Goal: Task Accomplishment & Management: Complete application form

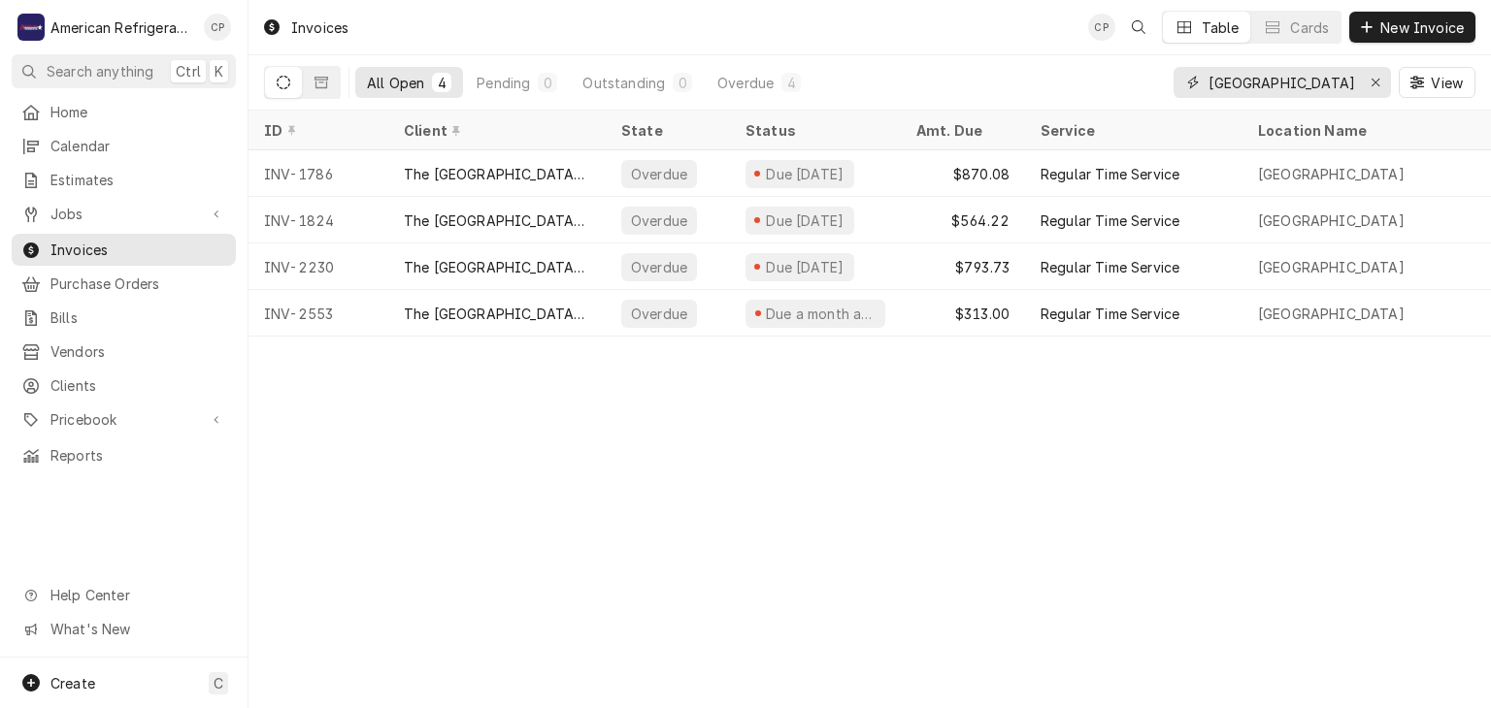
click at [1303, 84] on input "[GEOGRAPHIC_DATA]" at bounding box center [1281, 82] width 146 height 31
click at [1303, 84] on input "valencia" at bounding box center [1281, 82] width 146 height 31
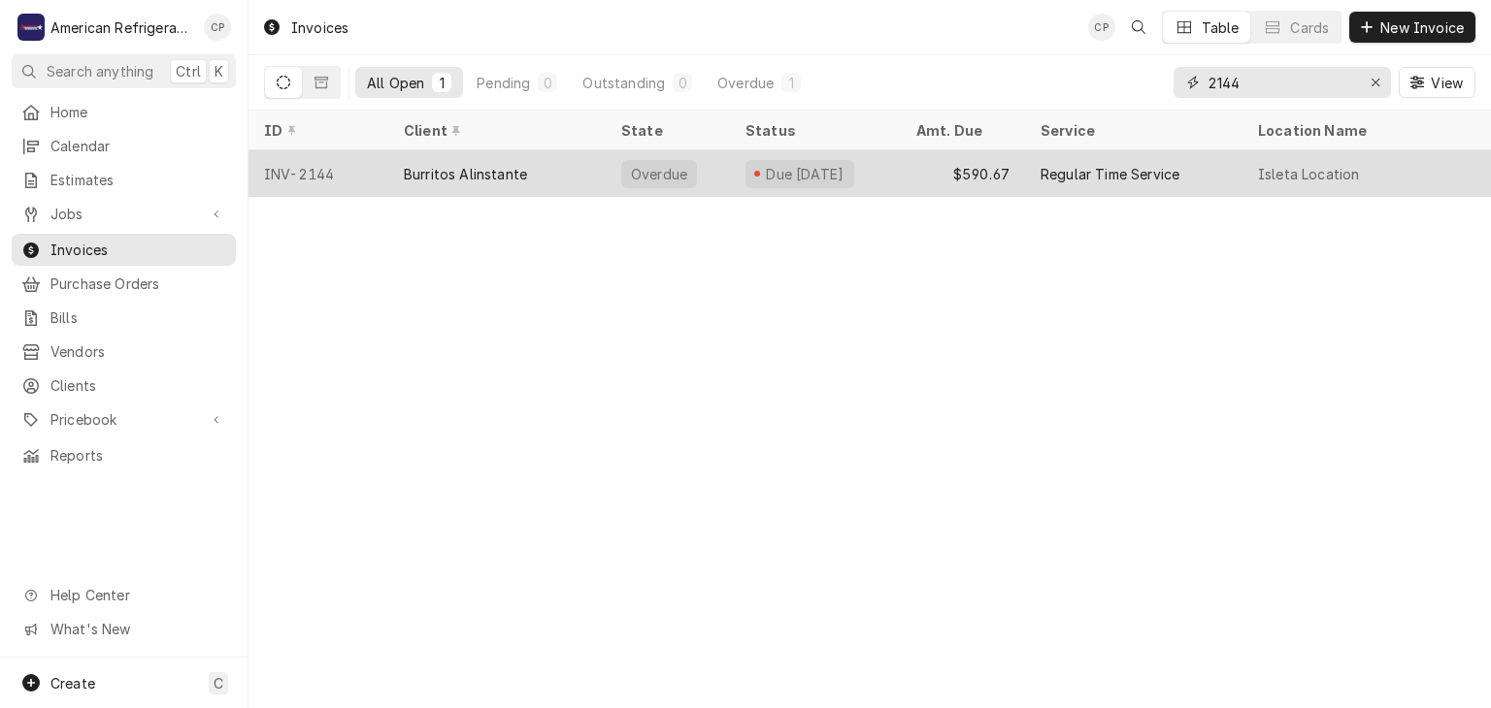
type input "2144"
click at [348, 175] on div "INV-2144" at bounding box center [318, 173] width 140 height 47
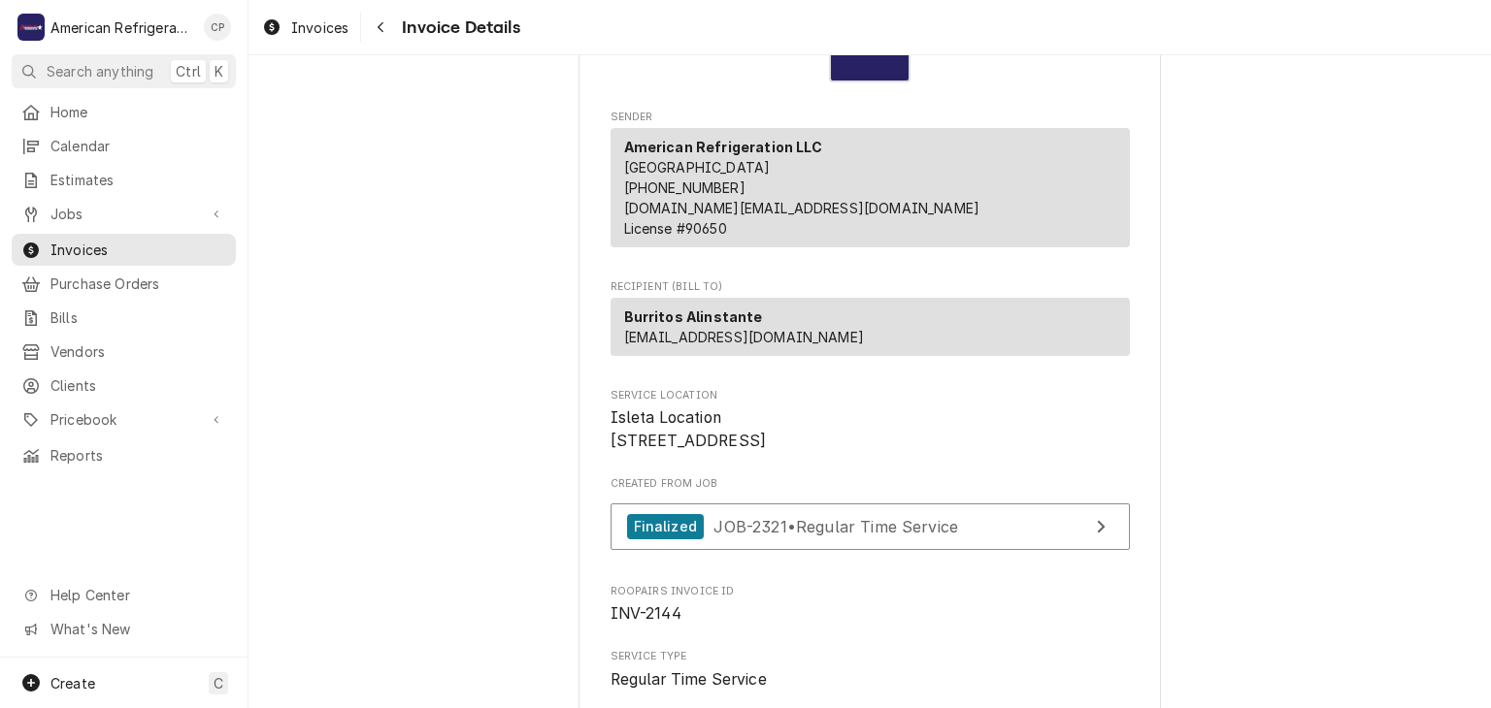
scroll to position [227, 0]
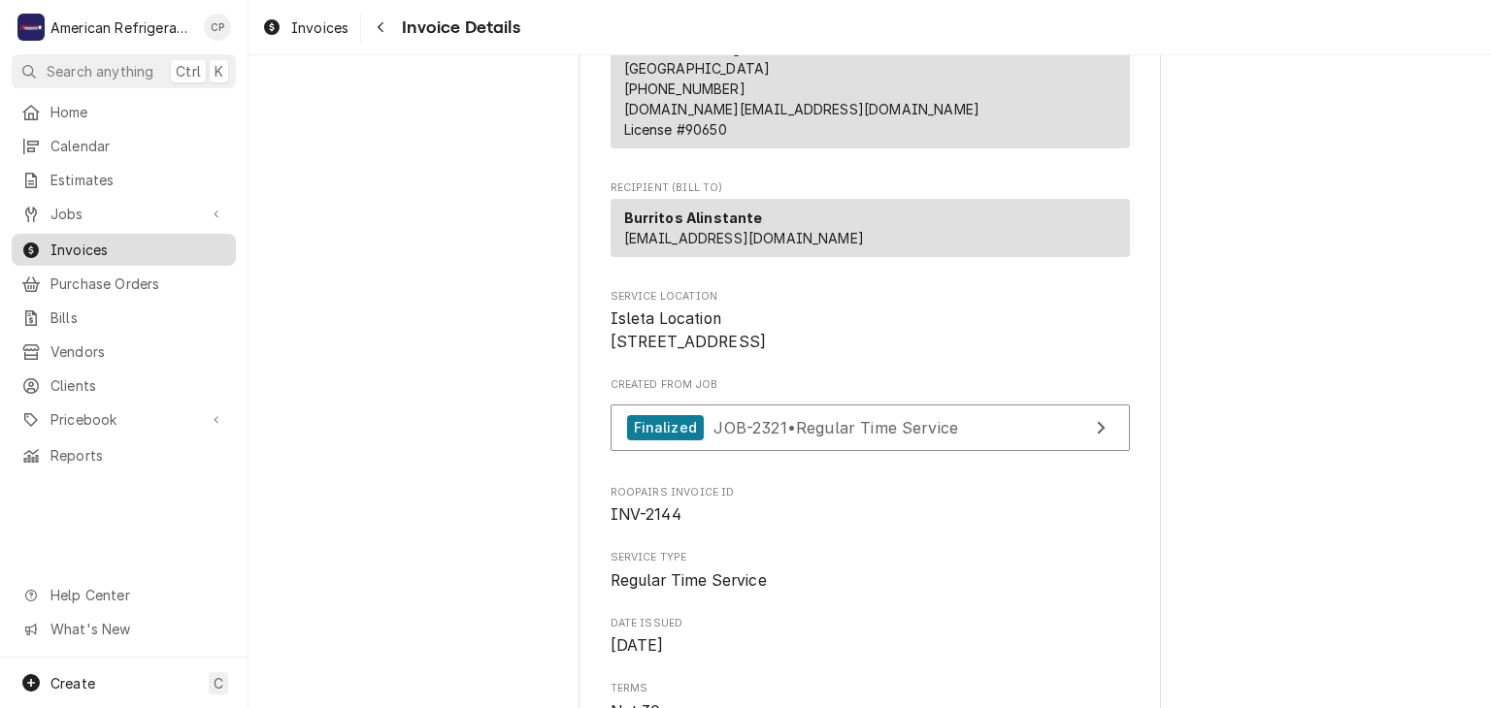
click at [147, 244] on span "Invoices" at bounding box center [138, 250] width 176 height 20
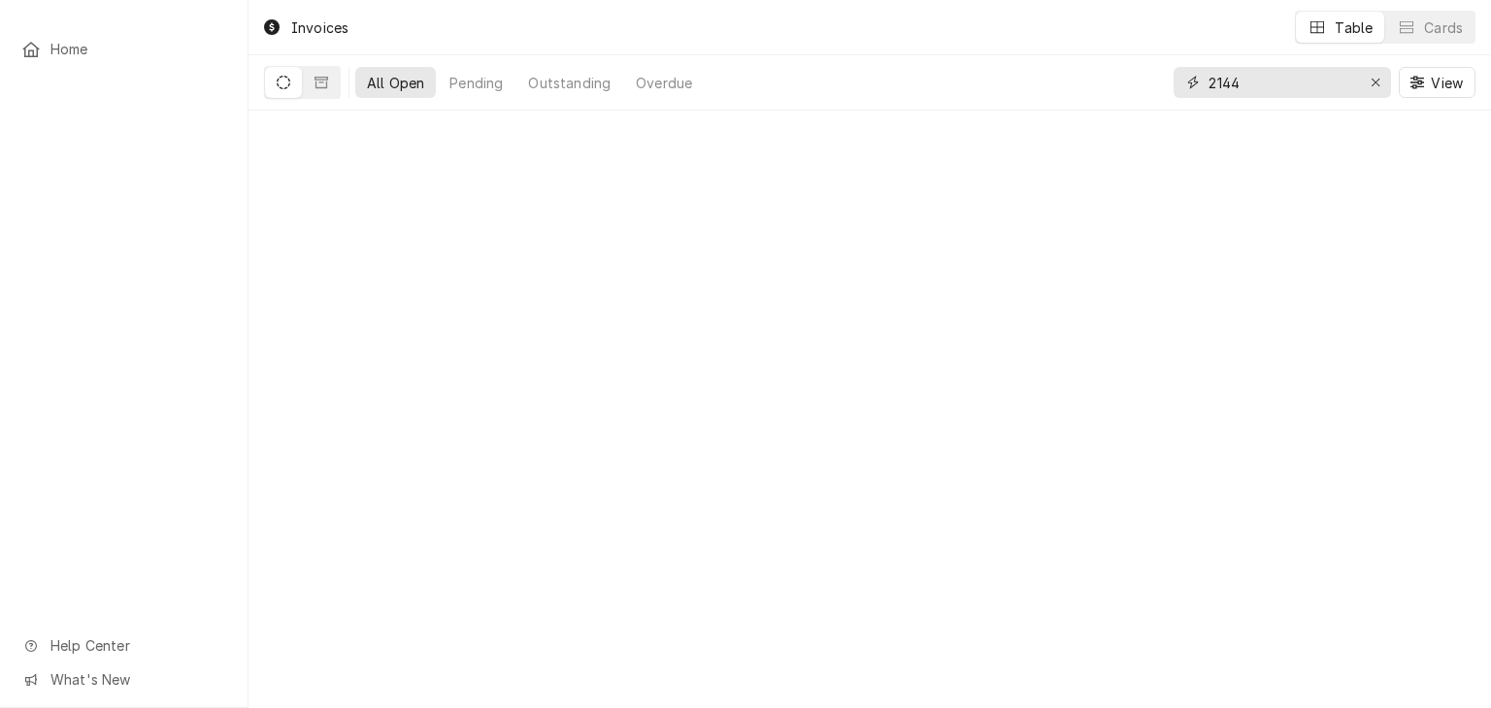
click at [1261, 88] on input "2144" at bounding box center [1281, 82] width 146 height 31
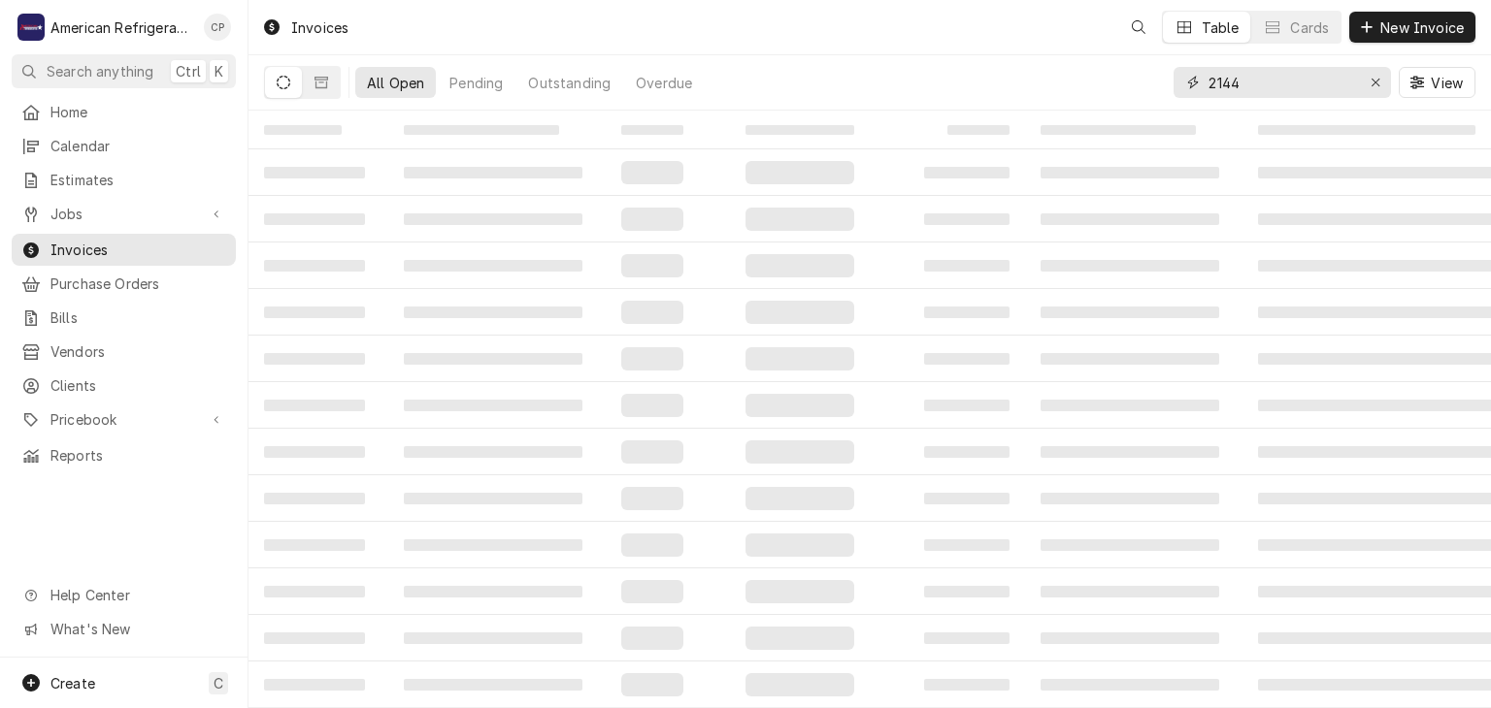
click at [1261, 88] on input "2144" at bounding box center [1281, 82] width 146 height 31
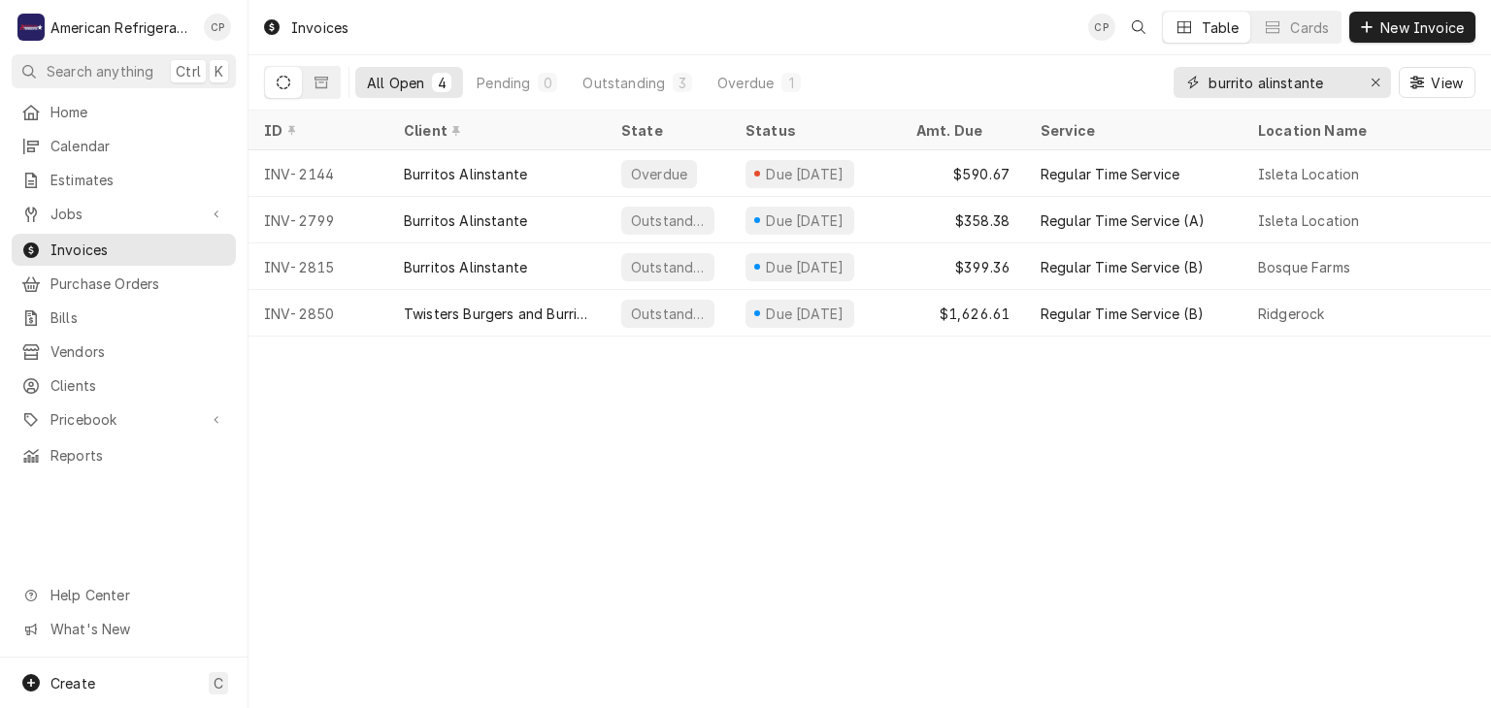
type input "burrito alinstante"
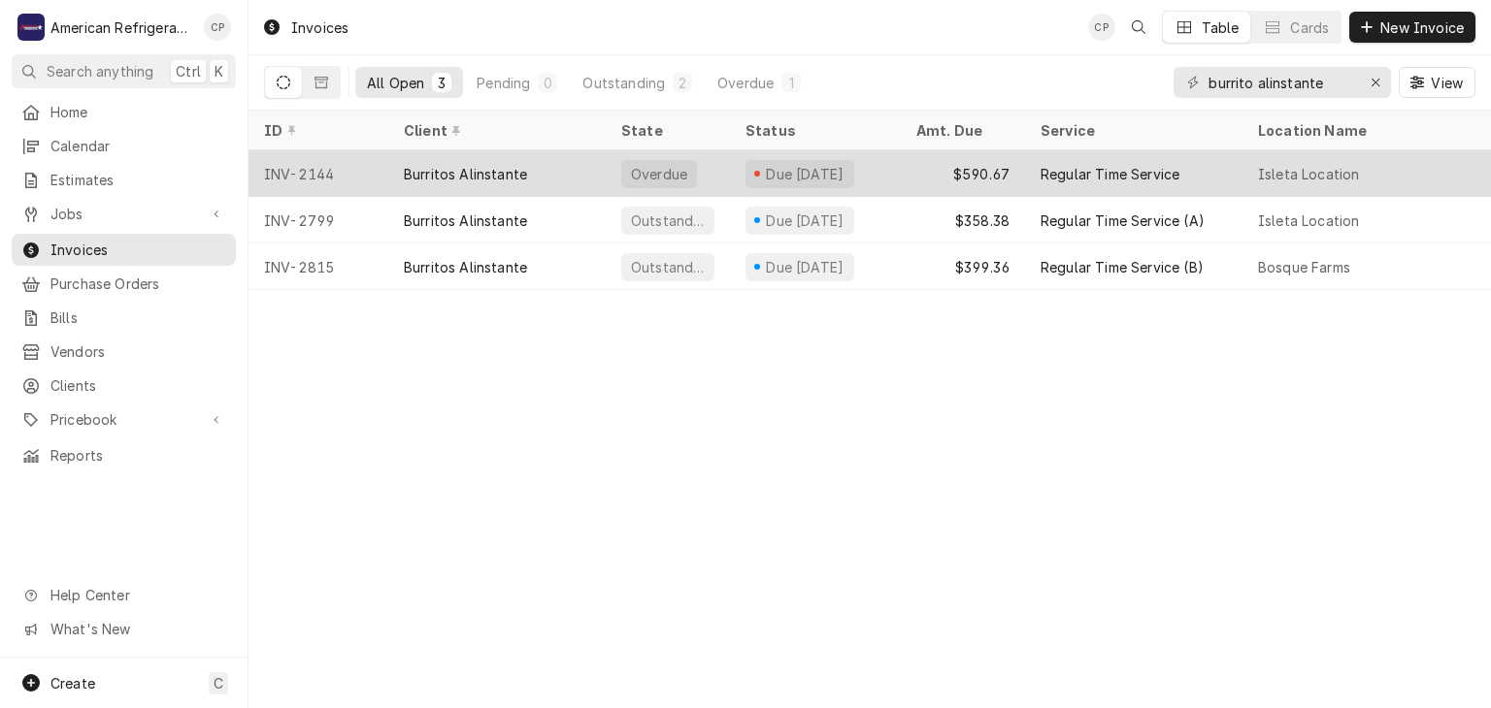
click at [363, 181] on div "INV-2144" at bounding box center [318, 173] width 140 height 47
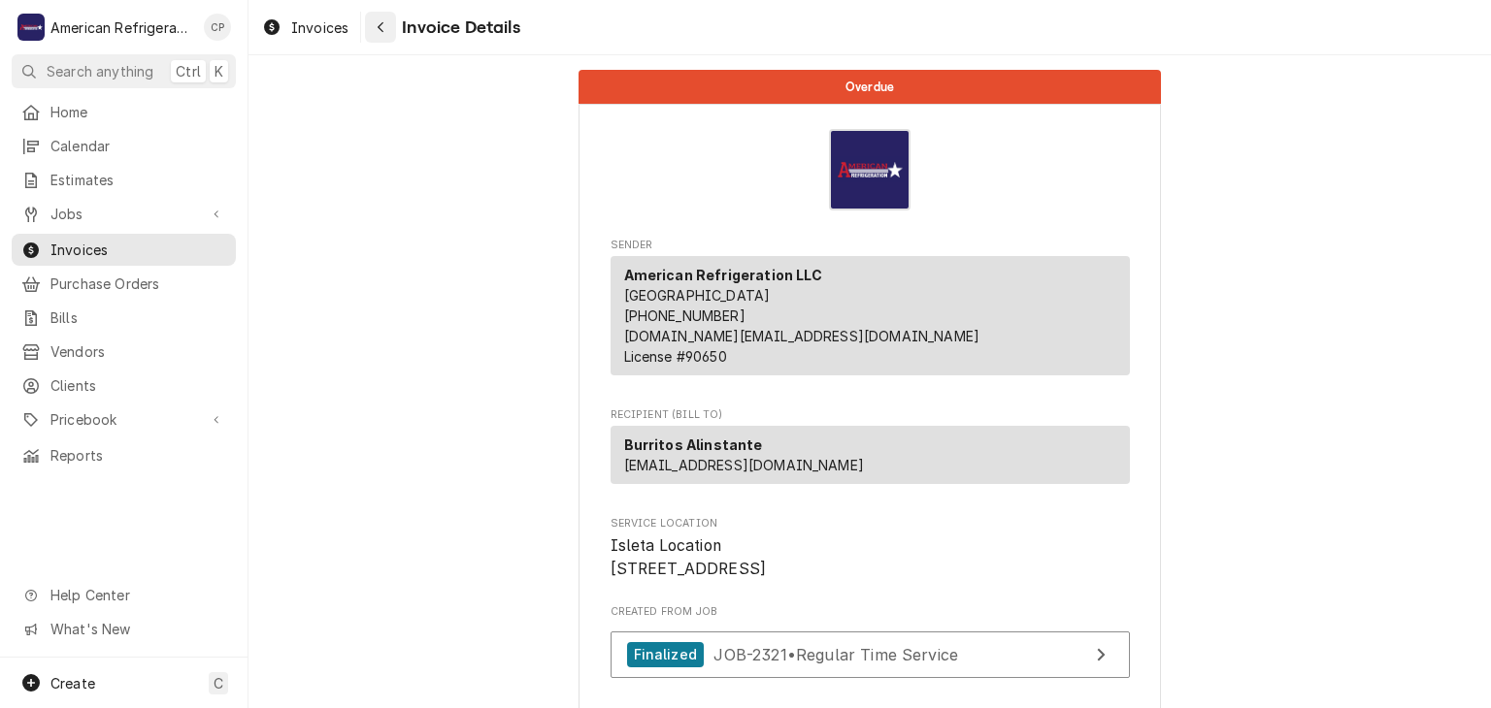
click at [385, 32] on div "Navigate back" at bounding box center [380, 26] width 19 height 19
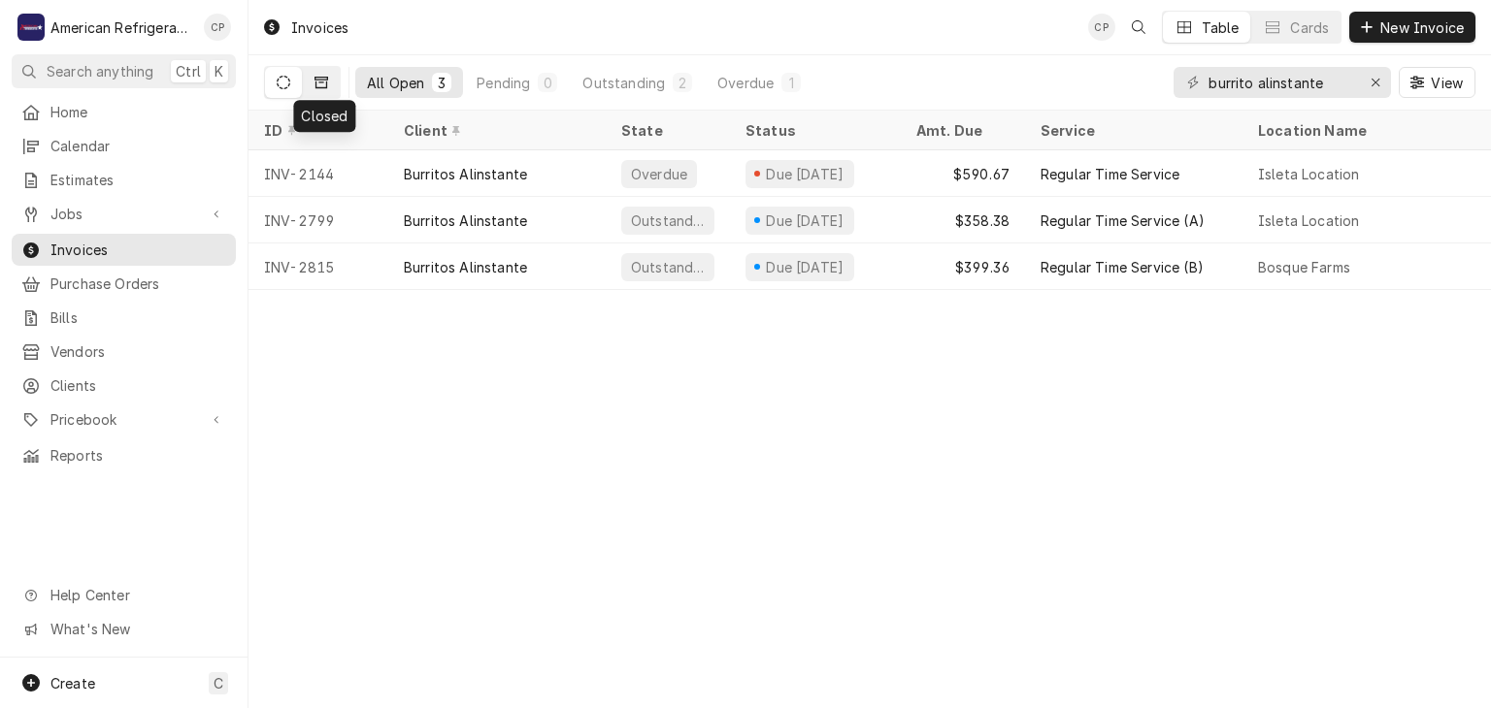
click at [321, 89] on button "Dynamic Content Wrapper" at bounding box center [321, 82] width 37 height 31
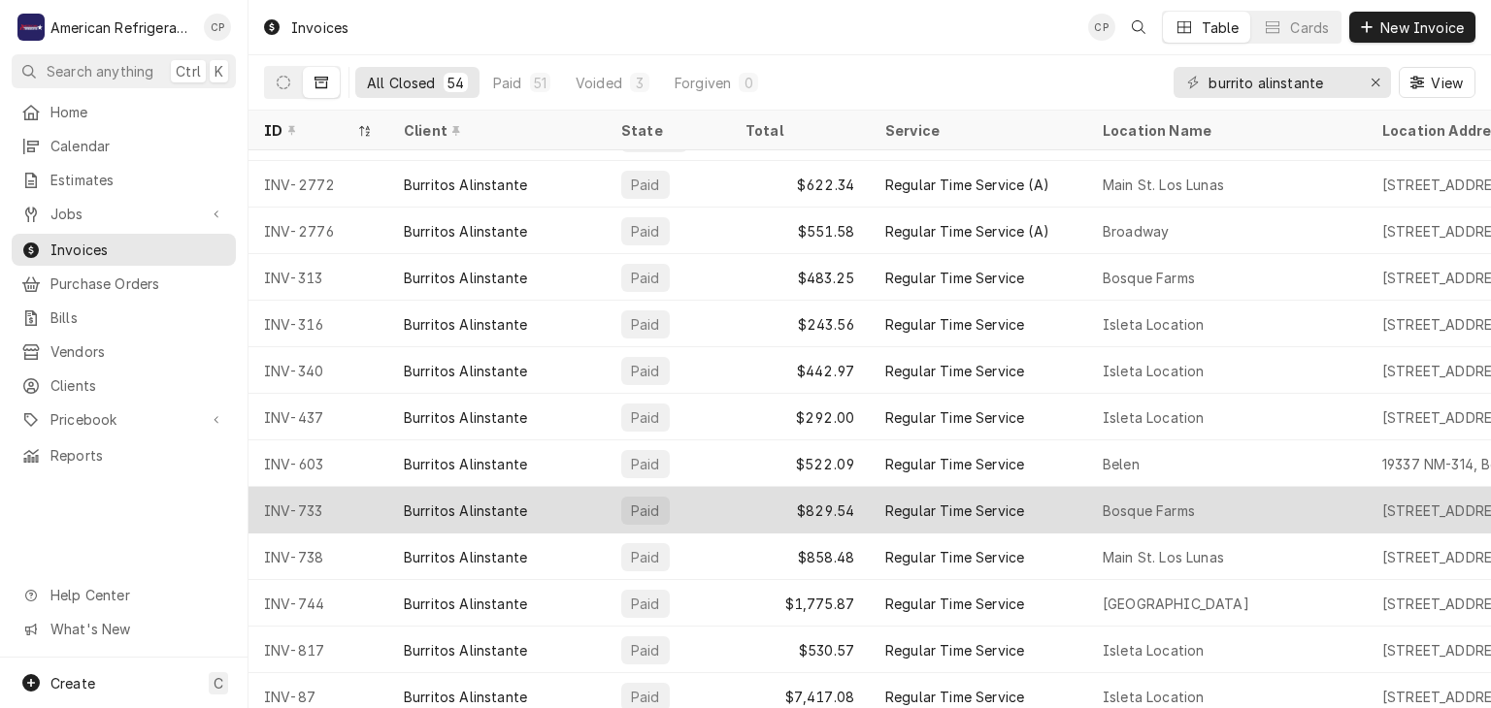
scroll to position [1954, 0]
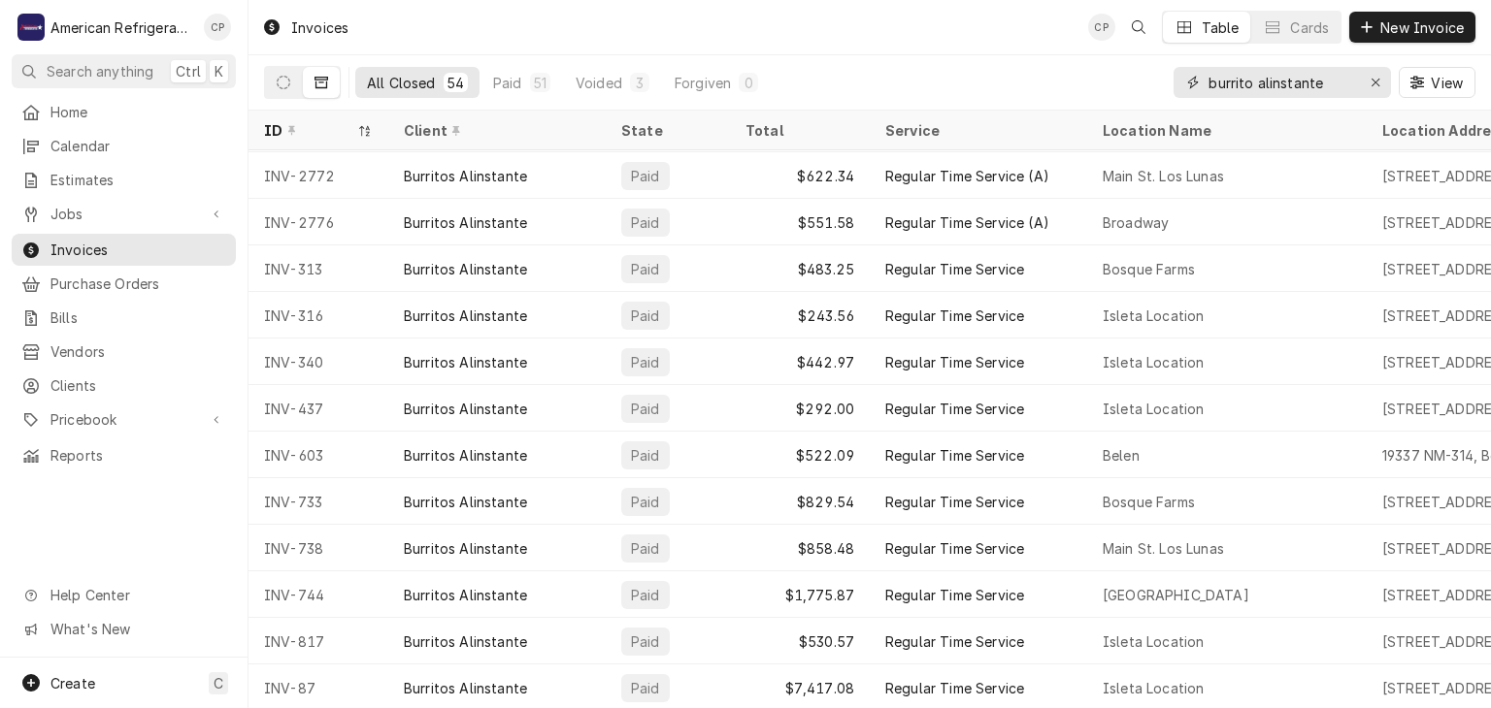
click at [1267, 85] on input "burrito alinstante" at bounding box center [1281, 82] width 146 height 31
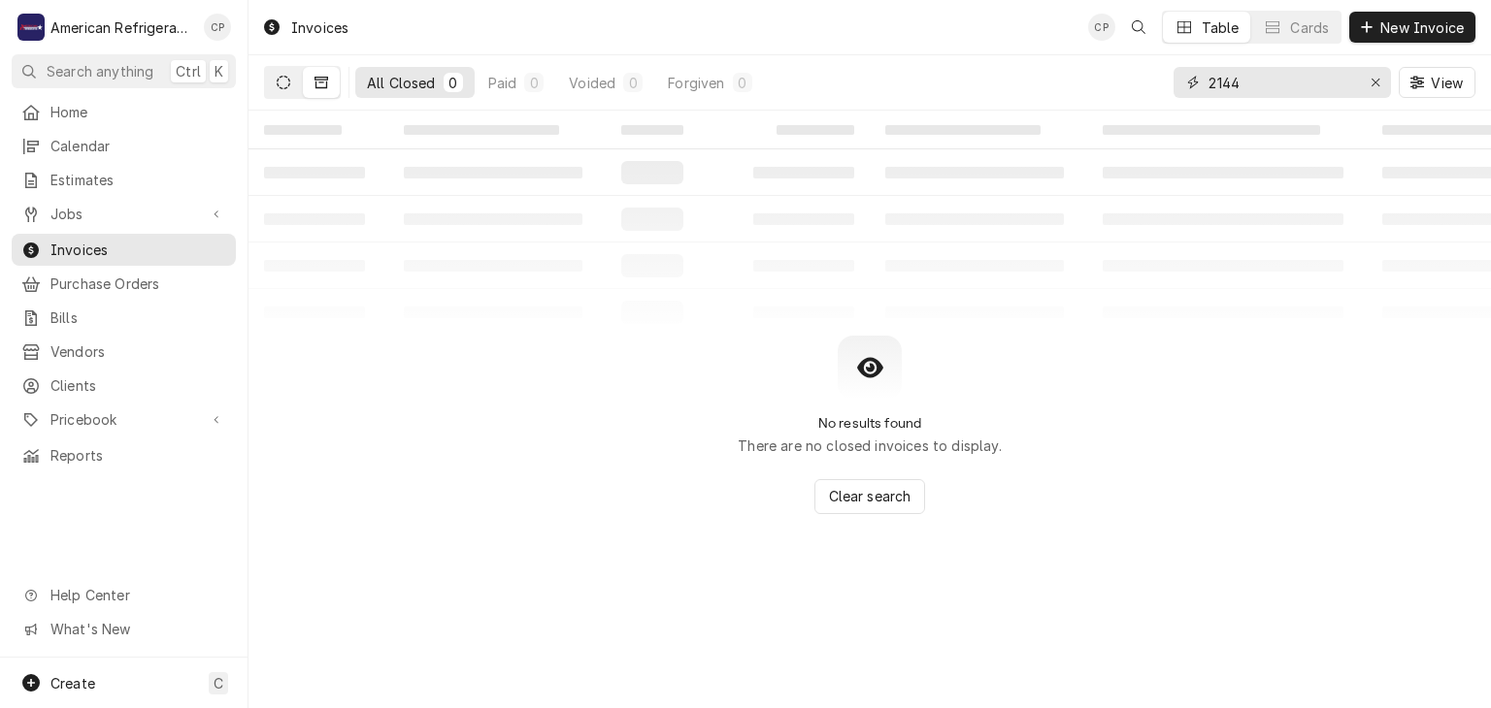
type input "2144"
click at [282, 89] on button "Dynamic Content Wrapper" at bounding box center [283, 82] width 37 height 31
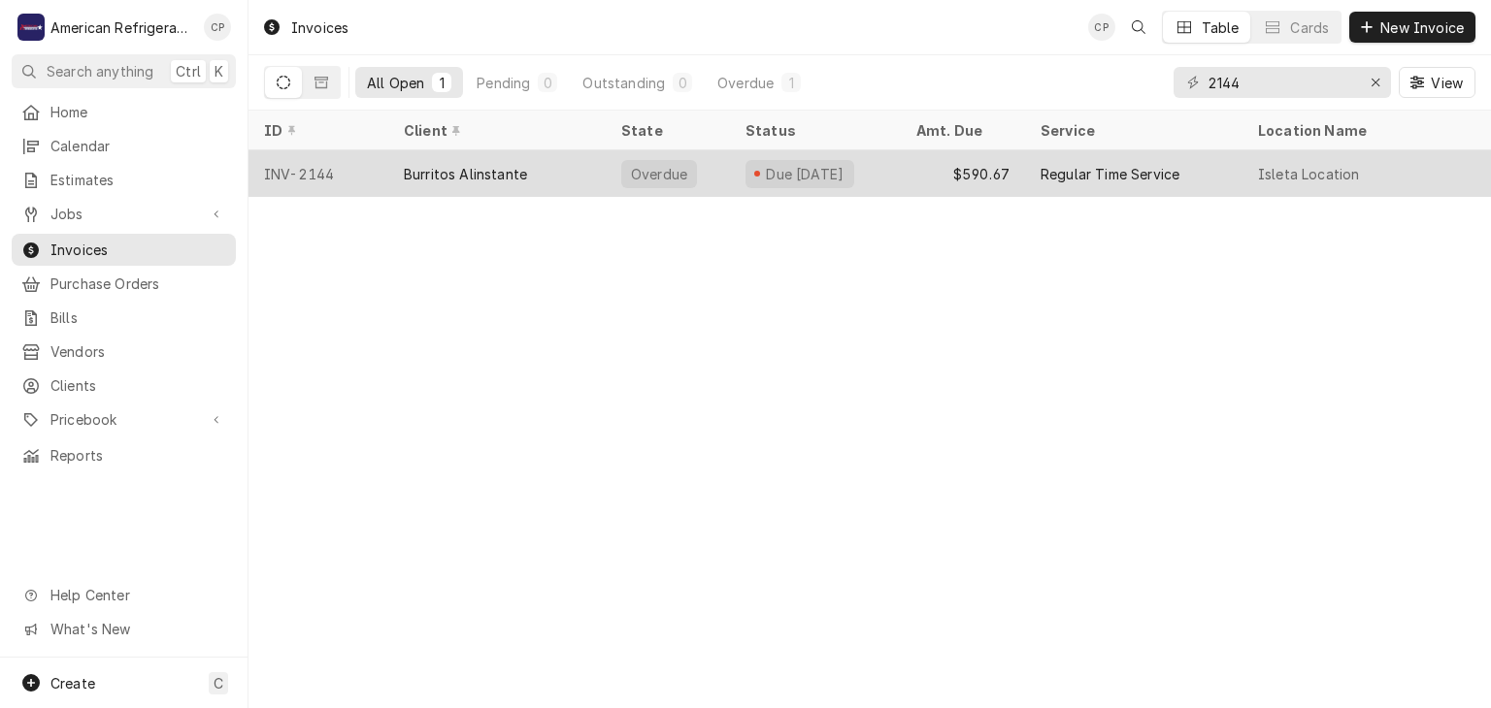
click at [331, 175] on div "INV-2144" at bounding box center [318, 173] width 140 height 47
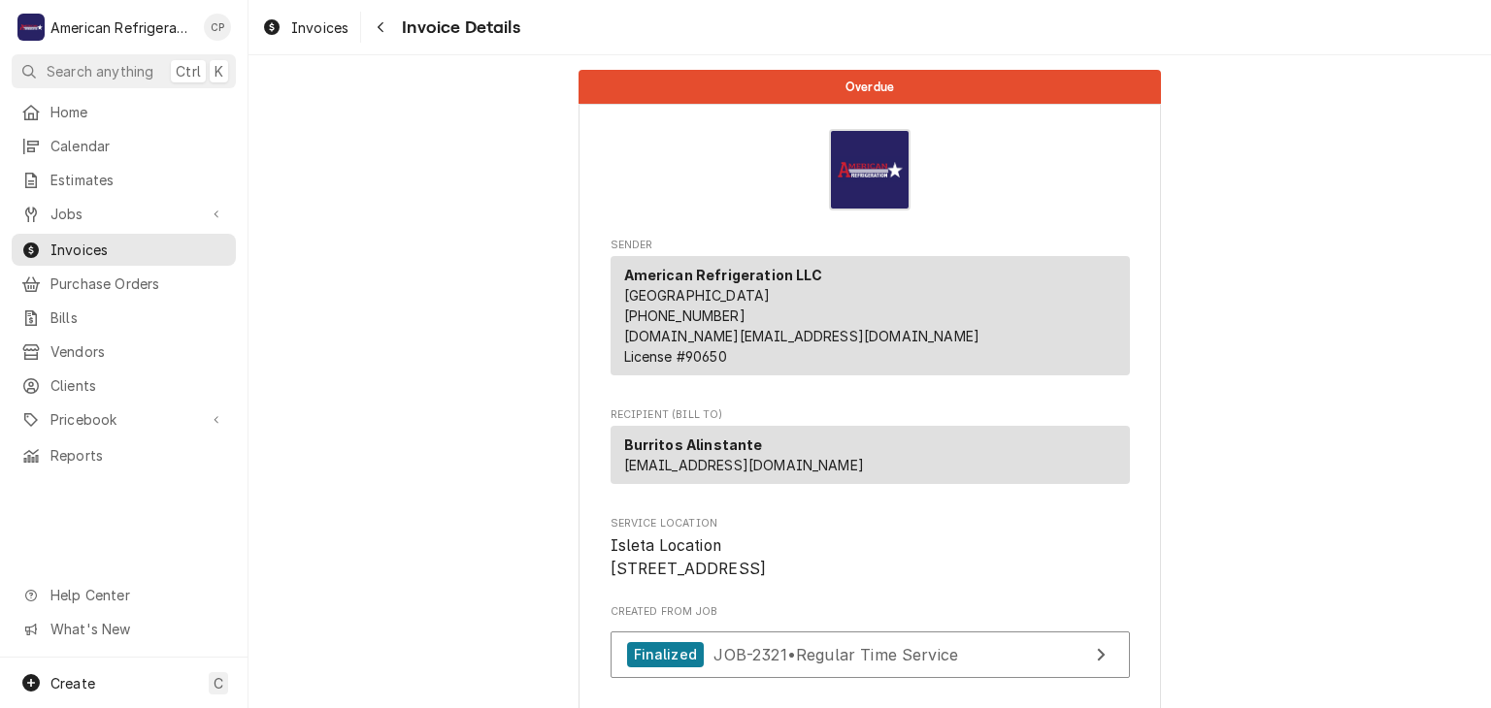
click at [389, 28] on div "Navigate back" at bounding box center [380, 26] width 19 height 19
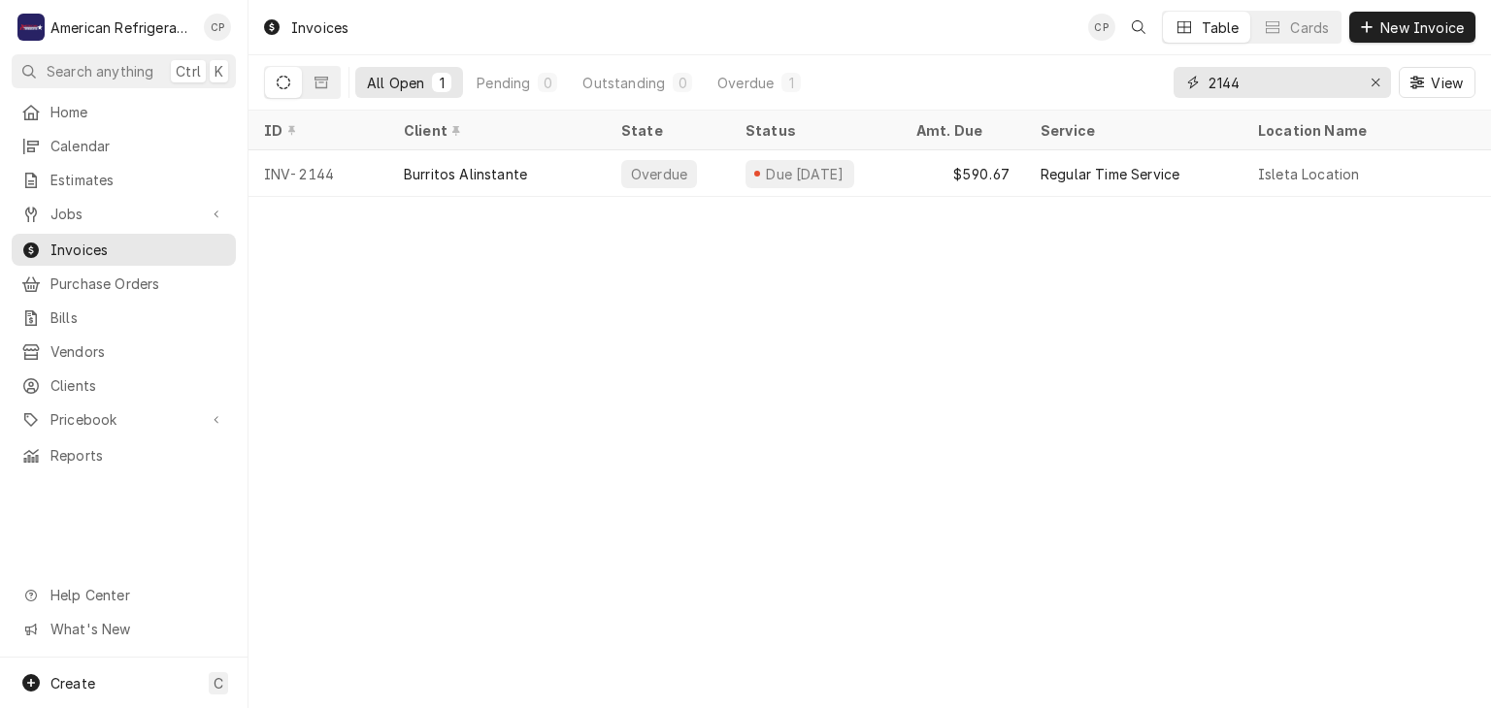
click at [1254, 81] on input "2144" at bounding box center [1281, 82] width 146 height 31
click at [1253, 81] on input "2144" at bounding box center [1281, 82] width 146 height 31
click at [1264, 82] on input "2144" at bounding box center [1281, 82] width 146 height 31
click at [1256, 83] on input "2144" at bounding box center [1281, 82] width 146 height 31
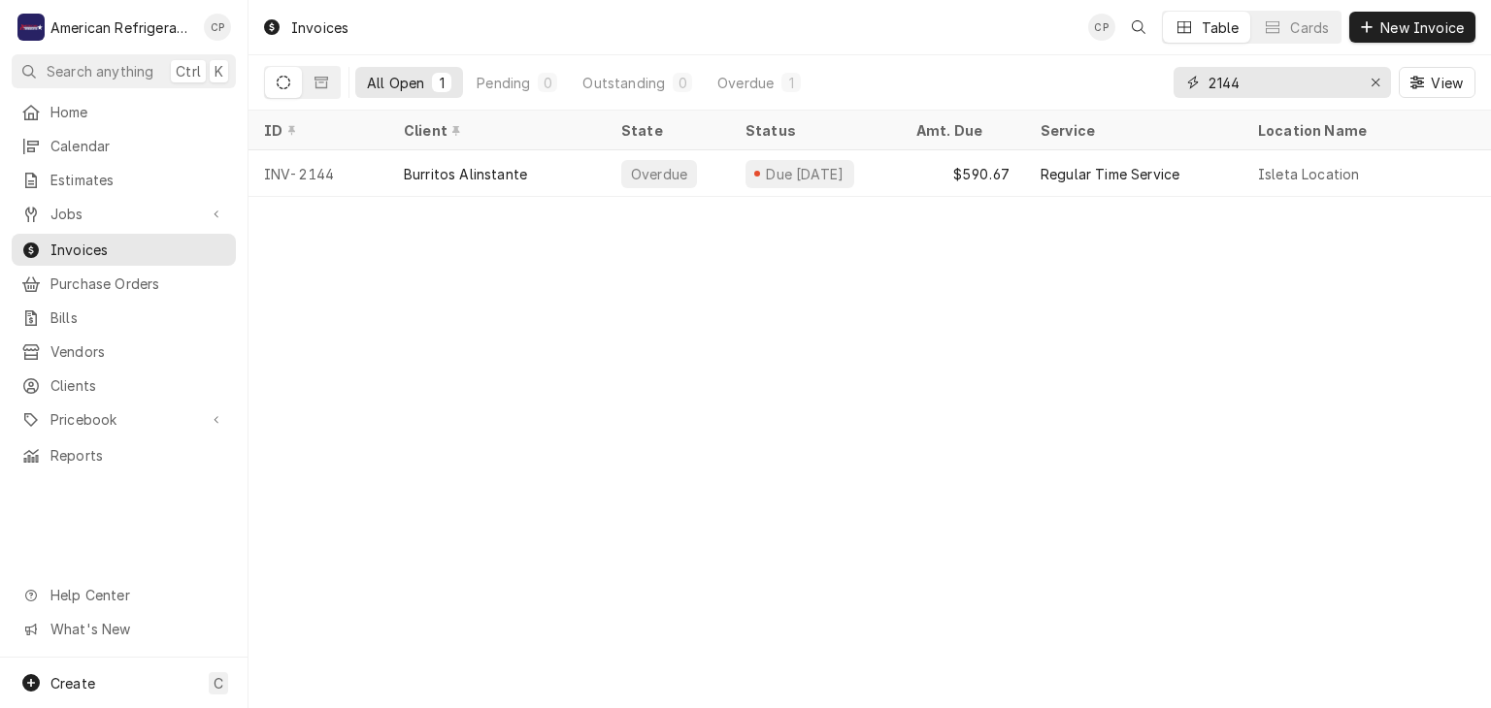
click at [1256, 83] on input "2144" at bounding box center [1281, 82] width 146 height 31
click at [1245, 85] on input "2144" at bounding box center [1281, 82] width 146 height 31
click at [1265, 87] on input "2144" at bounding box center [1281, 82] width 146 height 31
click at [1267, 87] on input "2144" at bounding box center [1281, 82] width 146 height 31
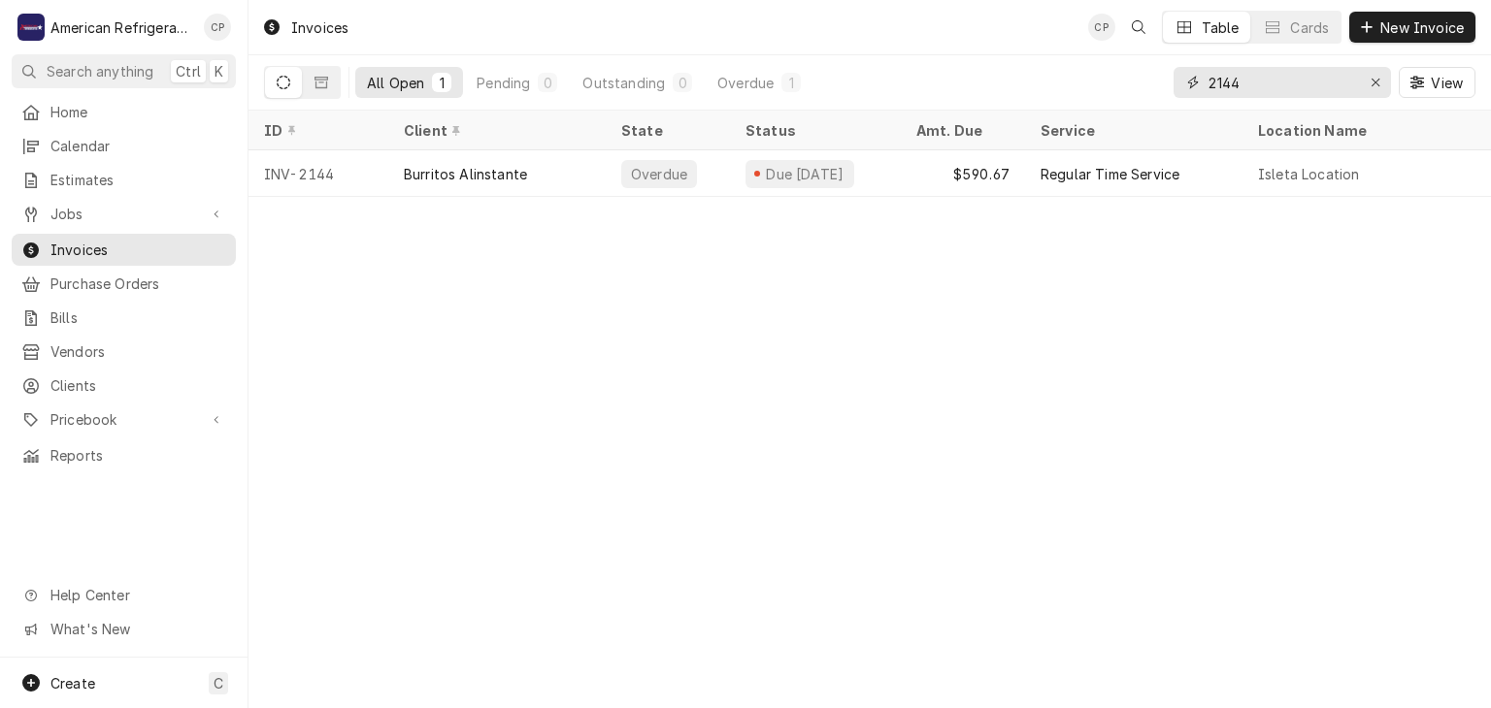
click at [1267, 87] on input "2144" at bounding box center [1281, 82] width 146 height 31
click at [1262, 87] on input "2144" at bounding box center [1281, 82] width 146 height 31
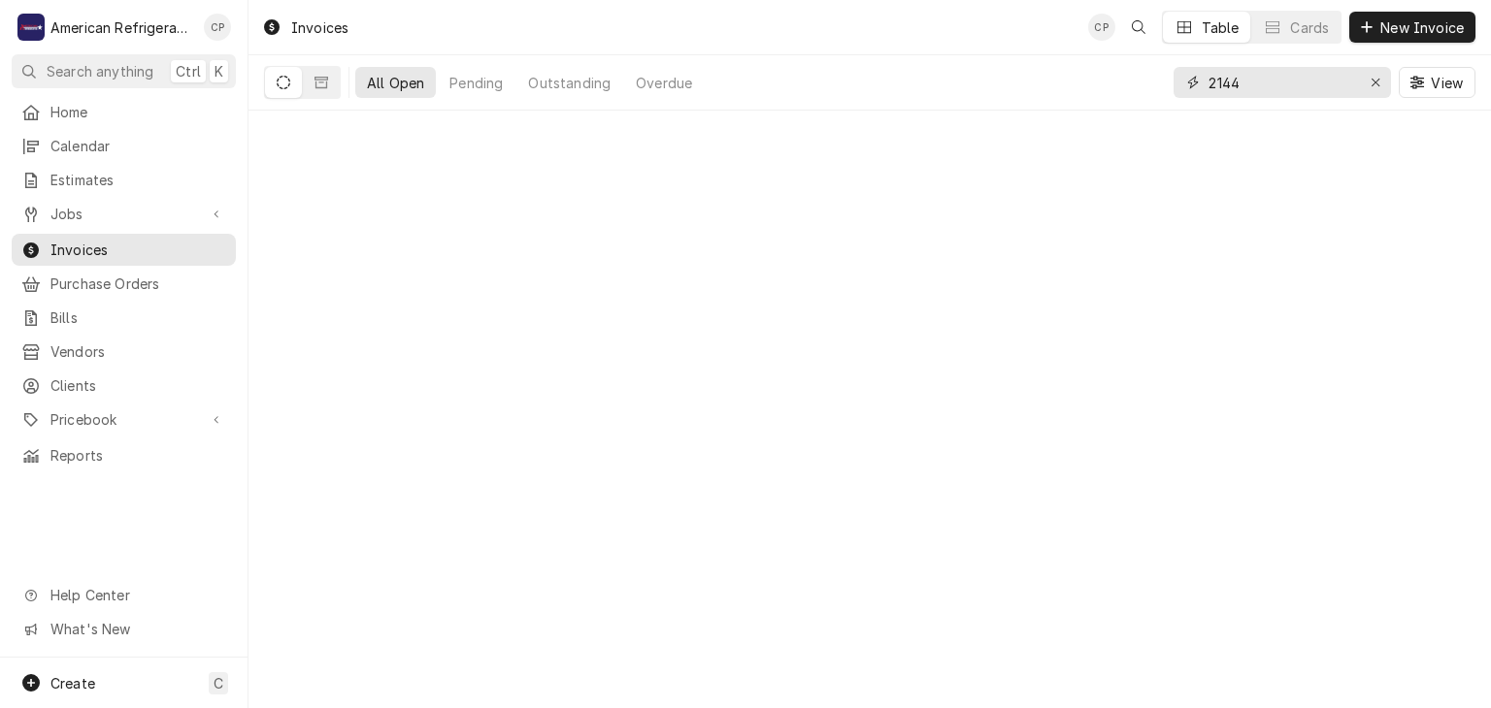
type input "2144"
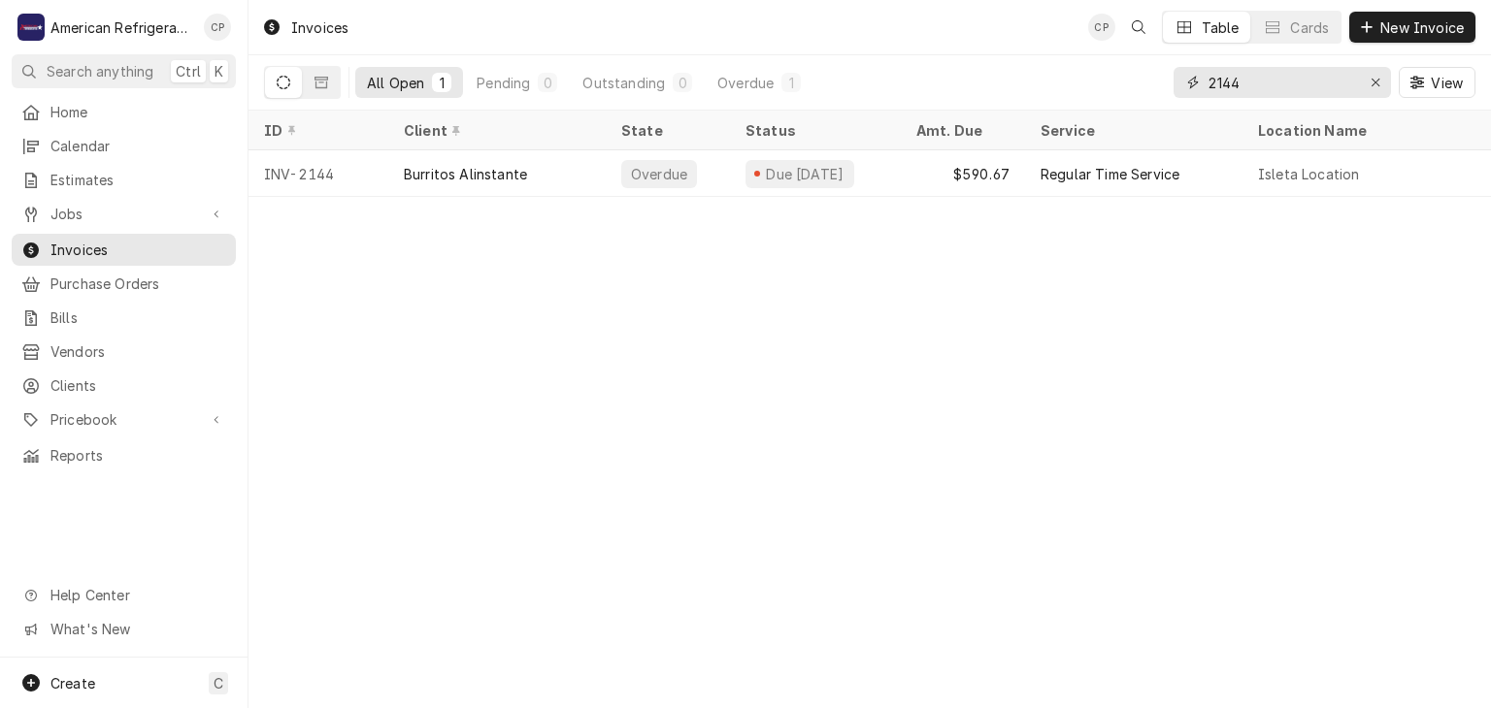
click at [1259, 81] on input "2144" at bounding box center [1281, 82] width 146 height 31
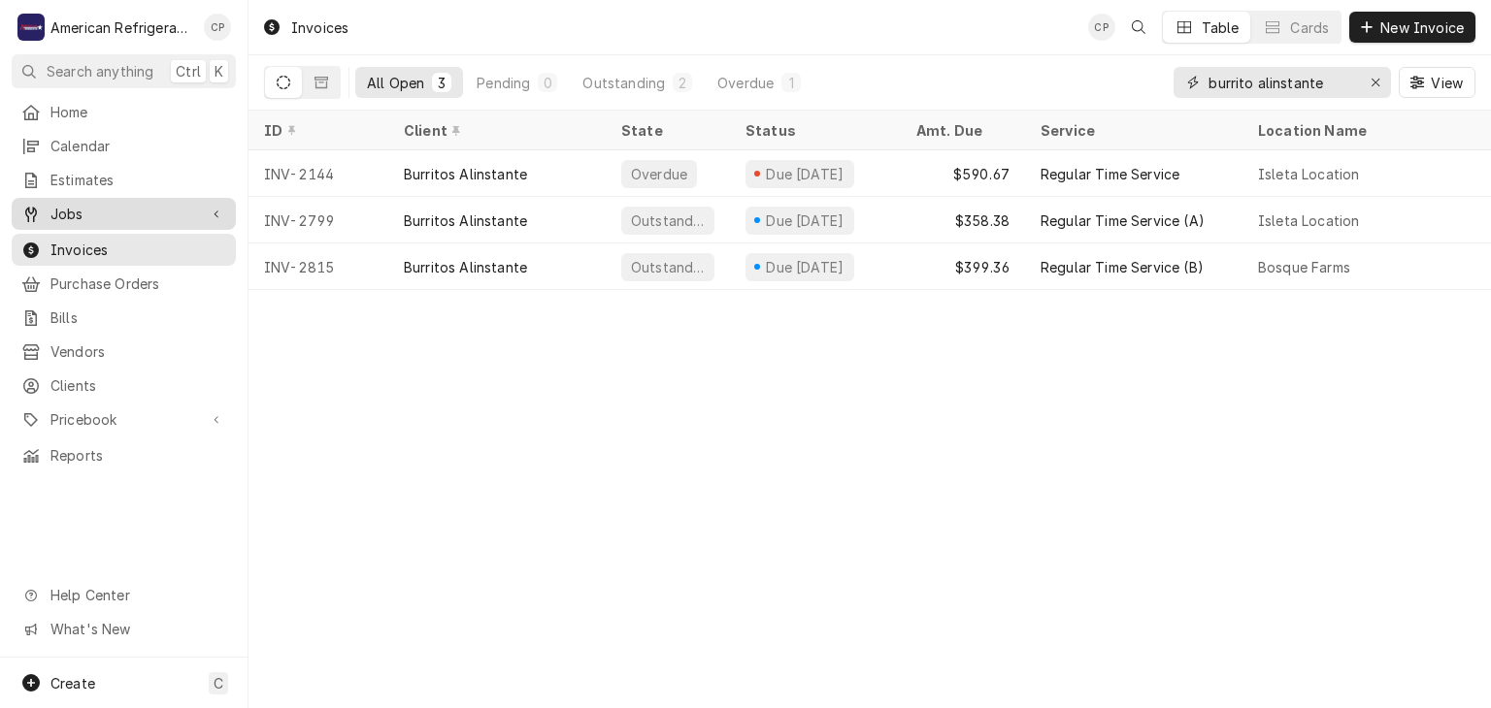
type input "burrito alinstante"
click at [121, 218] on div "Jobs" at bounding box center [124, 214] width 216 height 24
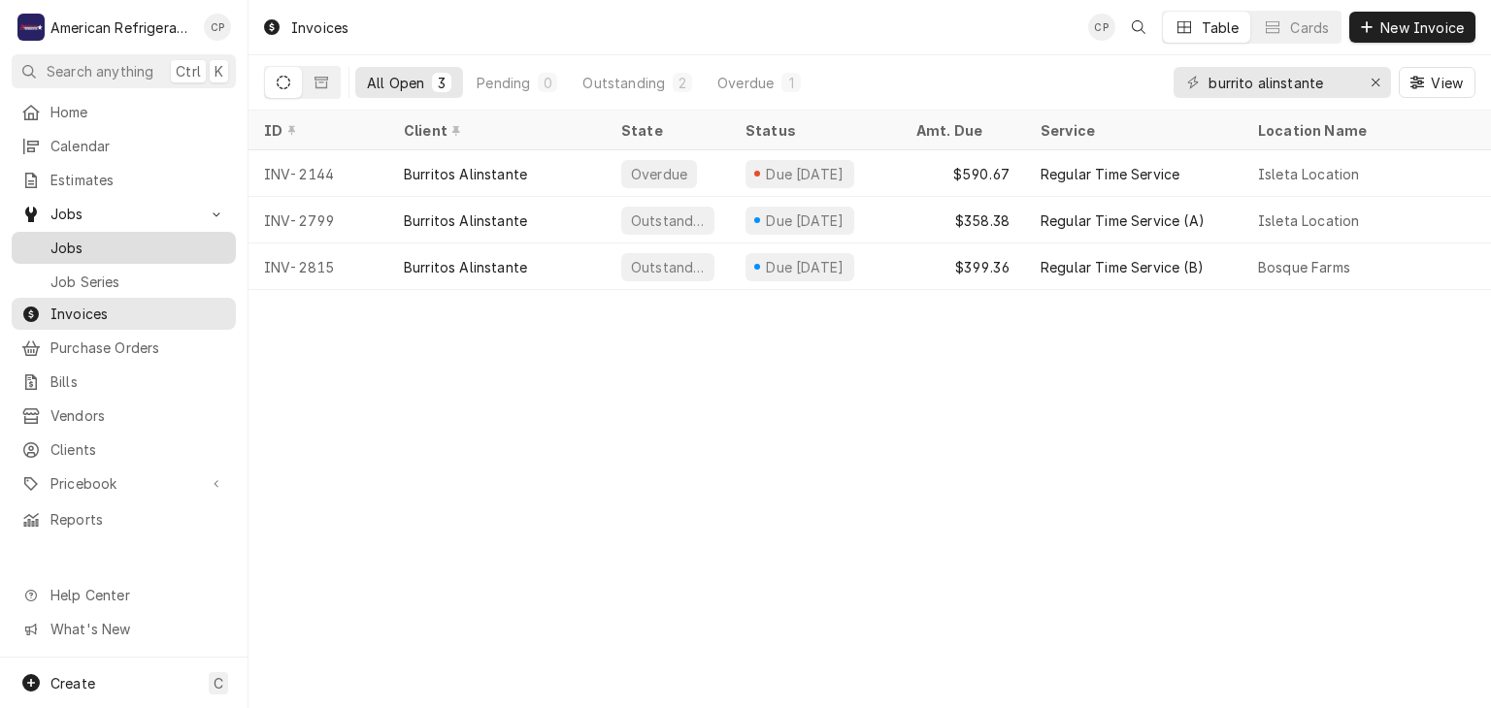
click at [135, 243] on span "Jobs" at bounding box center [138, 248] width 176 height 20
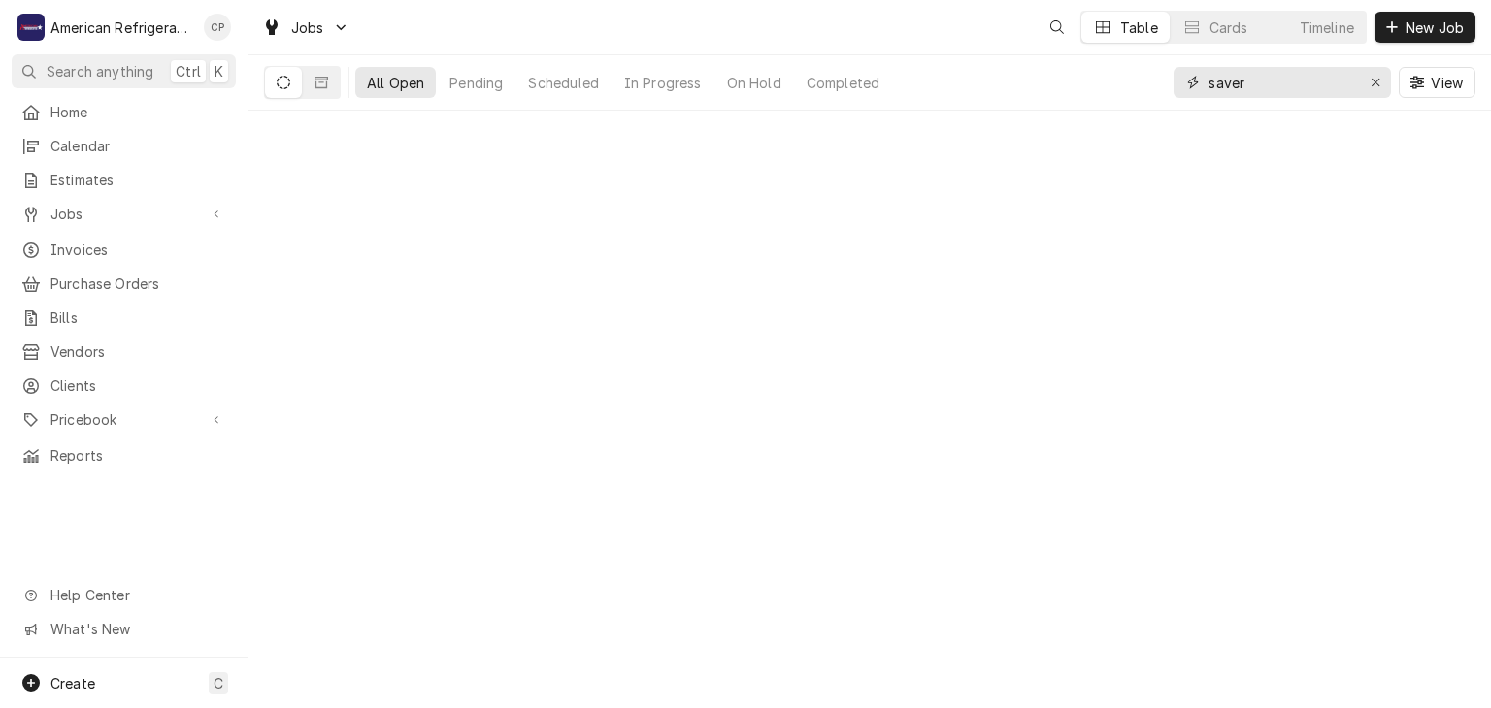
click at [1274, 85] on input "saver" at bounding box center [1281, 82] width 146 height 31
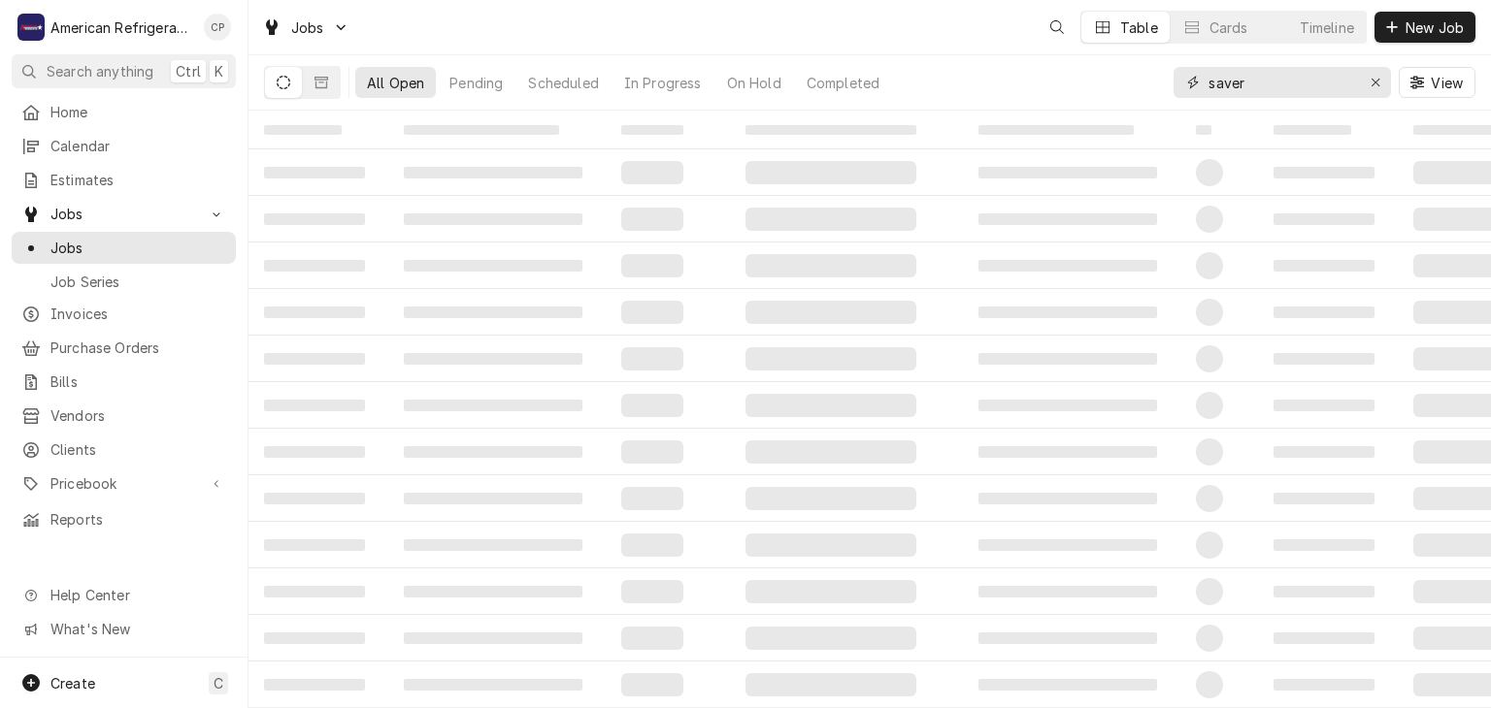
click at [1274, 85] on input "saver" at bounding box center [1281, 82] width 146 height 31
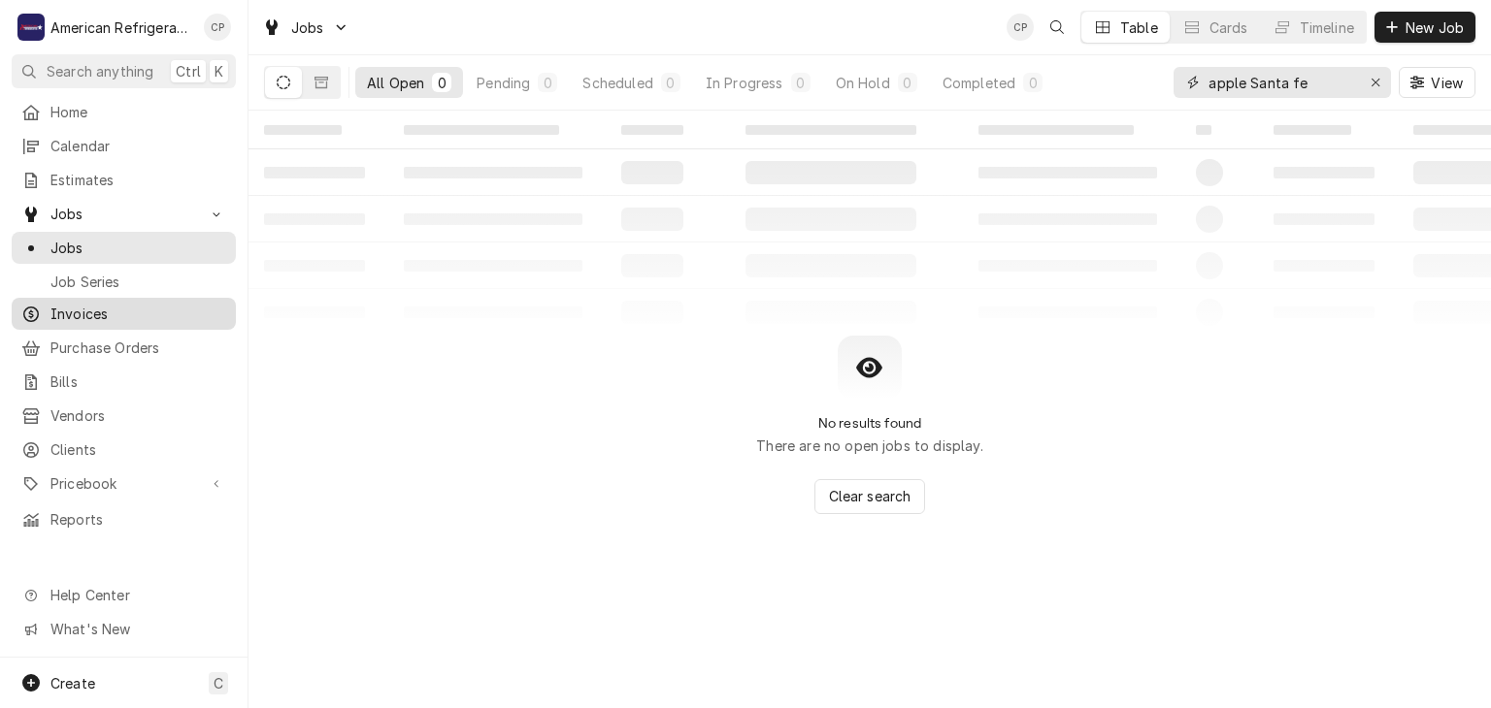
type input "apple Santa fe"
click at [150, 298] on link "Invoices" at bounding box center [124, 314] width 224 height 32
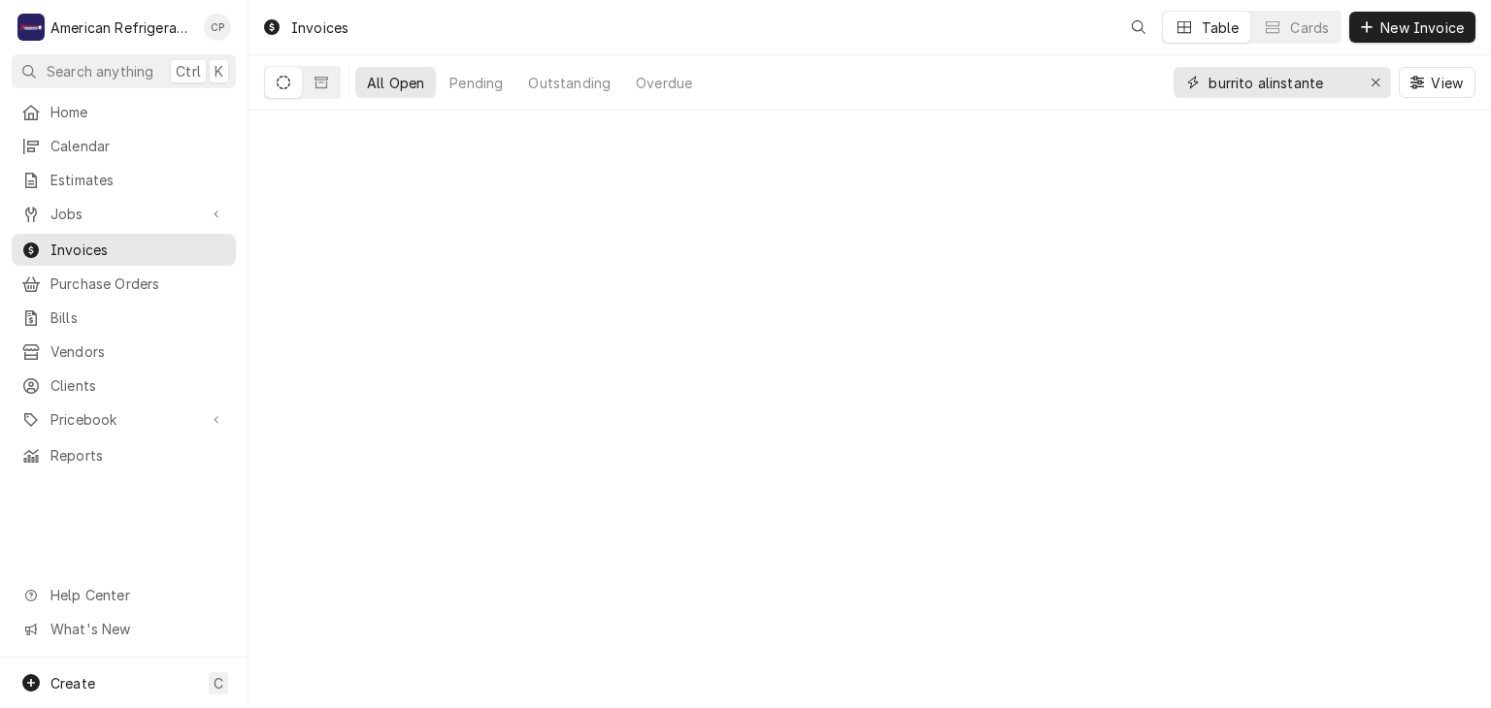
click at [1310, 80] on input "burrito alinstante" at bounding box center [1281, 82] width 146 height 31
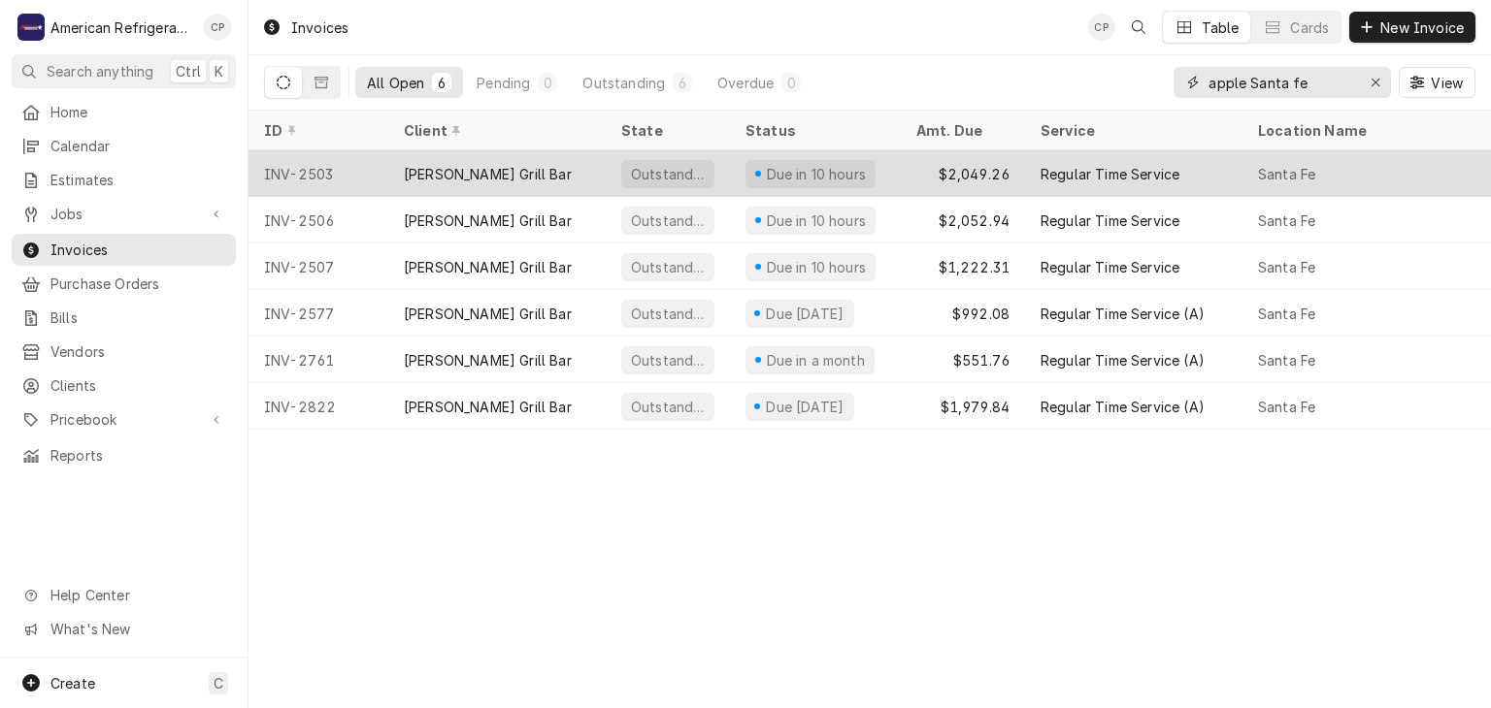
type input "apple Santa fe"
click at [308, 165] on div "INV-2503" at bounding box center [318, 173] width 140 height 47
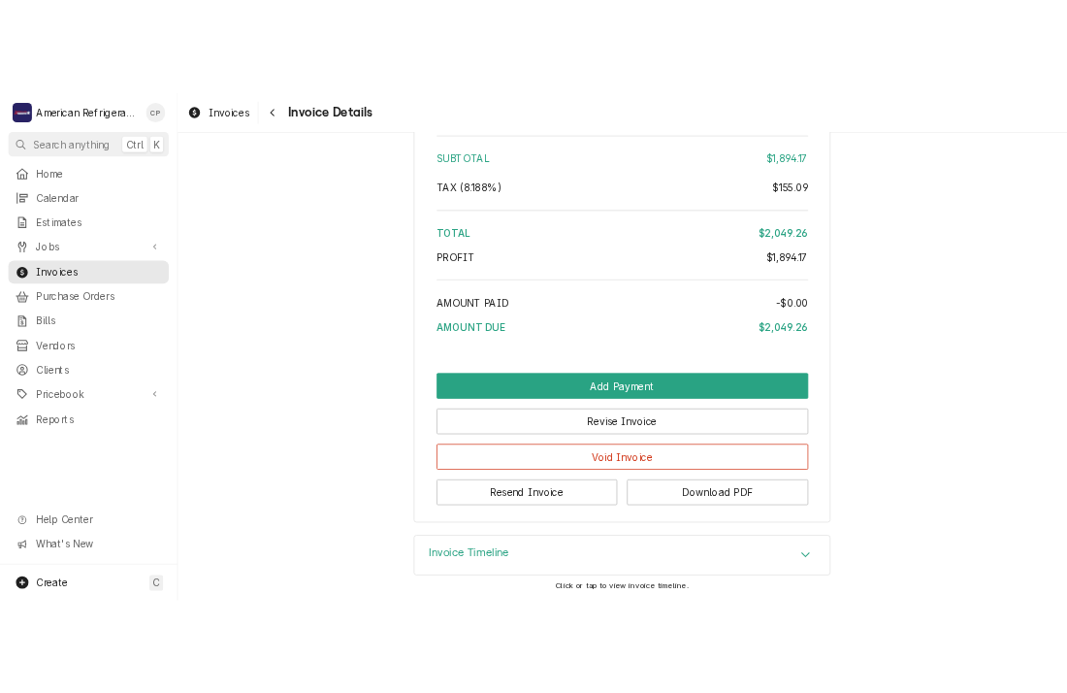
scroll to position [3737, 0]
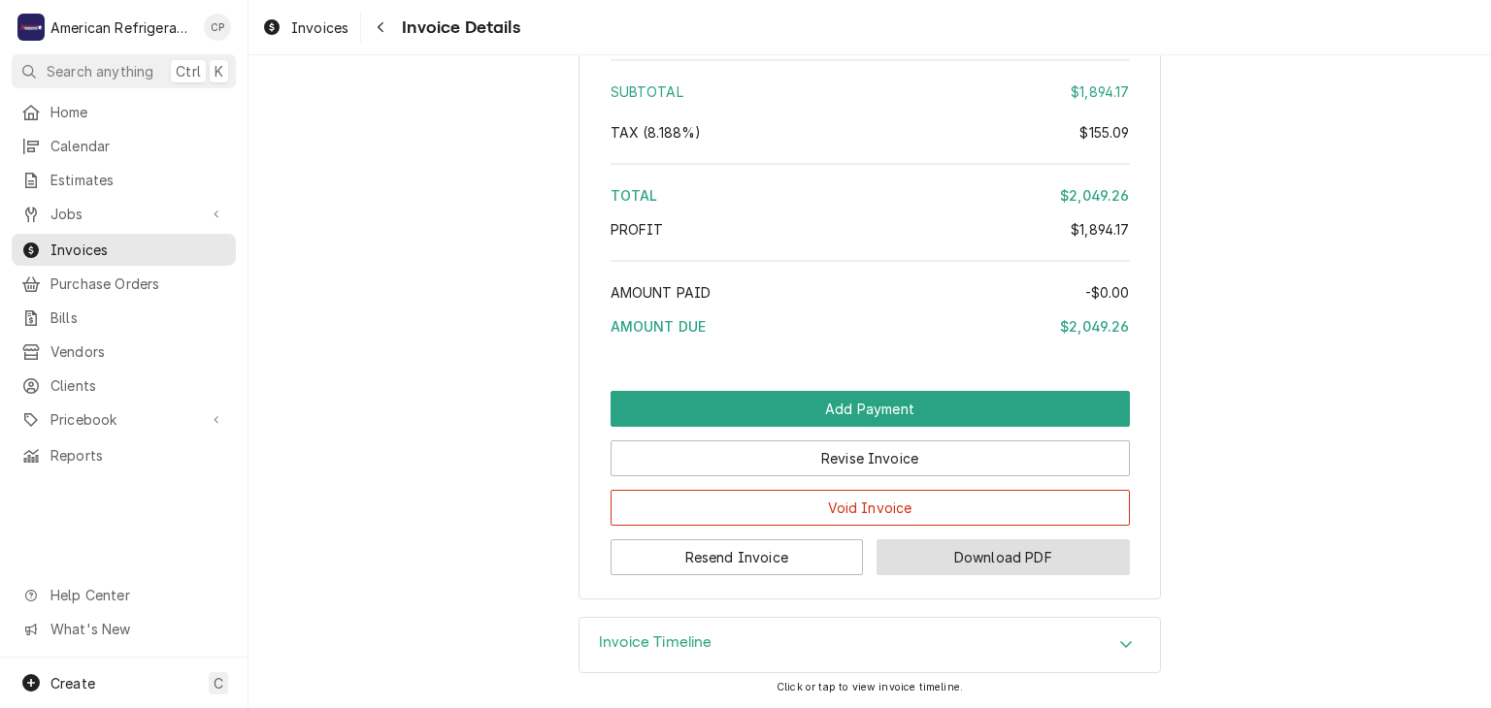
click at [980, 571] on button "Download PDF" at bounding box center [1002, 558] width 253 height 36
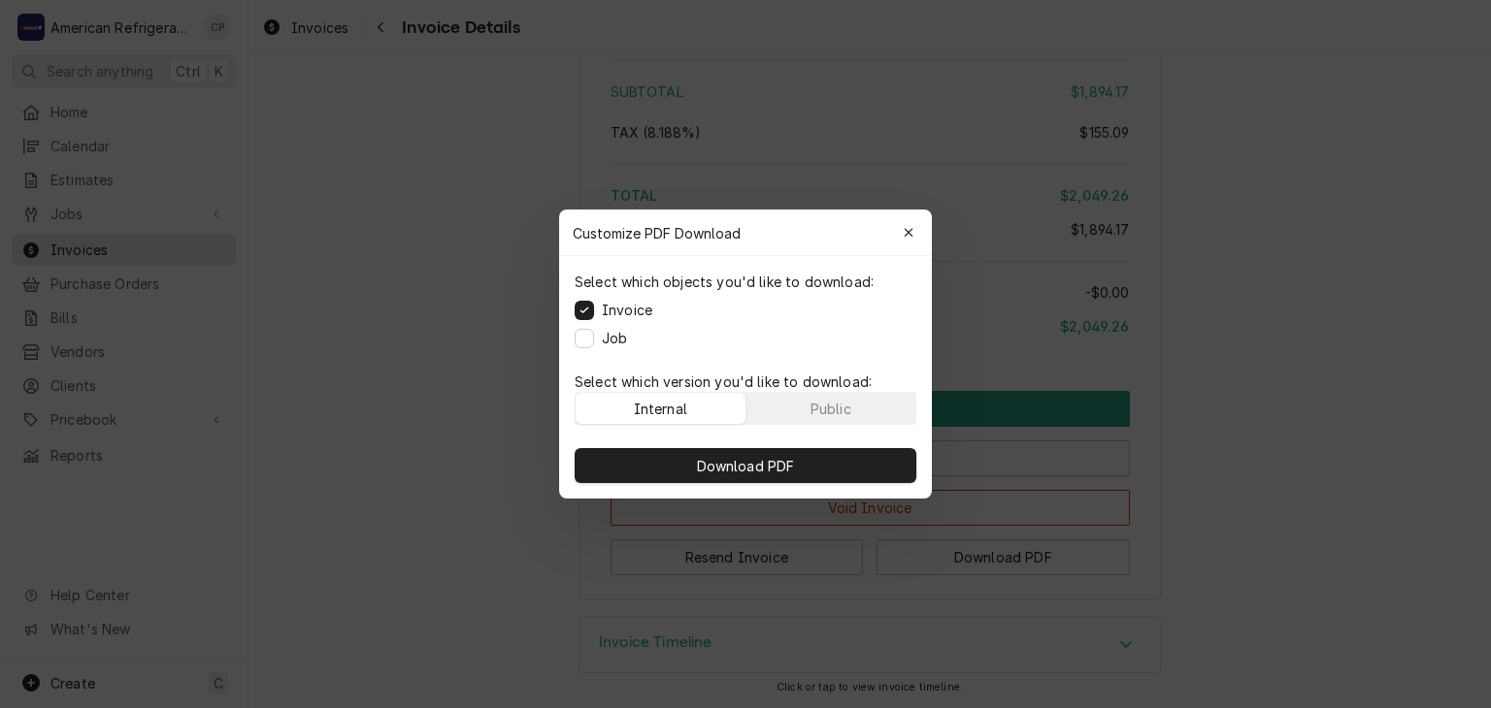
click at [611, 339] on label "Job" at bounding box center [614, 338] width 25 height 20
click at [594, 339] on button "Job" at bounding box center [583, 338] width 19 height 19
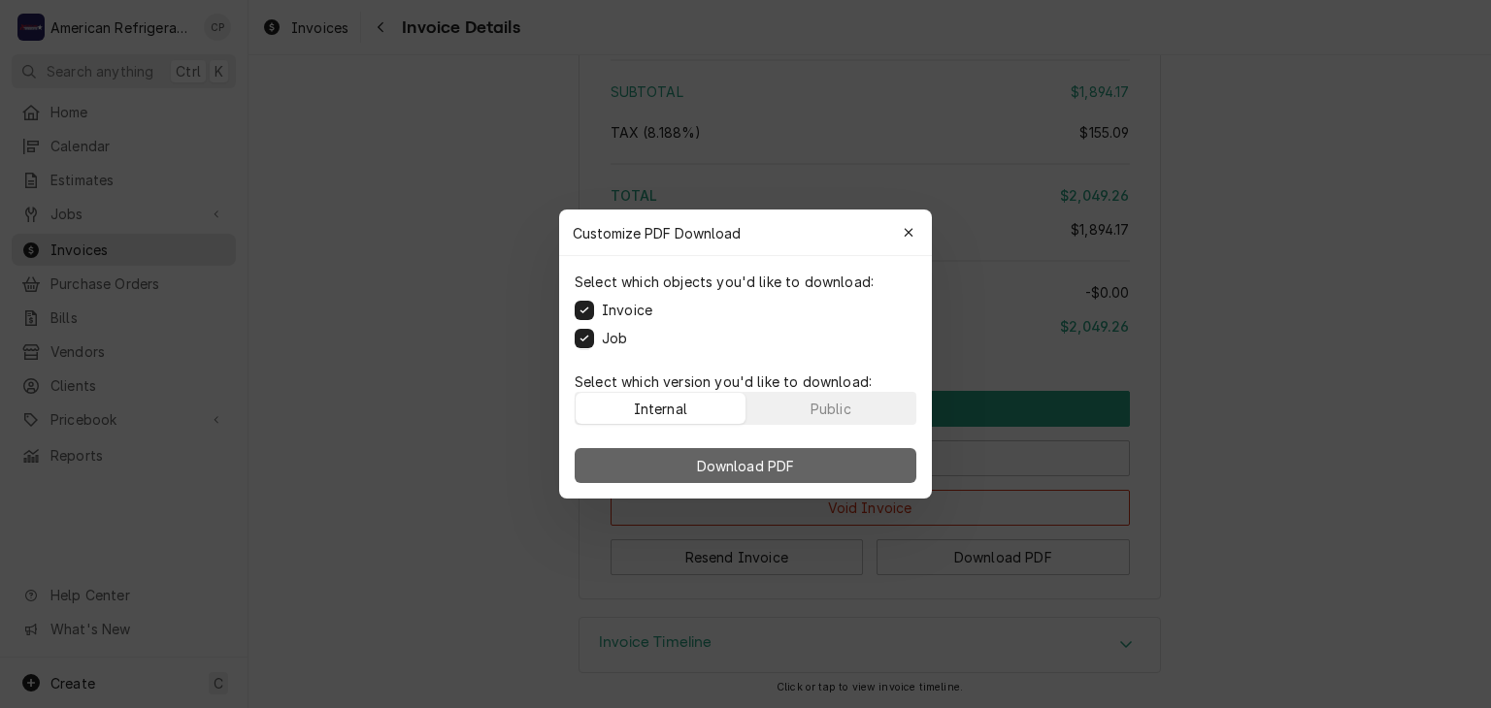
click at [676, 472] on button "Download PDF" at bounding box center [745, 465] width 342 height 35
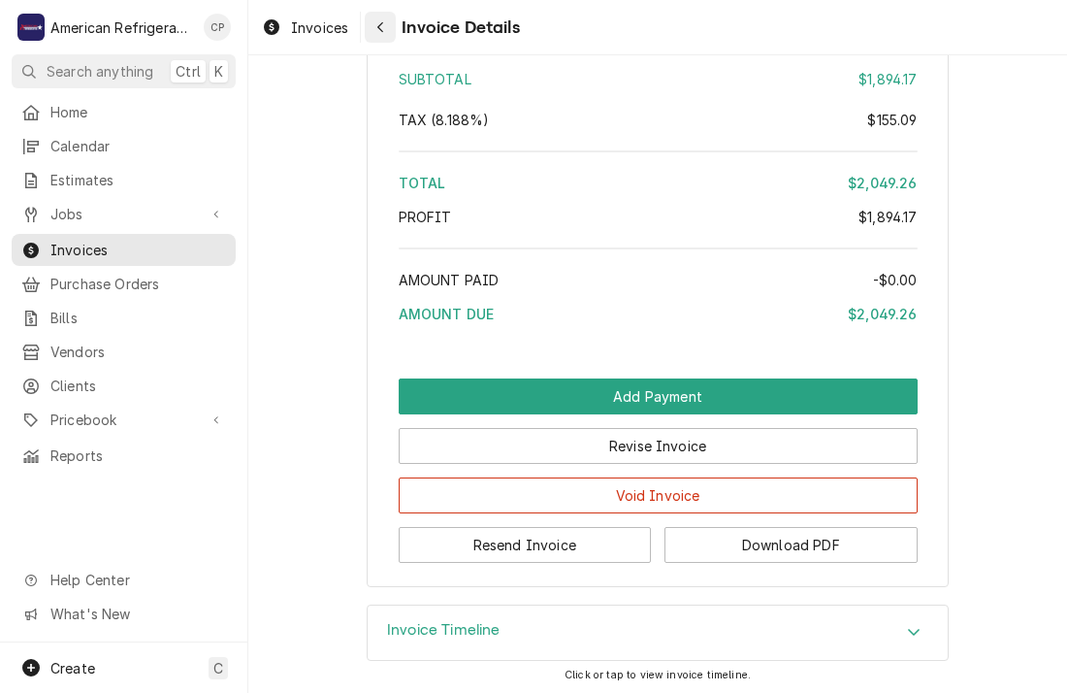
click at [375, 32] on div "Navigate back" at bounding box center [380, 26] width 19 height 19
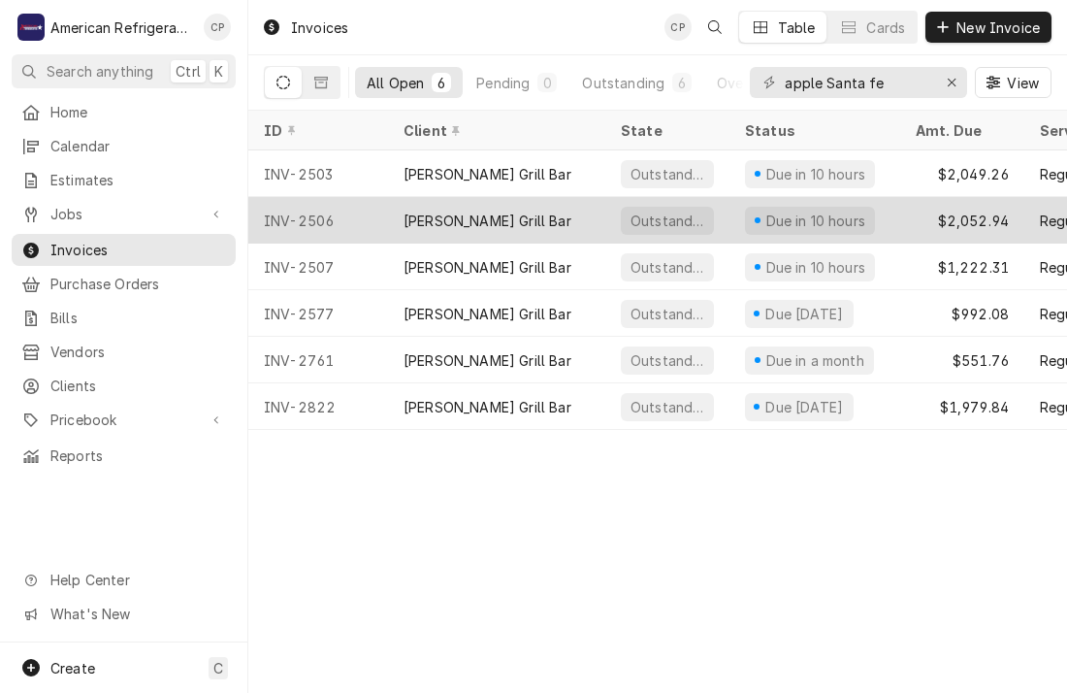
click at [618, 218] on div "Outstanding" at bounding box center [668, 220] width 124 height 47
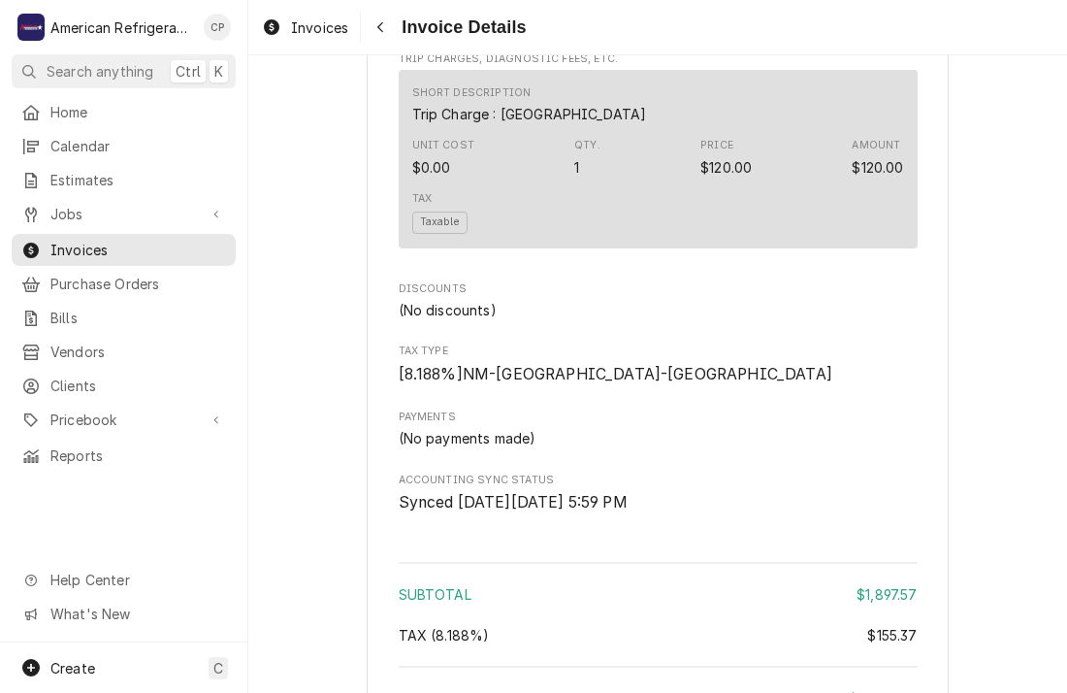
scroll to position [3363, 0]
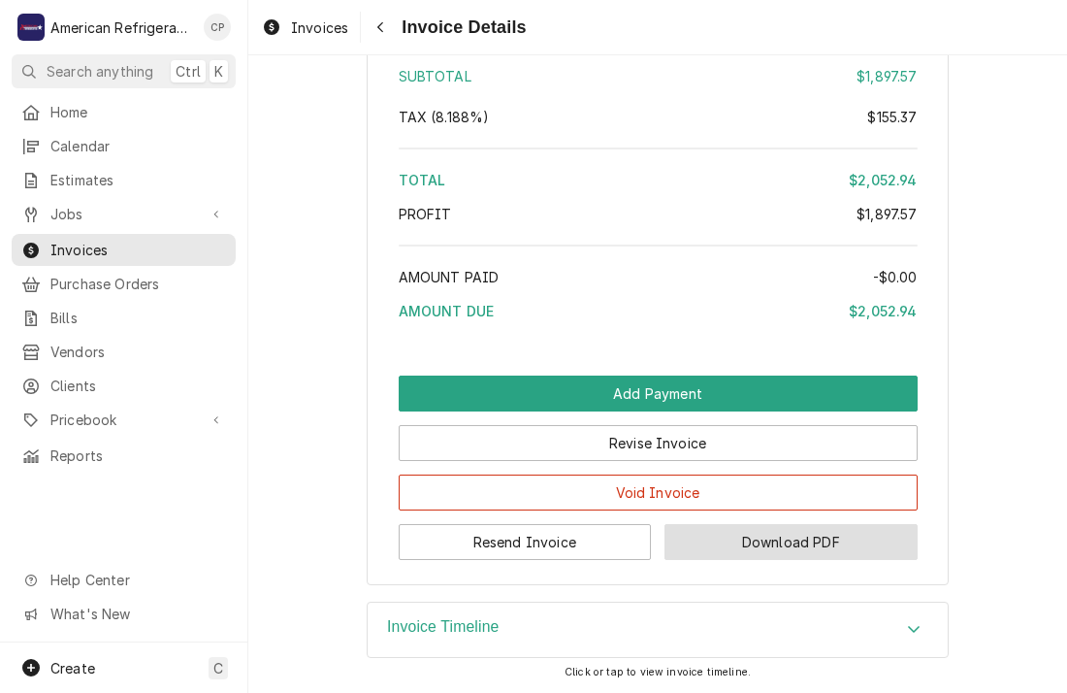
click at [721, 539] on button "Download PDF" at bounding box center [791, 542] width 253 height 36
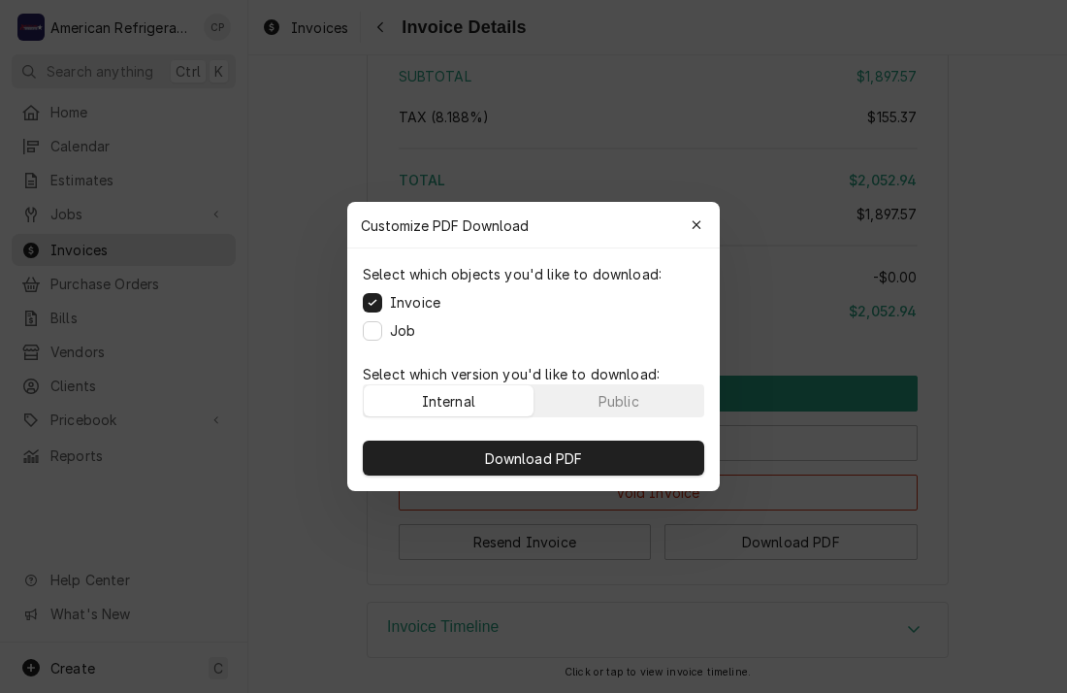
click at [405, 323] on label "Job" at bounding box center [402, 330] width 25 height 20
click at [382, 323] on button "Job" at bounding box center [372, 330] width 19 height 19
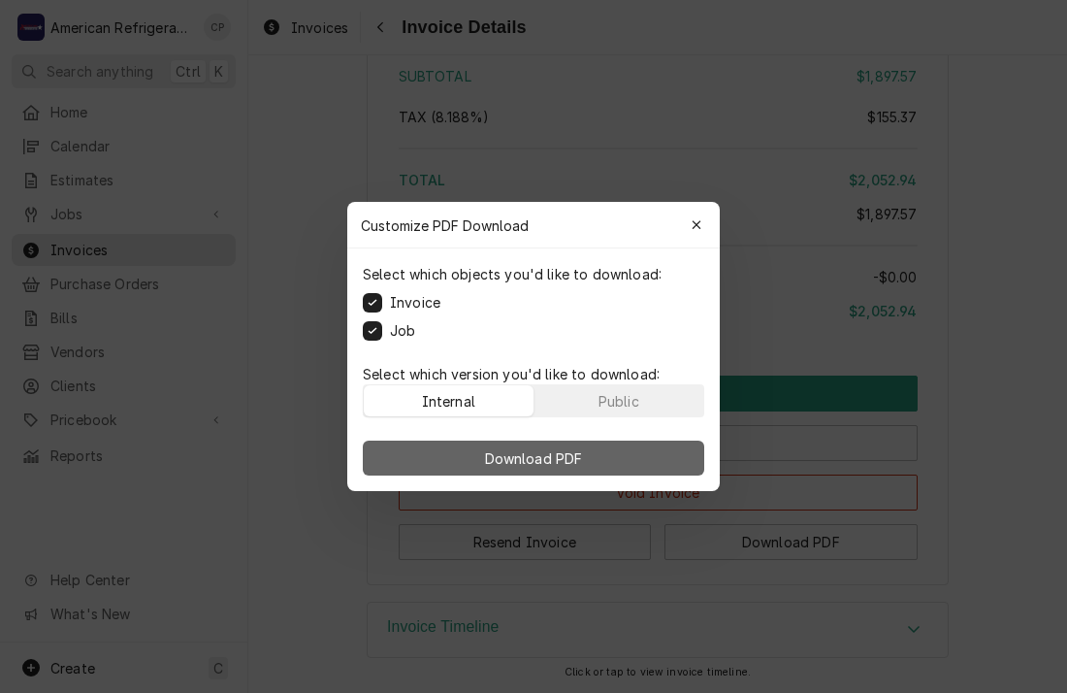
click at [414, 443] on button "Download PDF" at bounding box center [534, 458] width 342 height 35
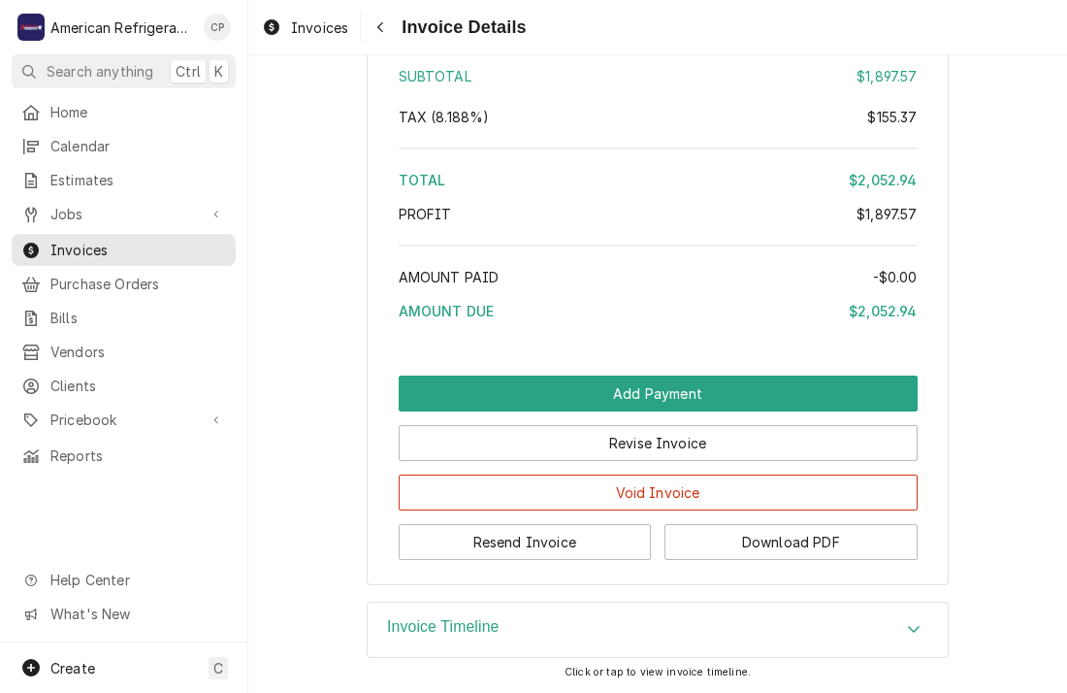
drag, startPoint x: 643, startPoint y: 232, endPoint x: 623, endPoint y: 232, distance: 20.4
click at [640, 232] on div "Subtotal $1,897.57 Tax ( 8.188% ) $155.37 Total $2,052.94 Profit $1,897.57 Amou…" at bounding box center [658, 186] width 519 height 298
click at [383, 24] on icon "Navigate back" at bounding box center [381, 27] width 9 height 14
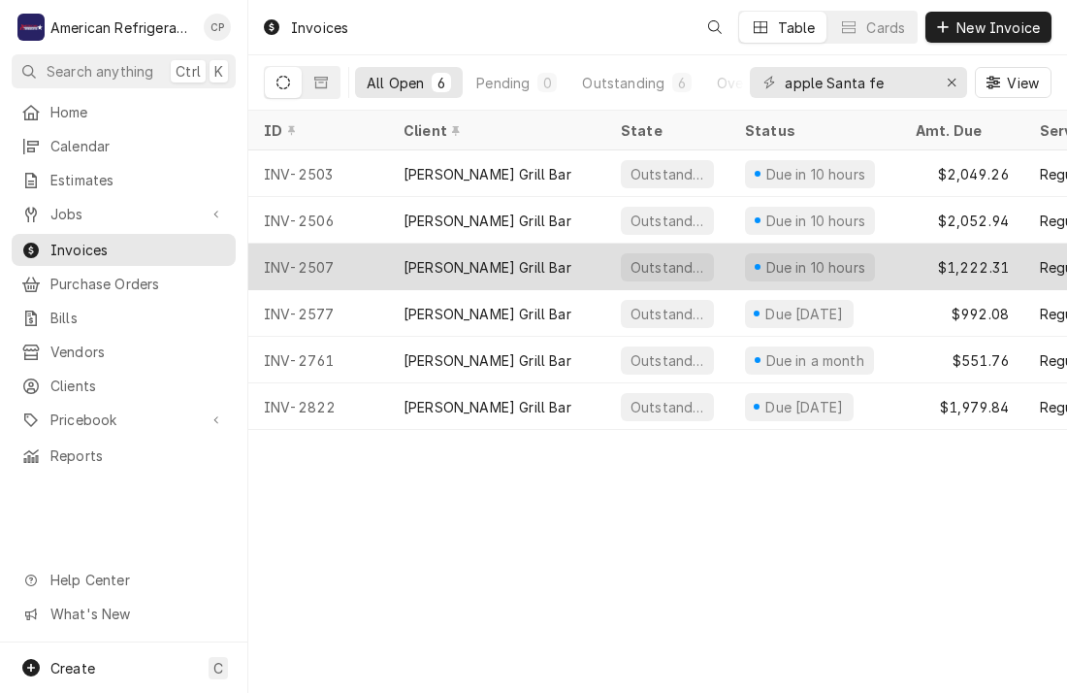
click at [414, 263] on div "[PERSON_NAME] Grill Bar" at bounding box center [488, 267] width 168 height 20
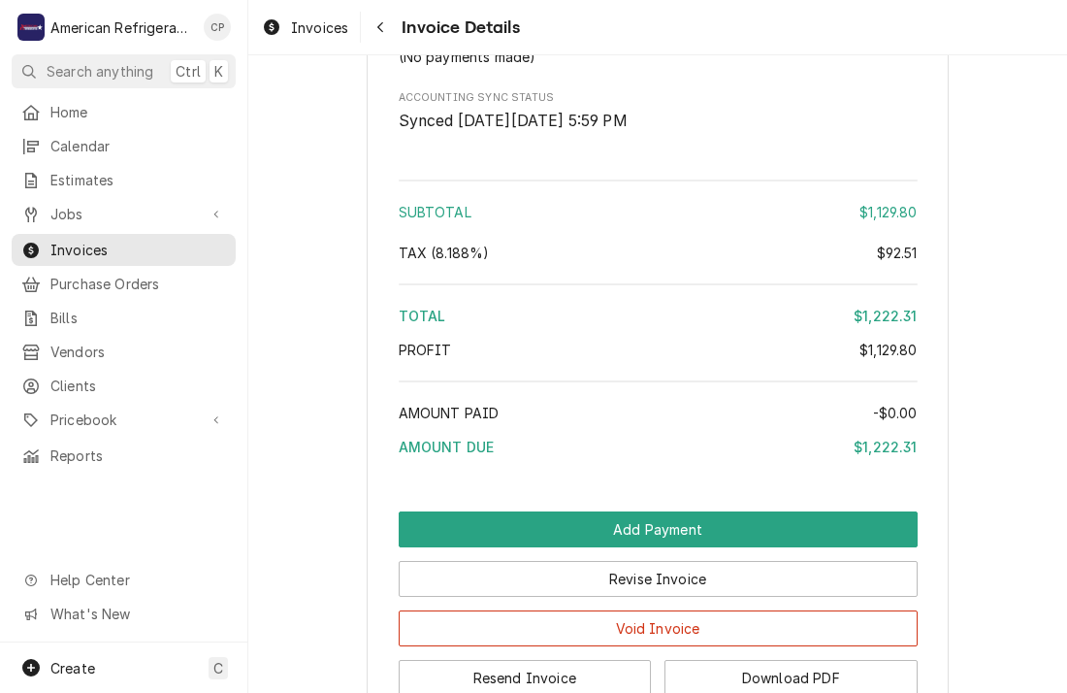
scroll to position [2550, 0]
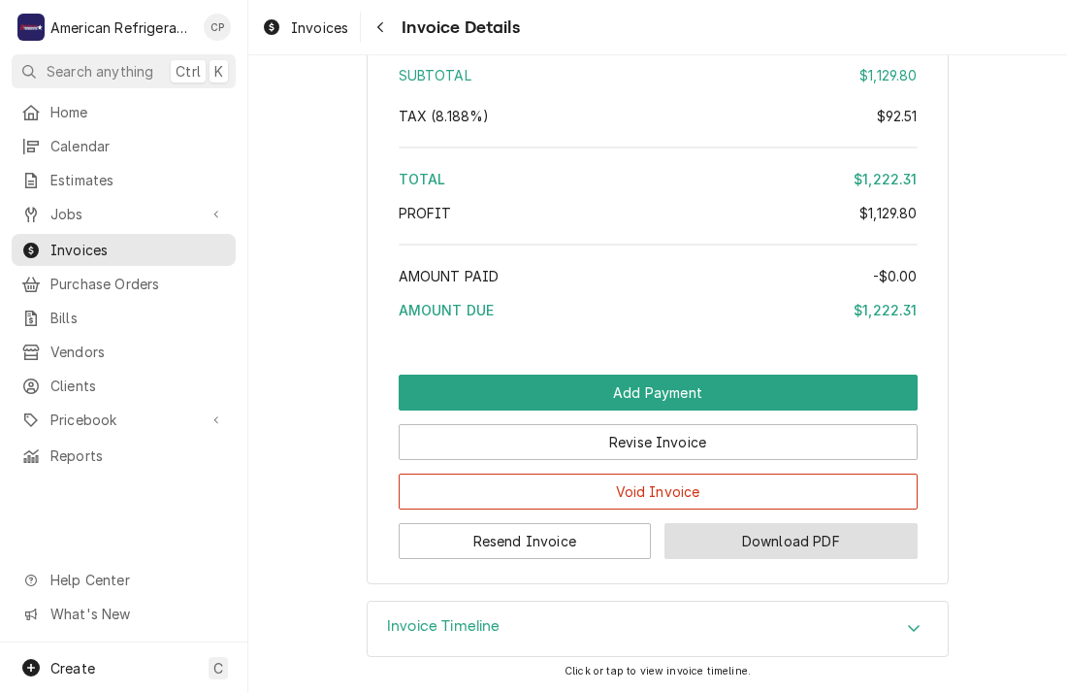
click at [807, 553] on button "Download PDF" at bounding box center [791, 541] width 253 height 36
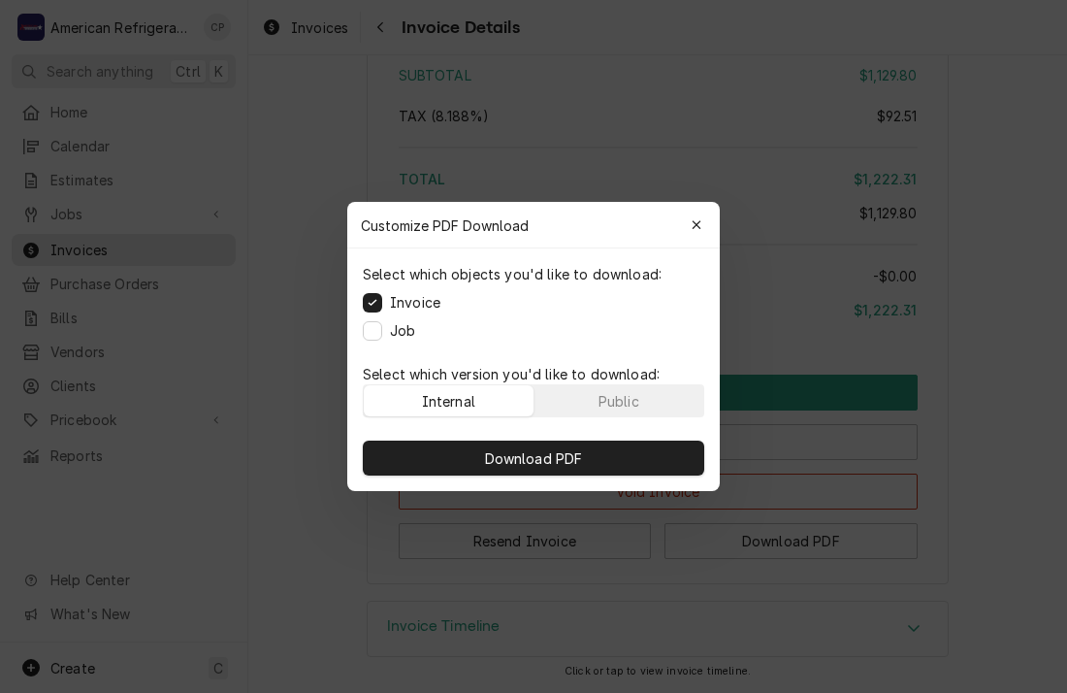
click at [411, 331] on label "Job" at bounding box center [402, 330] width 25 height 20
click at [382, 331] on button "Job" at bounding box center [372, 330] width 19 height 19
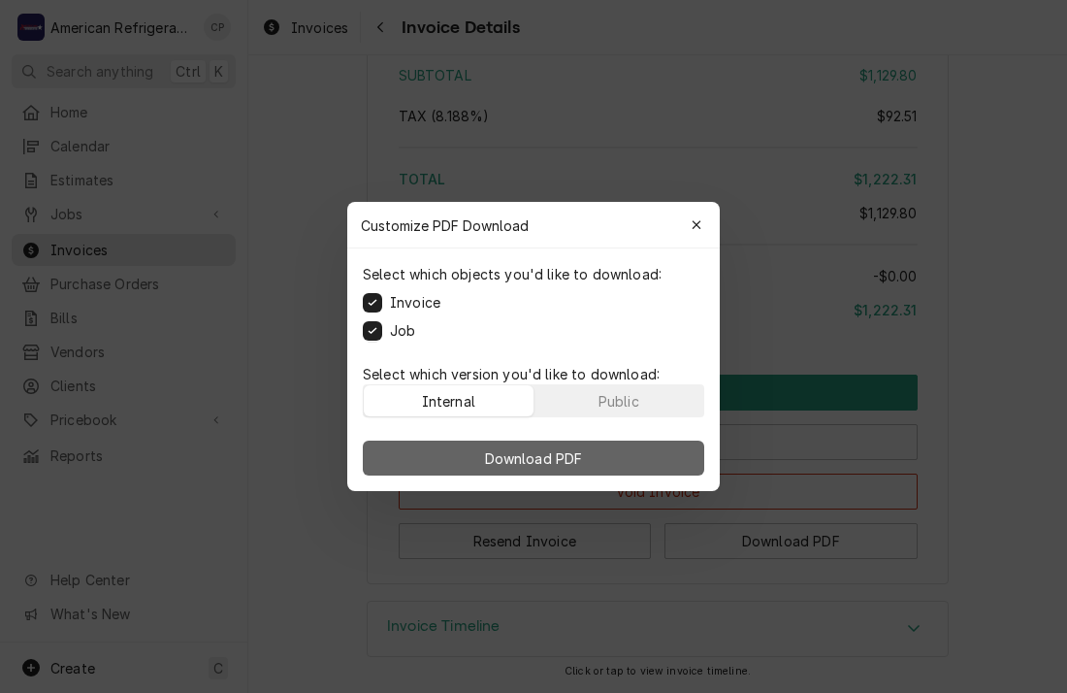
click at [463, 463] on button "Download PDF" at bounding box center [534, 458] width 342 height 35
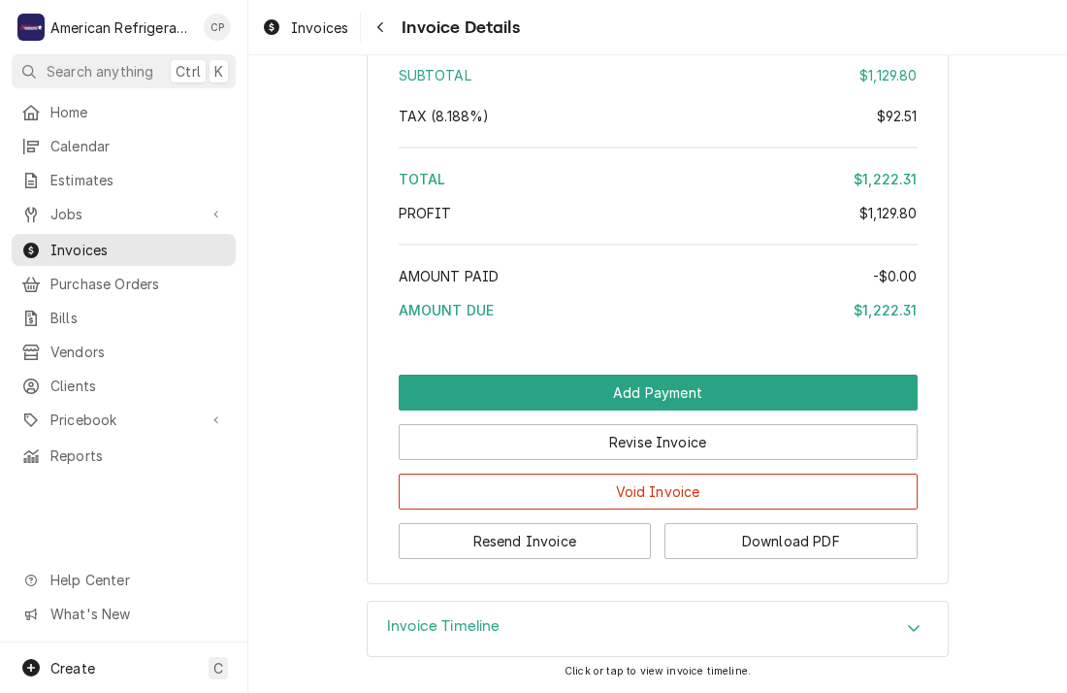
click at [517, 276] on div "Amount Paid" at bounding box center [636, 276] width 475 height 20
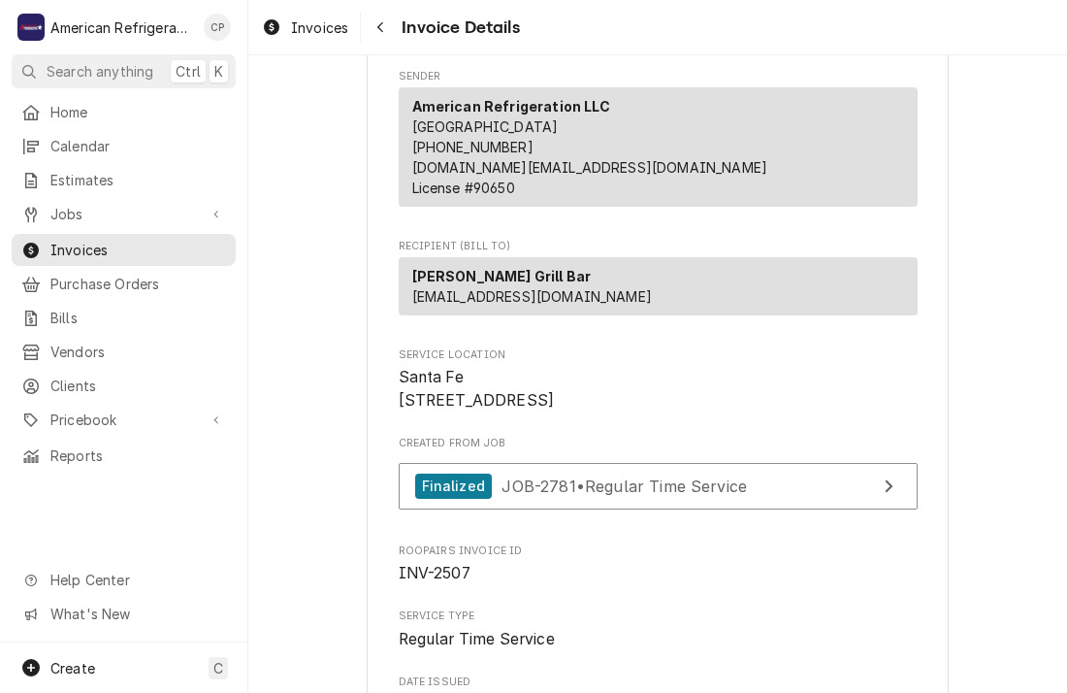
scroll to position [170, 0]
click at [381, 26] on icon "Navigate back" at bounding box center [381, 27] width 9 height 14
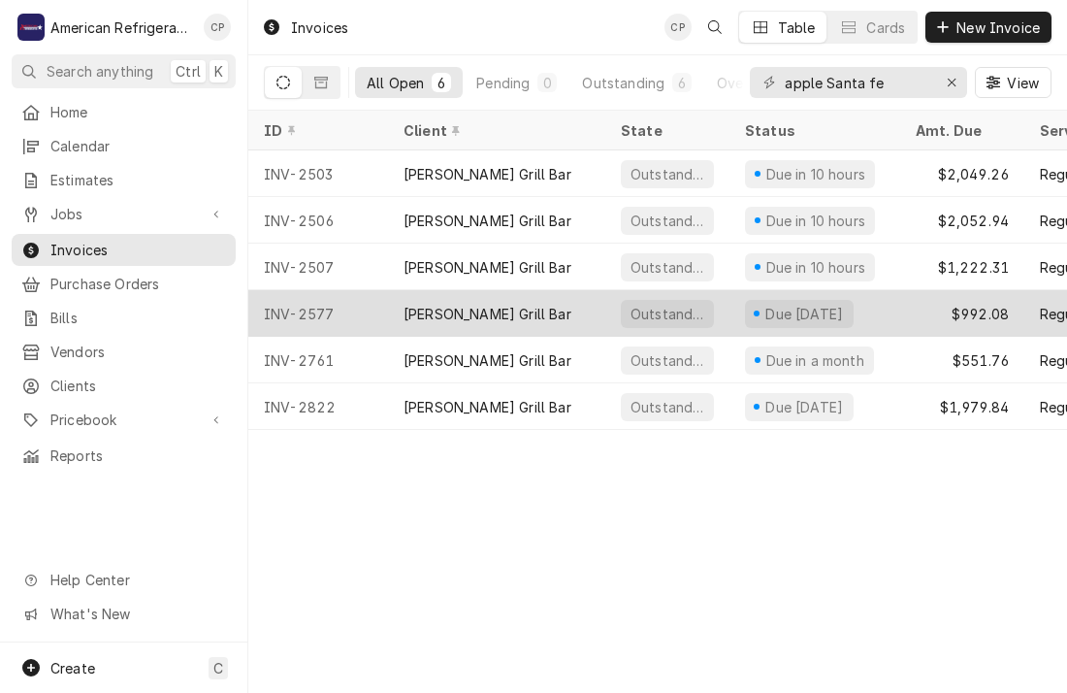
click at [375, 297] on div "INV-2577" at bounding box center [318, 313] width 140 height 47
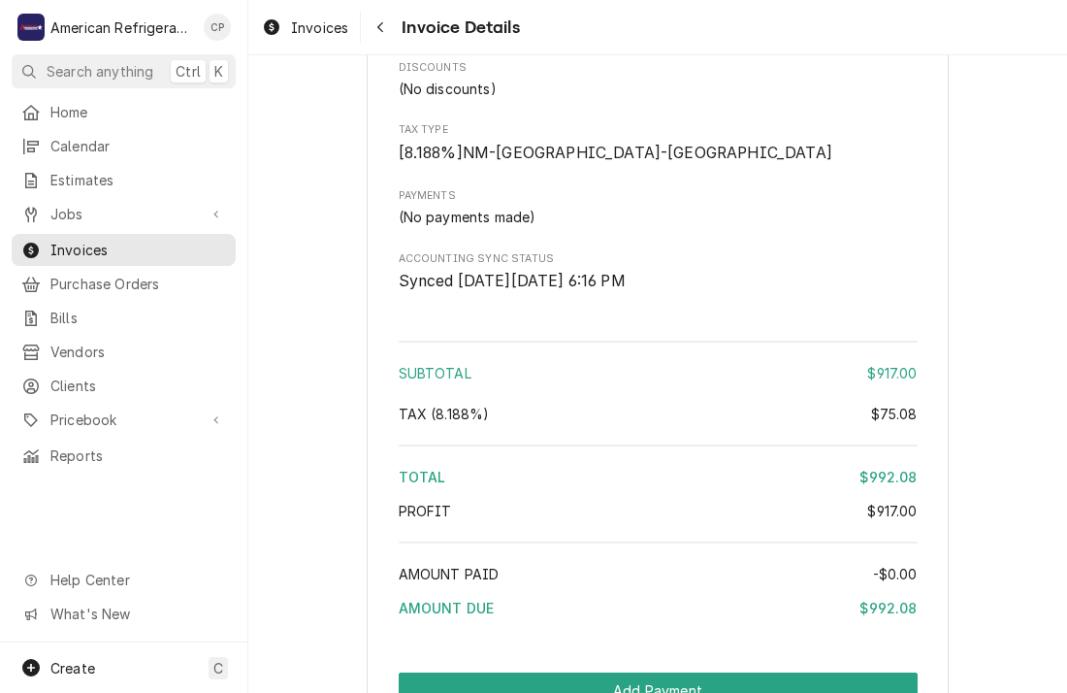
scroll to position [2499, 0]
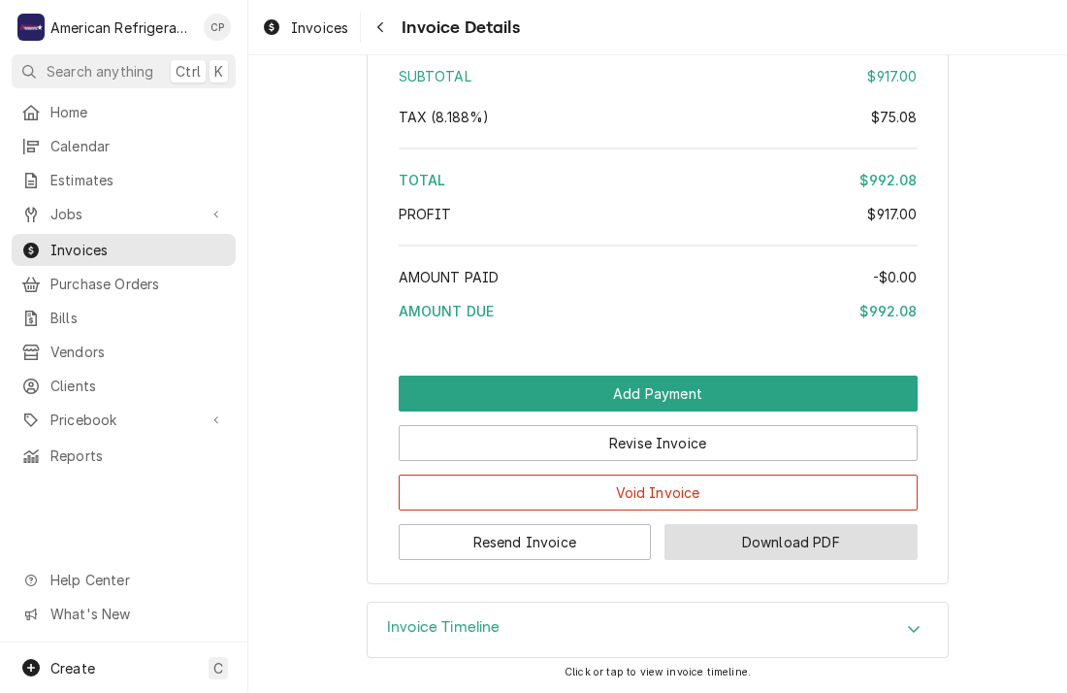
click at [693, 525] on button "Download PDF" at bounding box center [791, 542] width 253 height 36
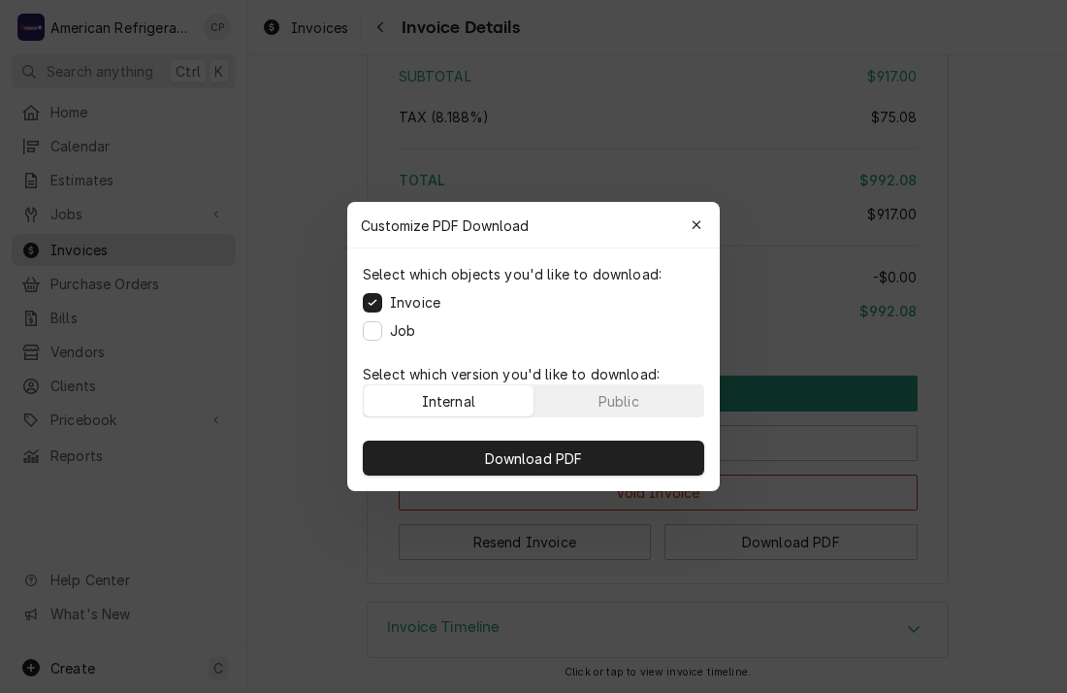
click at [410, 336] on label "Job" at bounding box center [402, 330] width 25 height 20
click at [382, 336] on button "Job" at bounding box center [372, 330] width 19 height 19
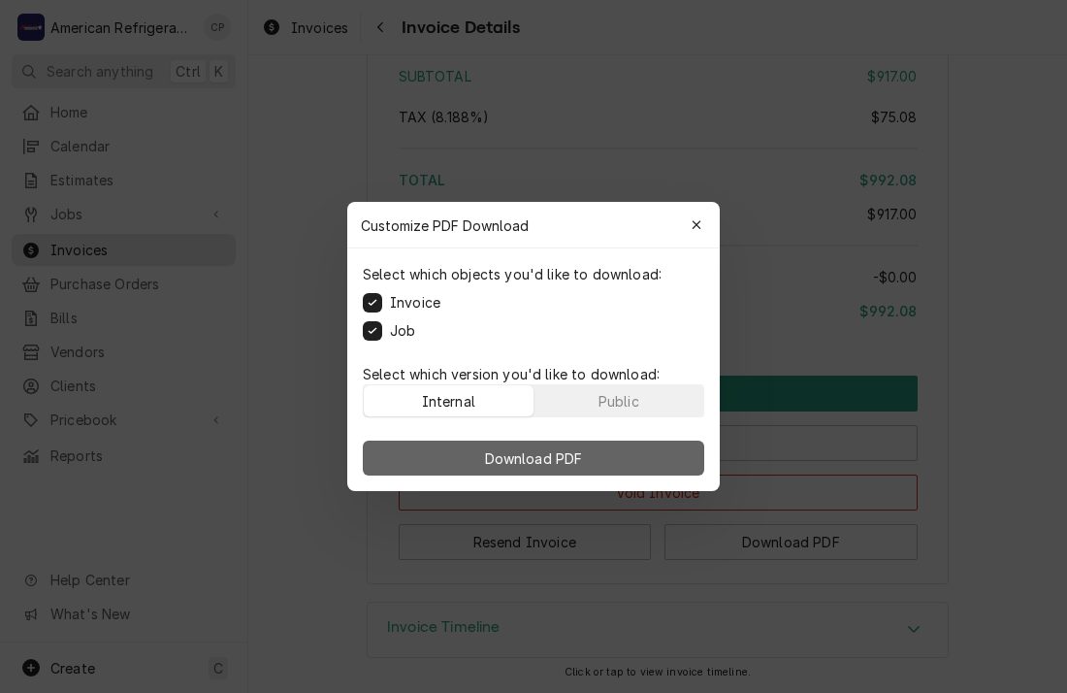
click at [455, 454] on button "Download PDF" at bounding box center [534, 458] width 342 height 35
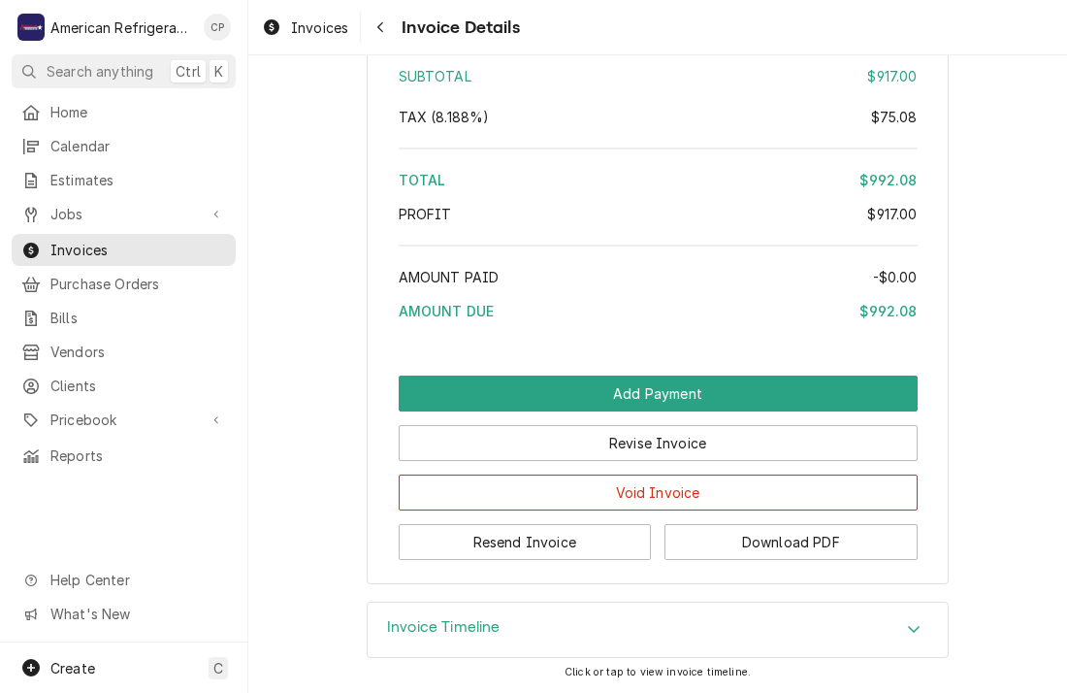
click at [602, 79] on div "Subtotal" at bounding box center [634, 76] width 470 height 20
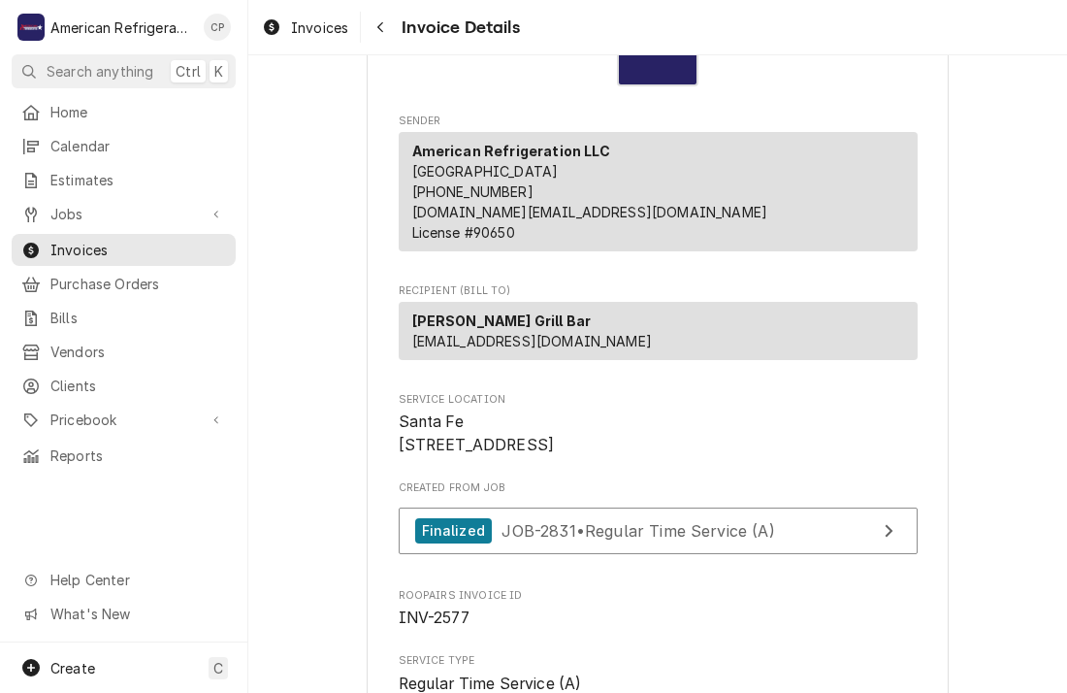
scroll to position [0, 0]
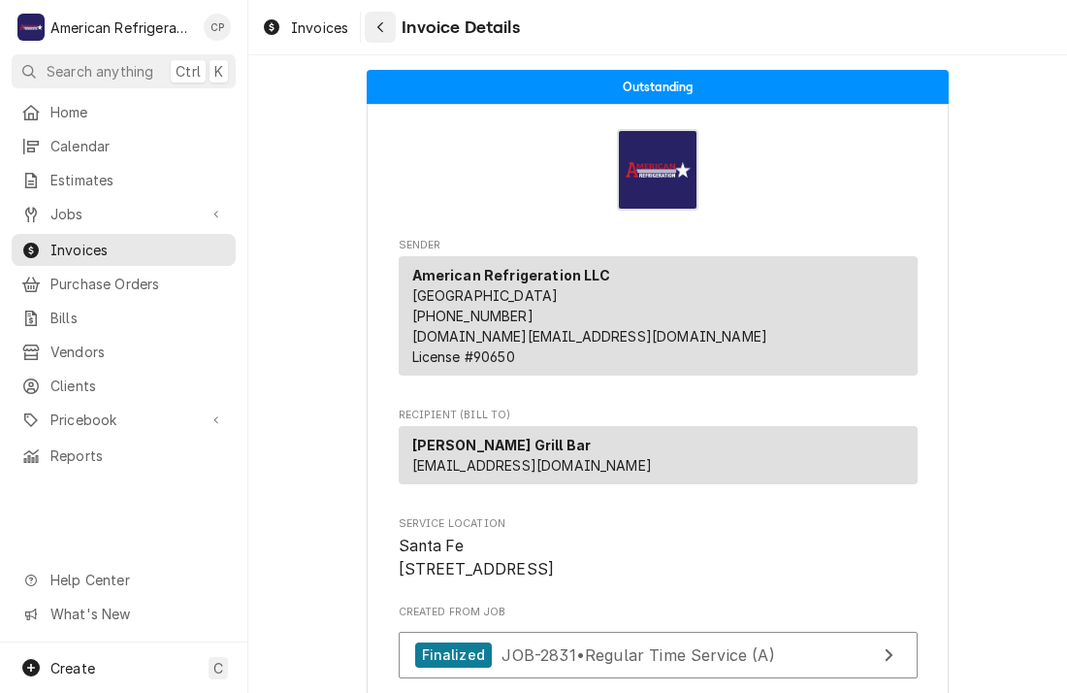
click at [379, 33] on icon "Navigate back" at bounding box center [381, 27] width 9 height 14
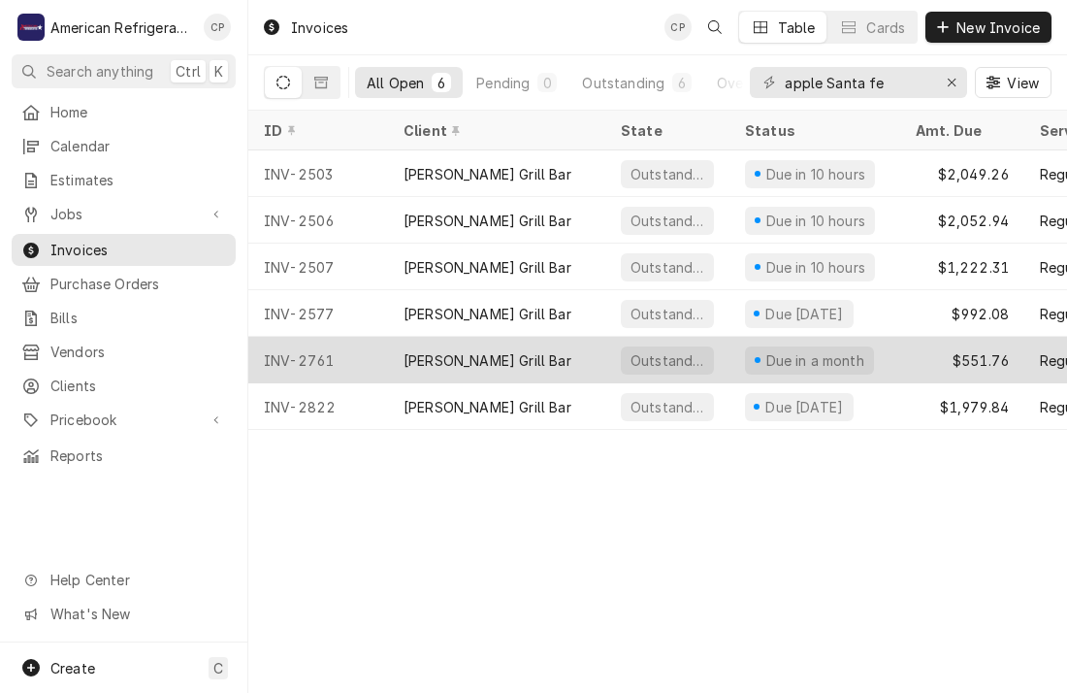
click at [381, 359] on div "INV-2761" at bounding box center [318, 360] width 140 height 47
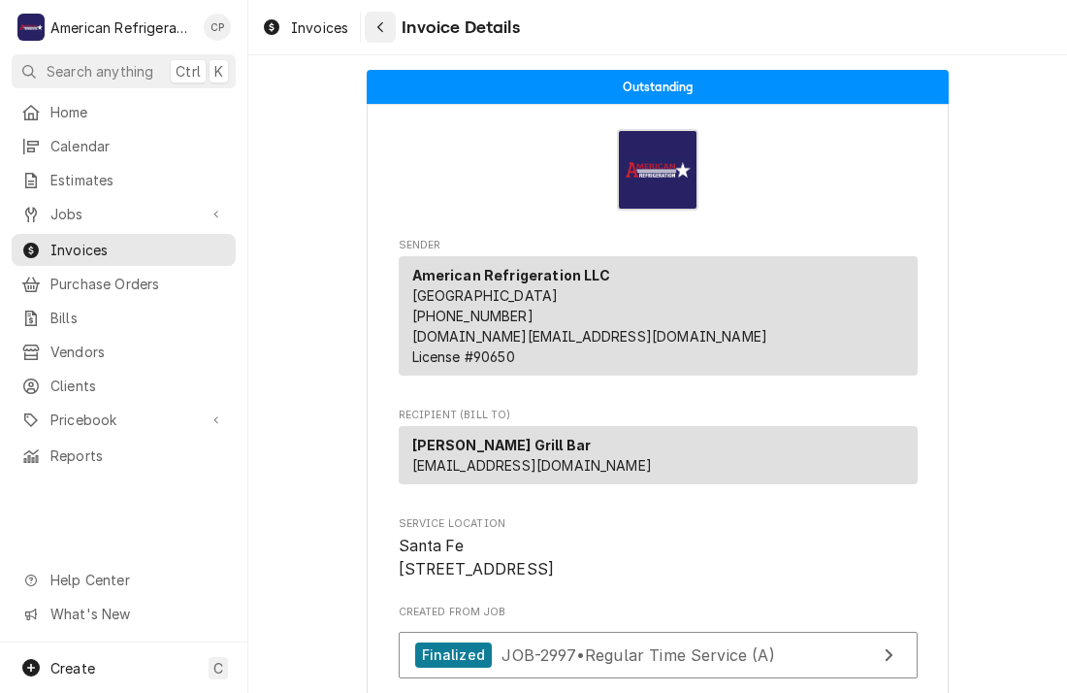
click at [382, 38] on button "Navigate back" at bounding box center [380, 27] width 31 height 31
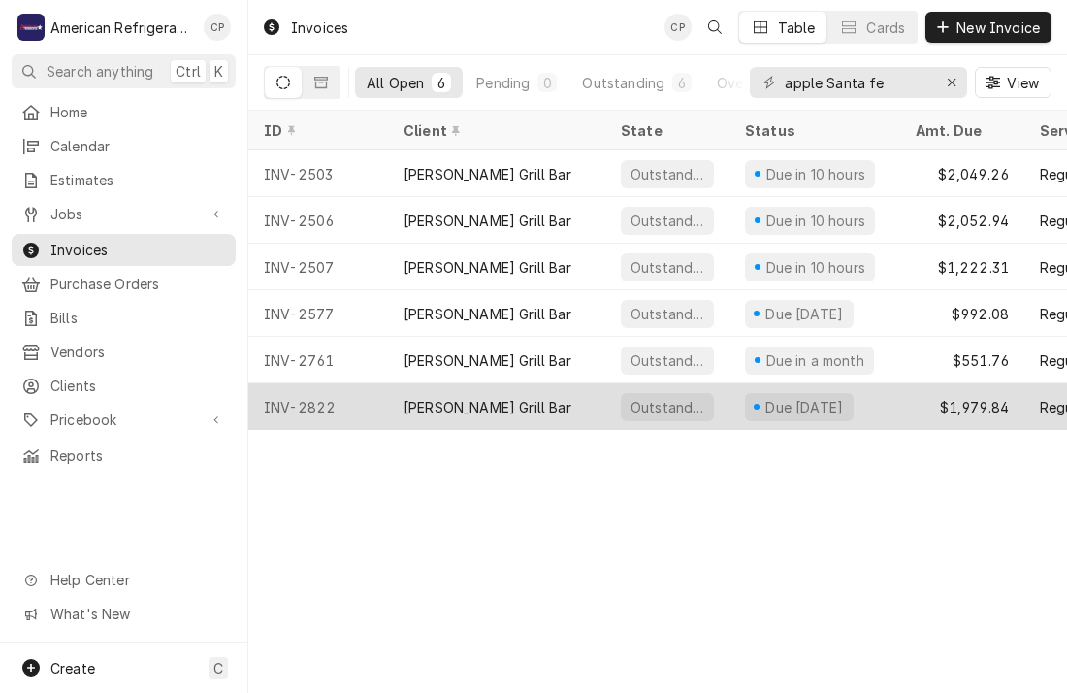
click at [353, 403] on div "INV-2822" at bounding box center [318, 406] width 140 height 47
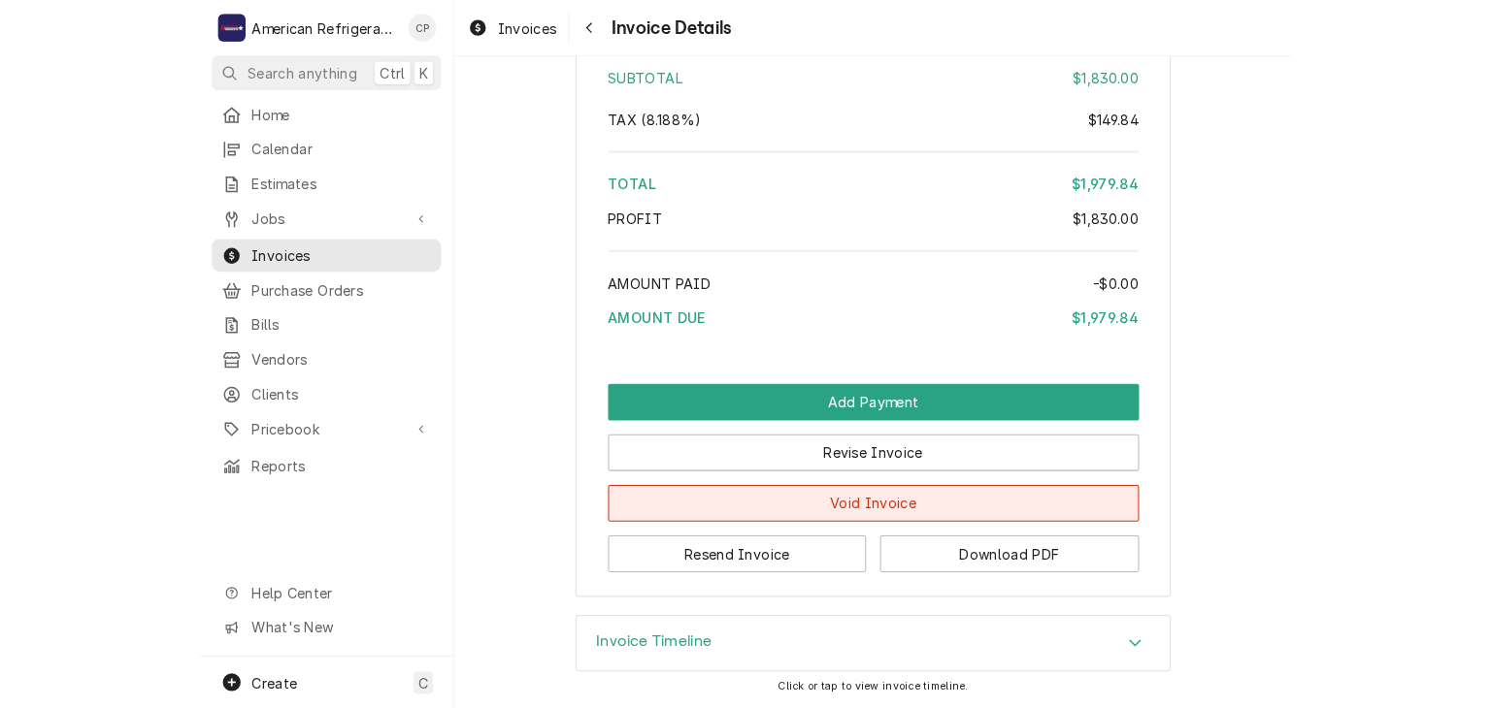
scroll to position [4072, 0]
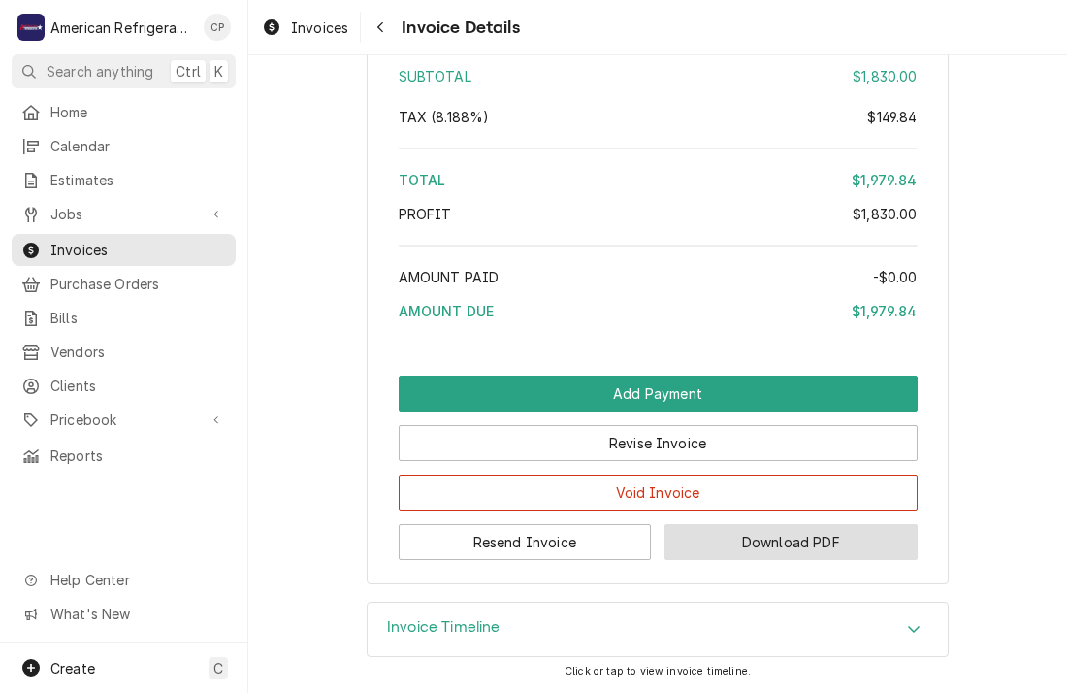
click at [665, 538] on button "Download PDF" at bounding box center [791, 542] width 253 height 36
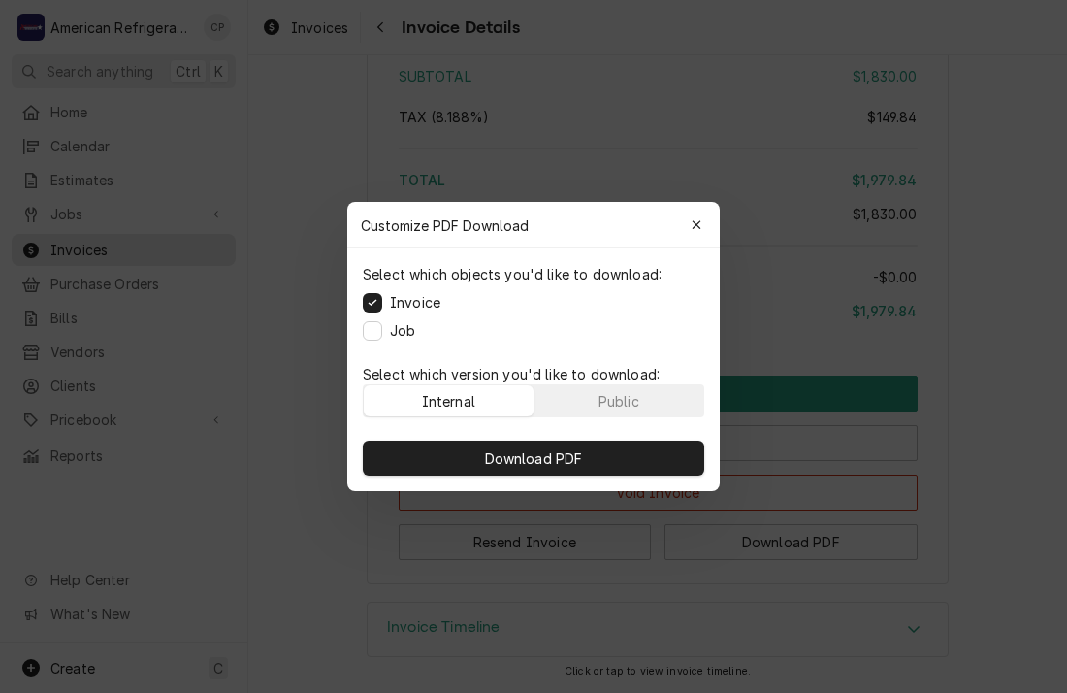
click at [408, 329] on label "Job" at bounding box center [402, 330] width 25 height 20
click at [382, 329] on button "Job" at bounding box center [372, 330] width 19 height 19
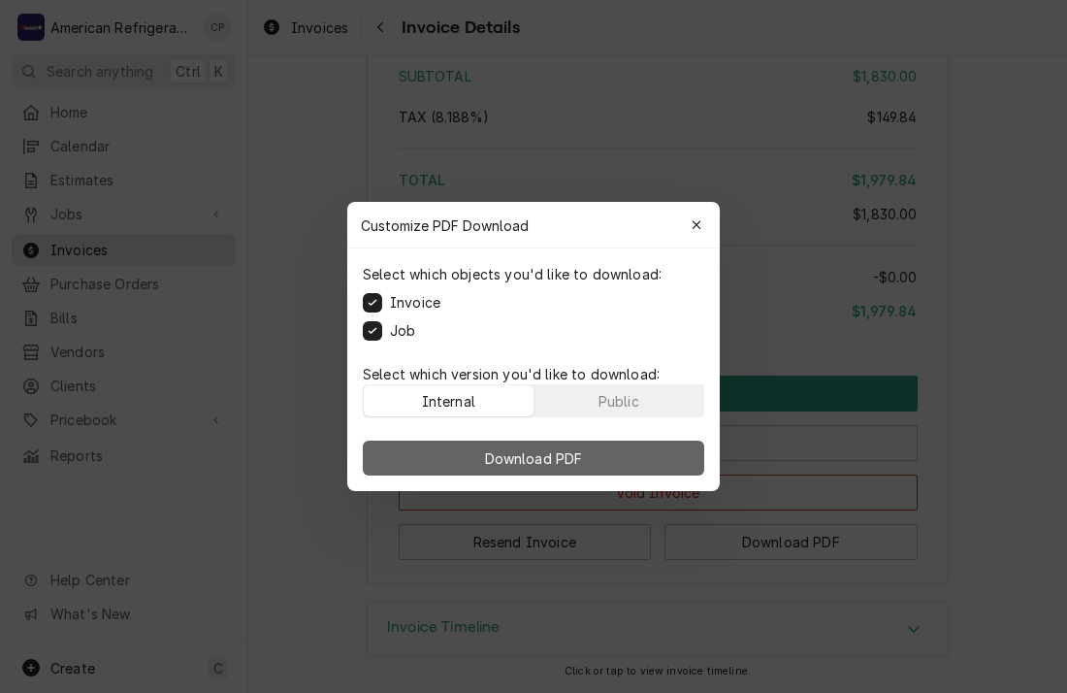
click at [410, 445] on button "Download PDF" at bounding box center [534, 458] width 342 height 35
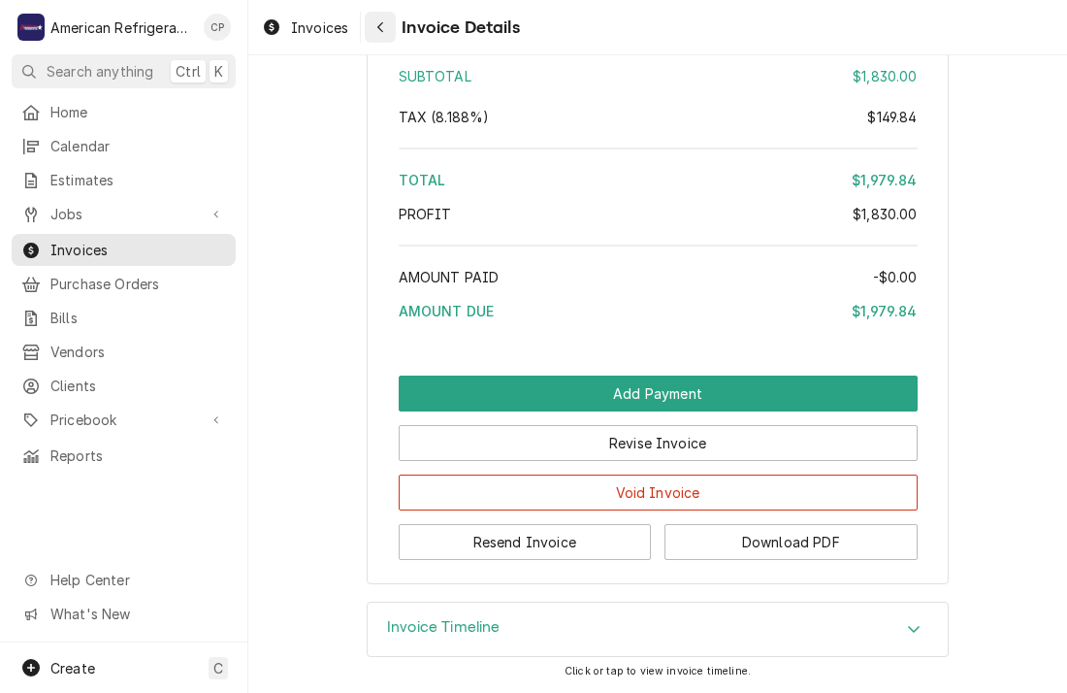
click at [377, 35] on div "Navigate back" at bounding box center [380, 26] width 19 height 19
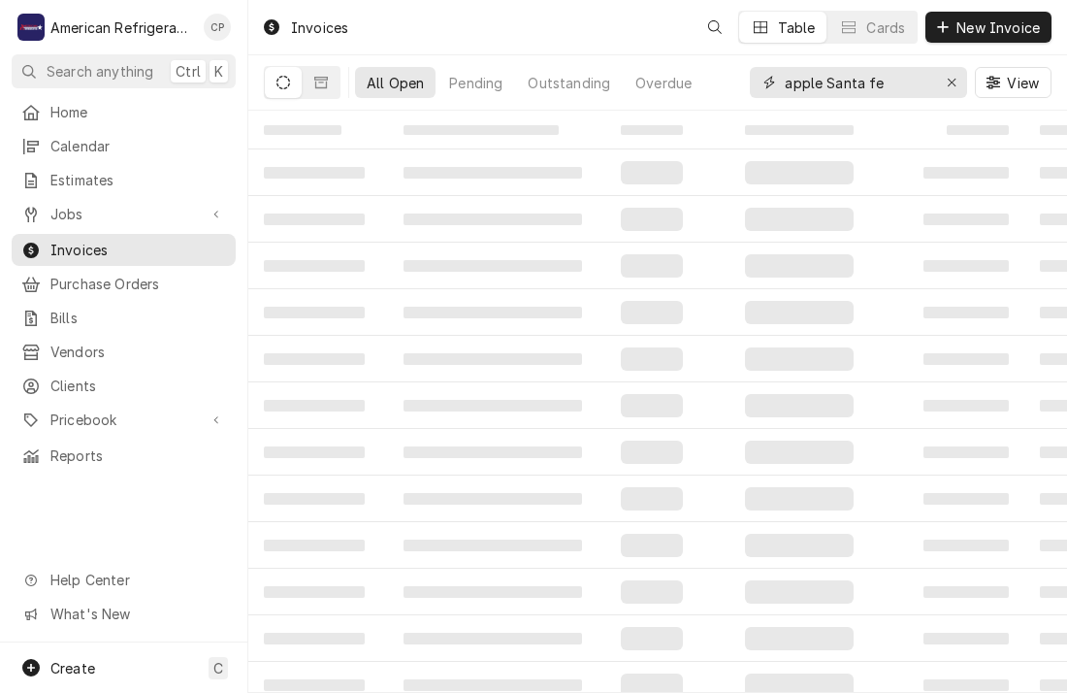
click at [866, 79] on input "apple Santa fe" at bounding box center [858, 82] width 146 height 31
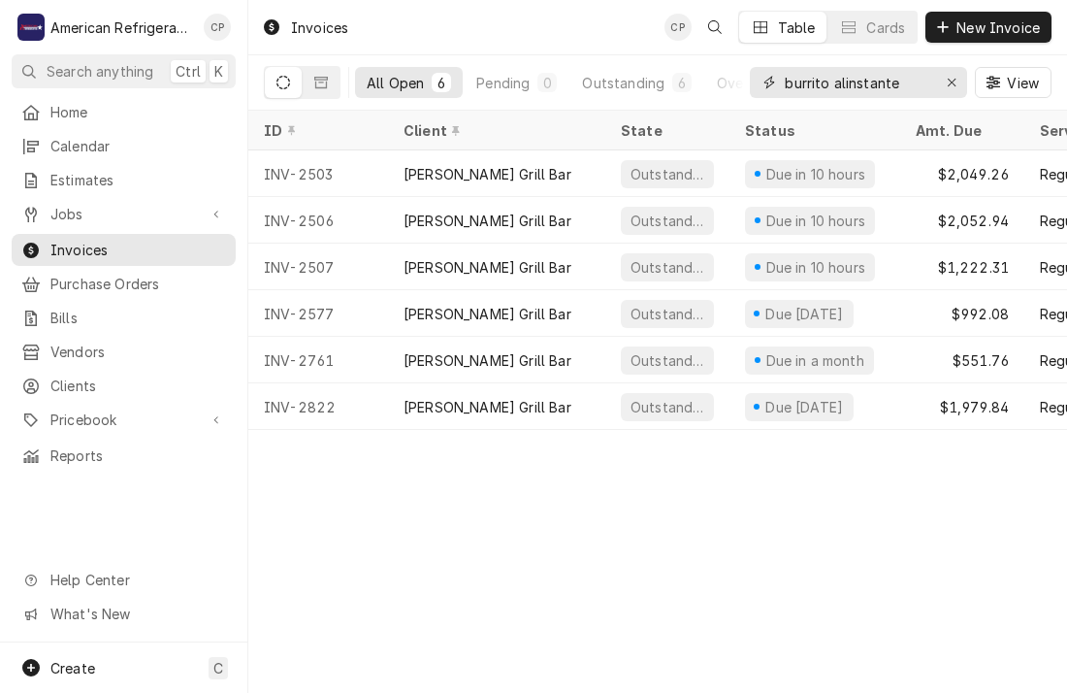
type input "burrito alinstante"
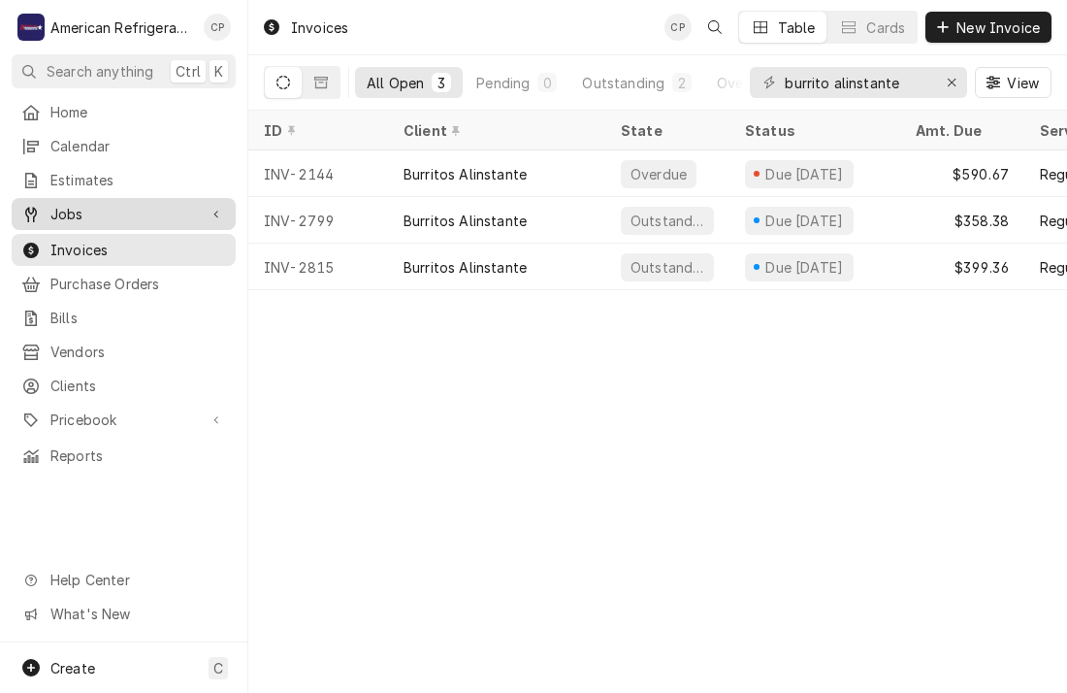
click at [154, 220] on link "Jobs" at bounding box center [124, 214] width 224 height 32
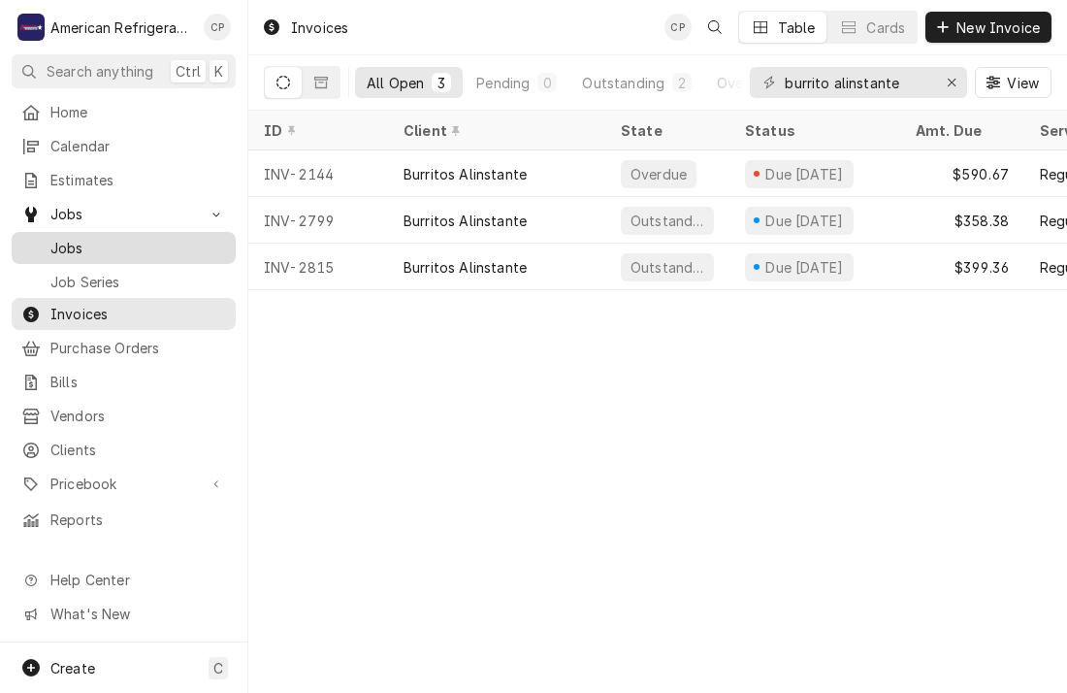
click at [154, 236] on div "Jobs" at bounding box center [124, 248] width 216 height 24
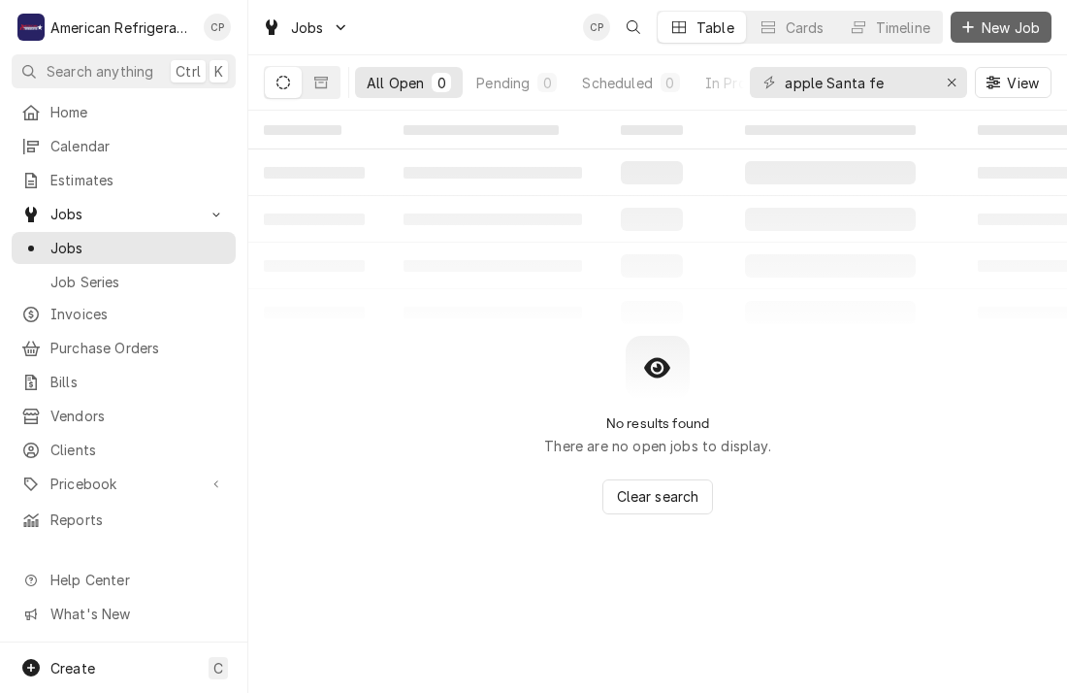
click at [999, 36] on span "New Job" at bounding box center [1011, 27] width 66 height 20
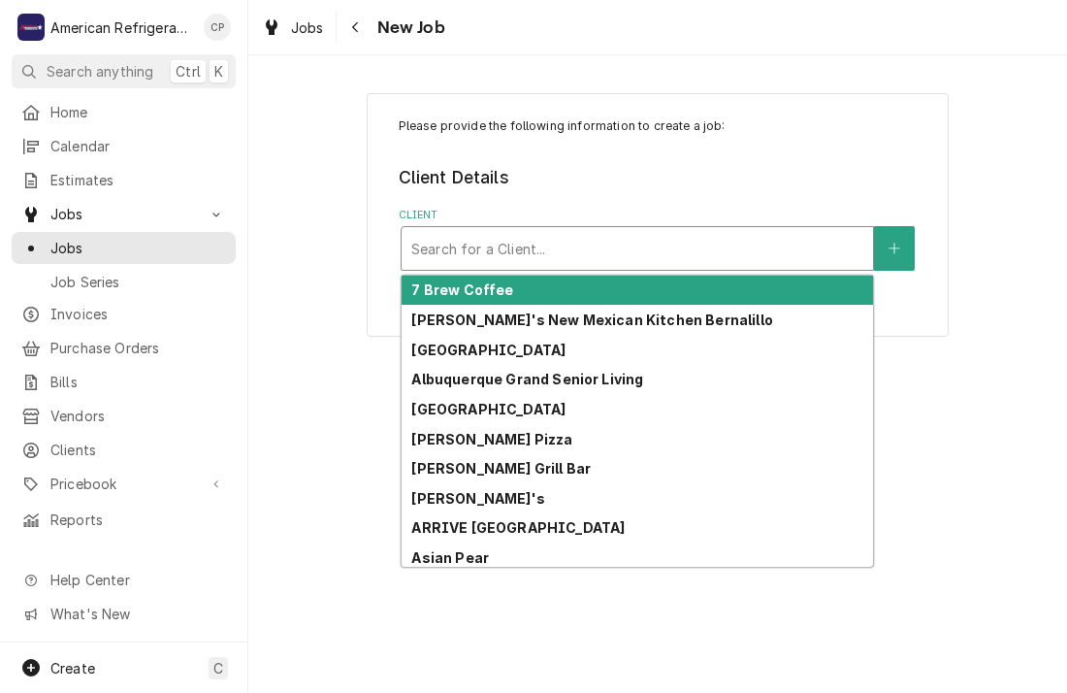
click at [581, 231] on div "Client" at bounding box center [637, 248] width 452 height 35
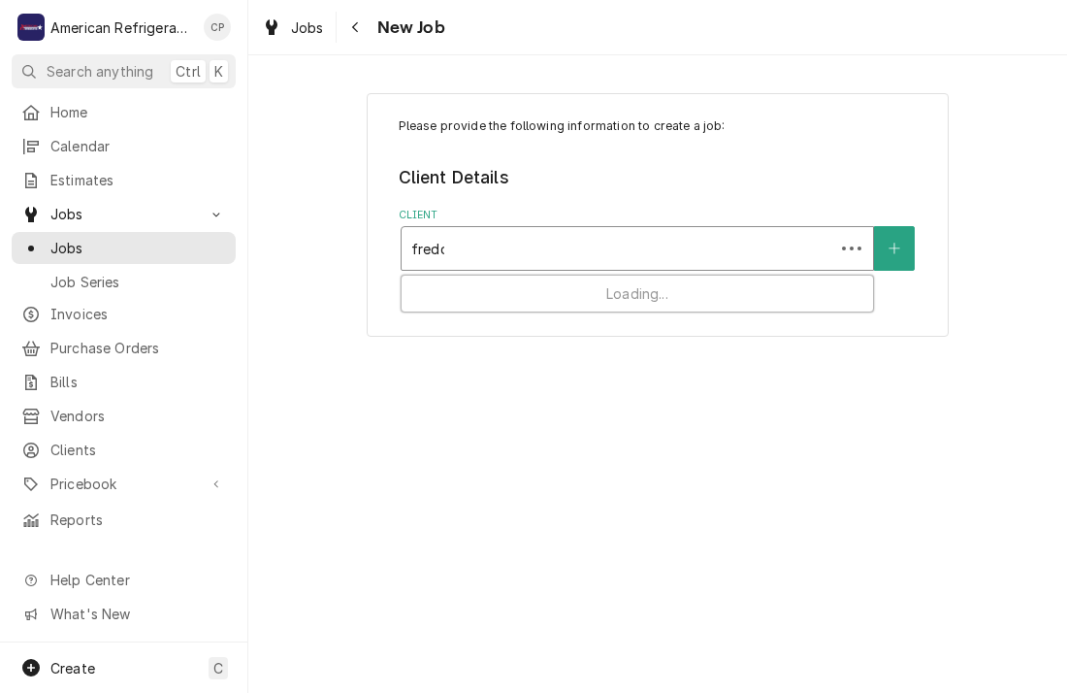
type input "[PERSON_NAME]"
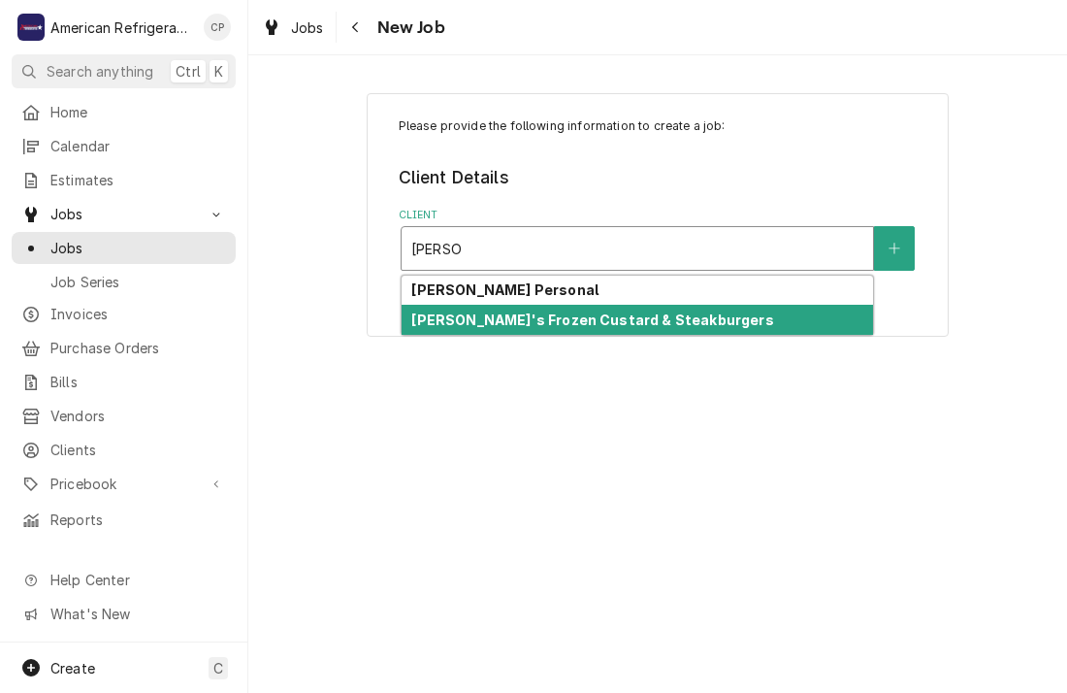
click at [529, 320] on strong "[PERSON_NAME]'s Frozen Custard & Steakburgers" at bounding box center [592, 320] width 362 height 16
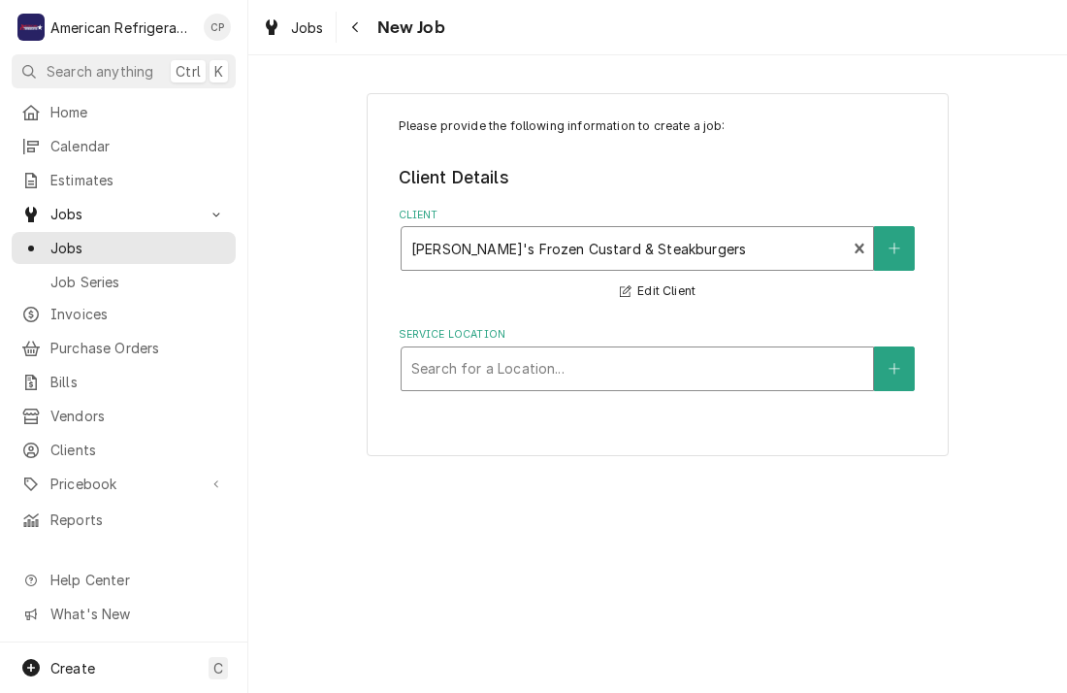
click at [476, 371] on div "Service Location" at bounding box center [637, 368] width 452 height 35
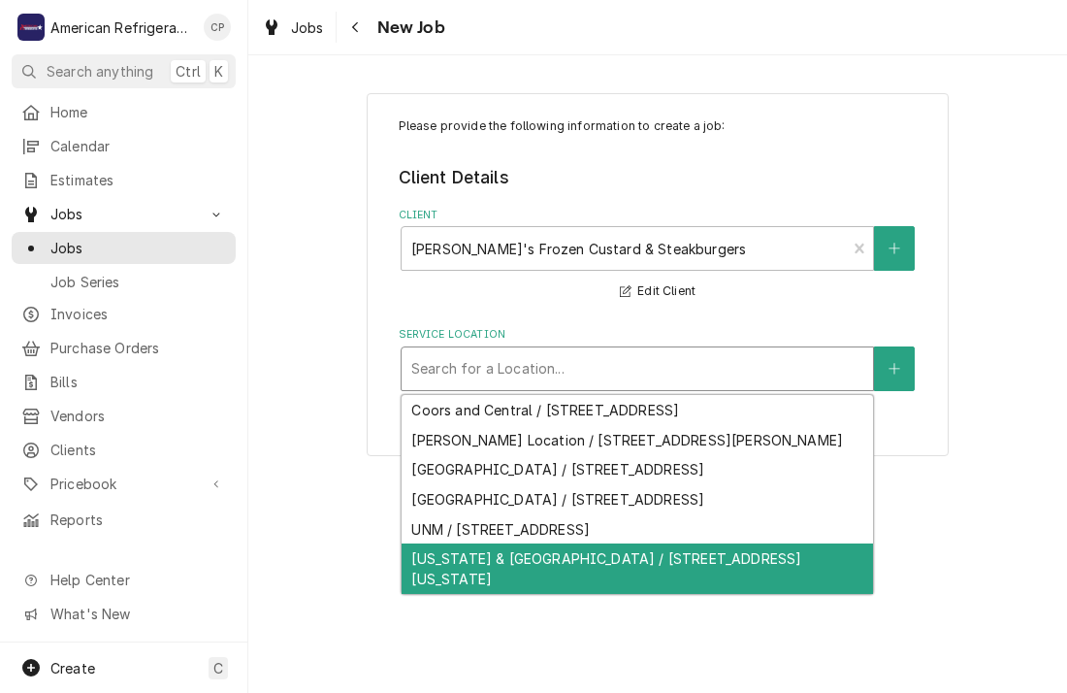
click at [497, 559] on div "[US_STATE] & [GEOGRAPHIC_DATA] / [STREET_ADDRESS][US_STATE]" at bounding box center [638, 568] width 472 height 50
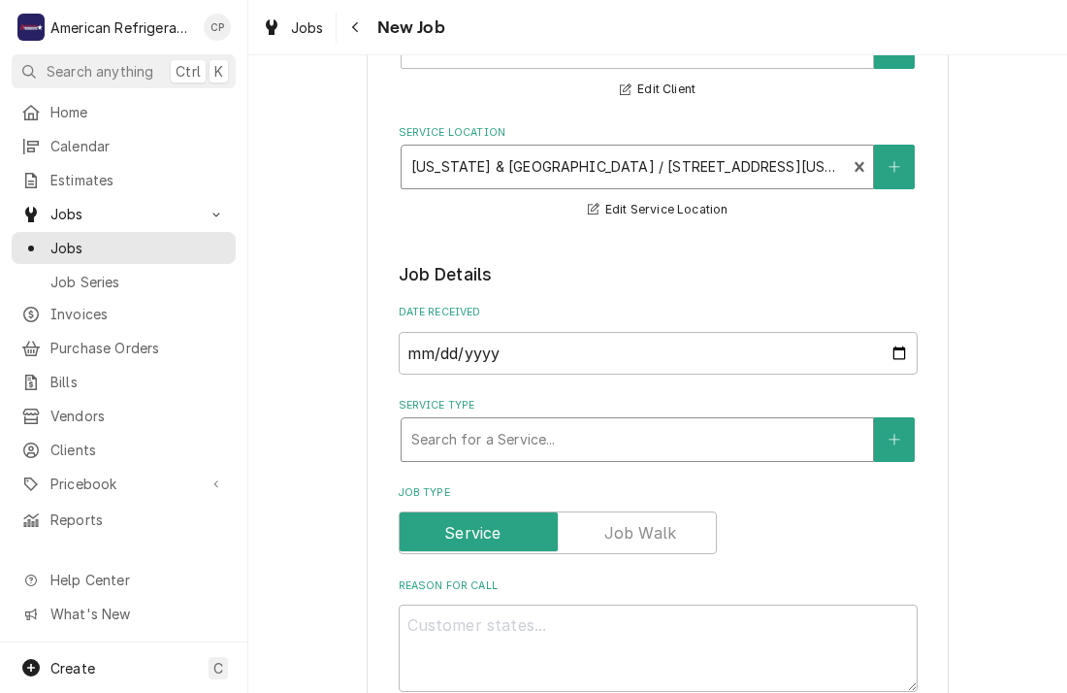
click at [509, 440] on div "Service Type" at bounding box center [637, 439] width 452 height 35
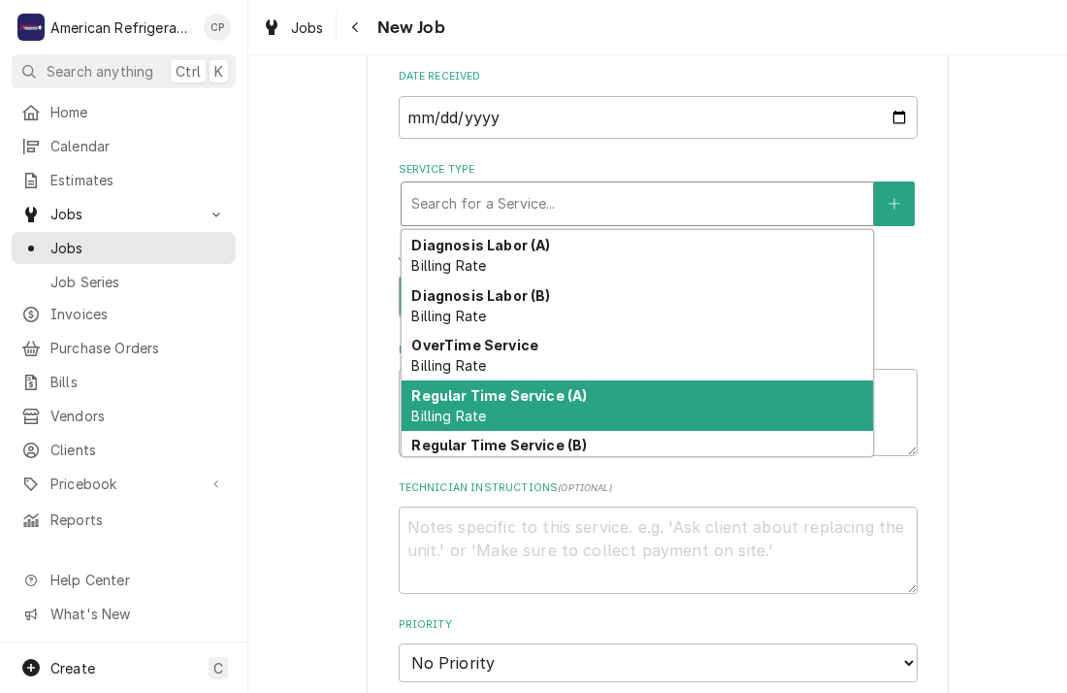
scroll to position [439, 0]
click at [534, 410] on div "Regular Time Service (A) Billing Rate" at bounding box center [638, 404] width 472 height 50
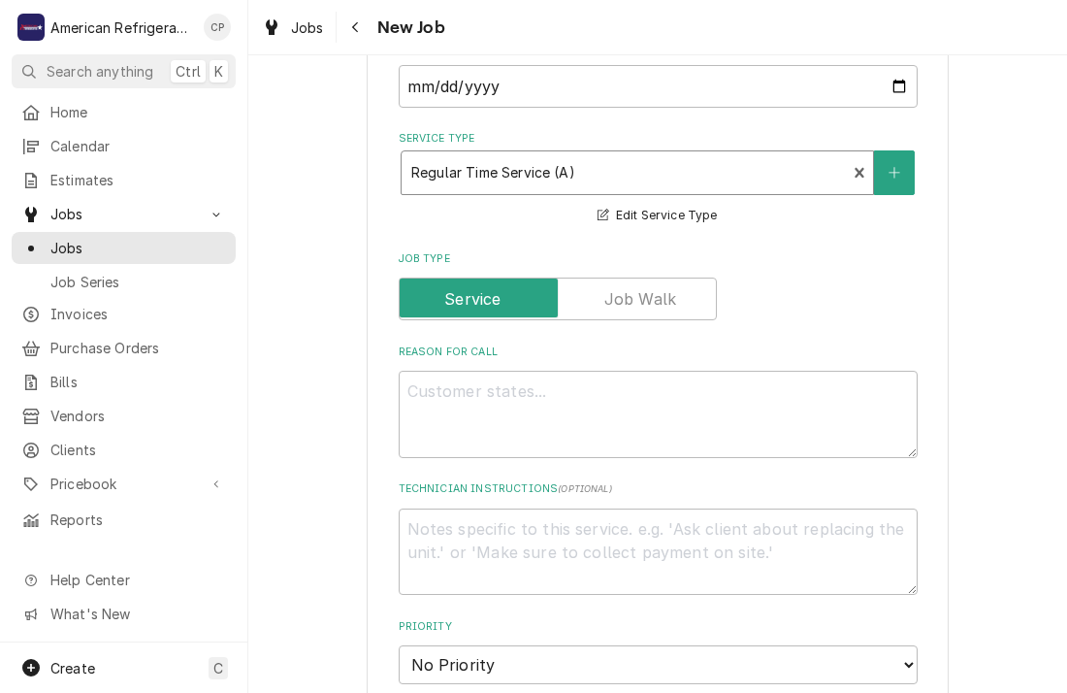
scroll to position [470, 0]
click at [478, 409] on textarea "Reason For Call" at bounding box center [658, 413] width 519 height 87
click at [376, 394] on div "Please provide the following information to create a job: Client Details Client…" at bounding box center [658, 694] width 582 height 2143
click at [406, 403] on textarea "Reason For Call" at bounding box center [658, 413] width 519 height 87
click at [519, 401] on textarea "Reason For Call" at bounding box center [658, 413] width 519 height 87
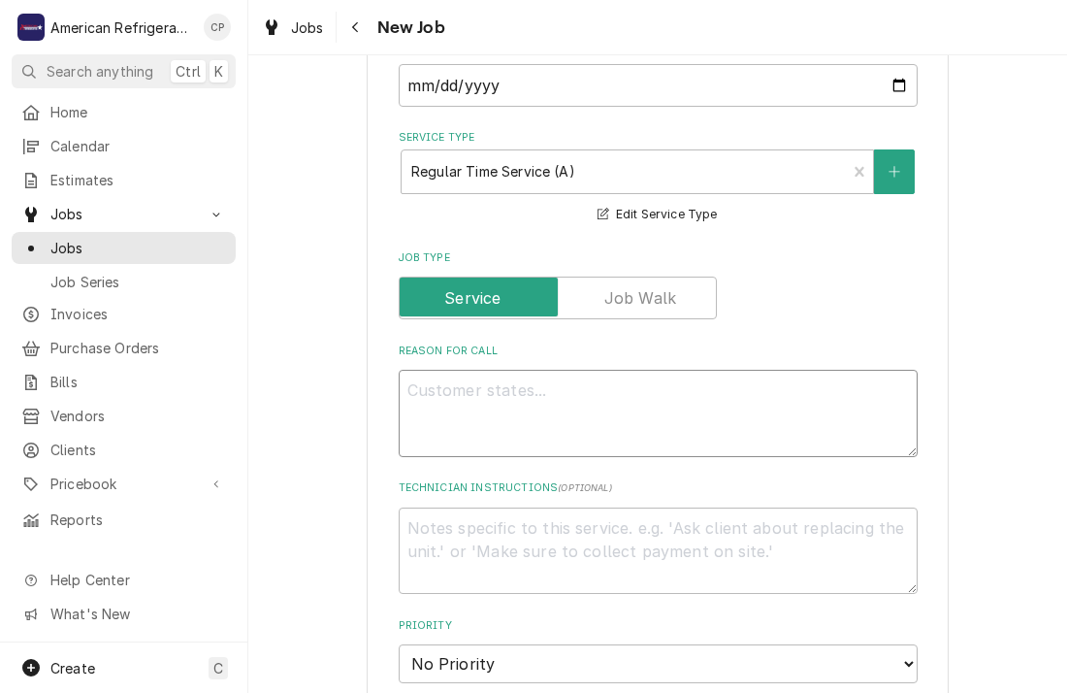
type textarea "x"
type textarea "WO"
type textarea "x"
type textarea "WO#"
type textarea "x"
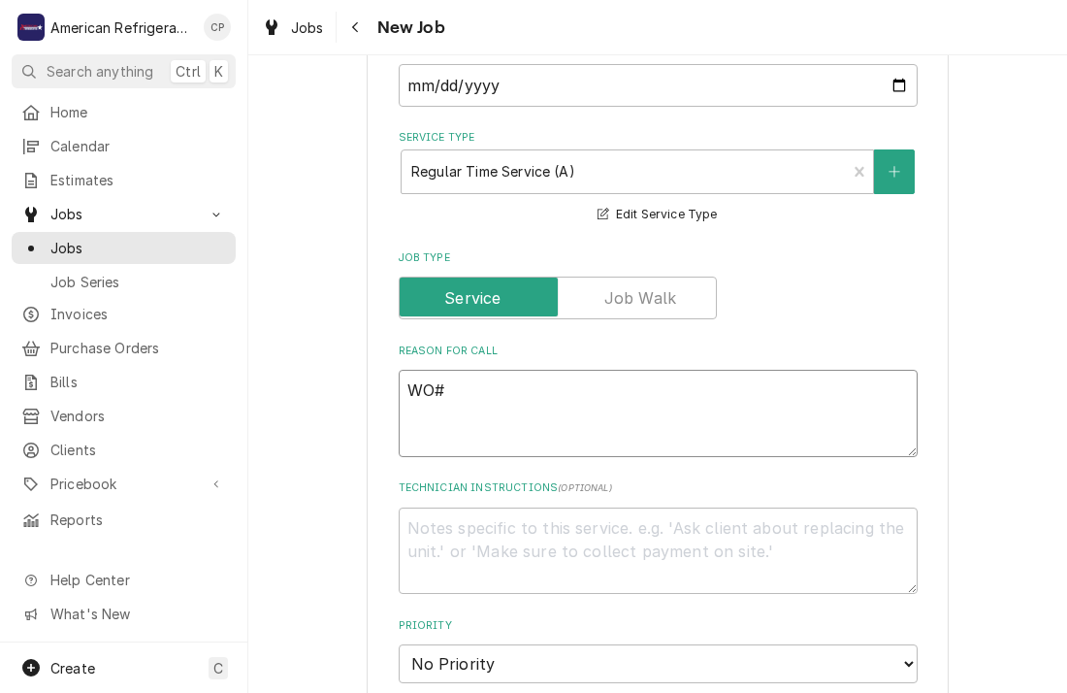
type textarea "WO#"
type textarea "x"
type textarea "WO#"
type textarea "x"
type textarea "WO# N"
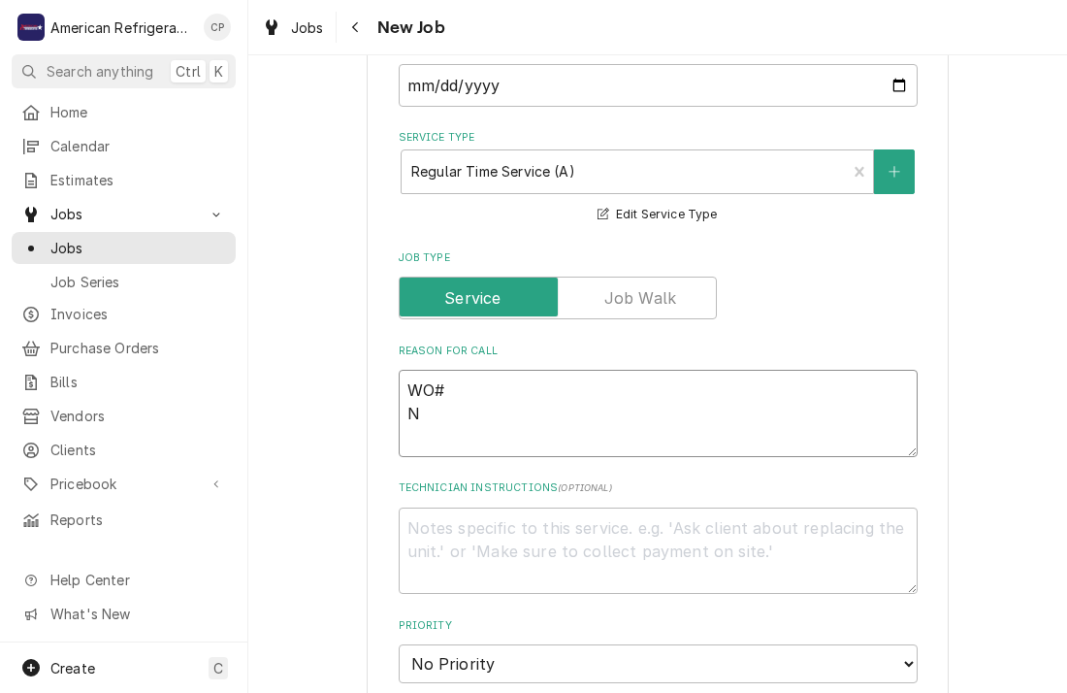
type textarea "x"
type textarea "WO# NT"
type textarea "x"
type textarea "WO# NTE"
type textarea "x"
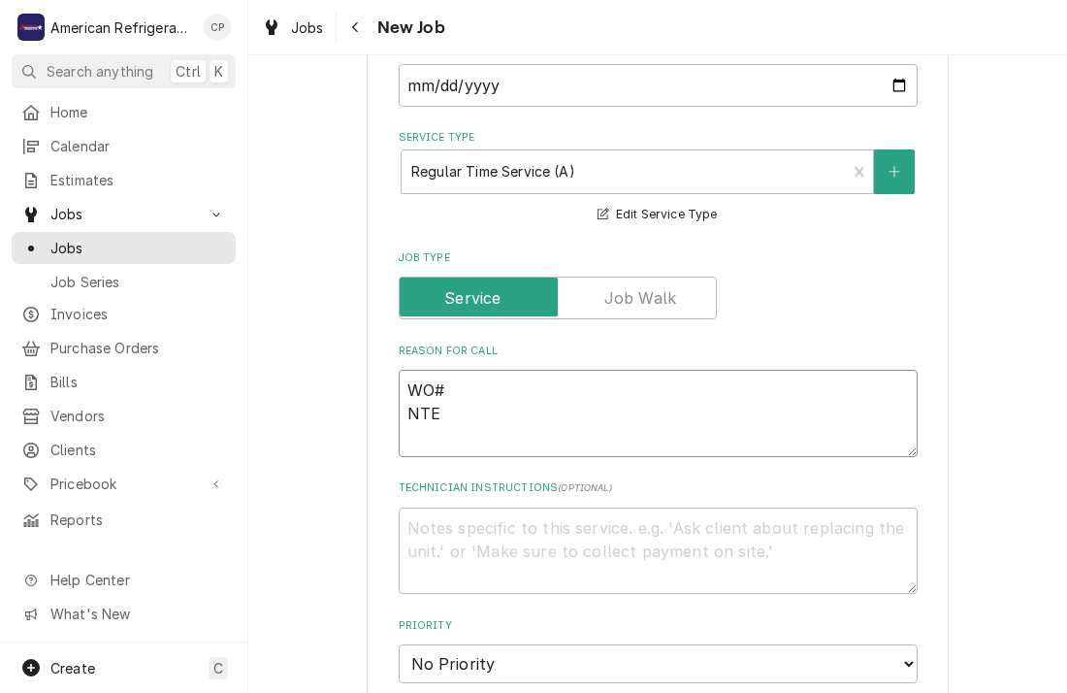
type textarea "WO# NTE $"
type textarea "x"
type textarea "WO# NTE $5"
type textarea "x"
type textarea "WO# NTE $50"
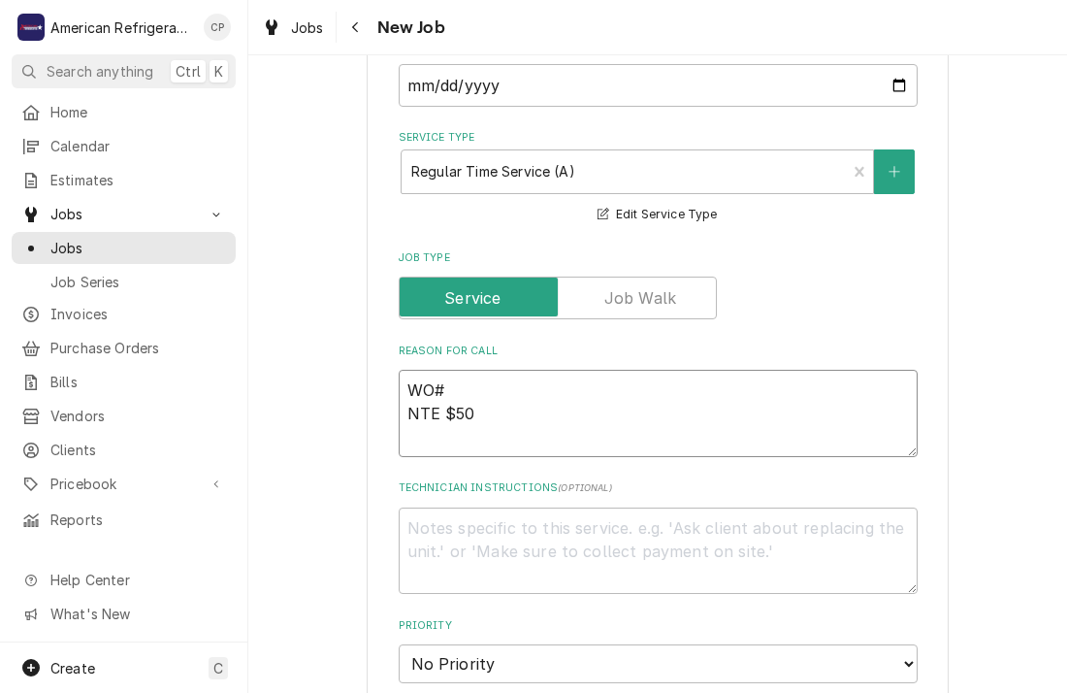
type textarea "x"
type textarea "WO# NTE $500"
type textarea "x"
type textarea "WO# NTE $500."
type textarea "x"
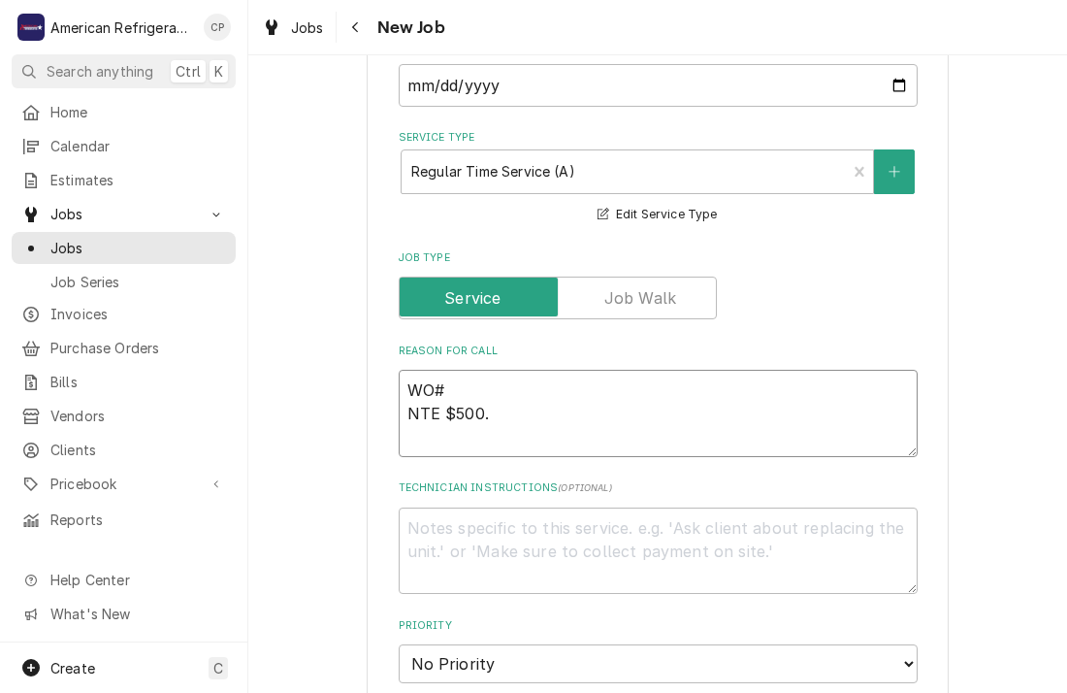
type textarea "WO# NTE $500.0"
type textarea "x"
type textarea "WO# NTE $500.00"
type textarea "x"
type textarea "WO# NTE $500.00"
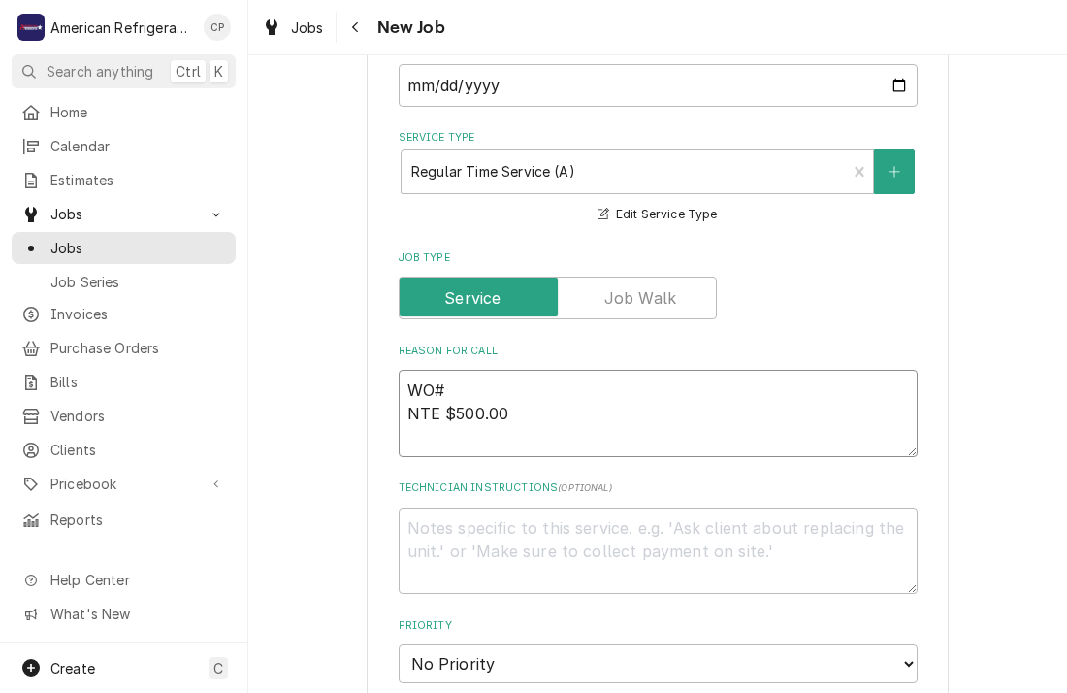
type textarea "x"
type textarea "WO# 45 NTE $500.00"
type textarea "x"
type textarea "WO# 454 NTE $500.00"
type textarea "x"
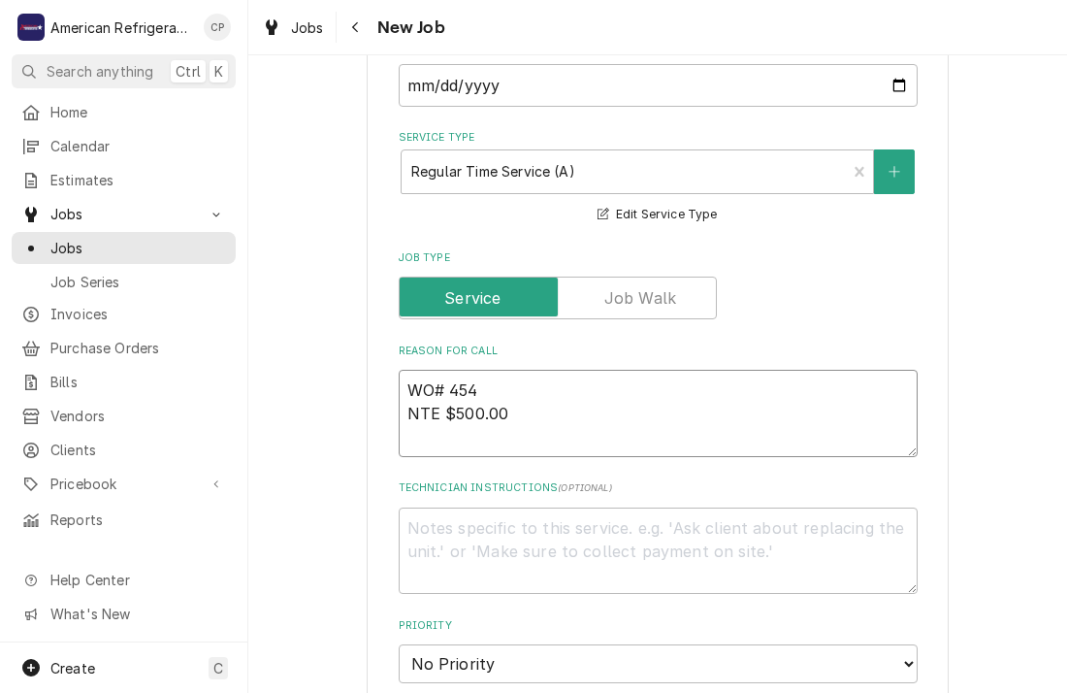
type textarea "WO# 4546 NTE $500.00"
type textarea "x"
type textarea "WO# 45462 NTE $500.00"
type textarea "x"
type textarea "WO# 454621 NTE $500.00"
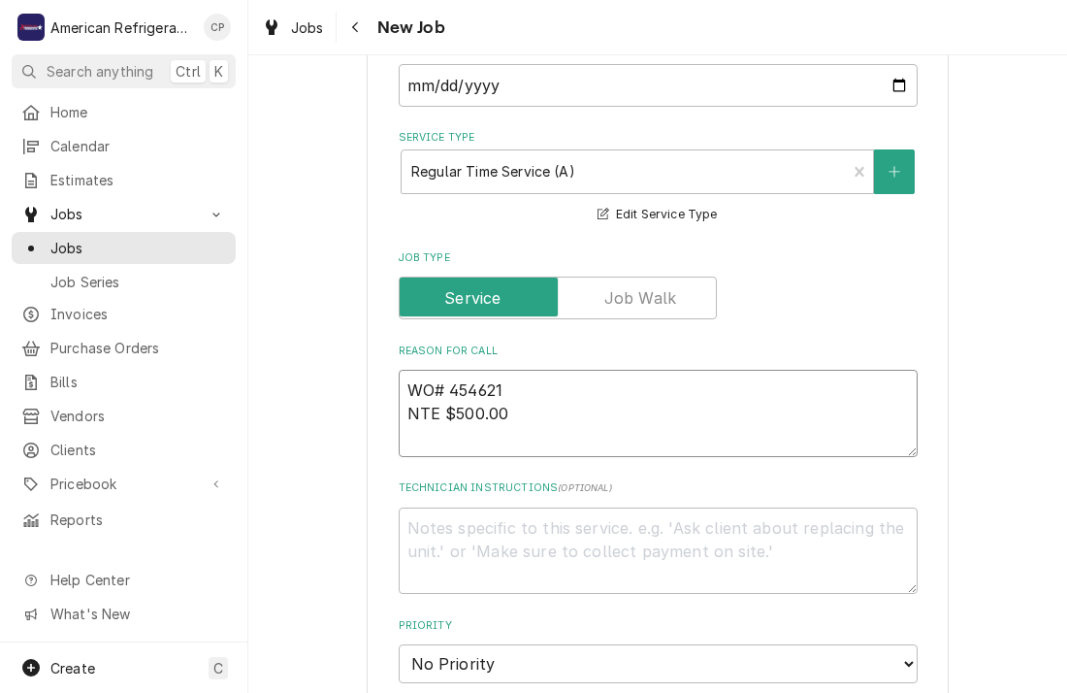
type textarea "x"
type textarea "WO# 454621 NTE $500.00 E"
type textarea "x"
type textarea "WO# 454621 NTE $500.00 Ex"
type textarea "x"
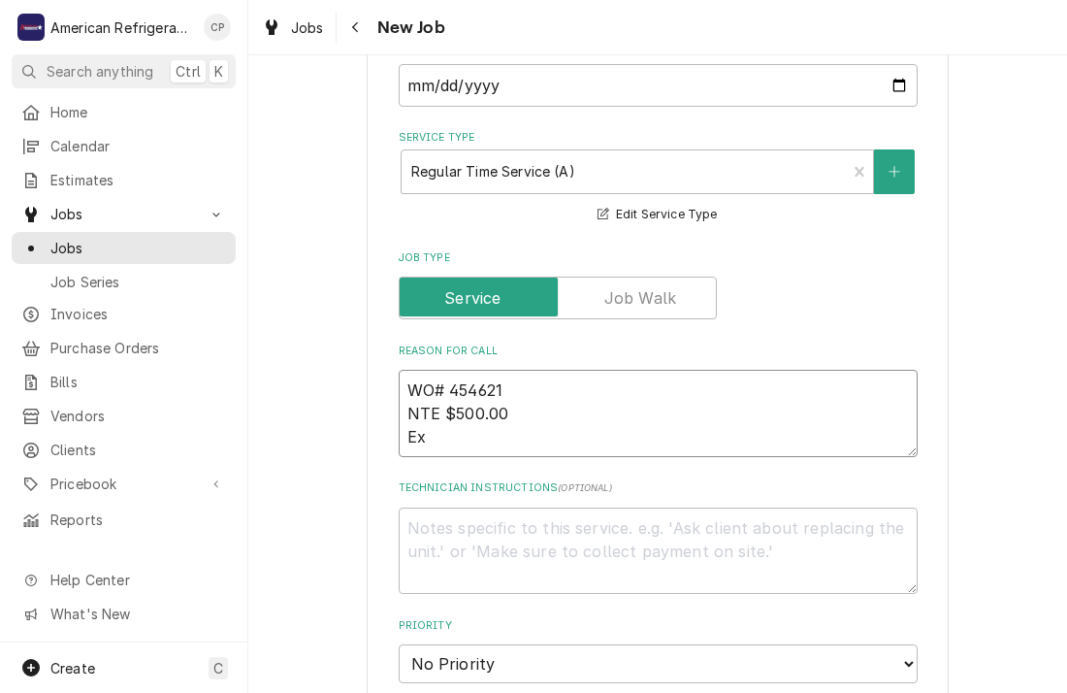
type textarea "WO# 454621 NTE $500.00 Exh"
type textarea "x"
type textarea "WO# 454621 NTE $500.00 Exhau"
type textarea "x"
type textarea "WO# 454621 NTE $500.00 Exhaus"
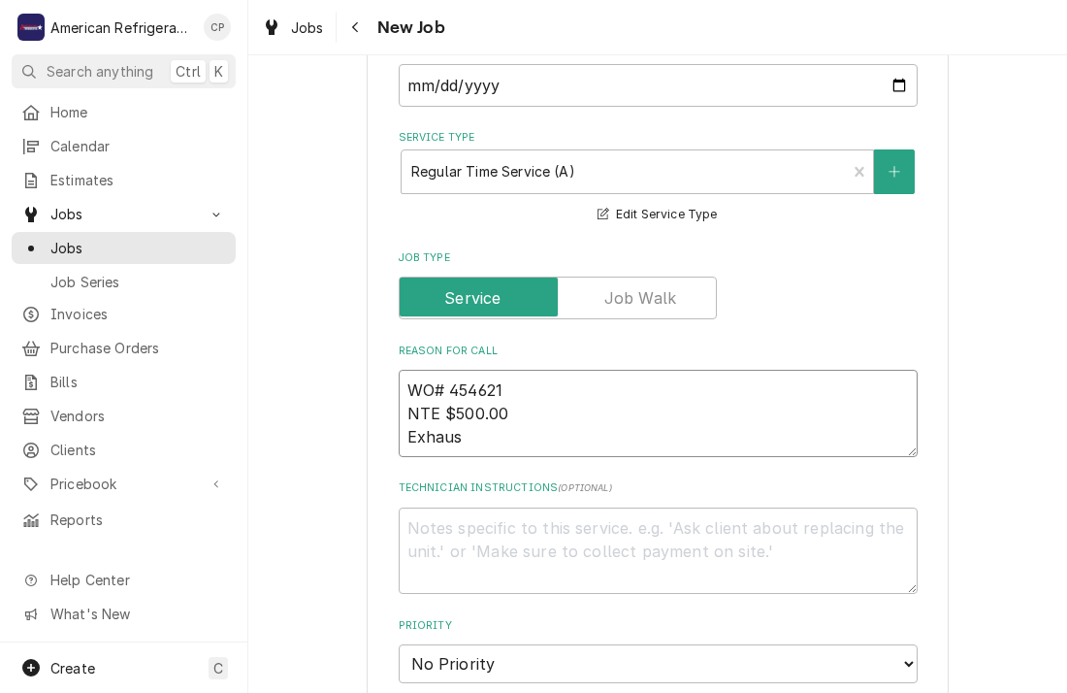
type textarea "x"
type textarea "WO# 454621 NTE $500.00 Exhaust"
type textarea "x"
type textarea "WO# 454621 NTE $500.00 Exhaust hj"
type textarea "x"
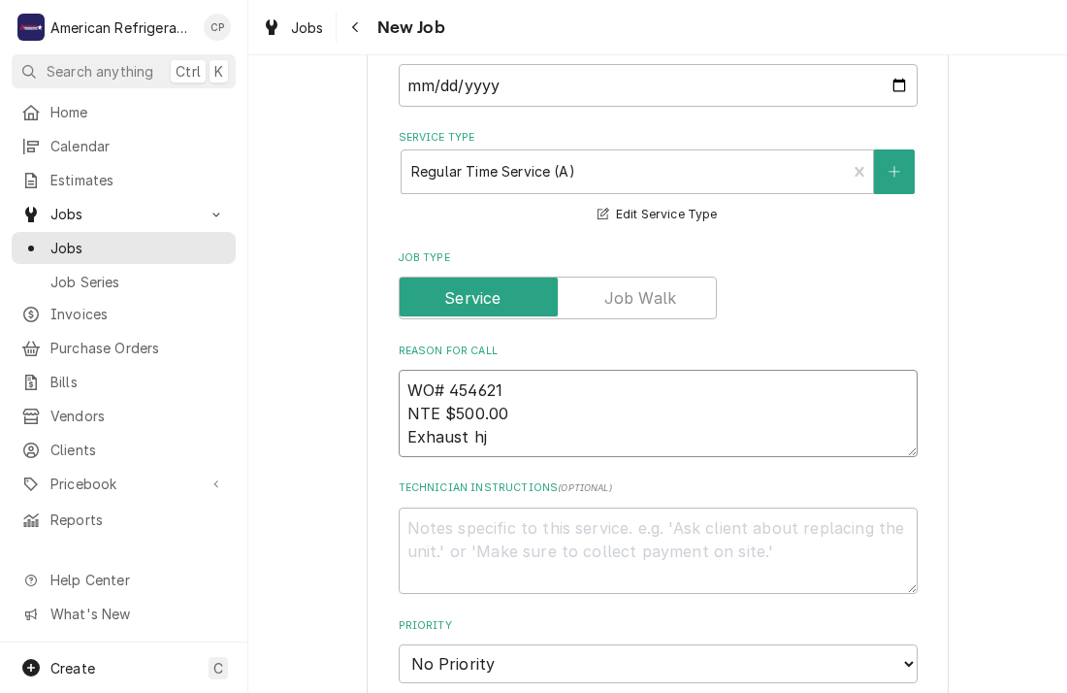
type textarea "WO# 454621 NTE $500.00 Exhaust hjo"
type textarea "x"
type textarea "WO# 454621 NTE $500.00 Exhaust hjo"
type textarea "x"
type textarea "WO# 454621 NTE $500.00 Exhaust hj"
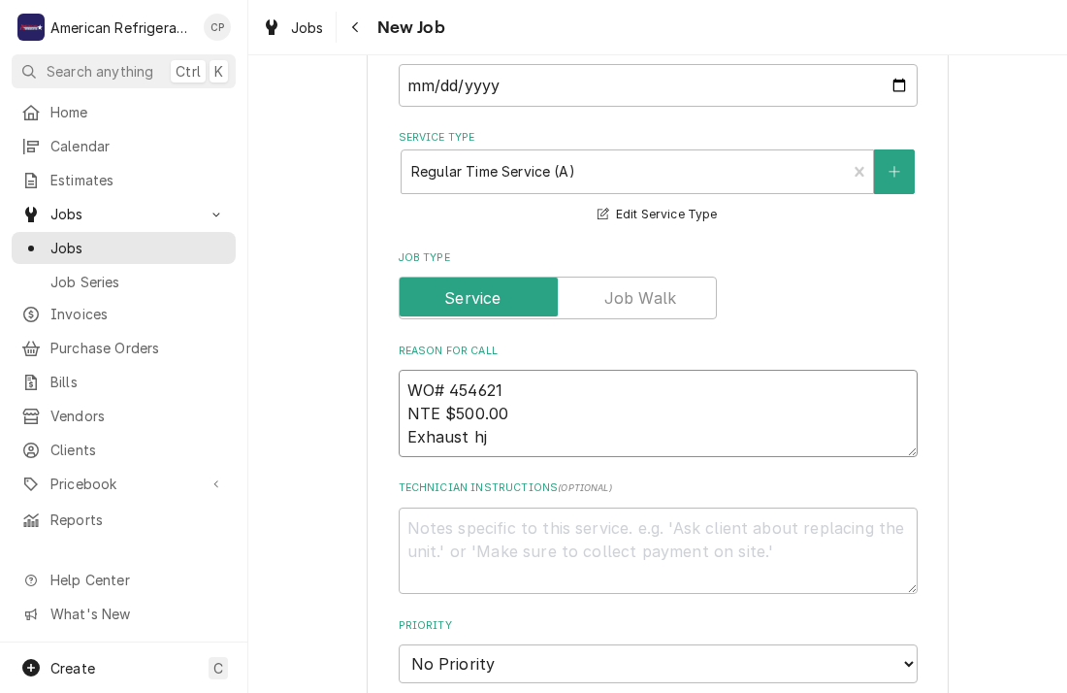
type textarea "x"
type textarea "WO# 454621 NTE $500.00 Exhaust h"
type textarea "x"
type textarea "WO# 454621 NTE $500.00 Exhaust ho"
type textarea "x"
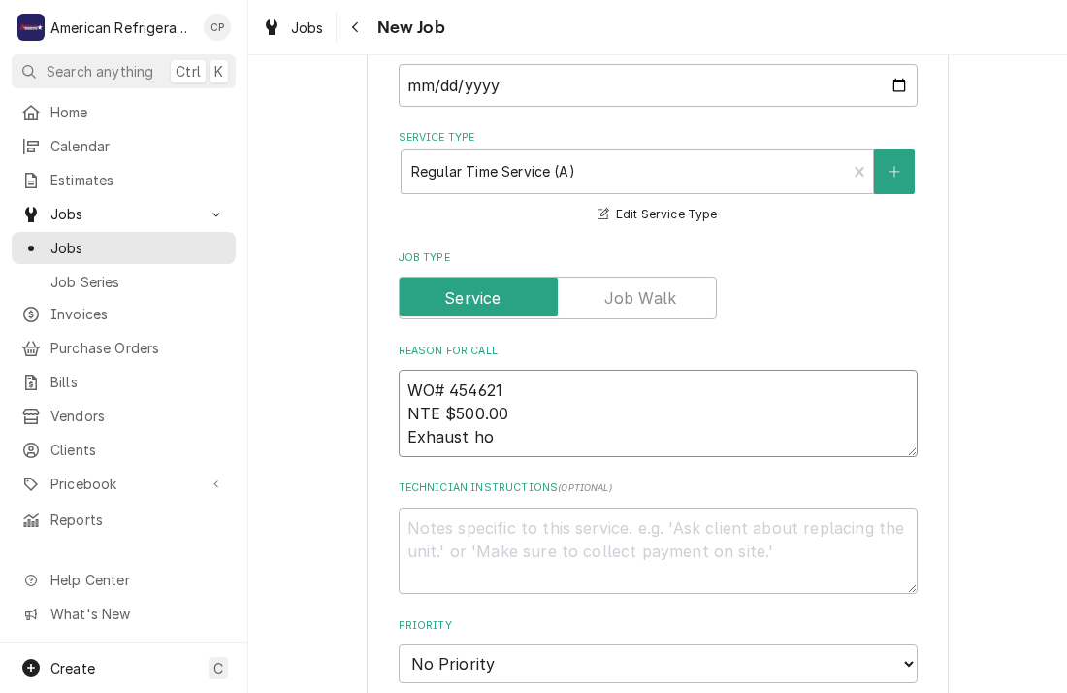
type textarea "WO# 454621 NTE $500.00 Exhaust hoo"
type textarea "x"
type textarea "WO# 454621 NTE $500.00 Exhaust hood"
type textarea "x"
type textarea "WO# 454621 NTE $500.00 Exhaust hood"
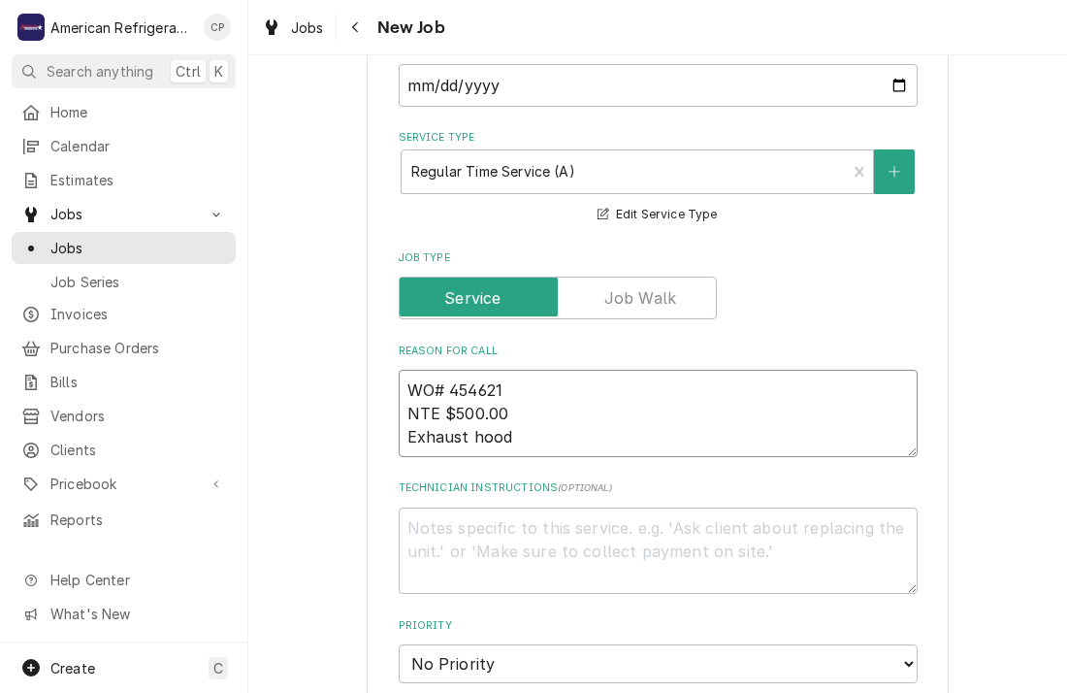
type textarea "x"
type textarea "WO# 454621 NTE $500.00 Exhaust hood o"
type textarea "x"
type textarea "WO# 454621 NTE $500.00 Exhaust hood ov"
type textarea "x"
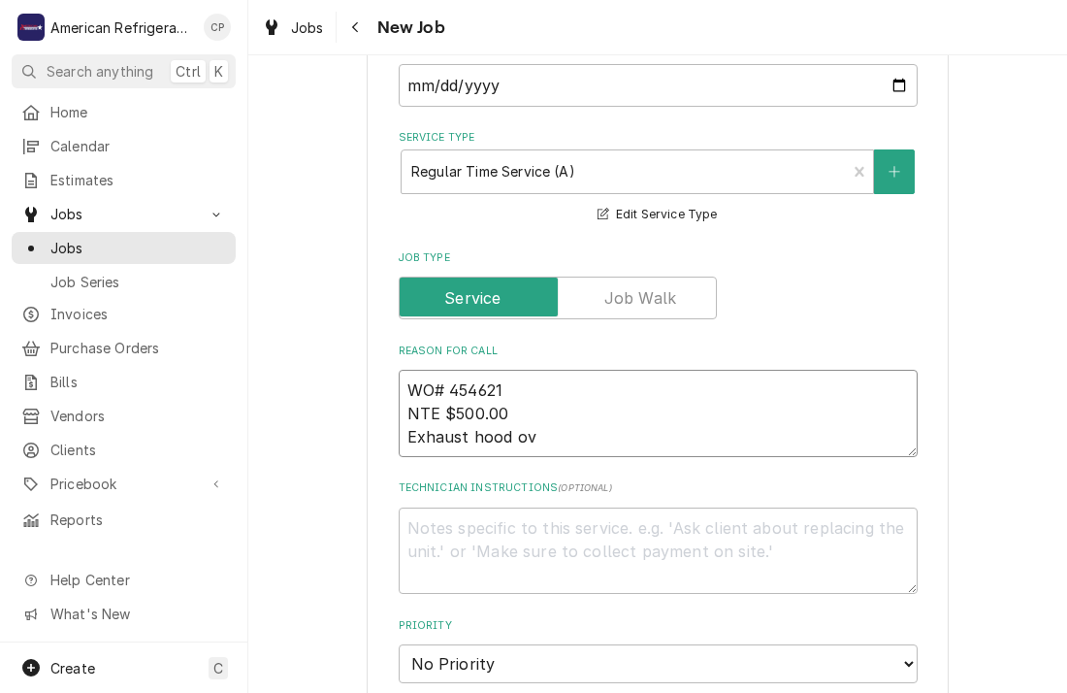
type textarea "WO# 454621 NTE $500.00 Exhaust hood ove"
type textarea "x"
type textarea "WO# 454621 NTE $500.00 Exhaust hood over"
type textarea "x"
type textarea "WO# 454621 NTE $500.00 Exhaust hood over gr"
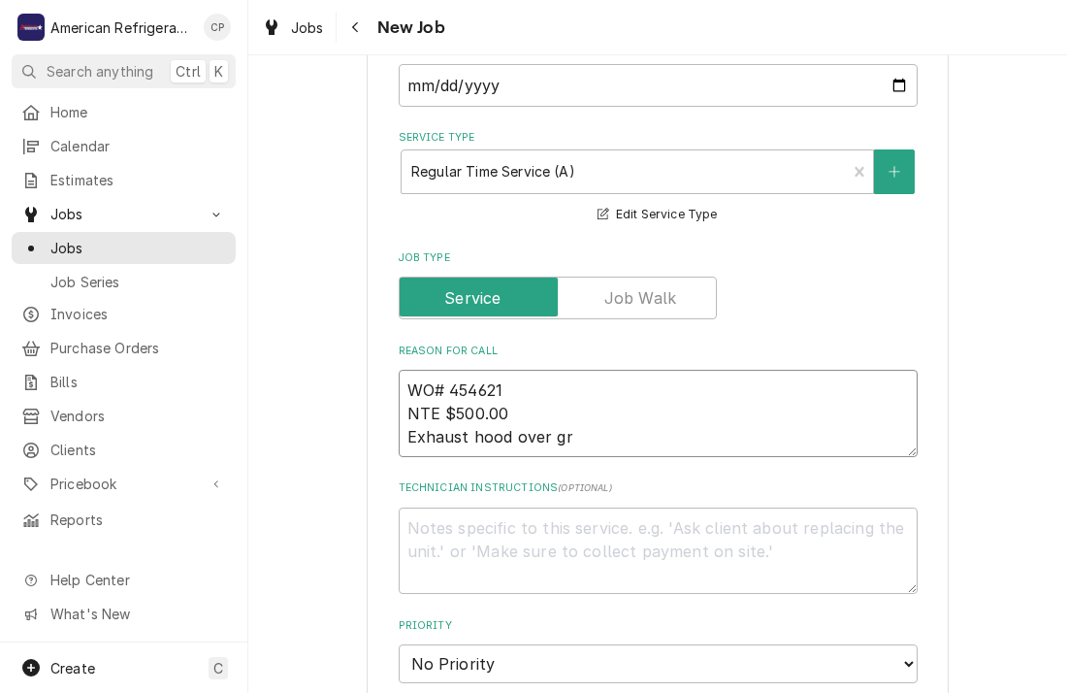
type textarea "x"
type textarea "WO# 454621 NTE $500.00 Exhaust hood over gril"
type textarea "x"
type textarea "WO# 454621 NTE $500.00 Exhaust hood over grill"
type textarea "x"
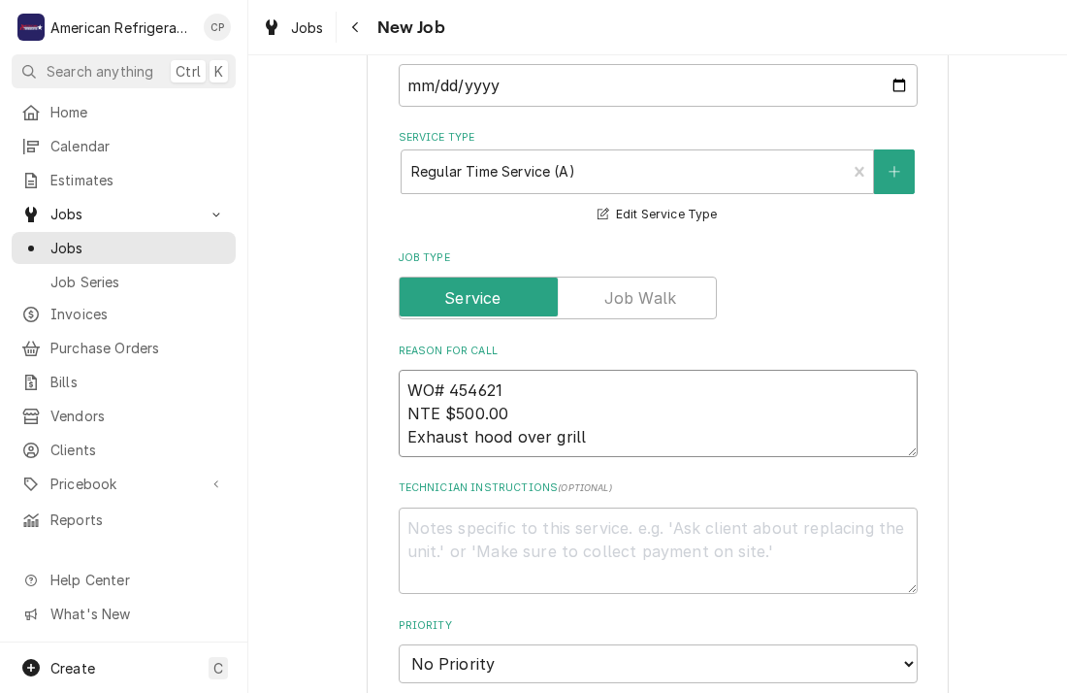
type textarea "WO# 454621 NTE $500.00 Exhaust hood over grill i"
type textarea "x"
type textarea "WO# 454621 NTE $500.00 Exhaust hood over grill is"
type textarea "x"
type textarea "WO# 454621 NTE $500.00 Exhaust hood over grill is"
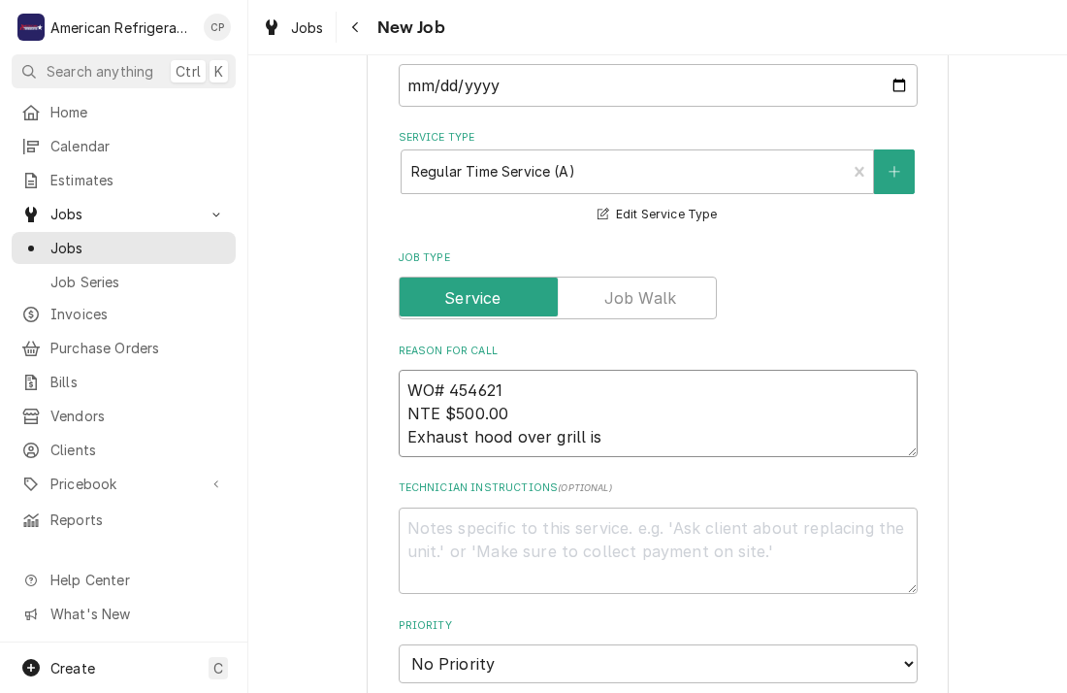
type textarea "x"
type textarea "WO# 454621 NTE $500.00 Exhaust hood over grill is g"
type textarea "x"
type textarea "WO# 454621 NTE $500.00 Exhaust hood over grill is gi"
type textarea "x"
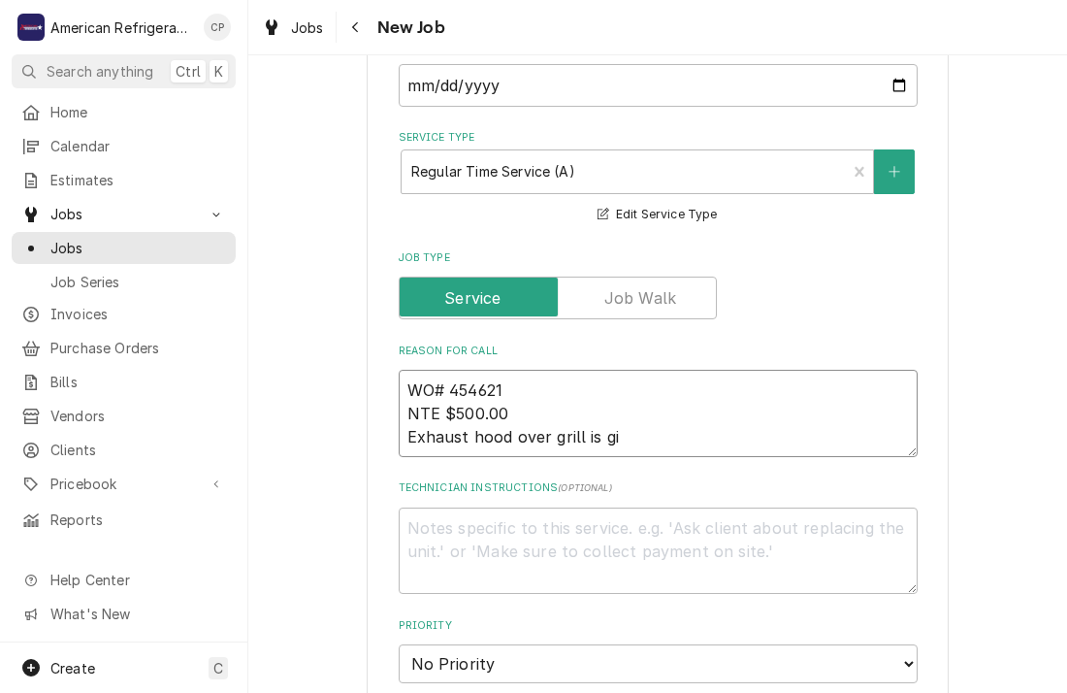
type textarea "WO# 454621 NTE $500.00 Exhaust hood over grill is giv"
type textarea "x"
type textarea "WO# 454621 NTE $500.00 Exhaust hood over grill is givi"
type textarea "x"
type textarea "WO# 454621 NTE $500.00 Exhaust hood over grill is givin"
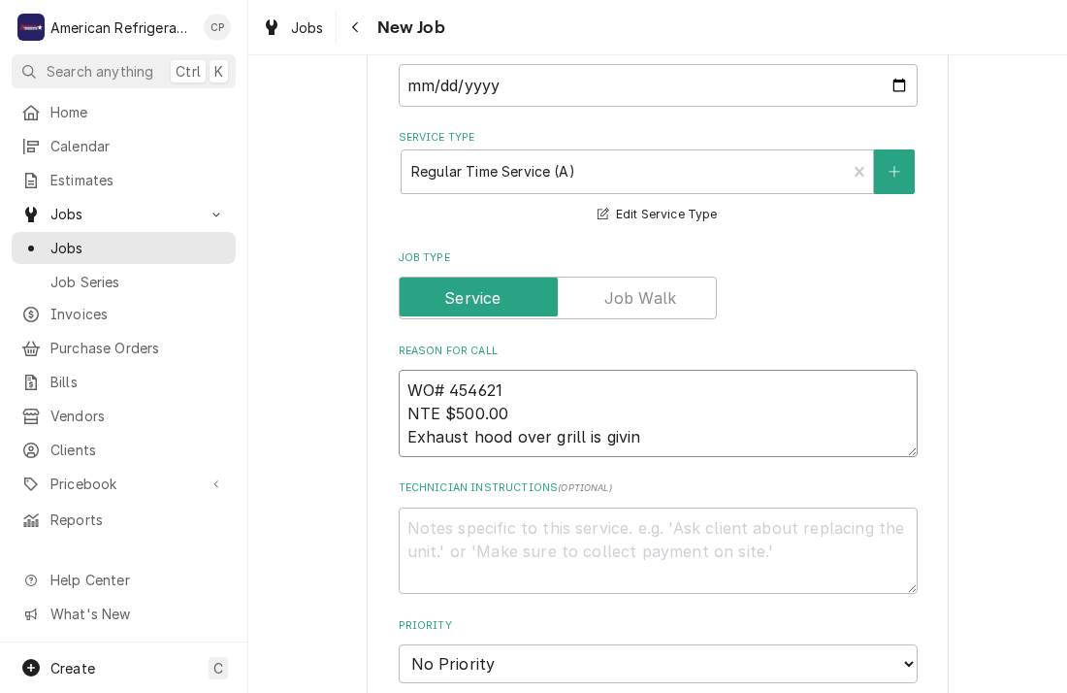
type textarea "x"
type textarea "WO# 454621 NTE $500.00 Exhaust hood over grill is giving"
type textarea "x"
type textarea "WO# 454621 NTE $500.00 Exhaust hood over grill is giving"
type textarea "x"
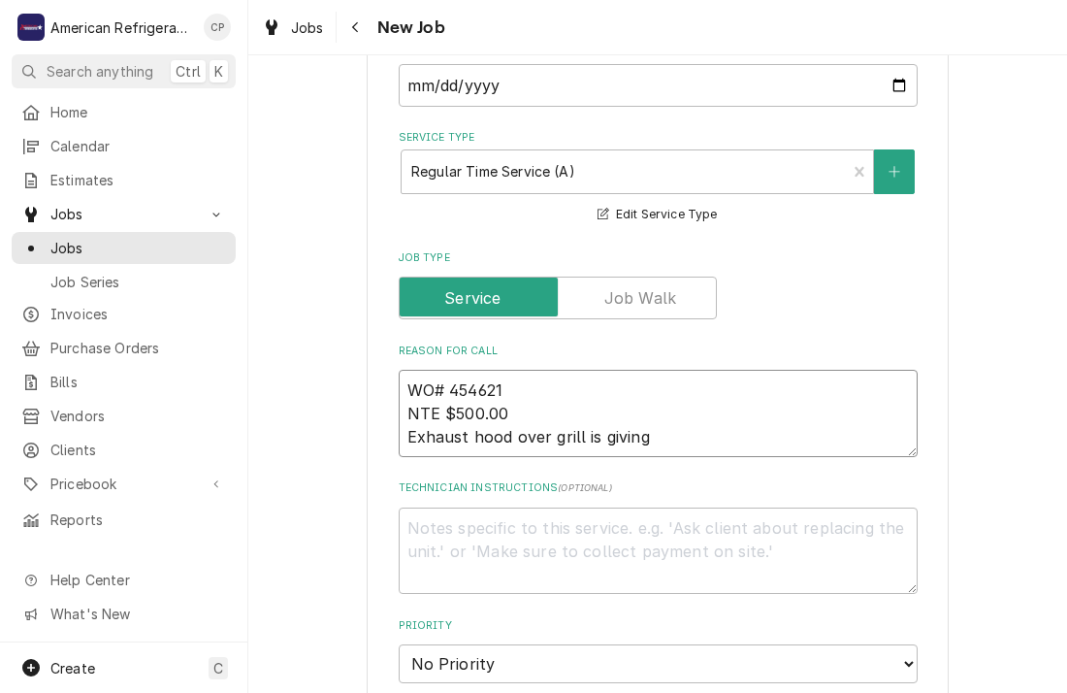
type textarea "WO# 454621 NTE $500.00 Exhaust hood over grill is giving a"
type textarea "x"
type textarea "WO# 454621 NTE $500.00 Exhaust hood over grill is giving a"
type textarea "x"
type textarea "WO# 454621 NTE $500.00 Exhaust hood over grill is giving a '"
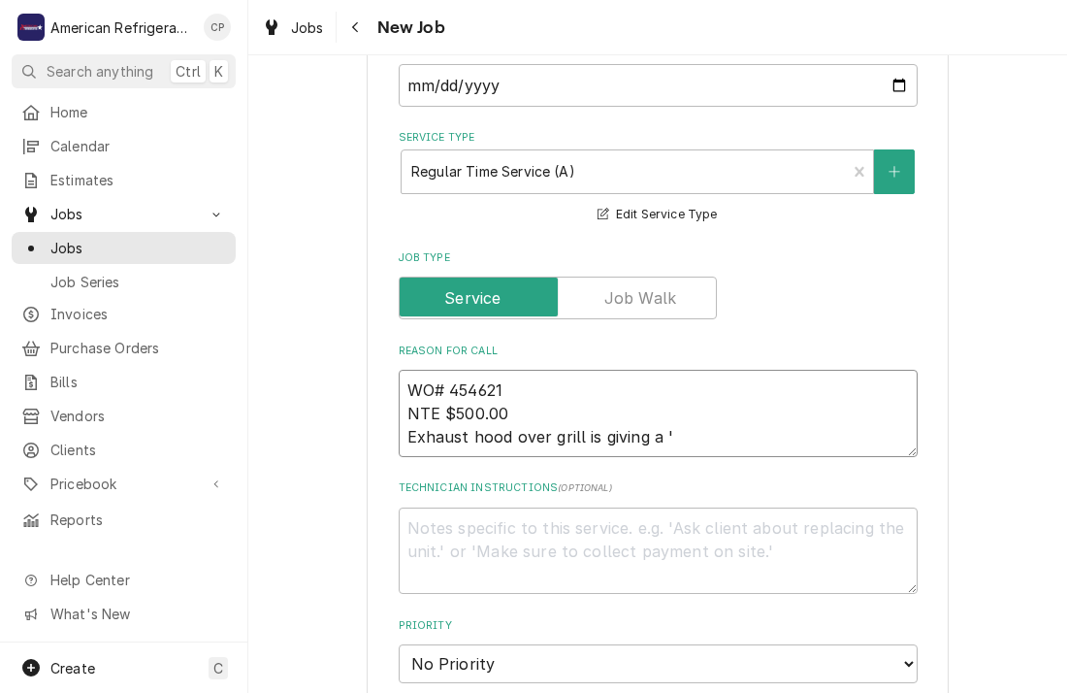
type textarea "x"
type textarea "WO# 454621 NTE $500.00 Exhaust hood over grill is giving a"
type textarea "x"
type textarea "WO# 454621 NTE $500.00 Exhaust hood over grill is giving a ""
type textarea "x"
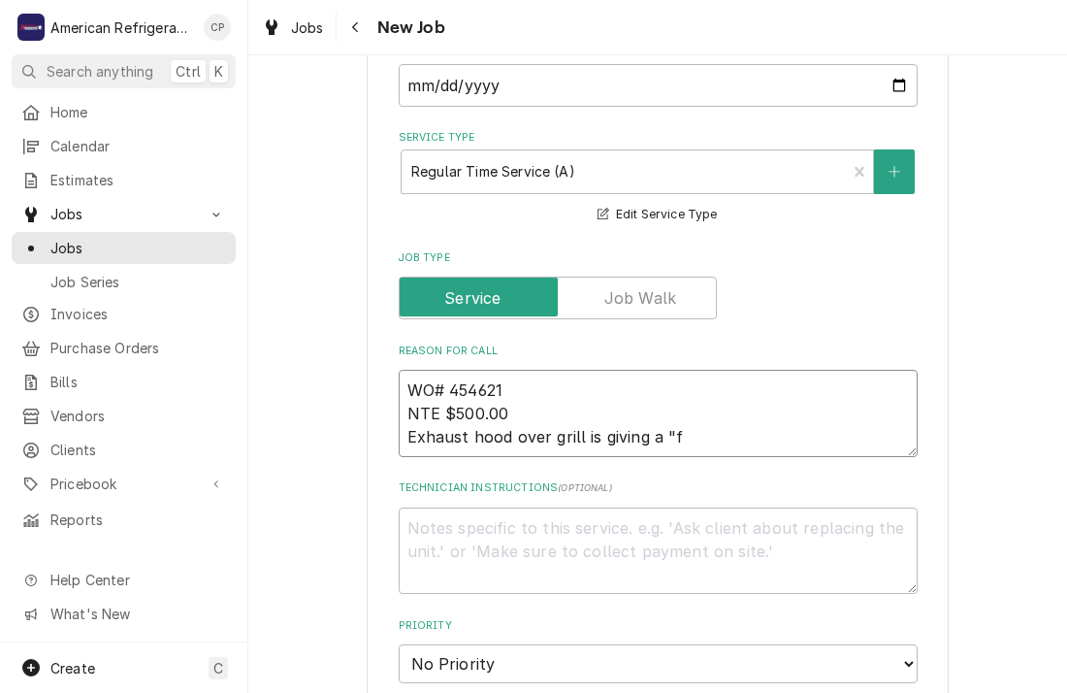
type textarea "WO# 454621 NTE $500.00 Exhaust hood over grill is giving a "fa"
type textarea "x"
type textarea "WO# 454621 NTE $500.00 Exhaust hood over grill is giving a "fau"
type textarea "x"
type textarea "WO# 454621 NTE $500.00 Exhaust hood over grill is giving a "faul"
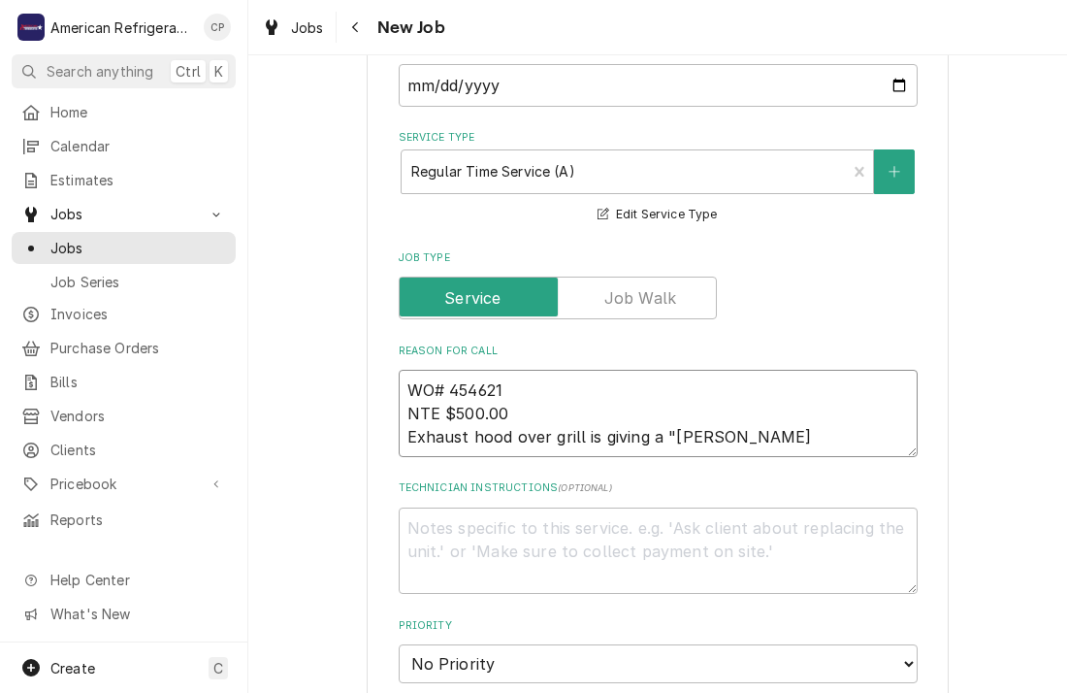
type textarea "x"
type textarea "WO# 454621 NTE $500.00 Exhaust hood over grill is giving a "fault"
type textarea "x"
type textarea "WO# 454621 NTE $500.00 Exhaust hood over grill is giving a "fault7"
type textarea "x"
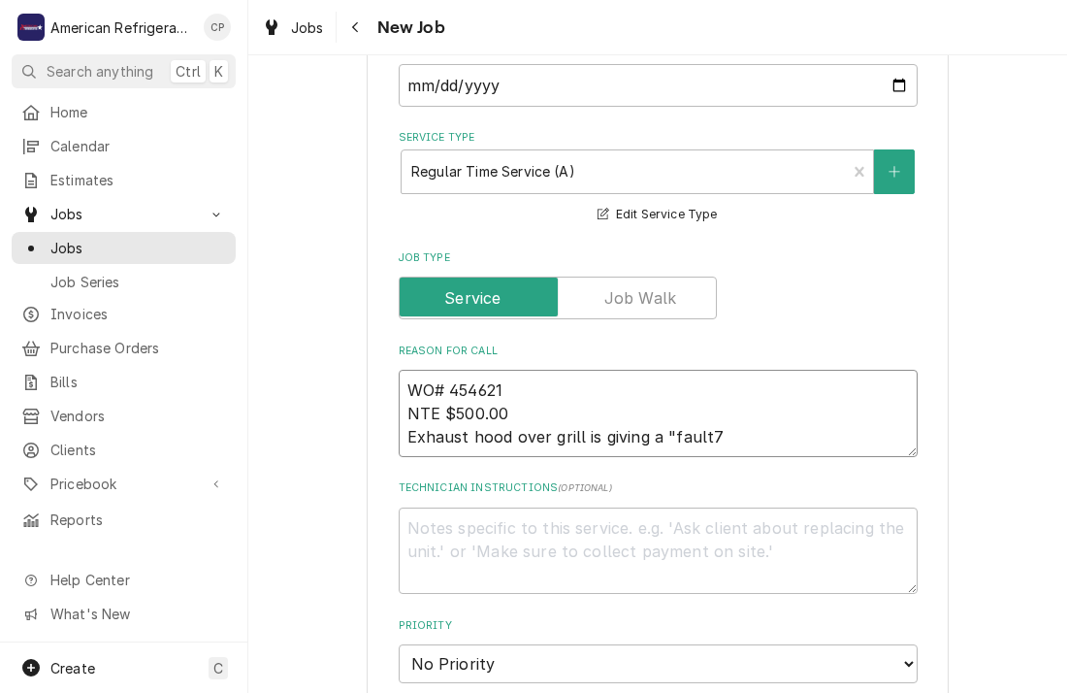
type textarea "WO# 454621 NTE $500.00 Exhaust hood over grill is giving a "fault"
type textarea "x"
type textarea "WO# 454621 NTE $500.00 Exhaust hood over grill is giving a "fault"
type textarea "x"
type textarea "WO# 454621 NTE $500.00 Exhaust hood over grill is giving a "fault 7"
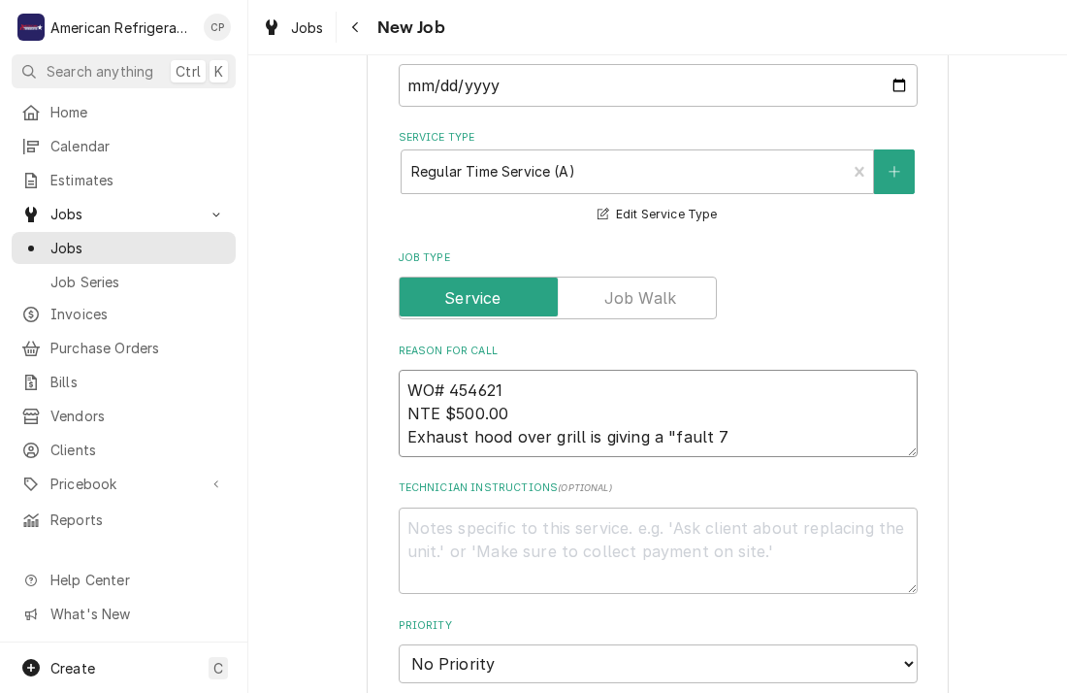
type textarea "x"
type textarea "WO# 454621 NTE $500.00 Exhaust hood over grill is giving a "fault 7"
type textarea "x"
type textarea "WO# 454621 NTE $500.00 Exhaust hood over grill is giving a "fault 7"
type textarea "x"
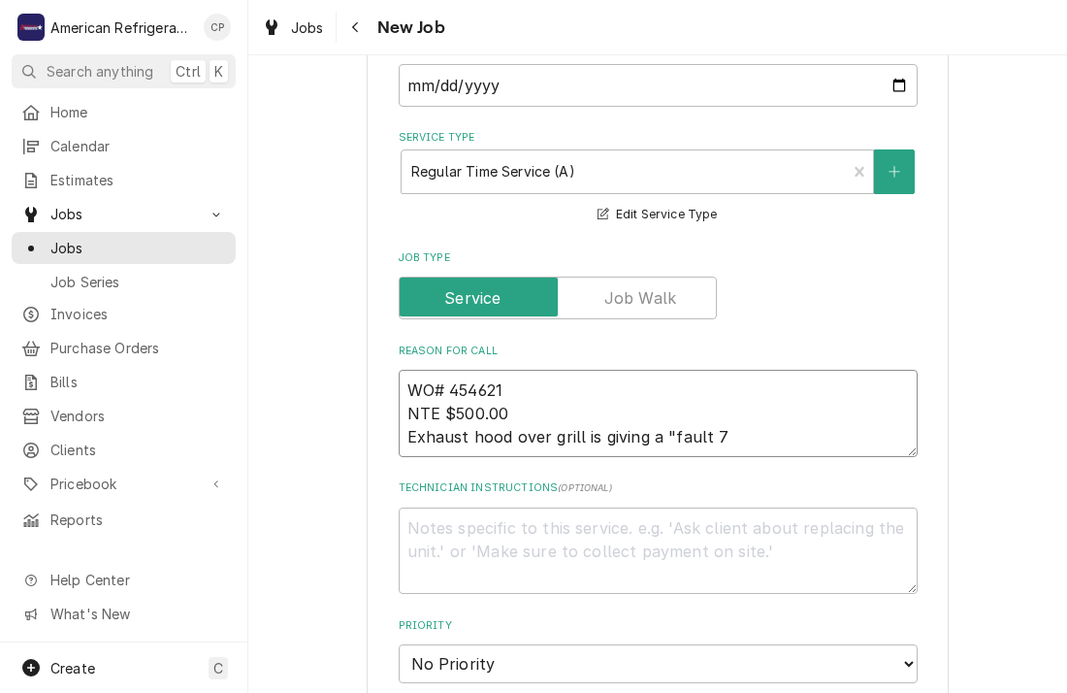
type textarea "WO# 454621 NTE $500.00 Exhaust hood over grill is giving a "fault 7""
type textarea "x"
type textarea "WO# 454621 NTE $500.00 Exhaust hood over grill is giving a " fault 7""
type textarea "x"
type textarea "WO# 454621 NTE $500.00 Exhaust hood over grill is giving a "fault 7""
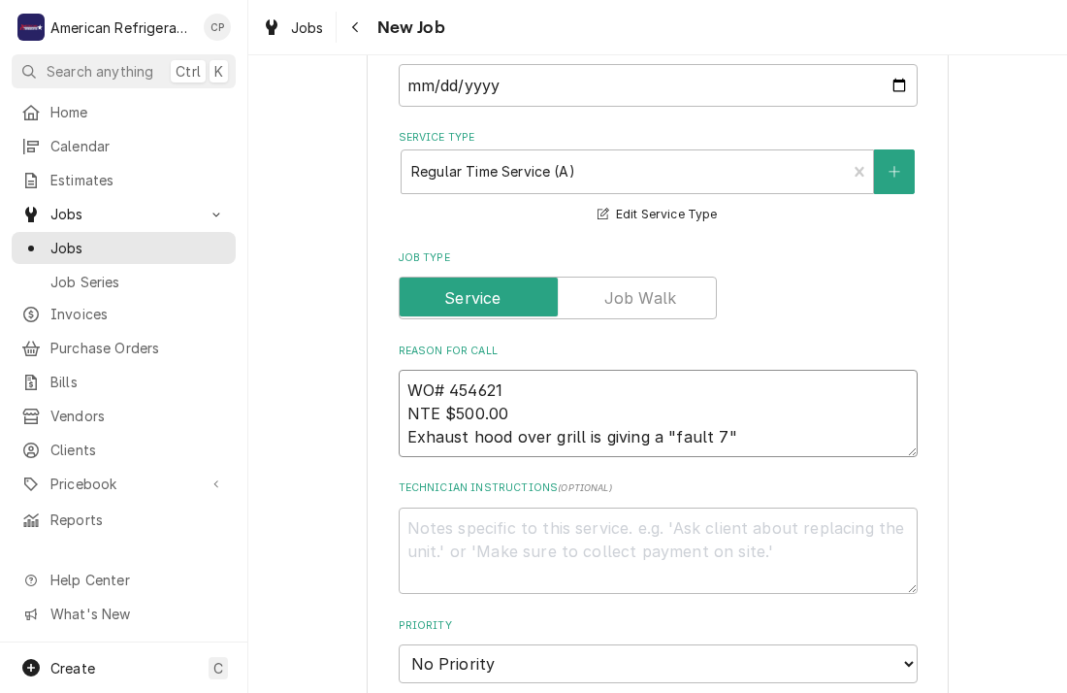
type textarea "x"
type textarea "WO# 454621 NTE $500.00 Exhaust hood over grill is giving a "vfault 7""
type textarea "x"
type textarea "WO# 454621 NTE $500.00 Exhaust hood over grill is giving a "vefault 7""
type textarea "x"
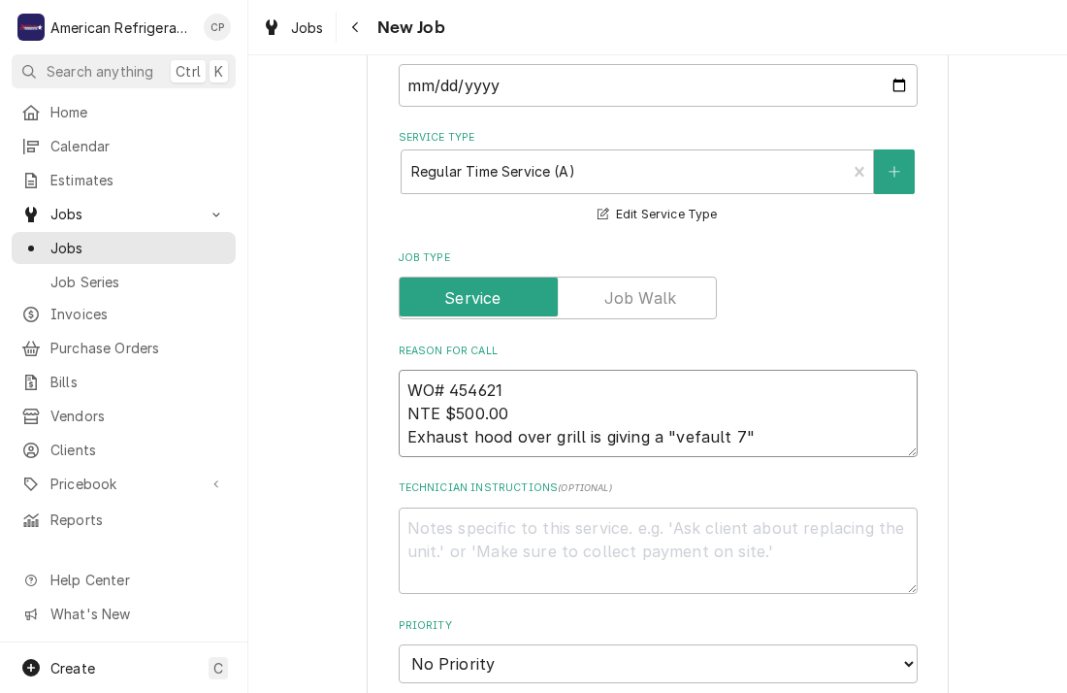
type textarea "WO# 454621 NTE $500.00 Exhaust hood over grill is giving a "venfault 7""
type textarea "x"
type textarea "WO# 454621 NTE $500.00 Exhaust hood over grill is giving a "ventfault 7""
type textarea "x"
type textarea "WO# 454621 NTE $500.00 Exhaust hood over grill is giving a "vent fault 7""
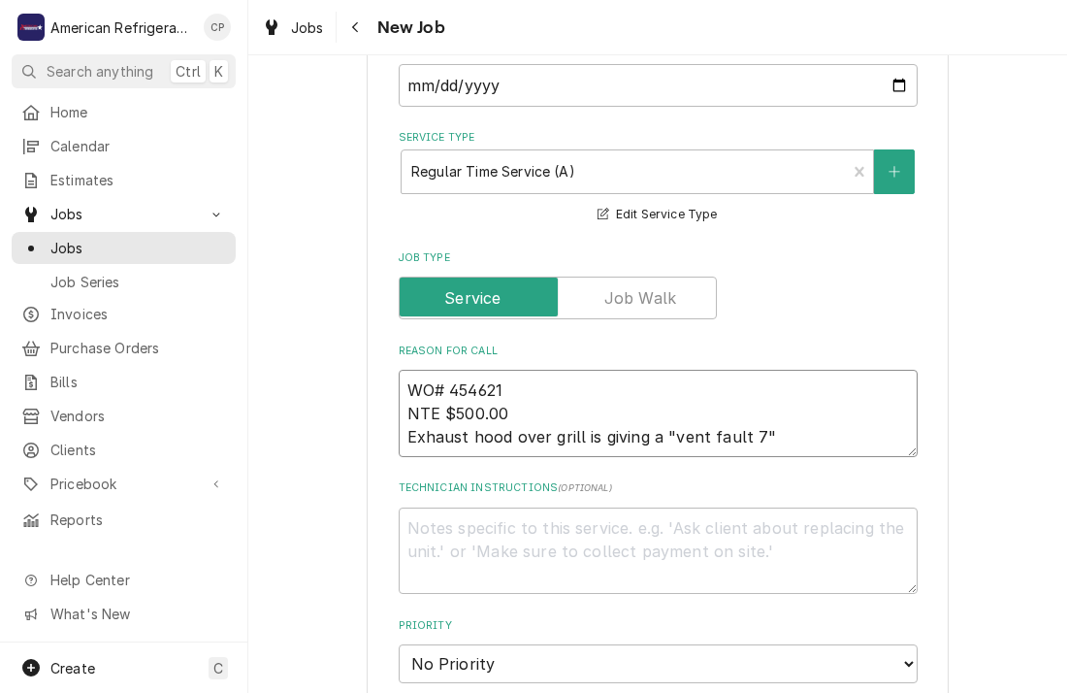
type textarea "x"
type textarea "WO# 454621 NTE $500.00 Exhaust hood over grill is giving a "vent fault 7""
type textarea "x"
type textarea "WO# 454621 NTE $500.00 Exhaust hood over grill is giving a "vent fault 7" e"
type textarea "x"
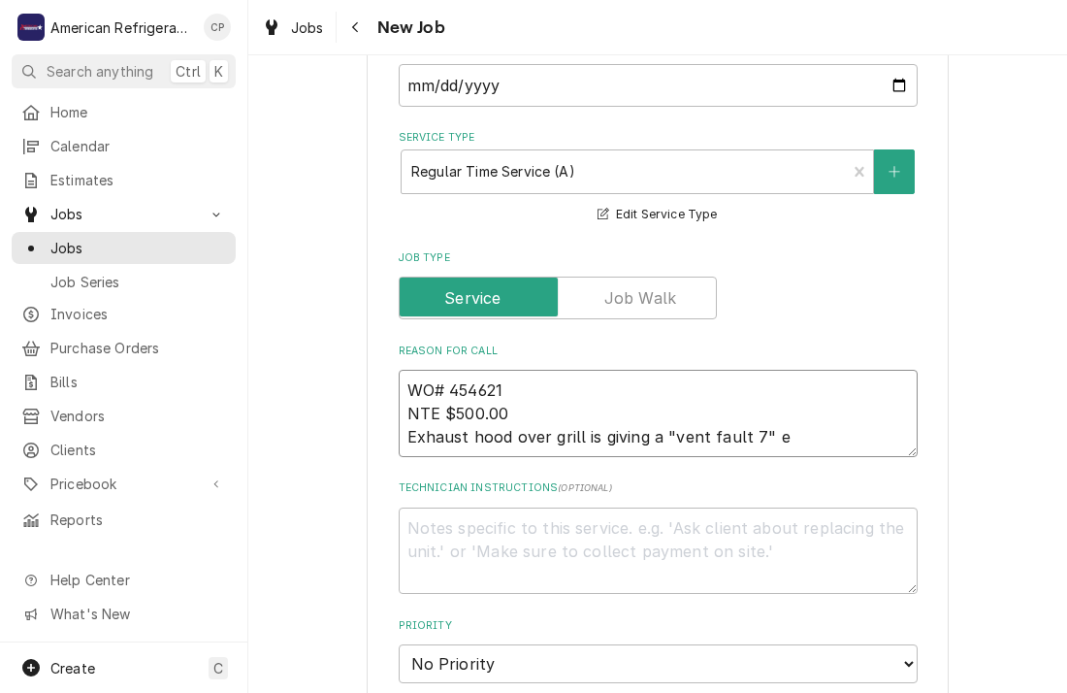
type textarea "WO# 454621 NTE $500.00 Exhaust hood over grill is giving a "vent fault 7" er"
type textarea "x"
type textarea "WO# 454621 NTE $500.00 Exhaust hood over grill is giving a "vent fault 7" erro"
type textarea "x"
type textarea "WO# 454621 NTE $500.00 Exhaust hood over grill is giving a "vent fault 7" error"
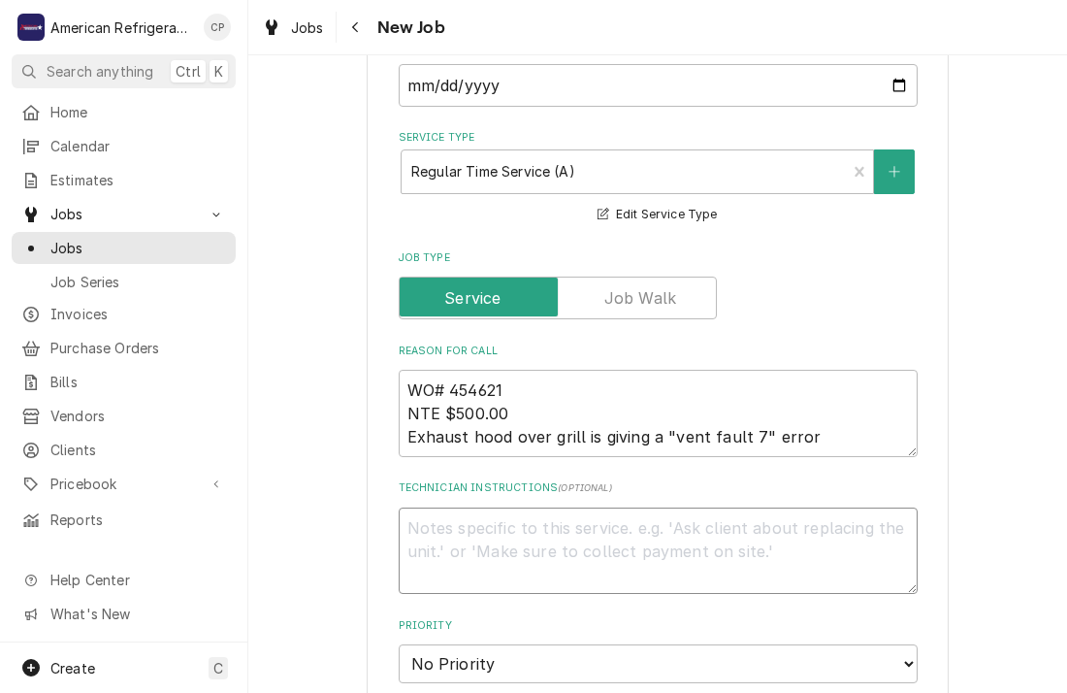
type textarea "x"
type textarea "Di"
type textarea "x"
type textarea "Dia"
type textarea "x"
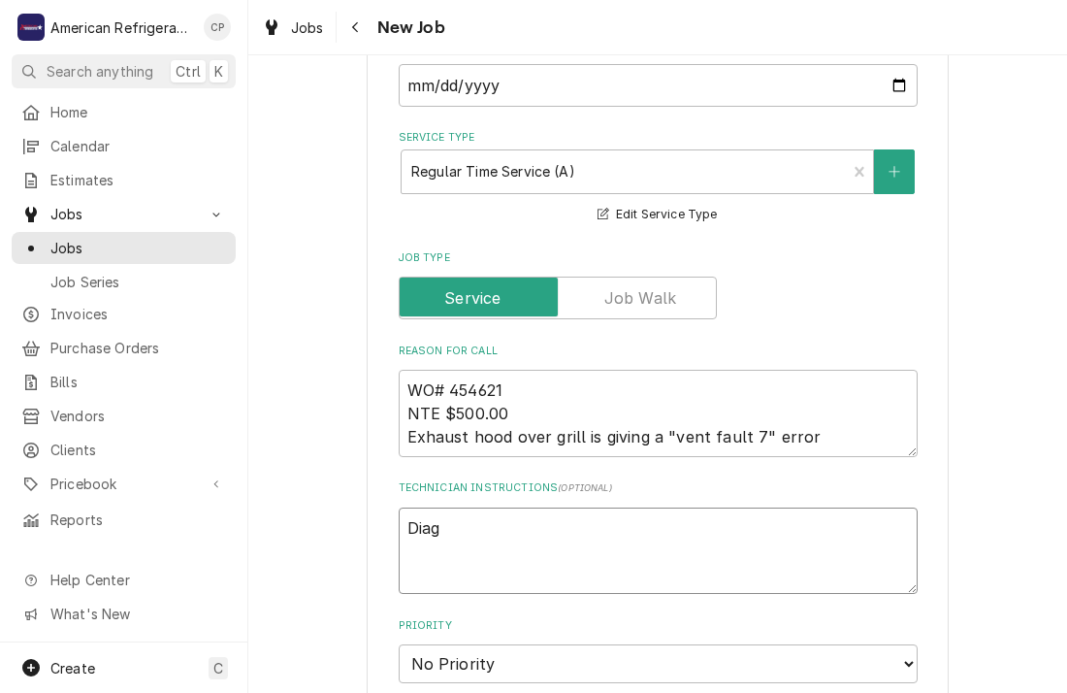
type textarea "Diagn"
type textarea "x"
type textarea "Diagnos"
type textarea "x"
type textarea "Diagnose"
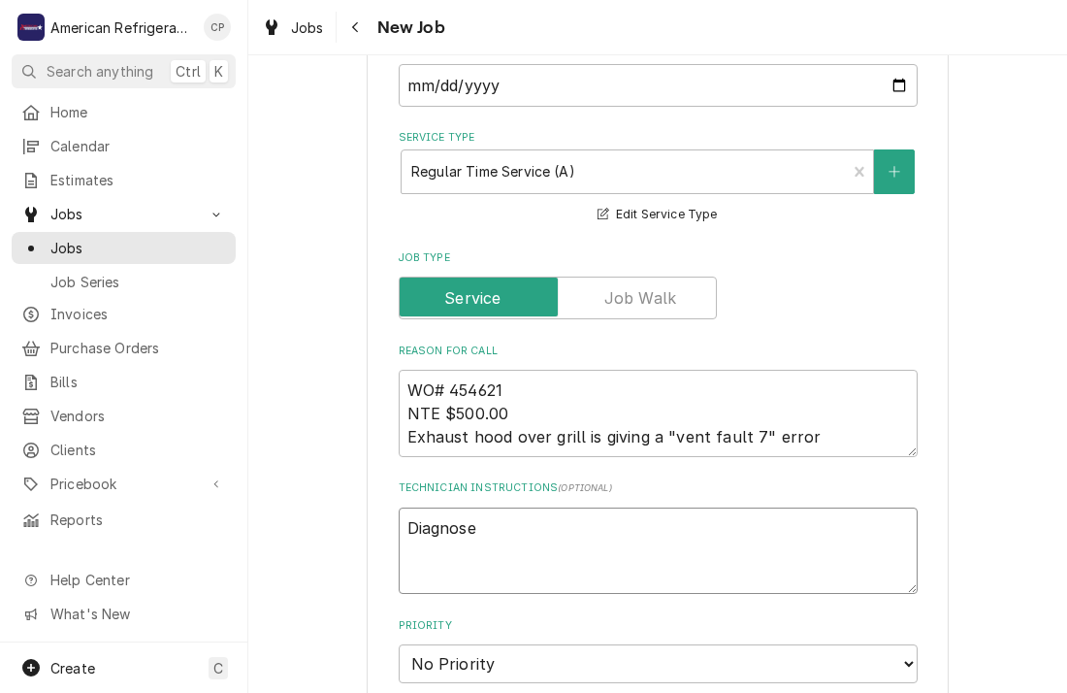
type textarea "x"
type textarea "Diagnose &"
type textarea "x"
type textarea "Diagnose & c"
type textarea "x"
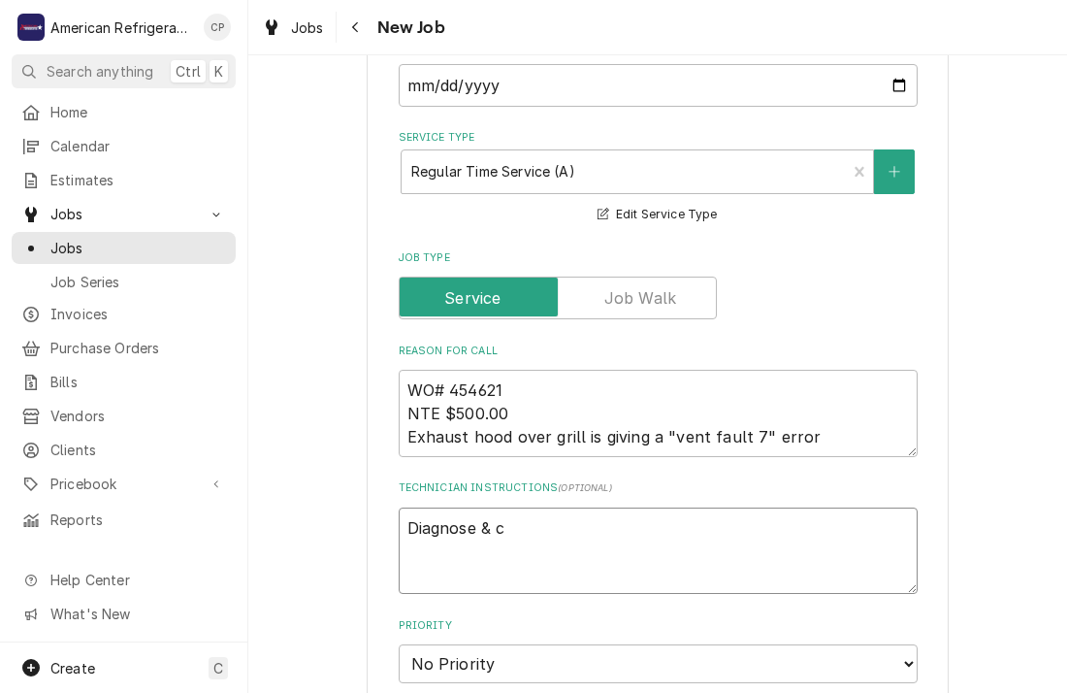
type textarea "Diagnose & ca"
type textarea "x"
type textarea "Diagnose & cal"
type textarea "x"
type textarea "Diagnose & call"
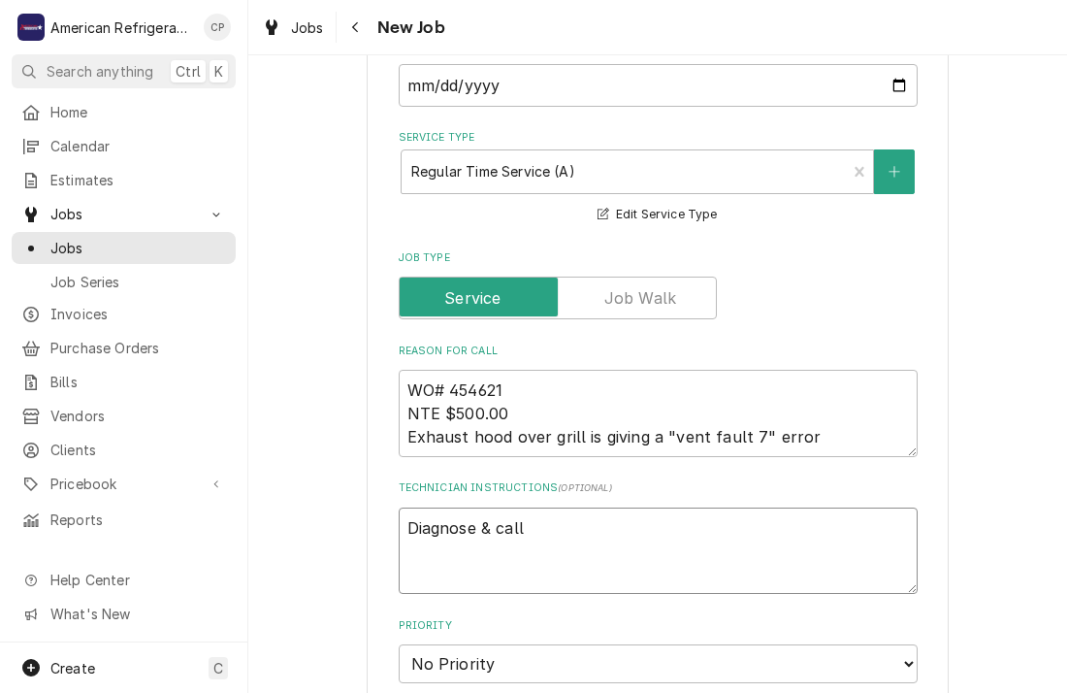
type textarea "x"
type textarea "Diagnose & call"
type textarea "x"
type textarea "Diagnose & call gl"
type textarea "x"
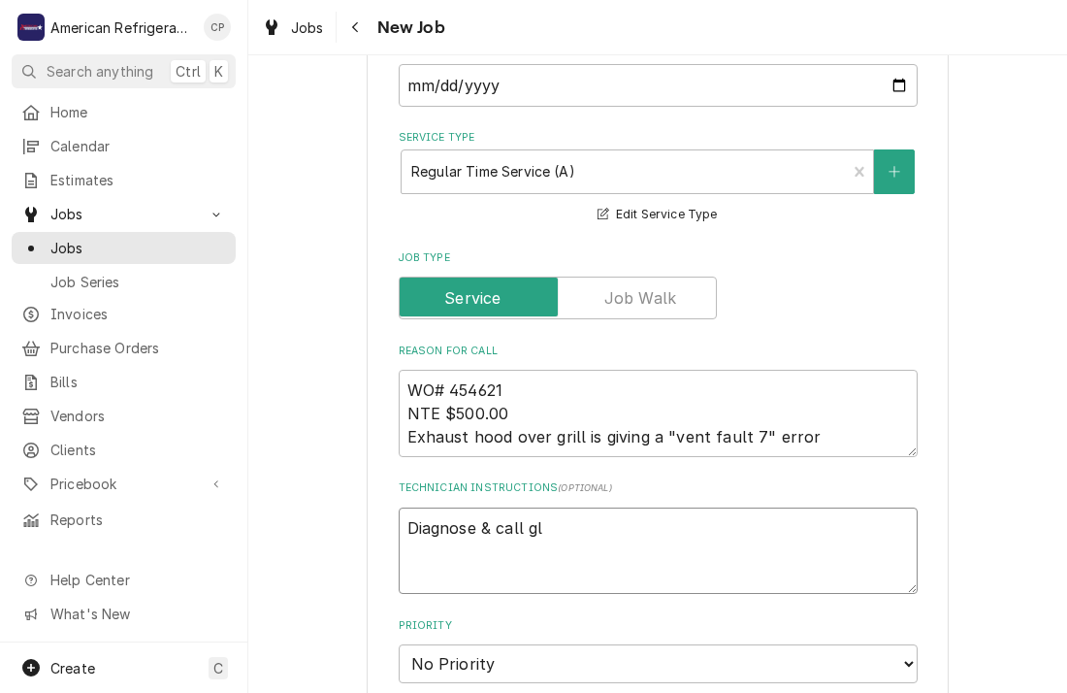
type textarea "Diagnose & call gle"
type textarea "x"
type textarea "Diagnose & call Glenn n"
type textarea "x"
type textarea "Diagnose & call Glenn n"
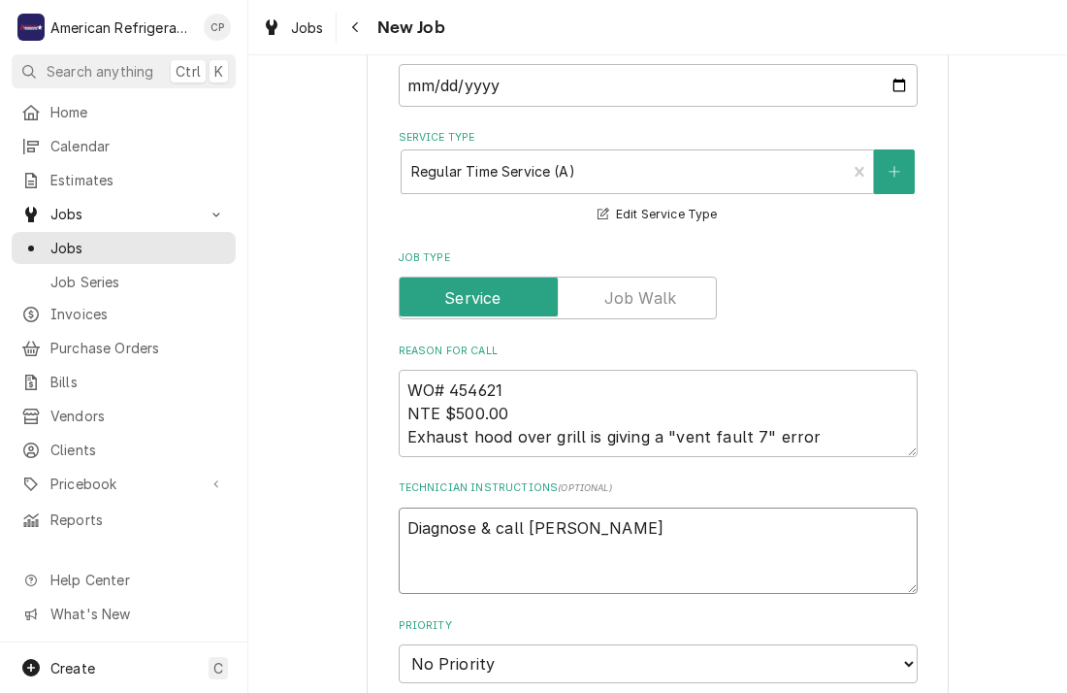
type textarea "x"
type textarea "Diagnose & call Glenn n"
type textarea "x"
type textarea "Diagnose & call Glenn"
type textarea "x"
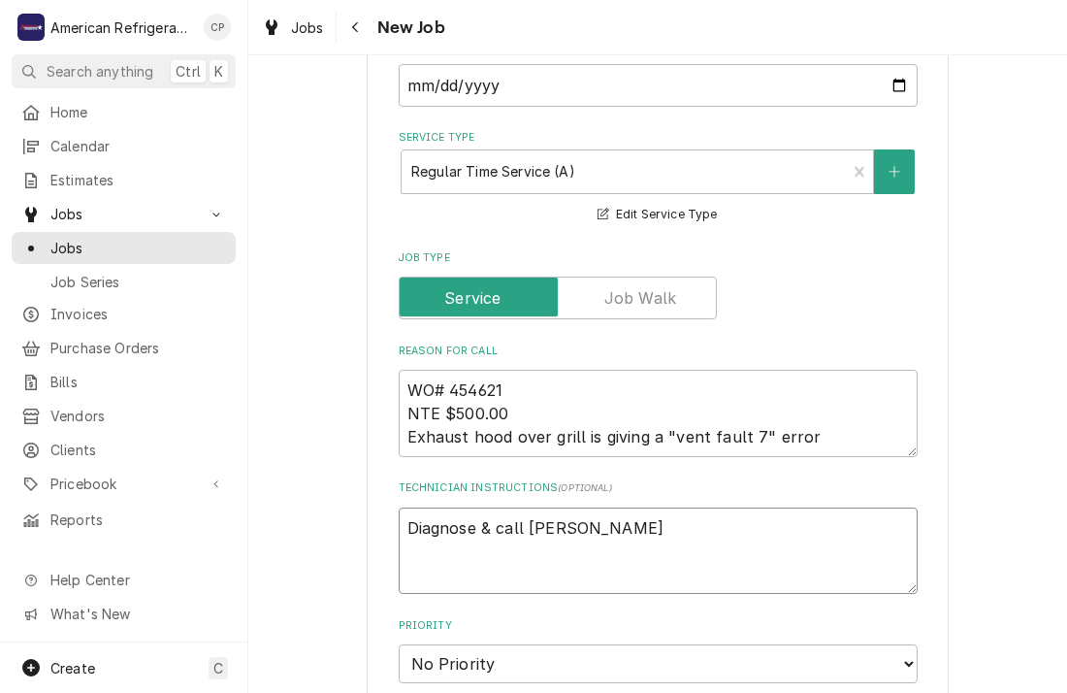
type textarea "Diagnose & call Glenn"
type textarea "x"
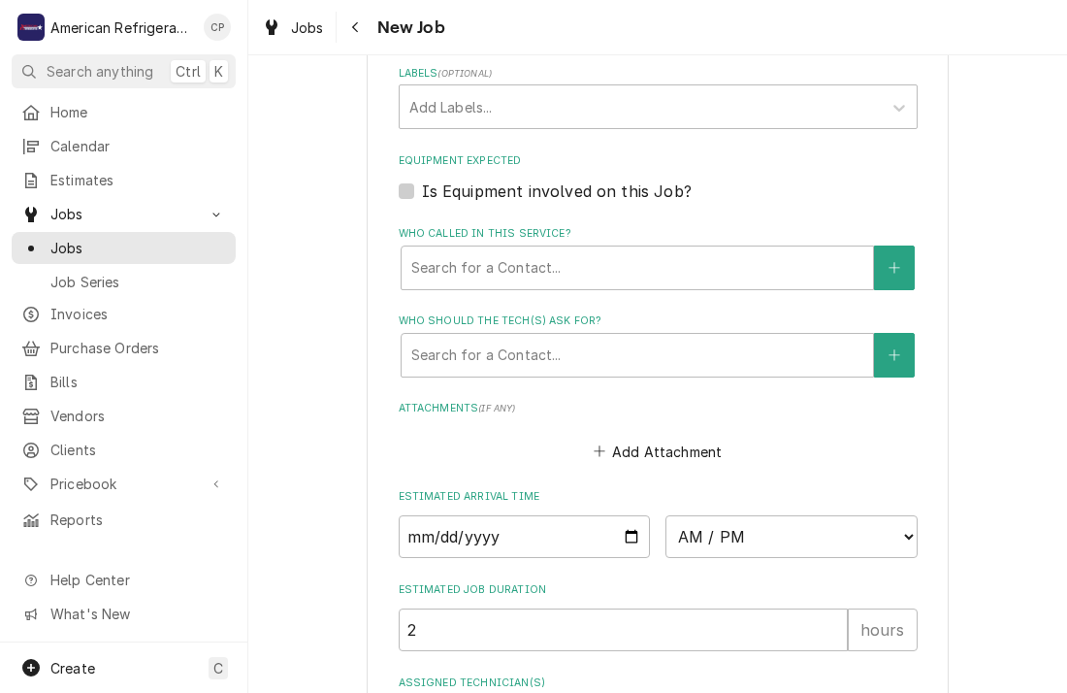
scroll to position [1136, 0]
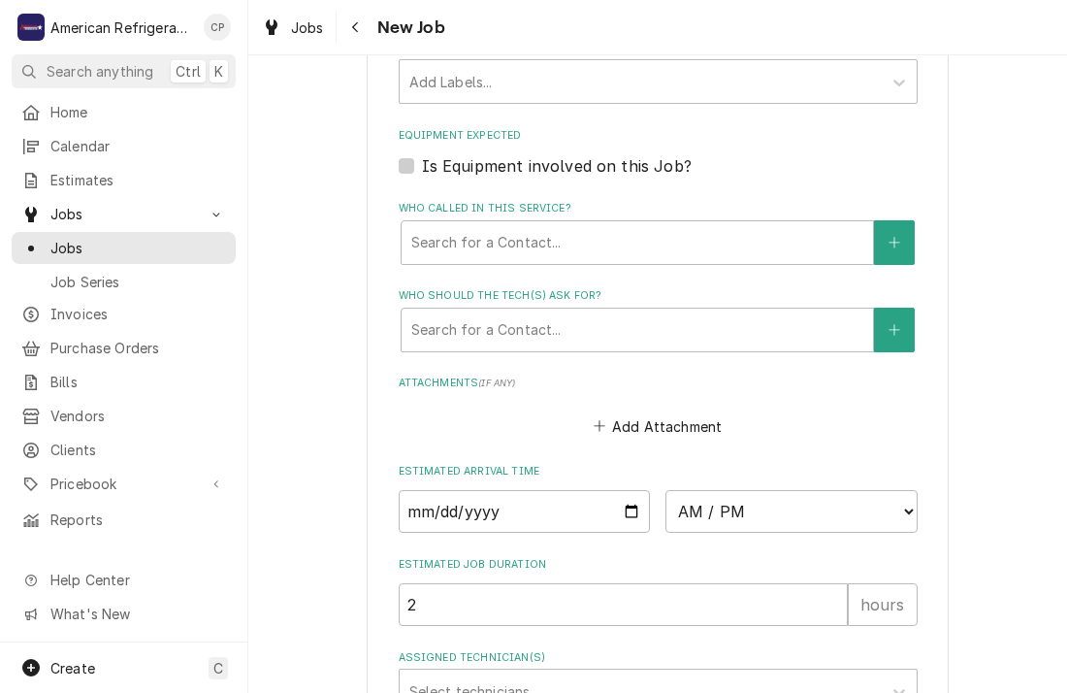
type textarea "Diagnose & call [PERSON_NAME]"
click at [633, 509] on input "Date" at bounding box center [525, 511] width 252 height 43
click at [766, 513] on select "AM / PM 6:00 AM 6:15 AM 6:30 AM 6:45 AM 7:00 AM 7:15 AM 7:30 AM 7:45 AM 8:00 AM…" at bounding box center [792, 511] width 252 height 43
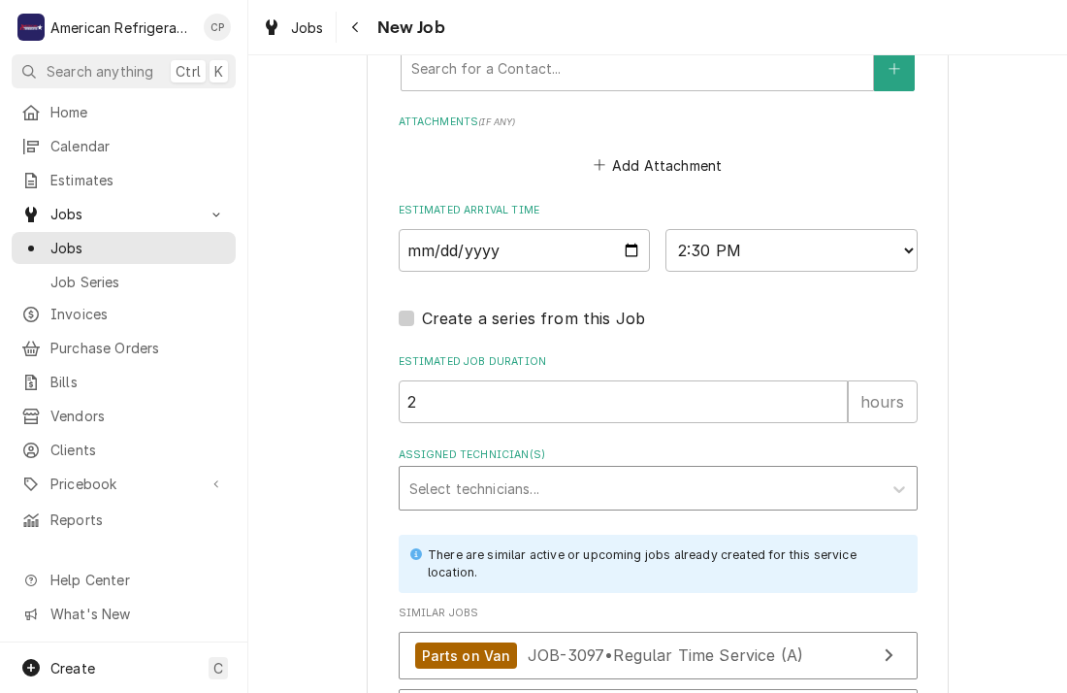
click at [565, 484] on div "Assigned Technician(s)" at bounding box center [641, 488] width 463 height 35
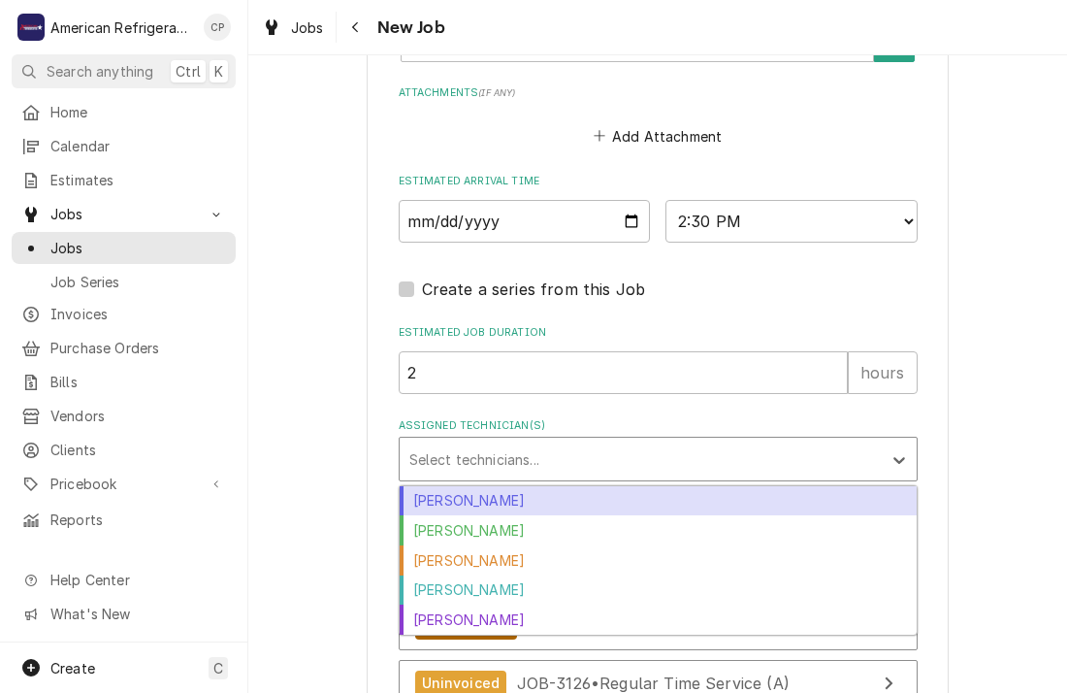
scroll to position [1430, 0]
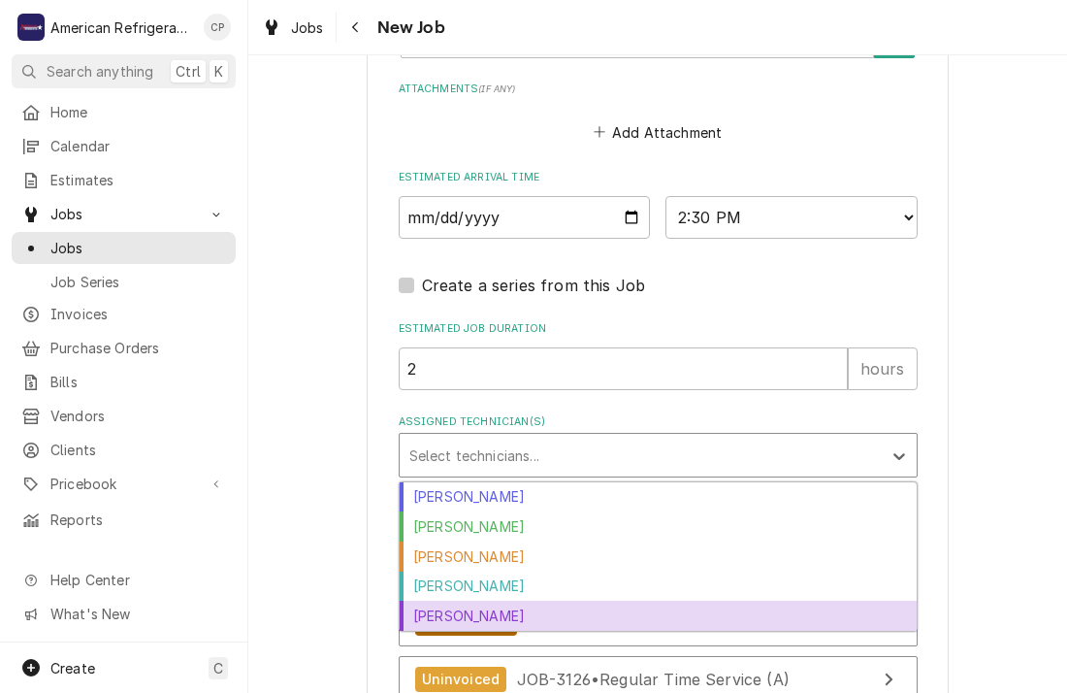
click at [544, 613] on div "[PERSON_NAME]" at bounding box center [658, 616] width 517 height 30
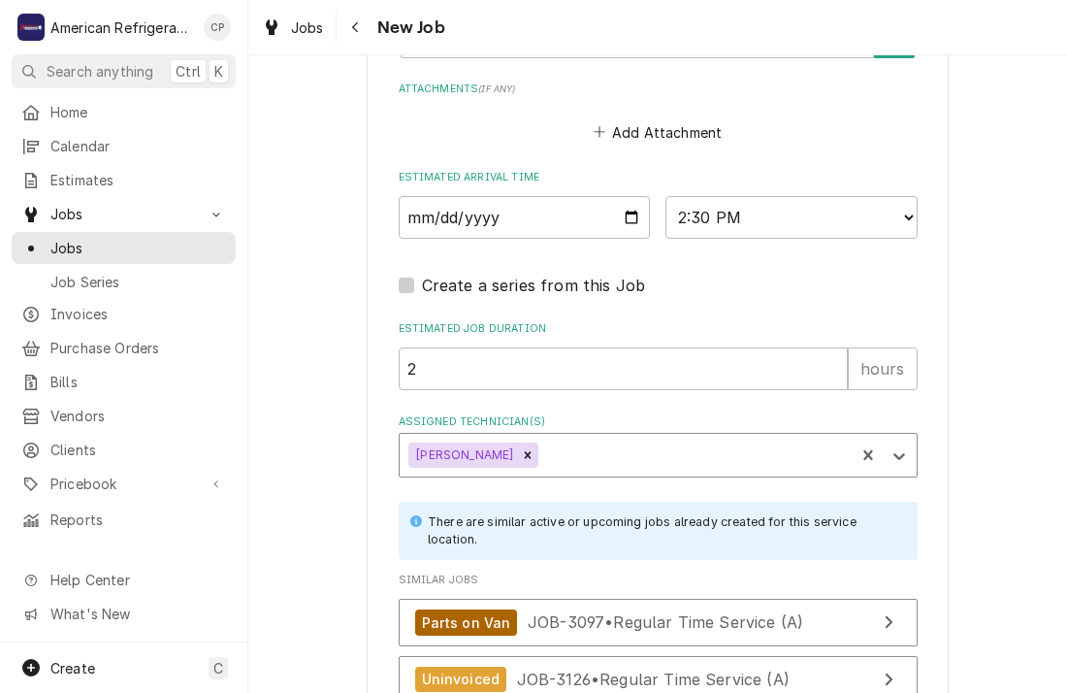
scroll to position [1612, 0]
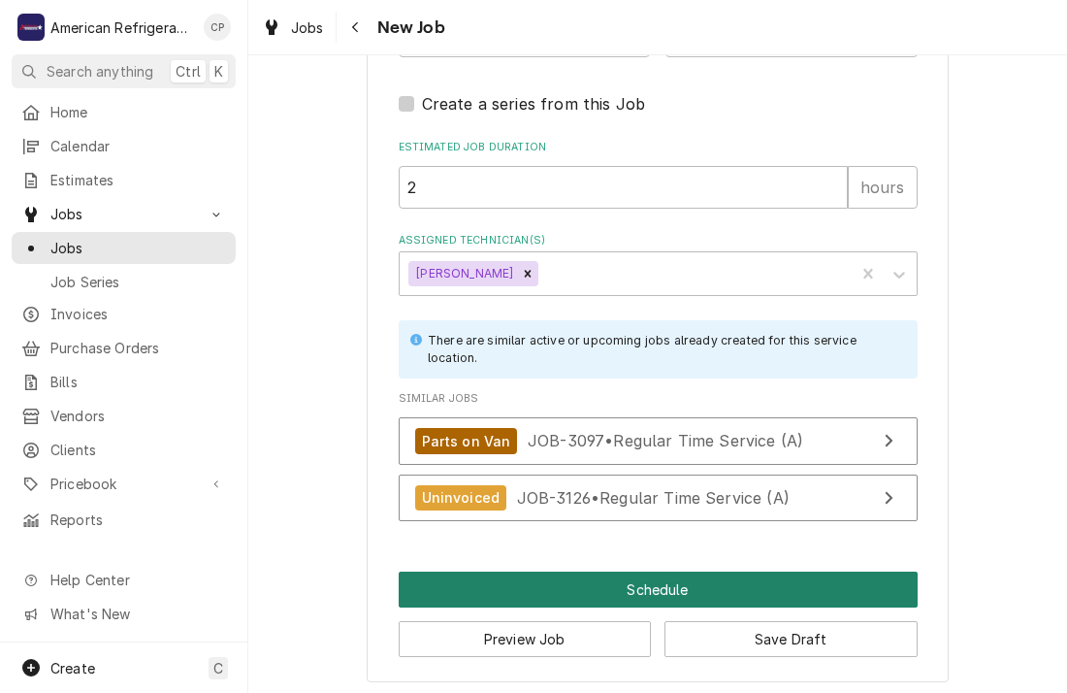
click at [557, 579] on button "Schedule" at bounding box center [658, 590] width 519 height 36
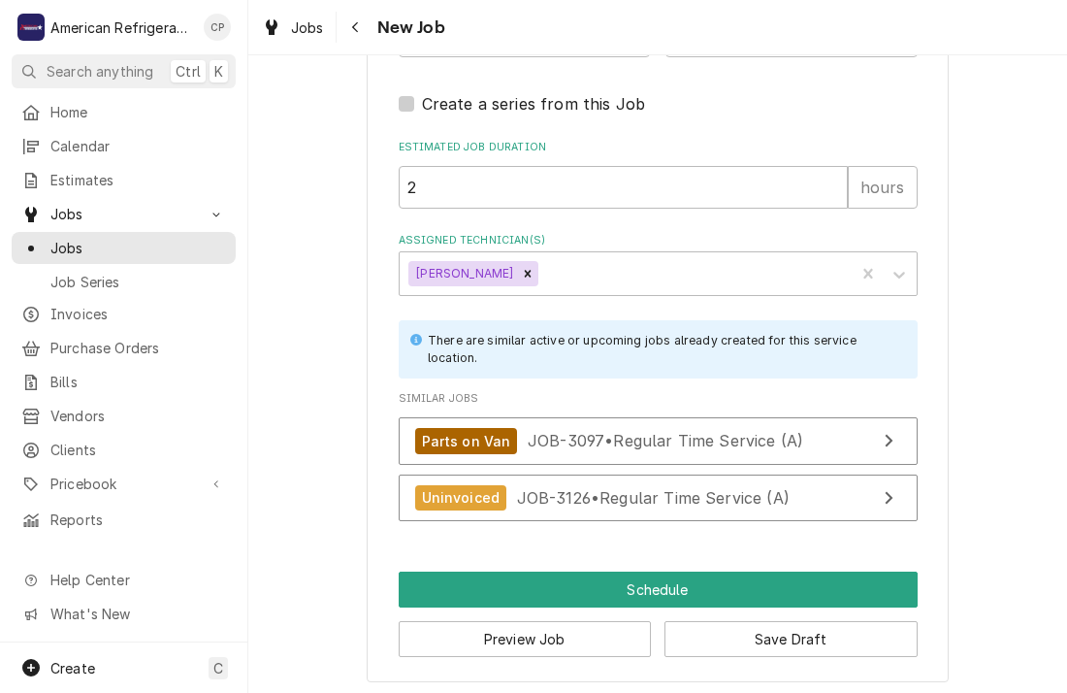
scroll to position [1595, 0]
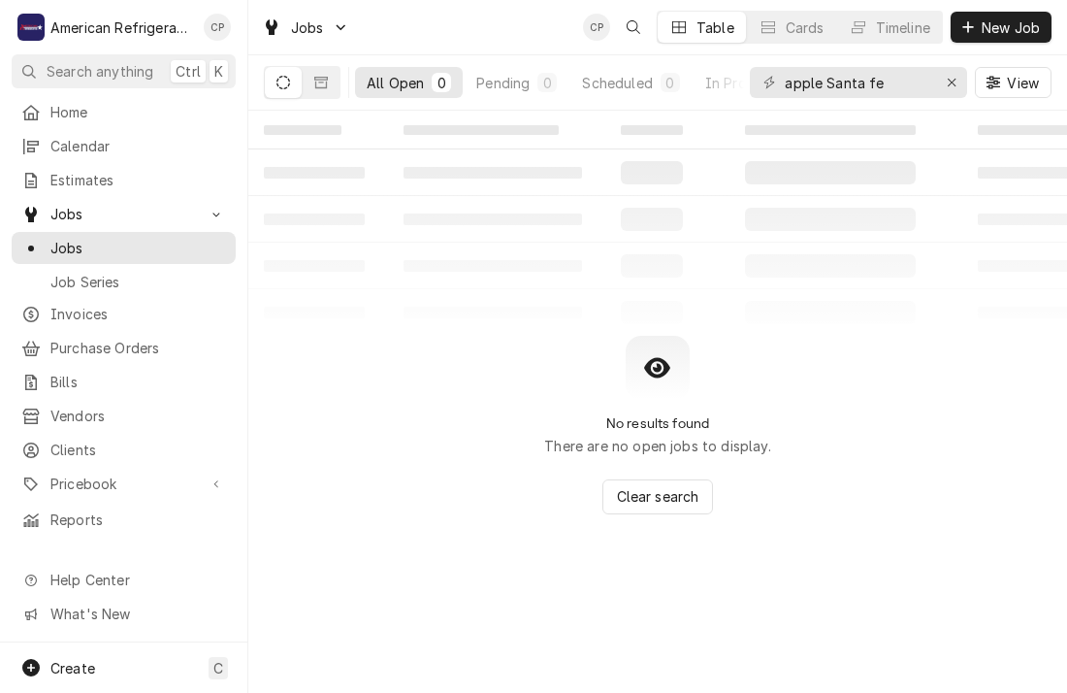
click at [317, 431] on div "No results found There are no open jobs to display. Clear search" at bounding box center [657, 425] width 819 height 179
click at [810, 84] on input "apple Santa fe" at bounding box center [858, 82] width 146 height 31
click at [107, 307] on span "Invoices" at bounding box center [138, 314] width 176 height 20
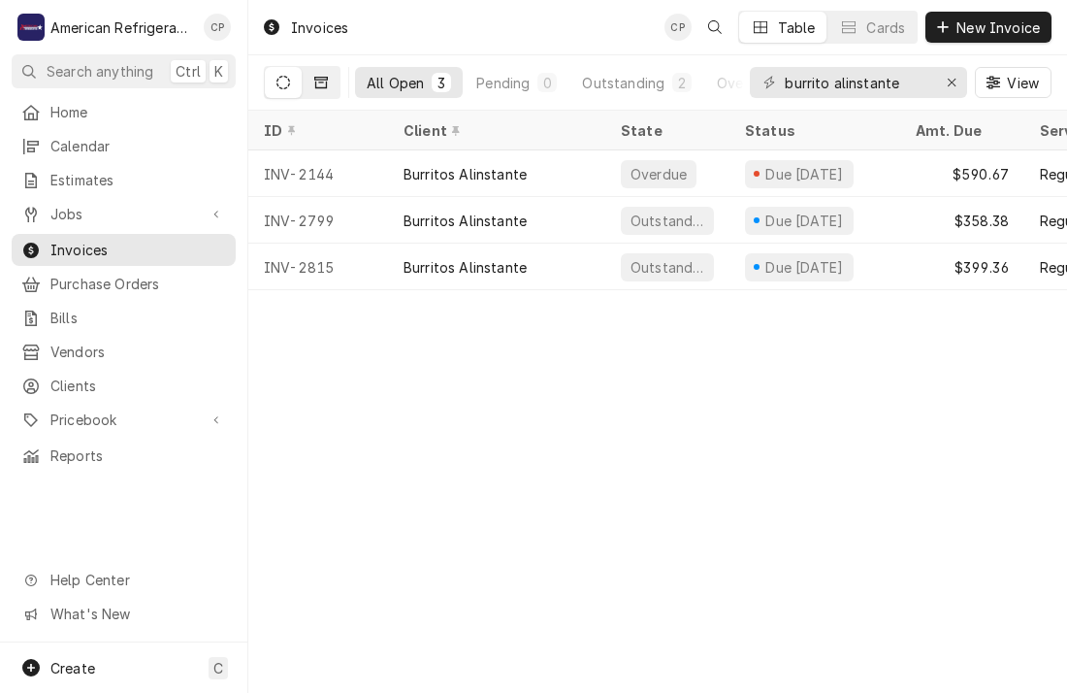
click at [316, 80] on icon "Dynamic Content Wrapper" at bounding box center [321, 83] width 14 height 12
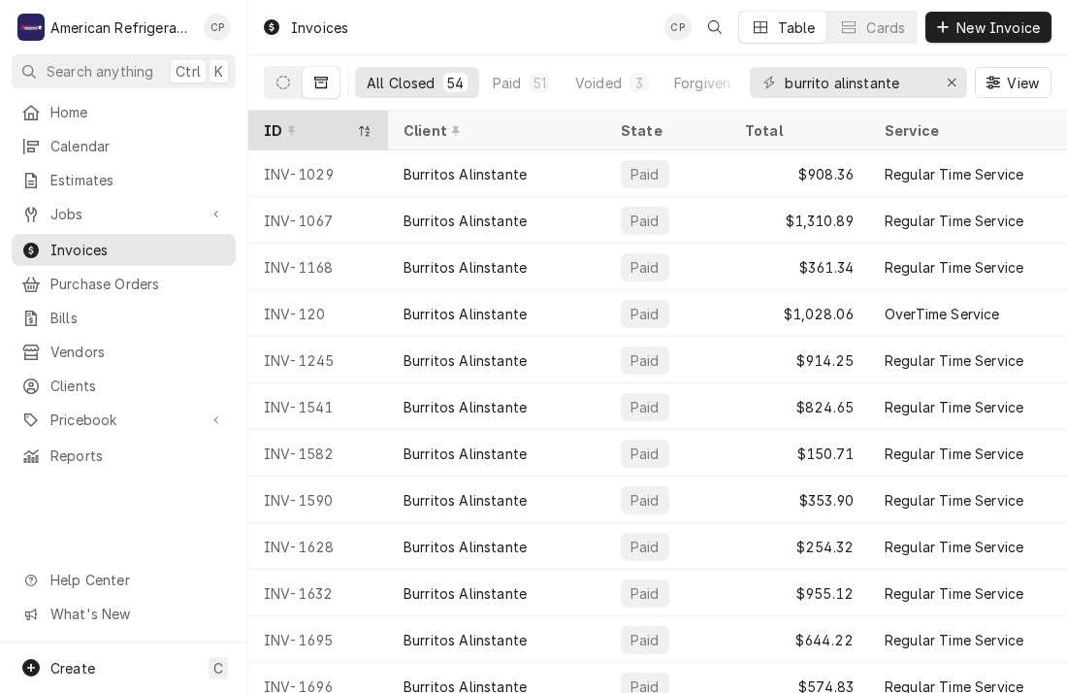
click at [371, 130] on icon "Dynamic Content Wrapper" at bounding box center [365, 131] width 14 height 12
click at [364, 125] on icon "Dynamic Content Wrapper" at bounding box center [365, 131] width 14 height 12
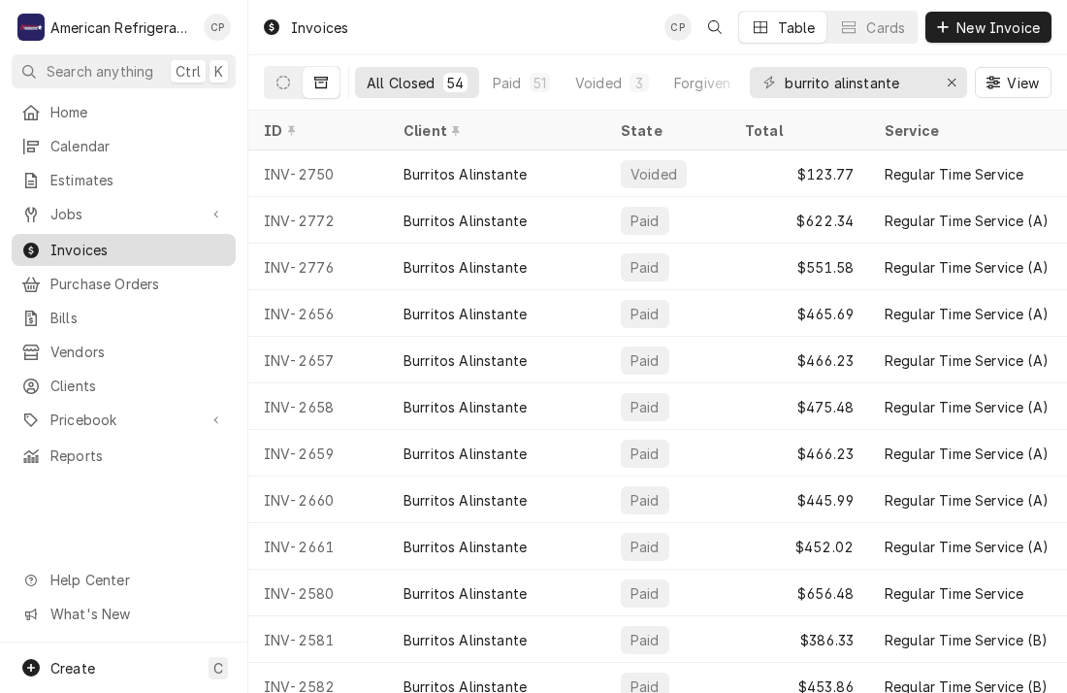
click at [158, 240] on span "Invoices" at bounding box center [138, 250] width 176 height 20
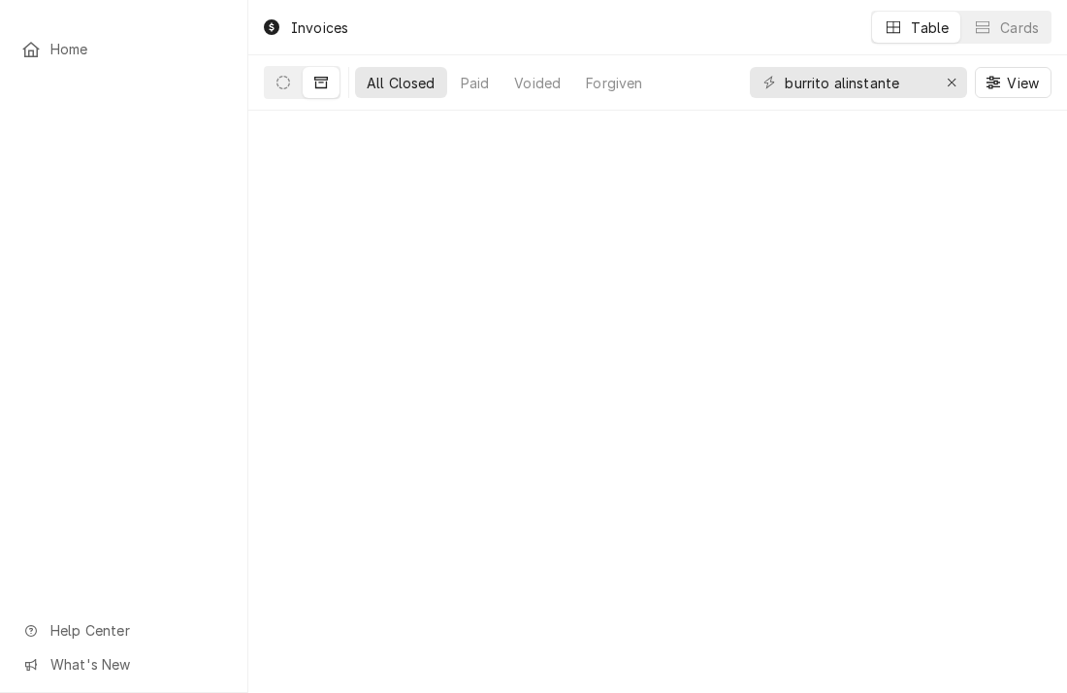
click at [832, 84] on input "burrito alinstante" at bounding box center [858, 82] width 146 height 31
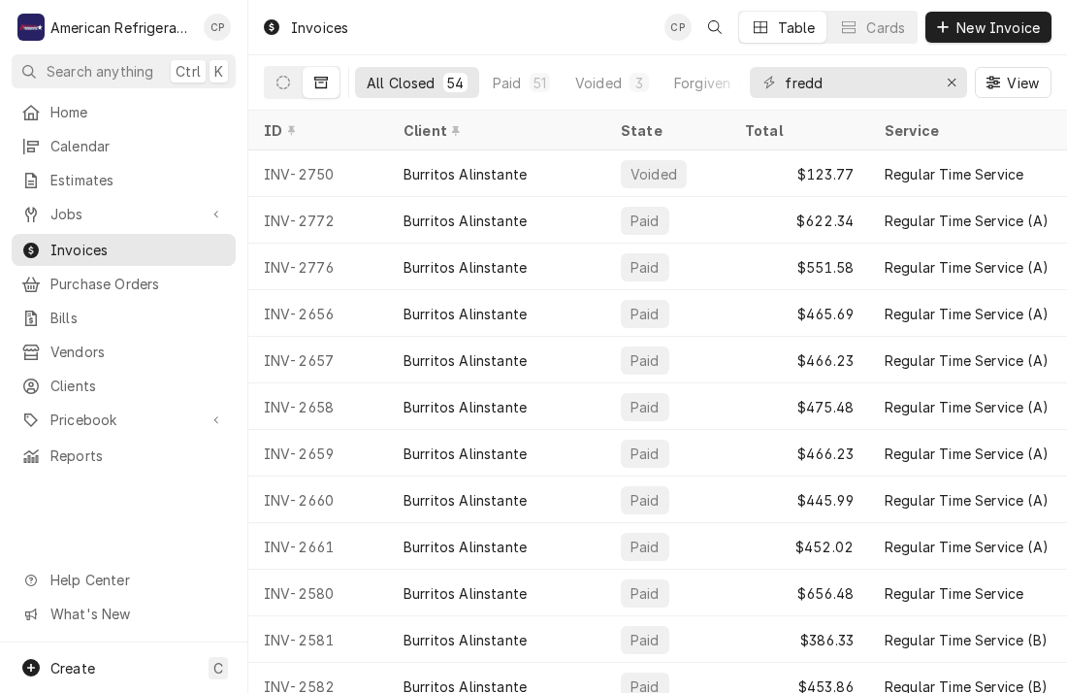
type input "[PERSON_NAME]"
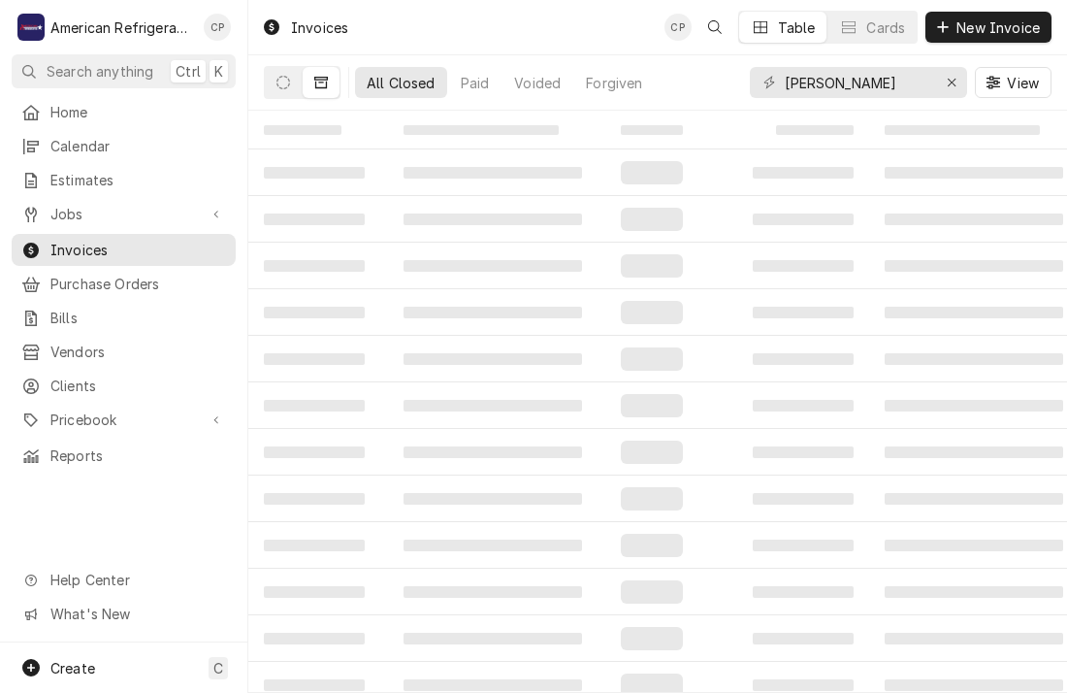
type input "[PERSON_NAME]"
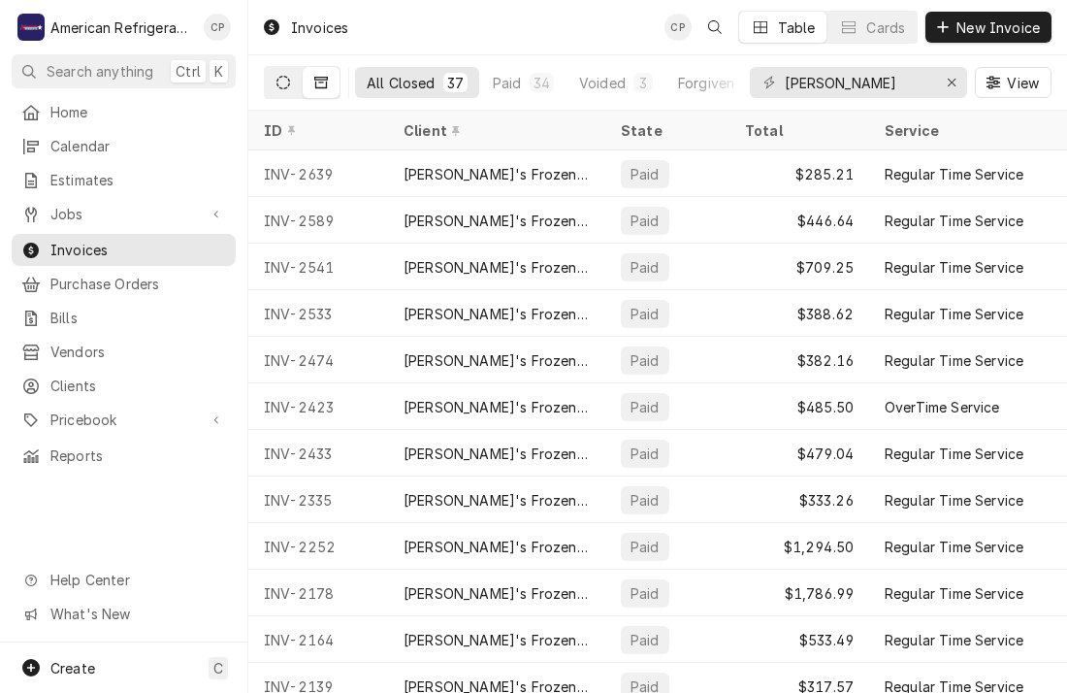
click at [281, 97] on button "Dynamic Content Wrapper" at bounding box center [283, 82] width 37 height 31
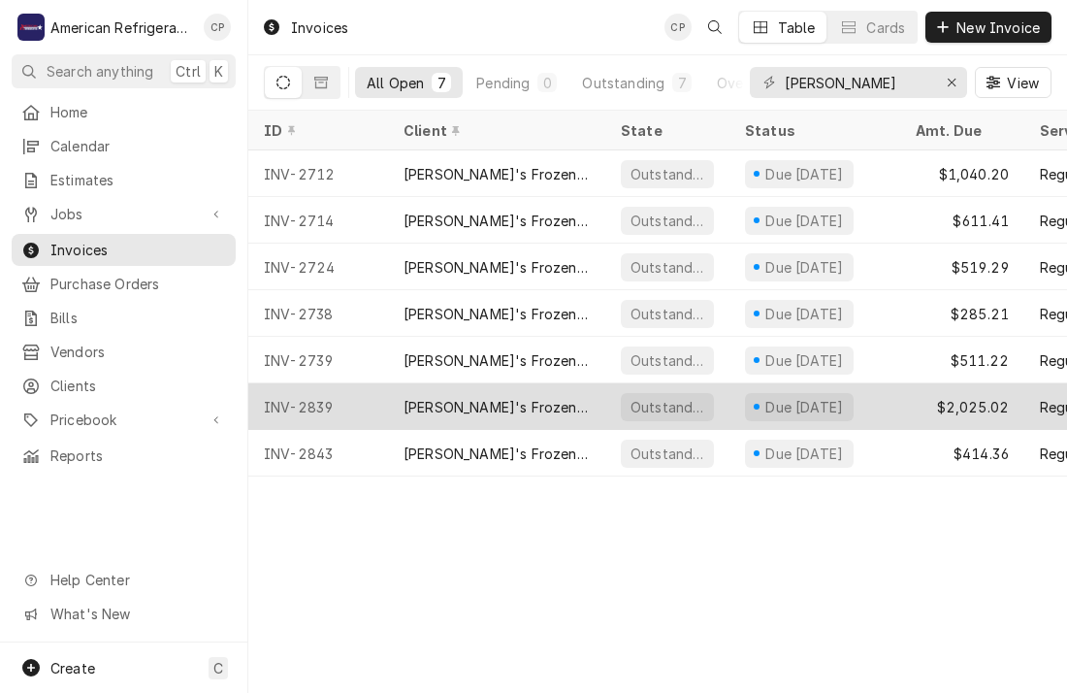
click at [356, 399] on div "INV-2839" at bounding box center [318, 406] width 140 height 47
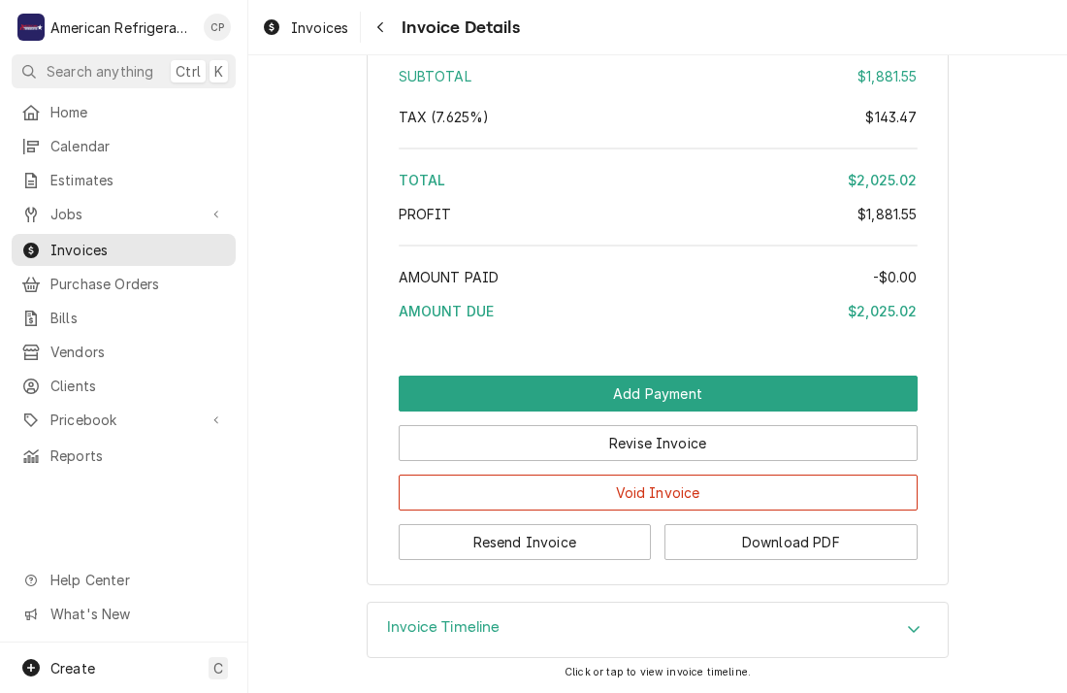
scroll to position [3525, 0]
click at [715, 525] on button "Download PDF" at bounding box center [791, 542] width 253 height 36
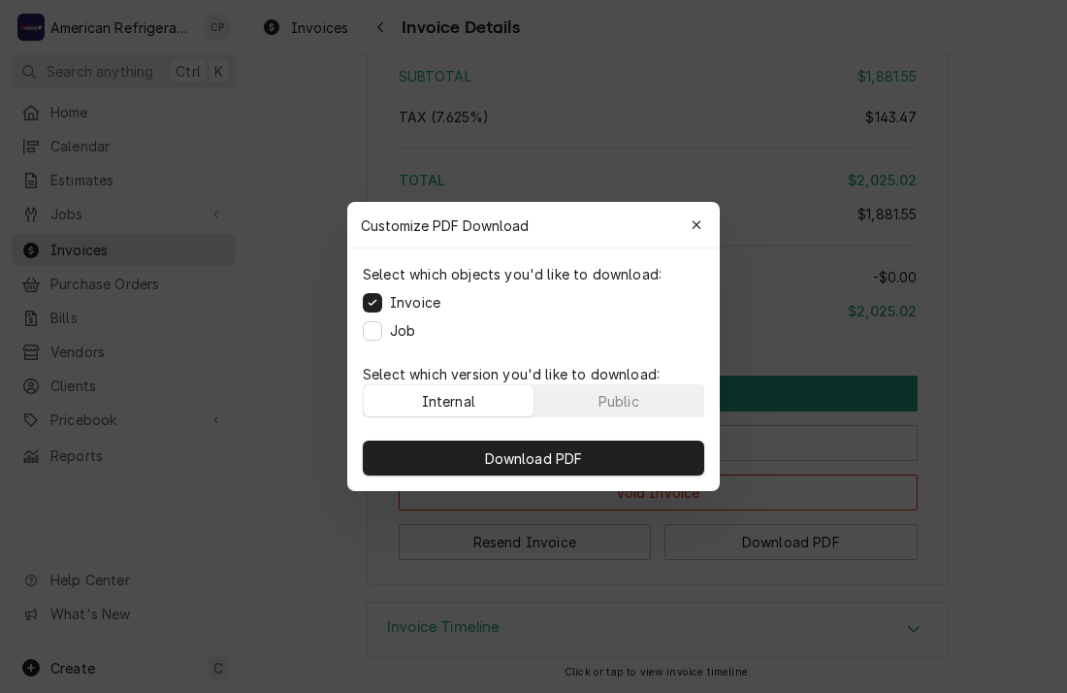
click at [390, 325] on label "Job" at bounding box center [402, 330] width 25 height 20
click at [382, 325] on button "Job" at bounding box center [372, 330] width 19 height 19
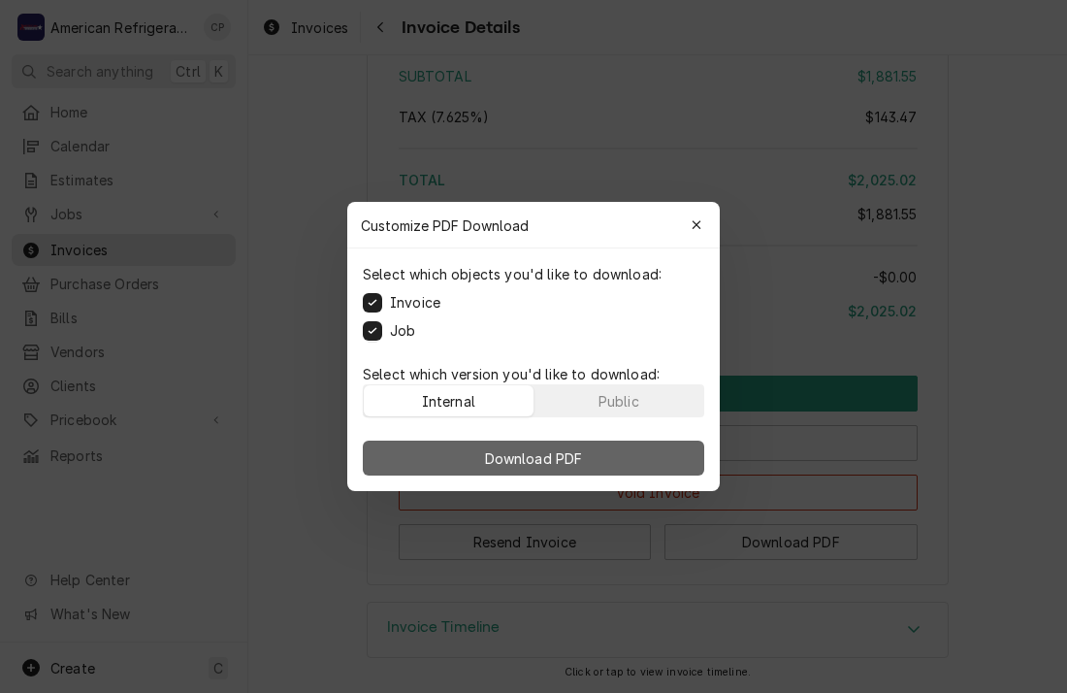
click at [457, 461] on button "Download PDF" at bounding box center [534, 458] width 342 height 35
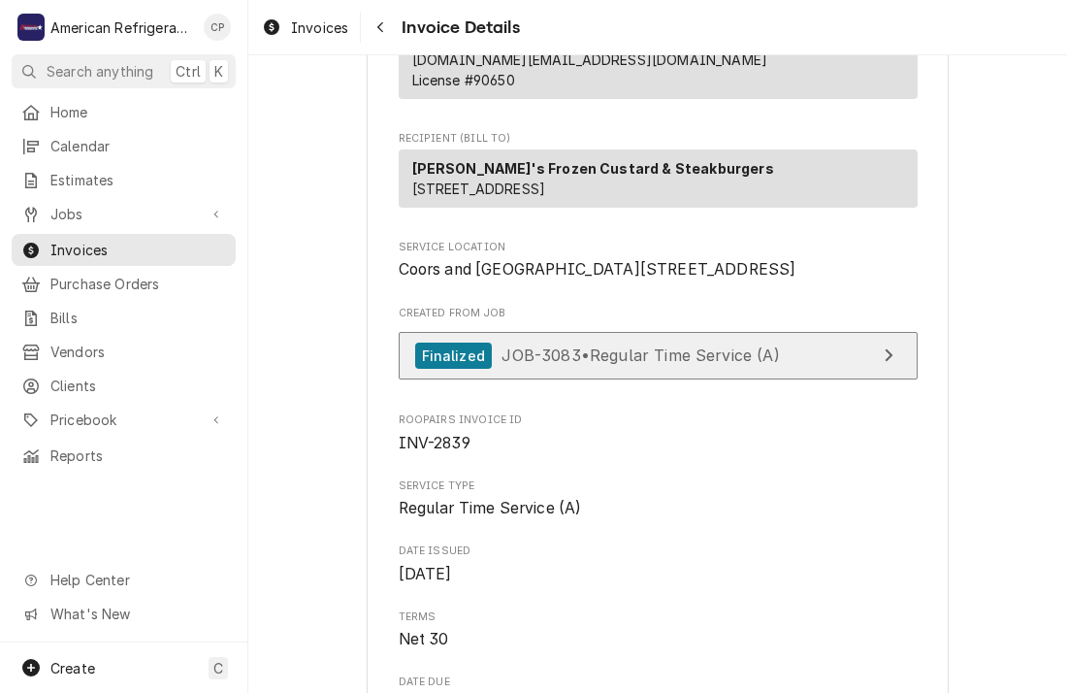
scroll to position [301, 0]
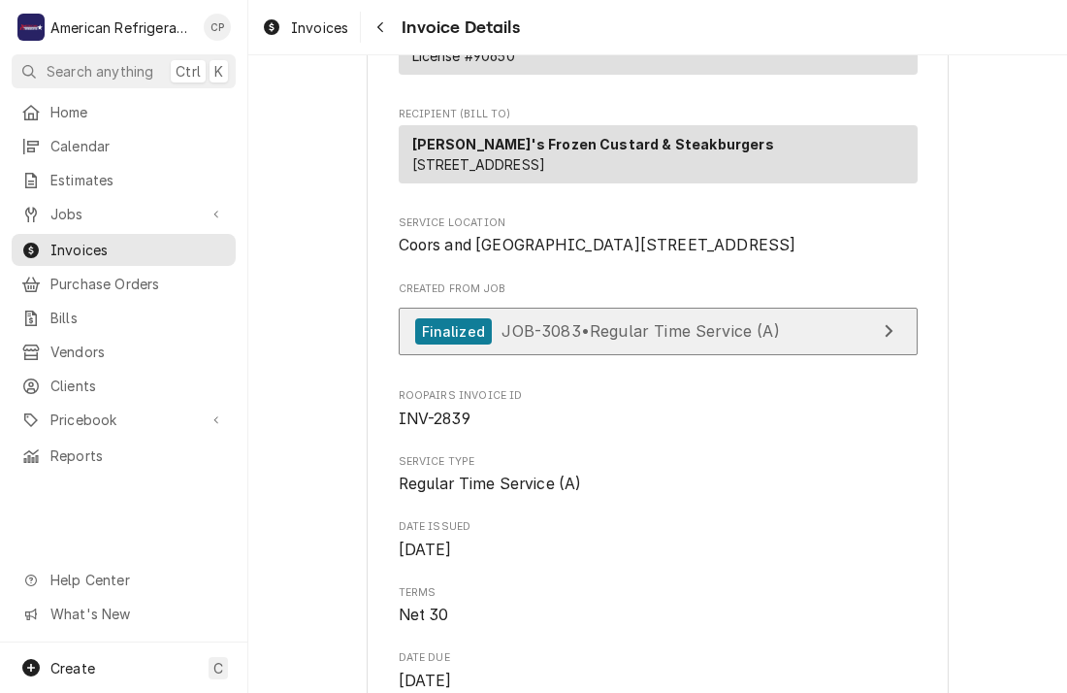
click at [578, 341] on span "JOB-3083 • Regular Time Service (A)" at bounding box center [641, 330] width 278 height 19
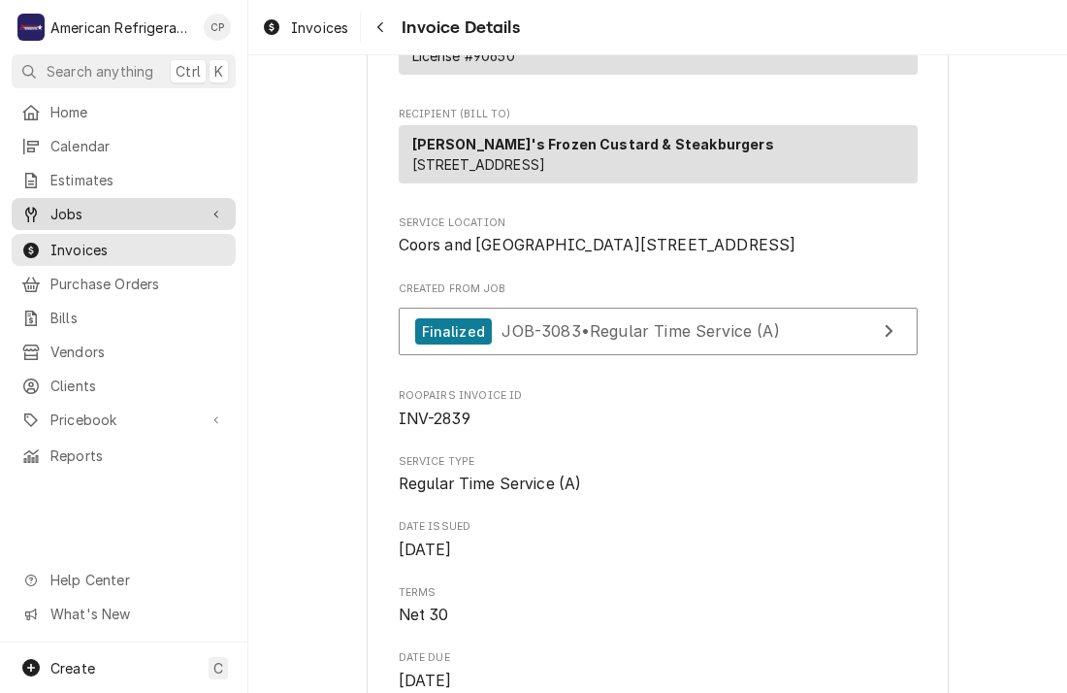
click at [160, 209] on span "Jobs" at bounding box center [123, 214] width 147 height 20
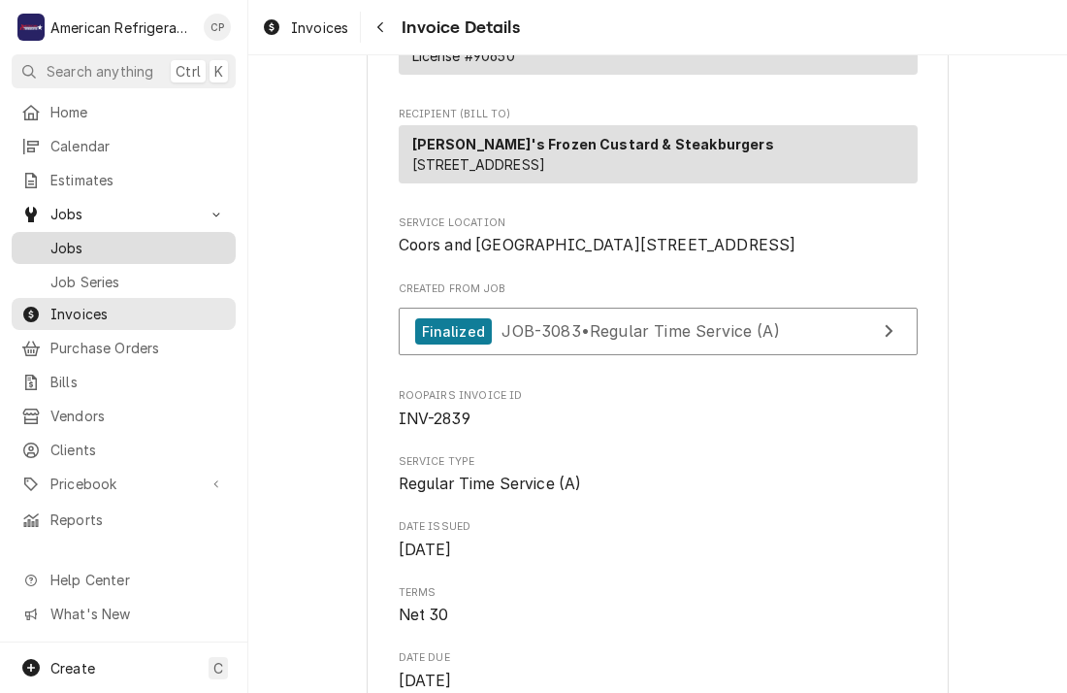
click at [149, 238] on span "Jobs" at bounding box center [138, 248] width 176 height 20
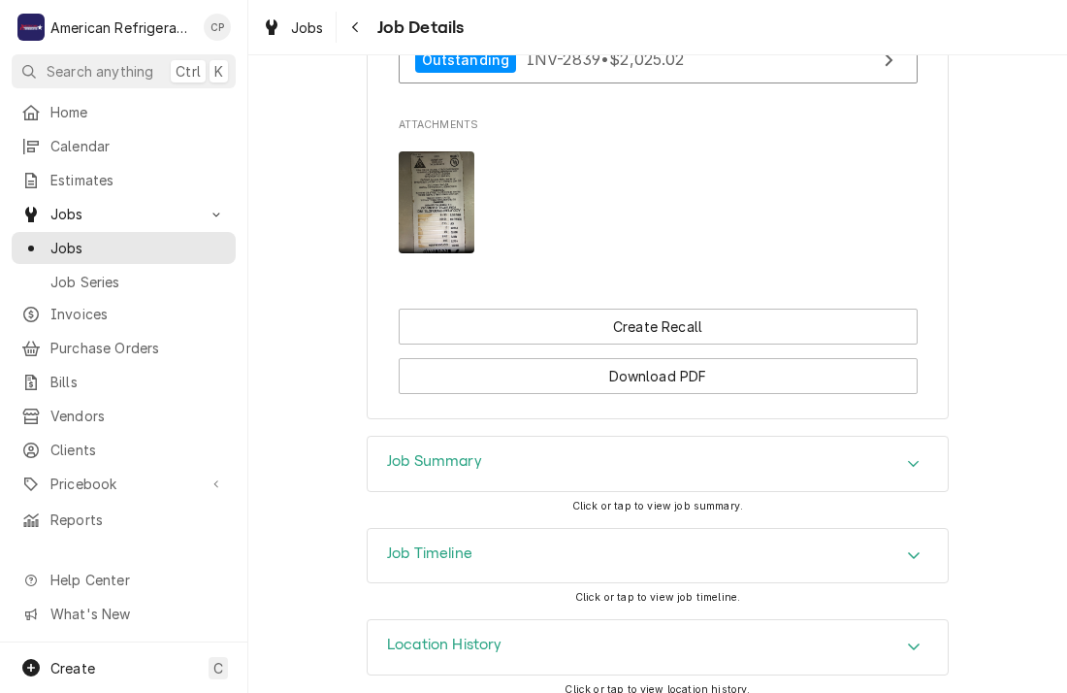
scroll to position [1460, 0]
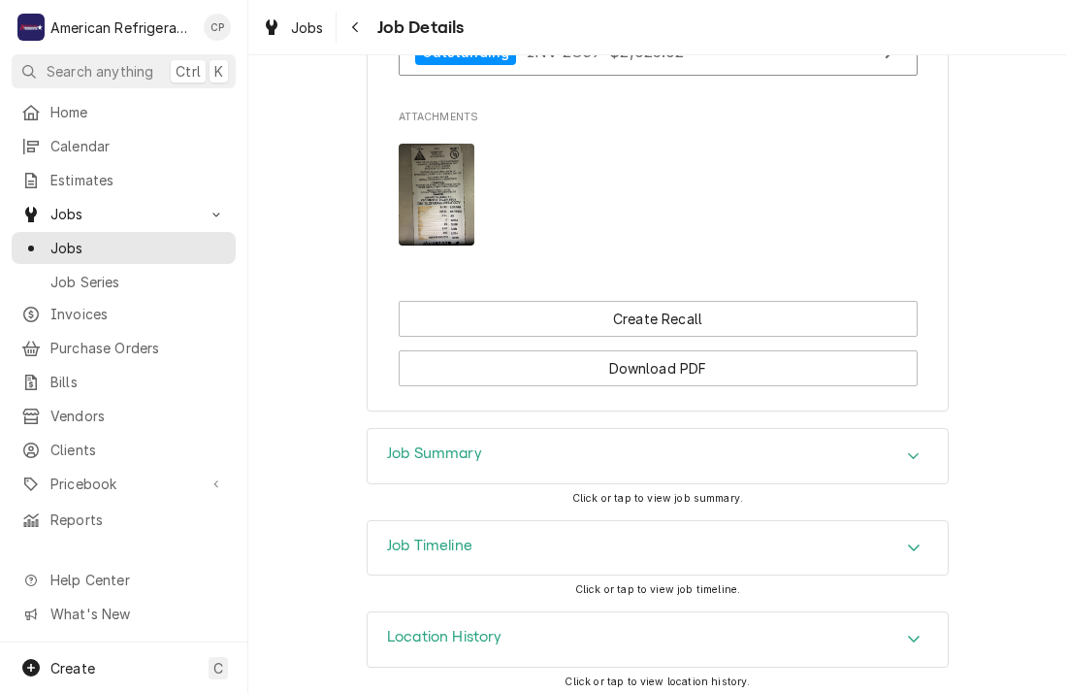
click at [453, 454] on div "Job Summary" at bounding box center [434, 455] width 95 height 23
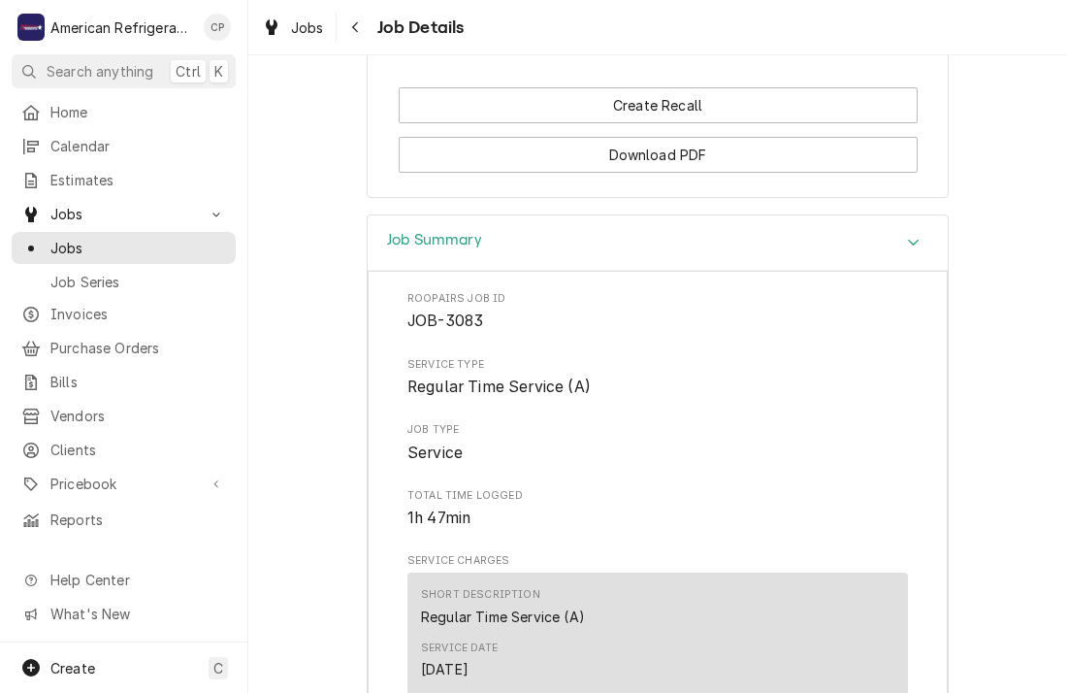
click at [494, 229] on div "Job Summary" at bounding box center [658, 242] width 580 height 55
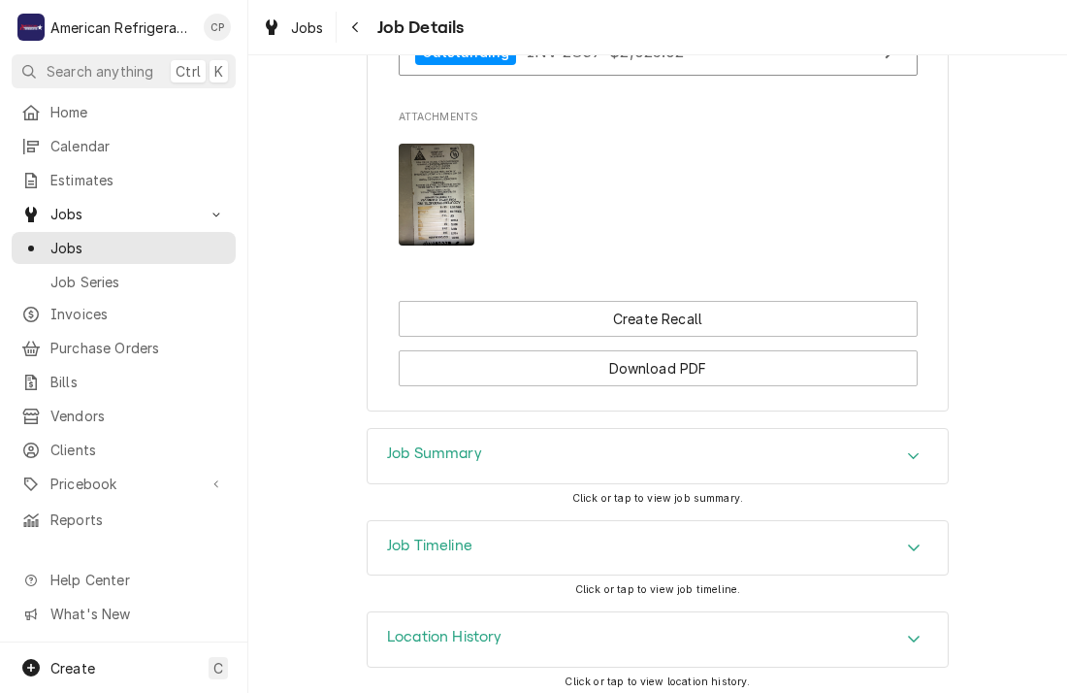
click at [503, 526] on div "Job Timeline" at bounding box center [658, 548] width 580 height 54
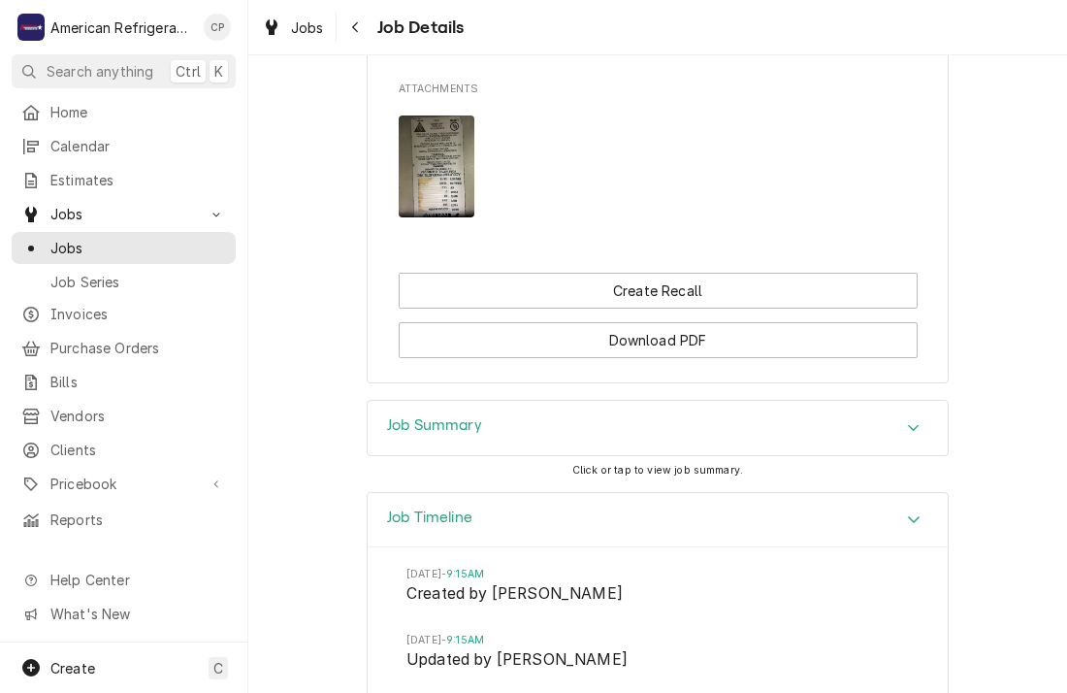
click at [497, 496] on div "Job Timeline" at bounding box center [658, 520] width 580 height 55
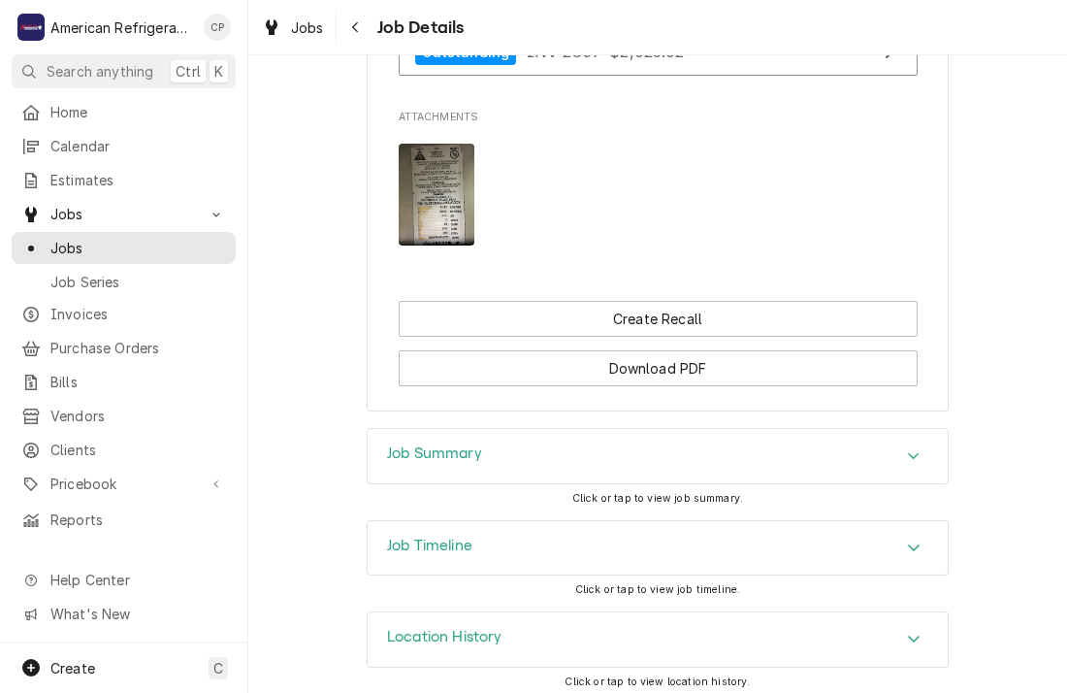
click at [468, 616] on div "Location History" at bounding box center [658, 639] width 580 height 54
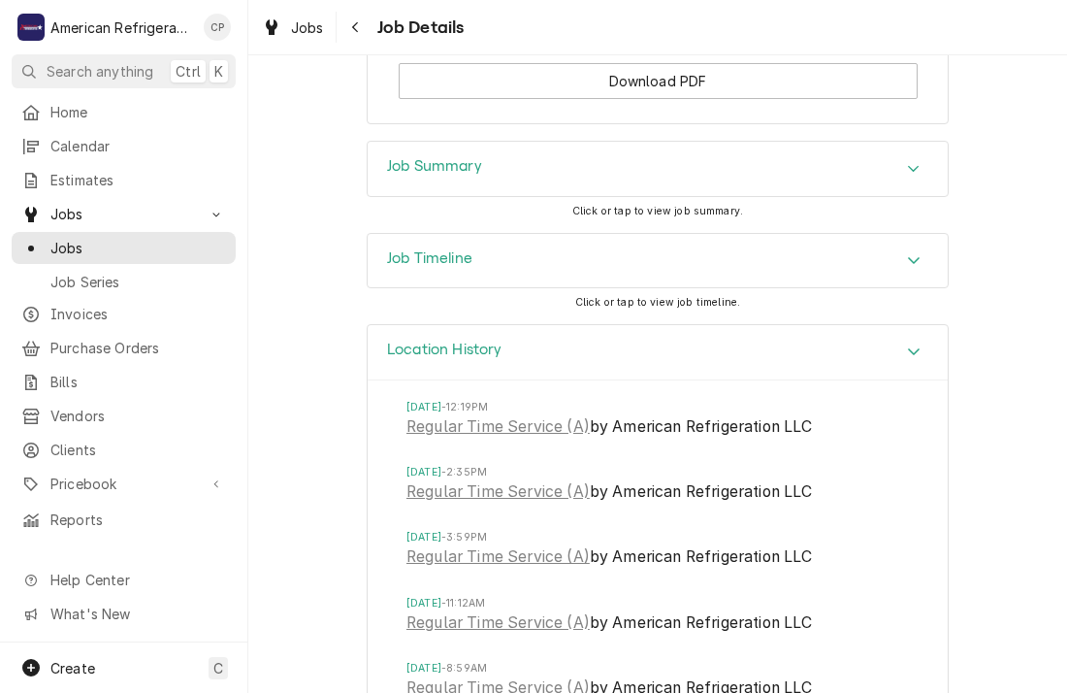
click at [458, 349] on div "Location History" at bounding box center [444, 352] width 115 height 23
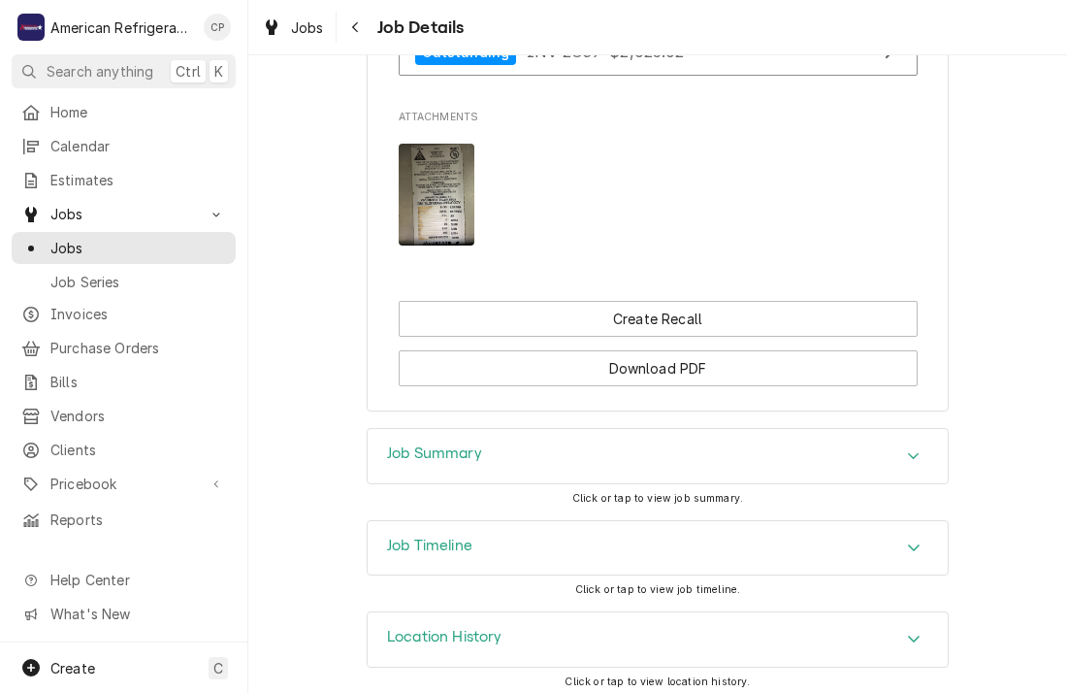
click at [484, 534] on div "Job Timeline" at bounding box center [658, 548] width 580 height 54
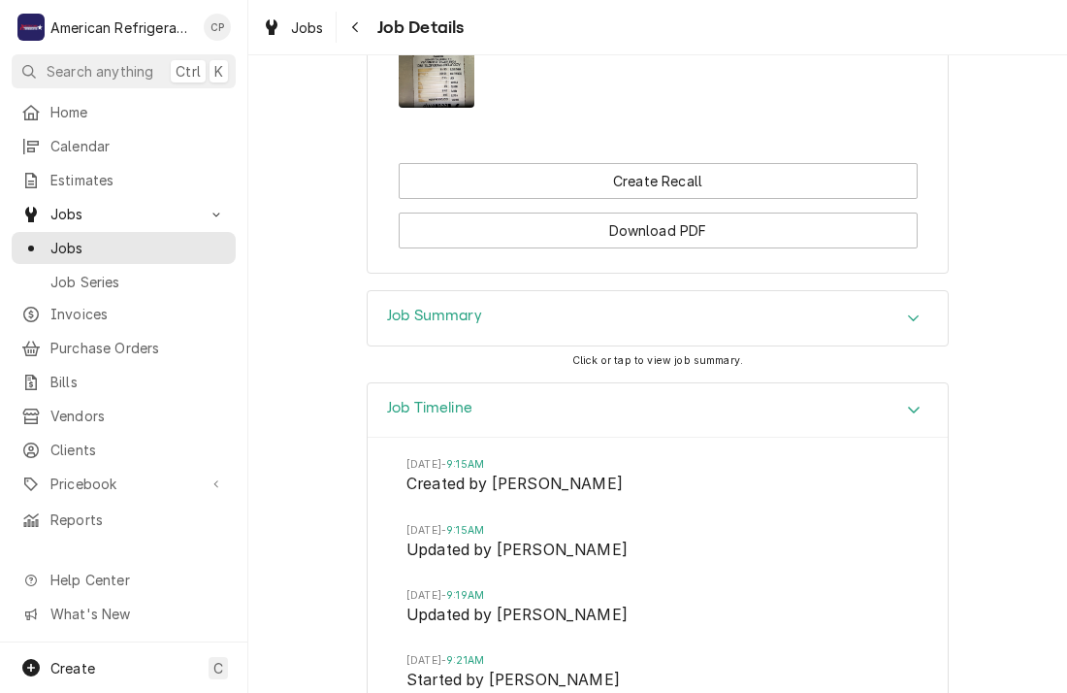
click at [547, 395] on div "Job Timeline" at bounding box center [658, 410] width 580 height 55
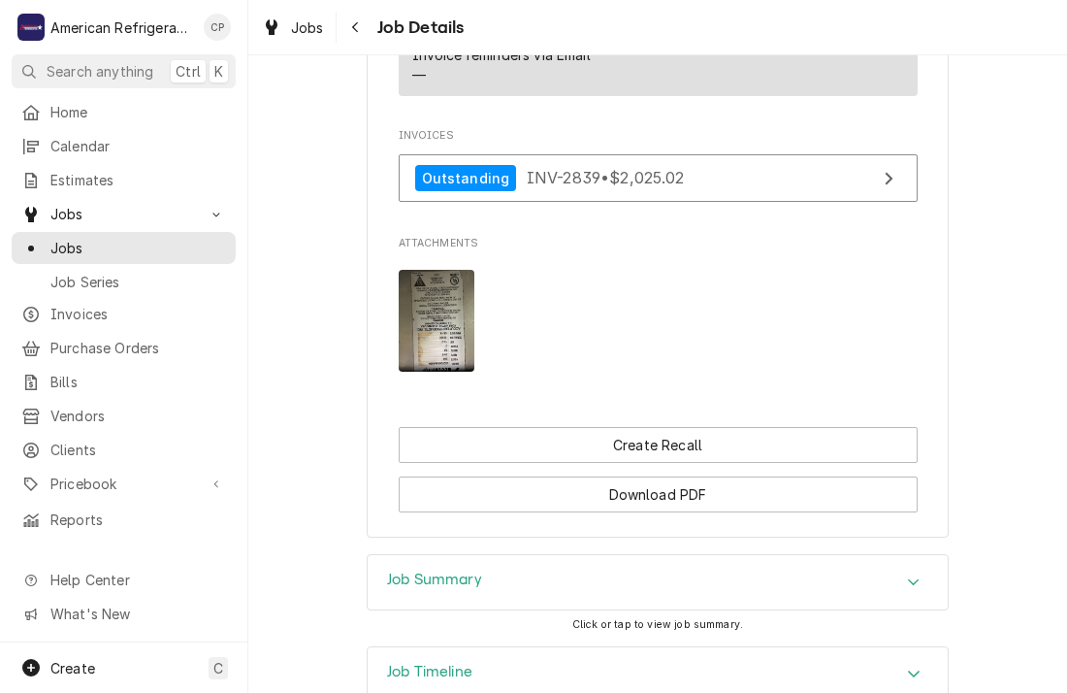
scroll to position [1332, 0]
click at [439, 311] on img "Attachments" at bounding box center [437, 322] width 77 height 102
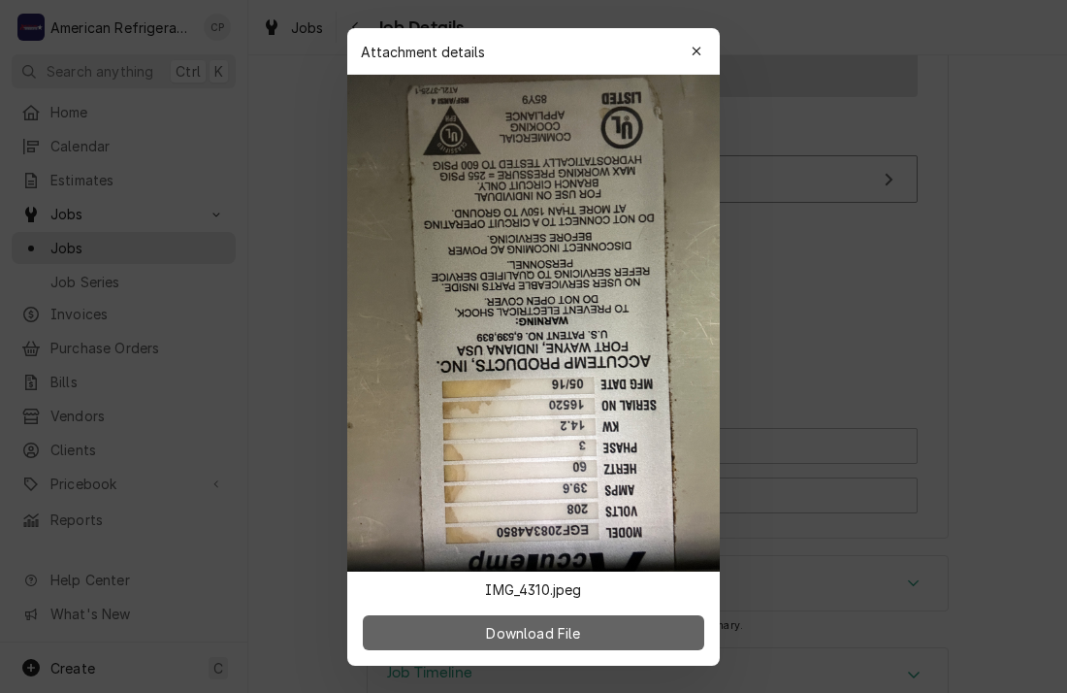
click at [564, 632] on span "Download File" at bounding box center [533, 632] width 102 height 20
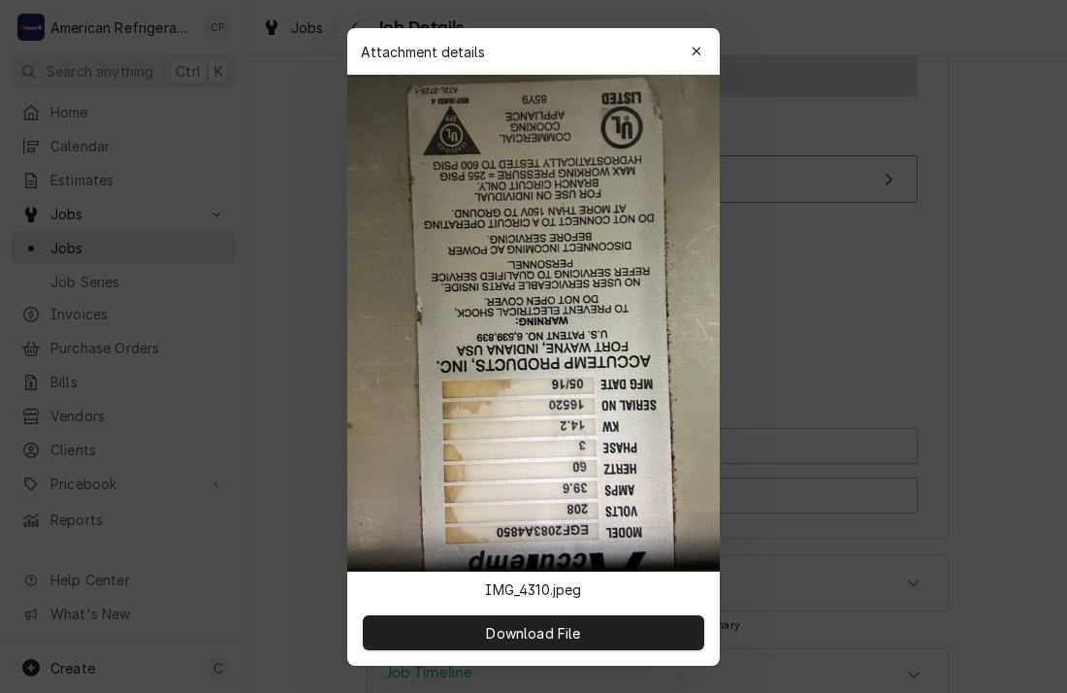
click at [813, 254] on div at bounding box center [533, 346] width 1067 height 693
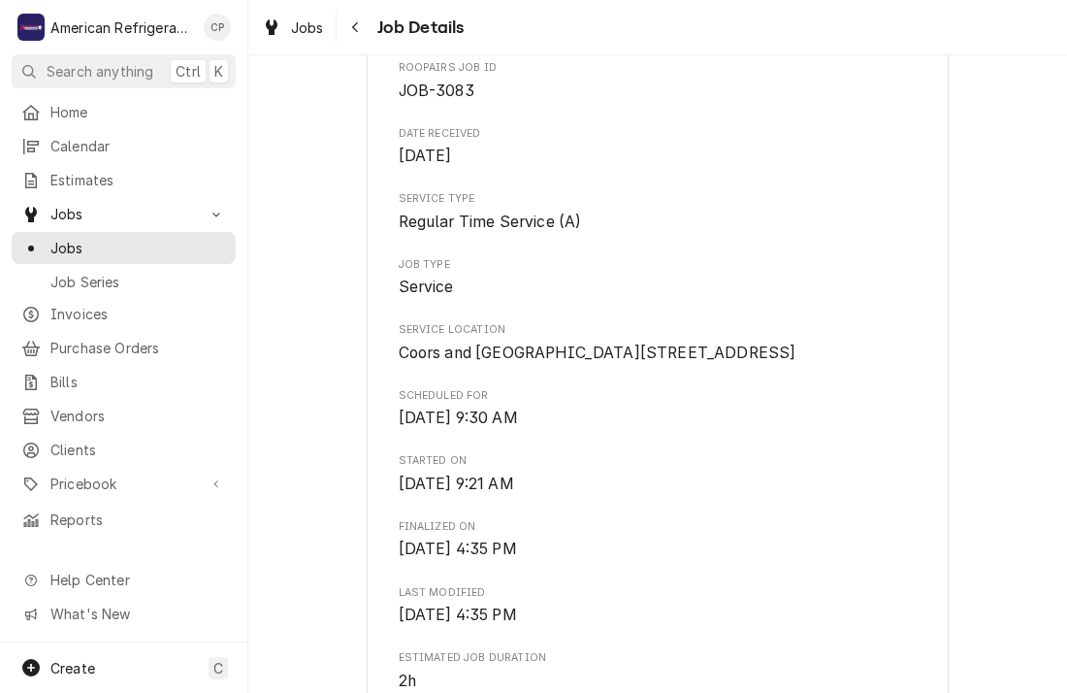
scroll to position [0, 0]
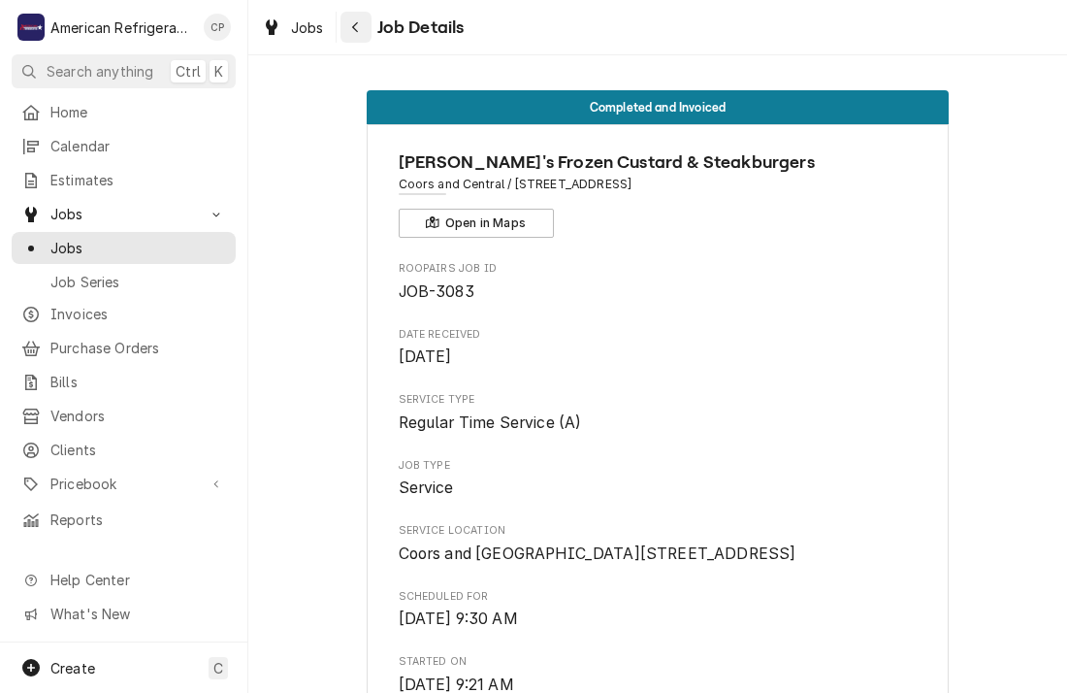
click at [359, 42] on button "Navigate back" at bounding box center [356, 27] width 31 height 31
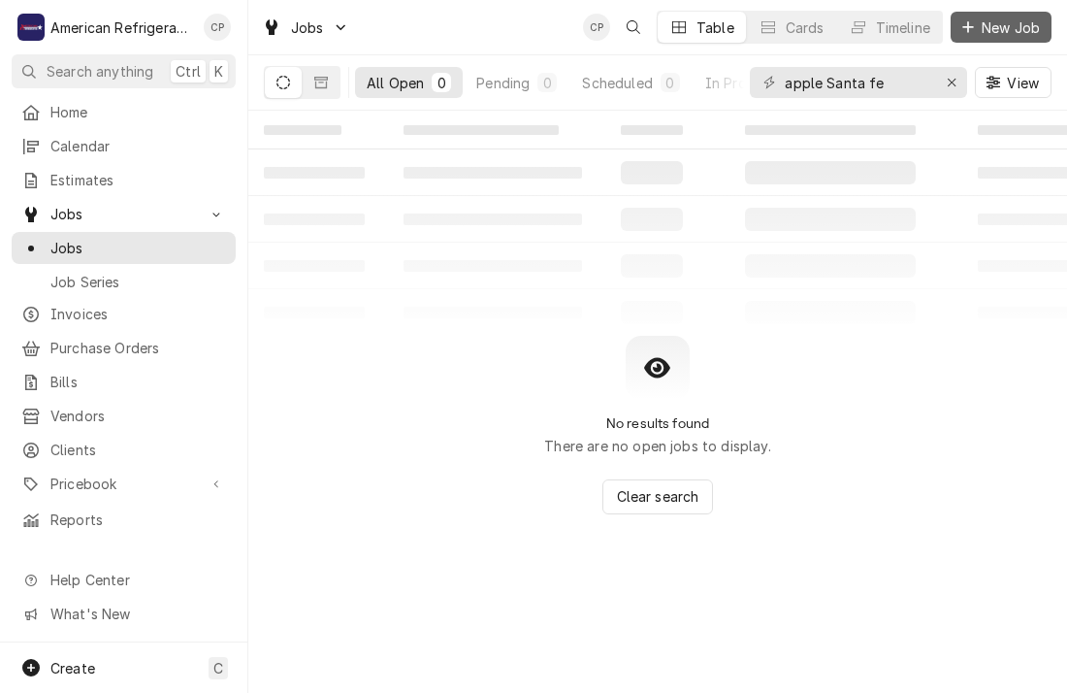
click at [993, 35] on span "New Job" at bounding box center [1011, 27] width 66 height 20
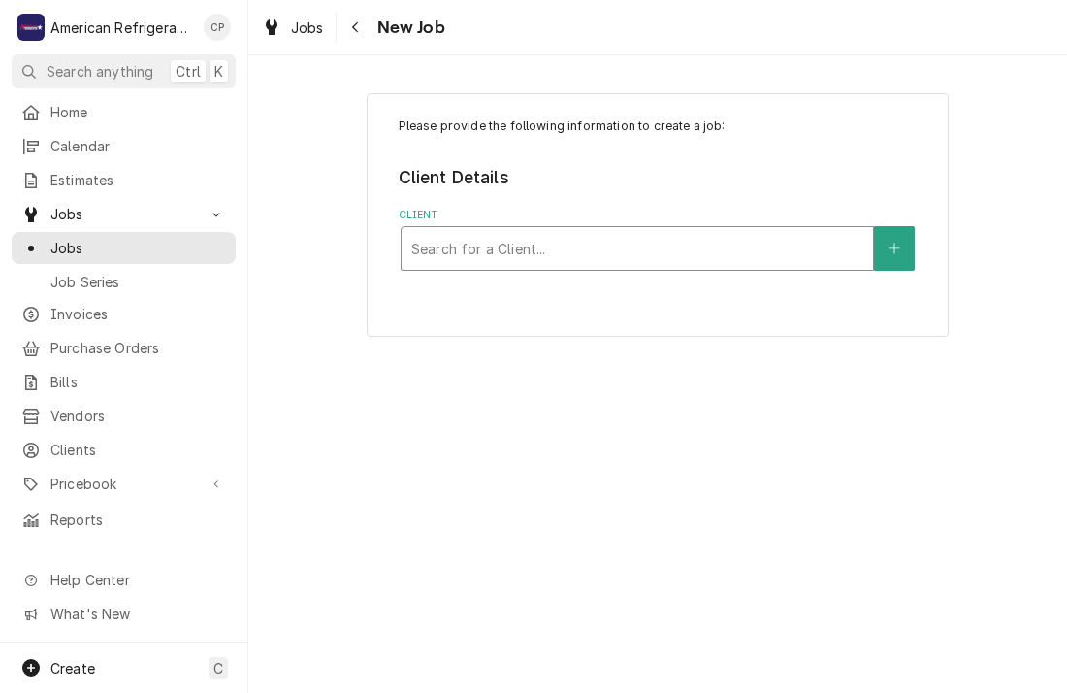
click at [617, 242] on div "Client" at bounding box center [637, 248] width 452 height 35
type input "[PERSON_NAME]"
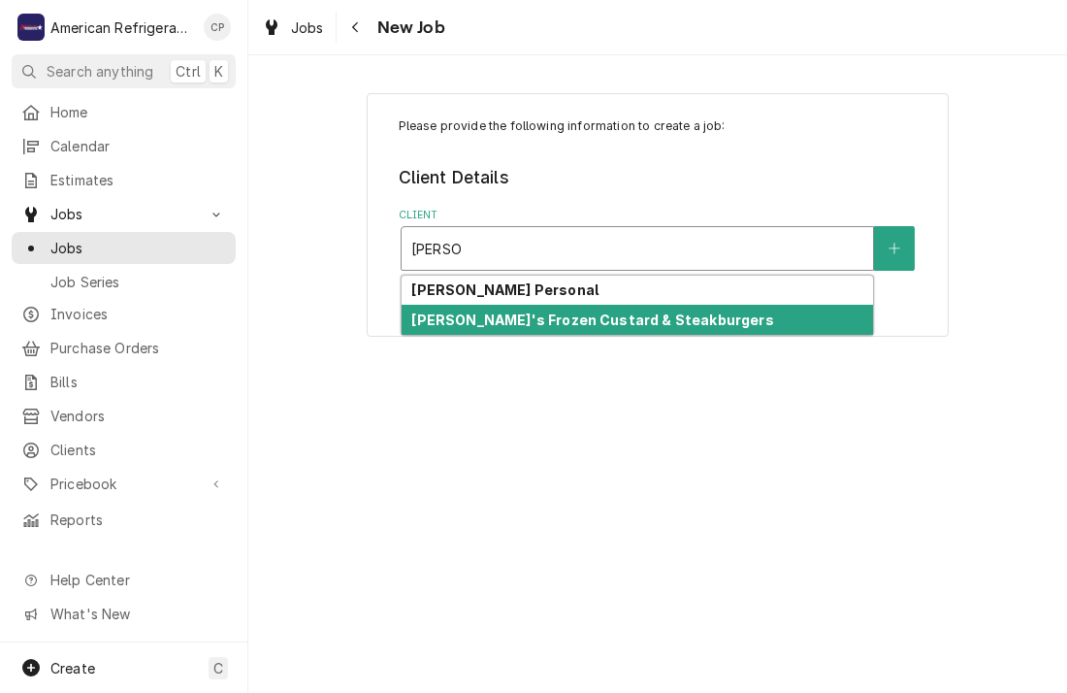
click at [582, 319] on strong "[PERSON_NAME]'s Frozen Custard & Steakburgers" at bounding box center [592, 320] width 362 height 16
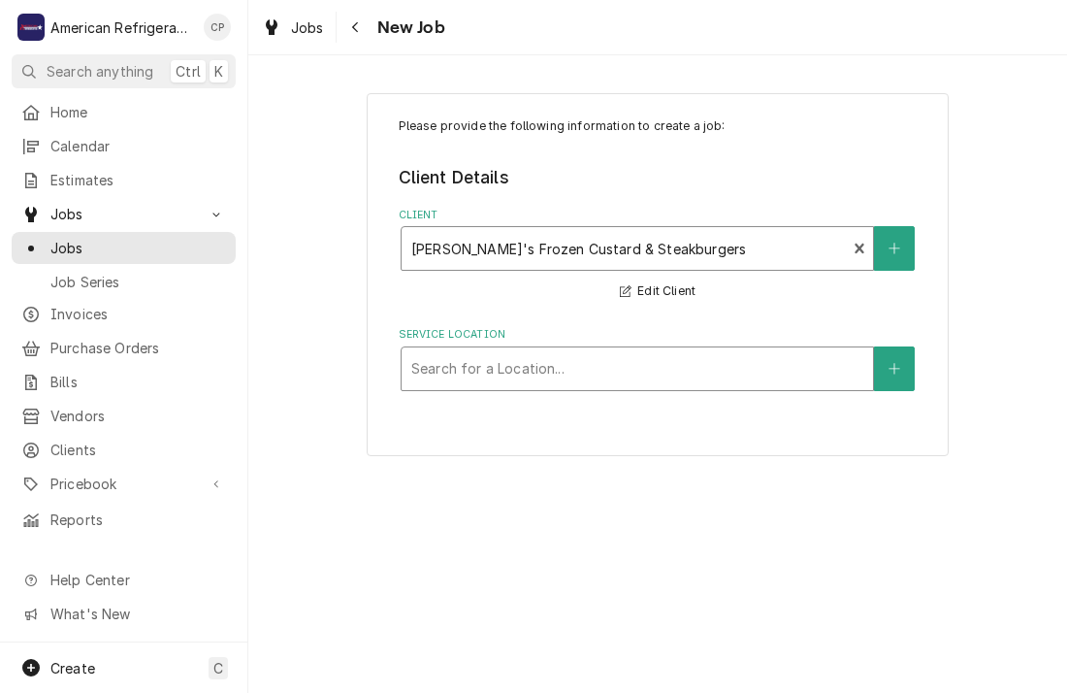
click at [484, 357] on div "Service Location" at bounding box center [637, 368] width 452 height 35
type input "coor"
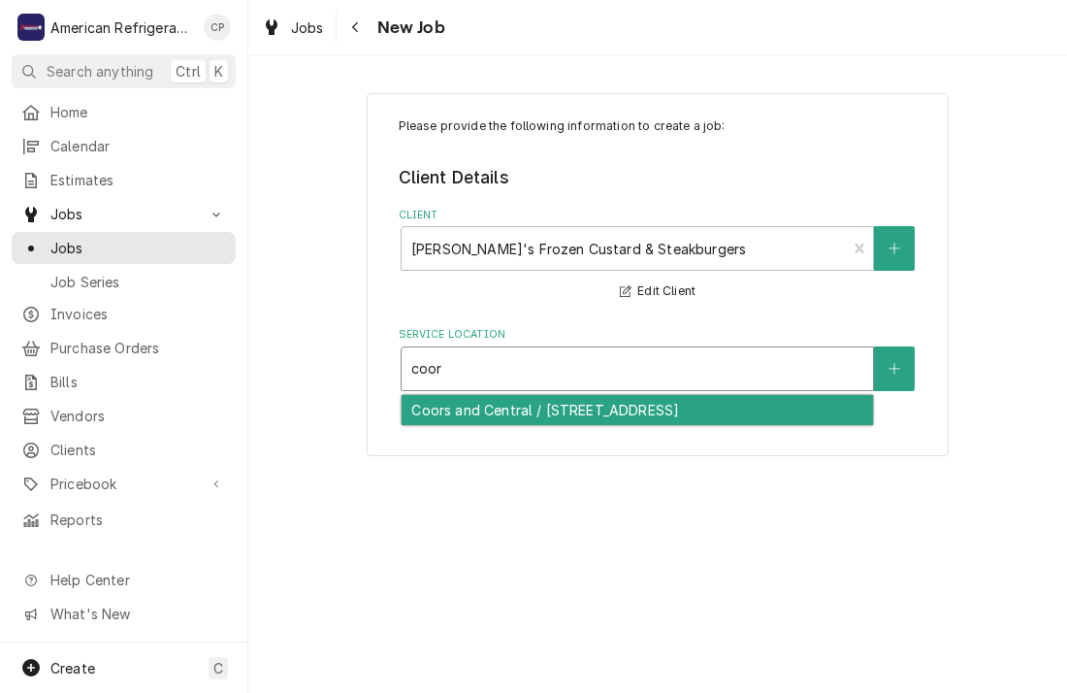
click at [491, 404] on div "Coors and Central / [STREET_ADDRESS]" at bounding box center [638, 410] width 472 height 30
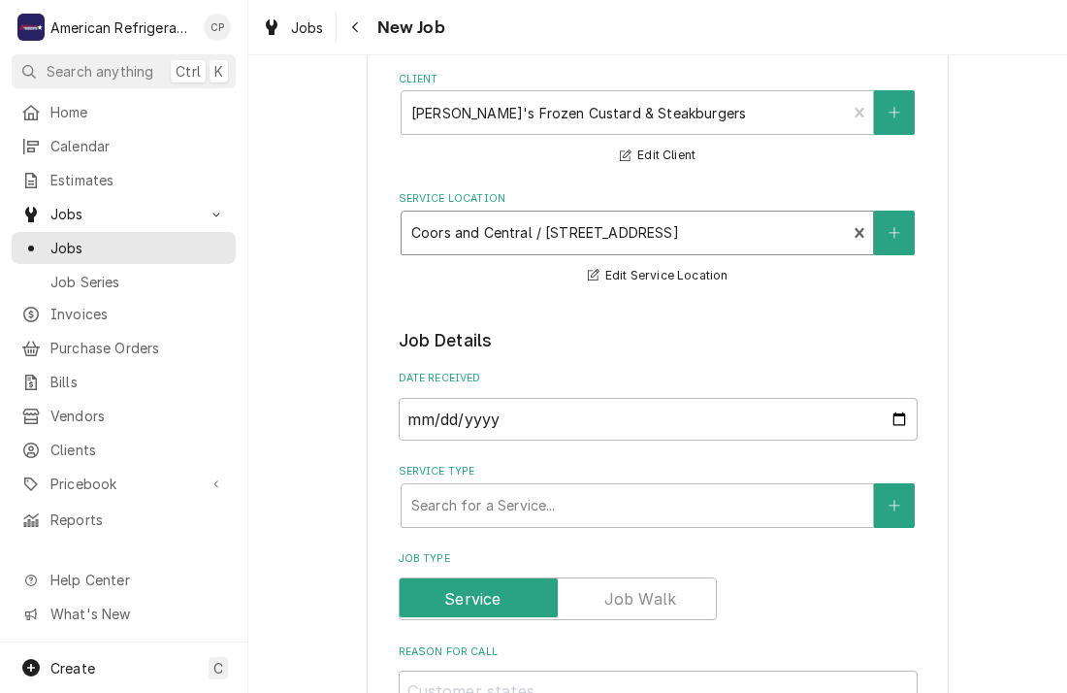
scroll to position [139, 0]
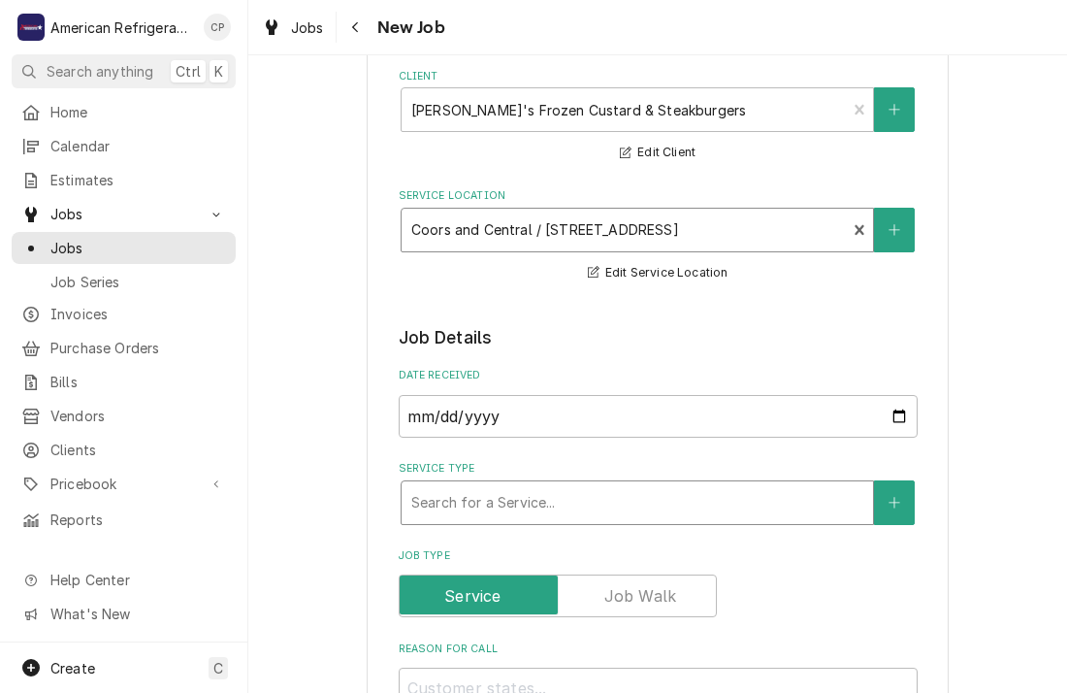
click at [450, 505] on div "Service Type" at bounding box center [637, 502] width 452 height 35
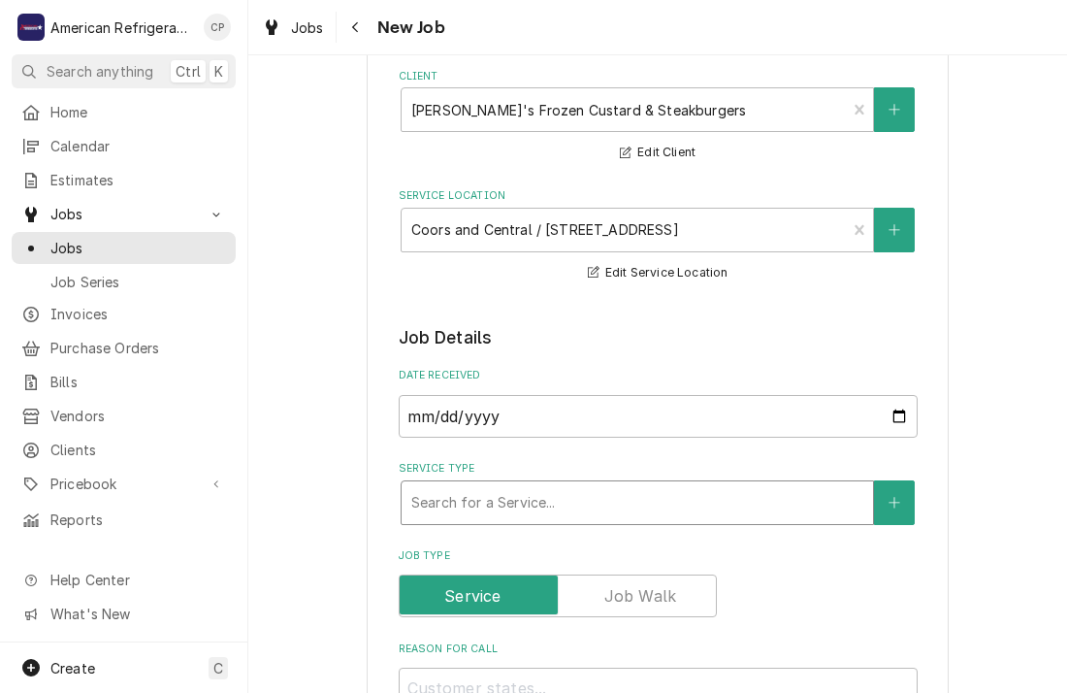
click at [441, 509] on div "Service Type" at bounding box center [637, 502] width 452 height 35
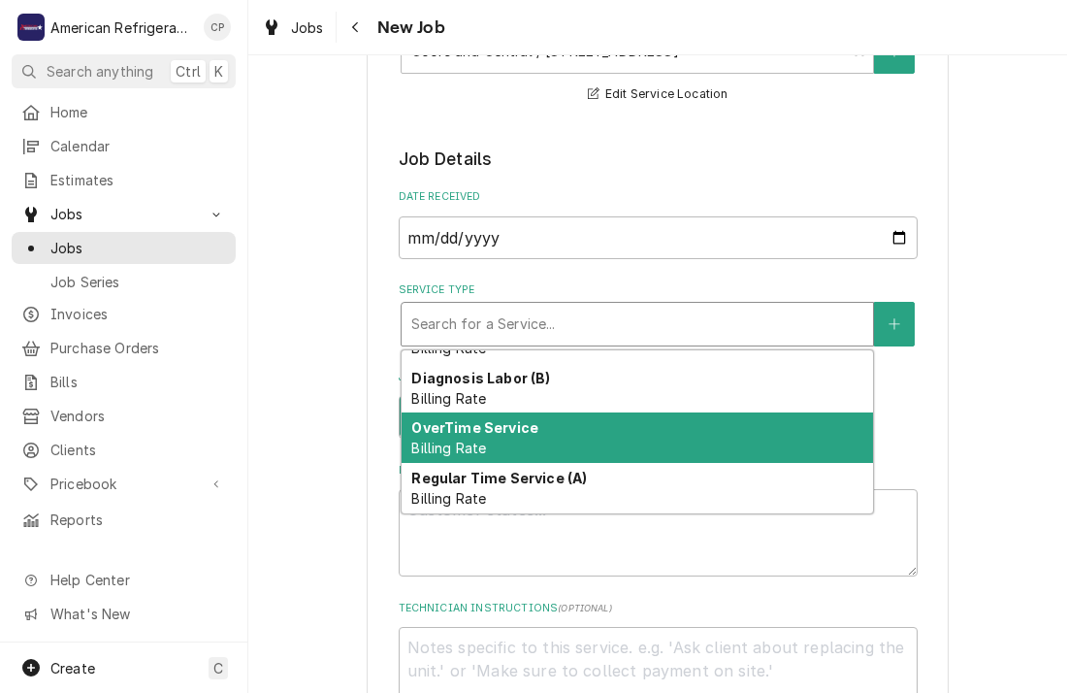
scroll to position [39, 0]
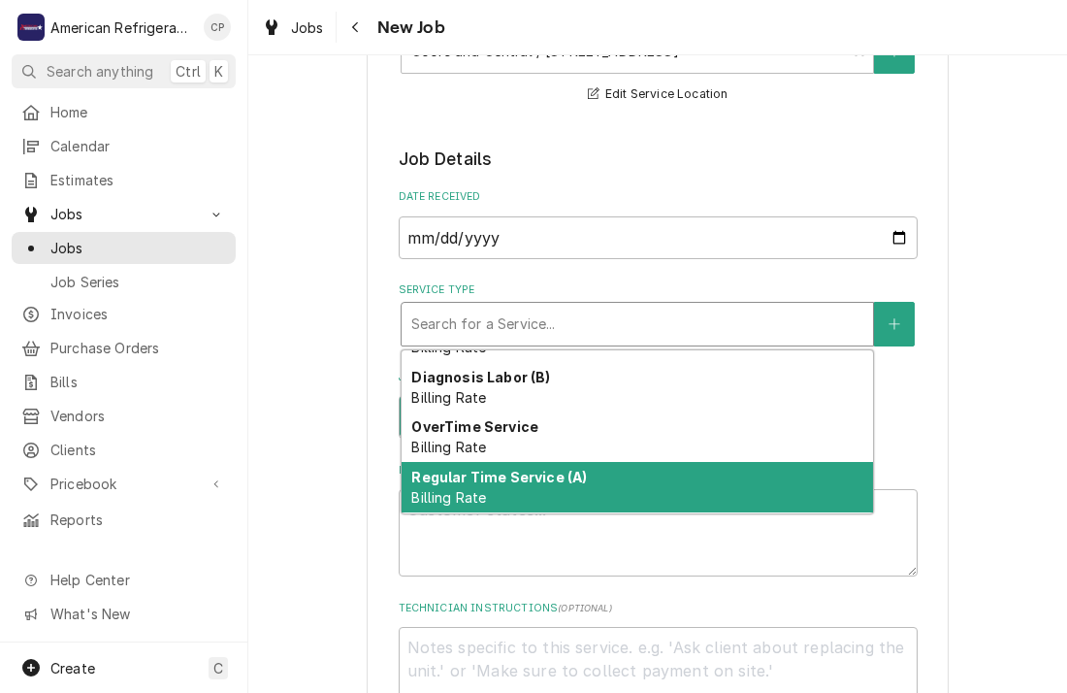
click at [530, 480] on strong "Regular Time Service (A)" at bounding box center [499, 477] width 176 height 16
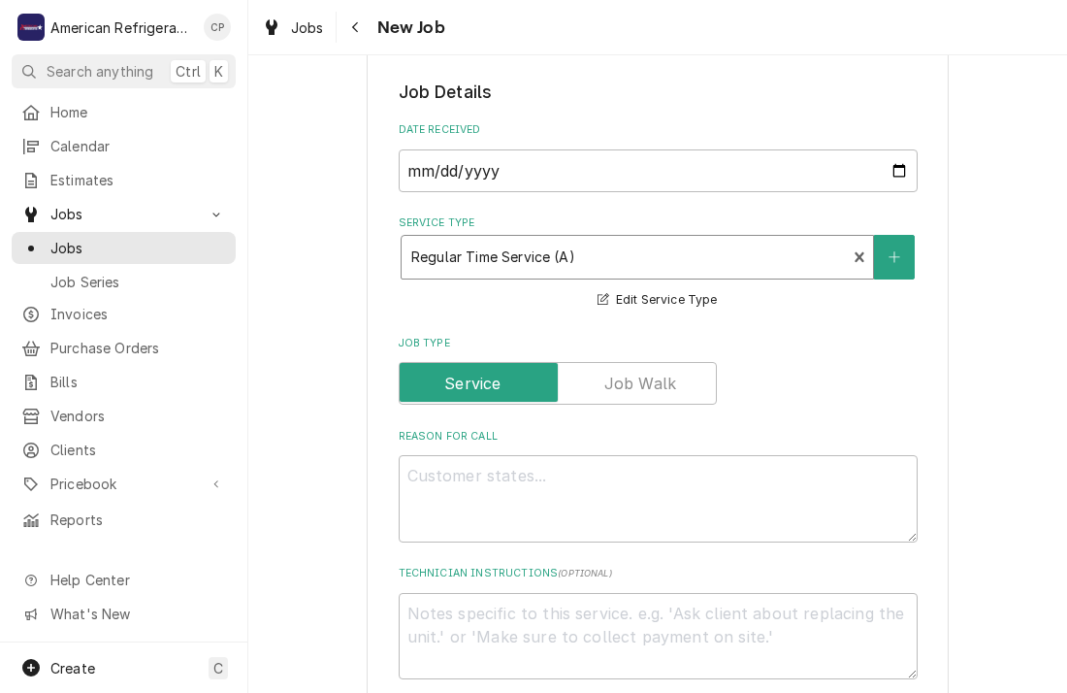
scroll to position [458, 0]
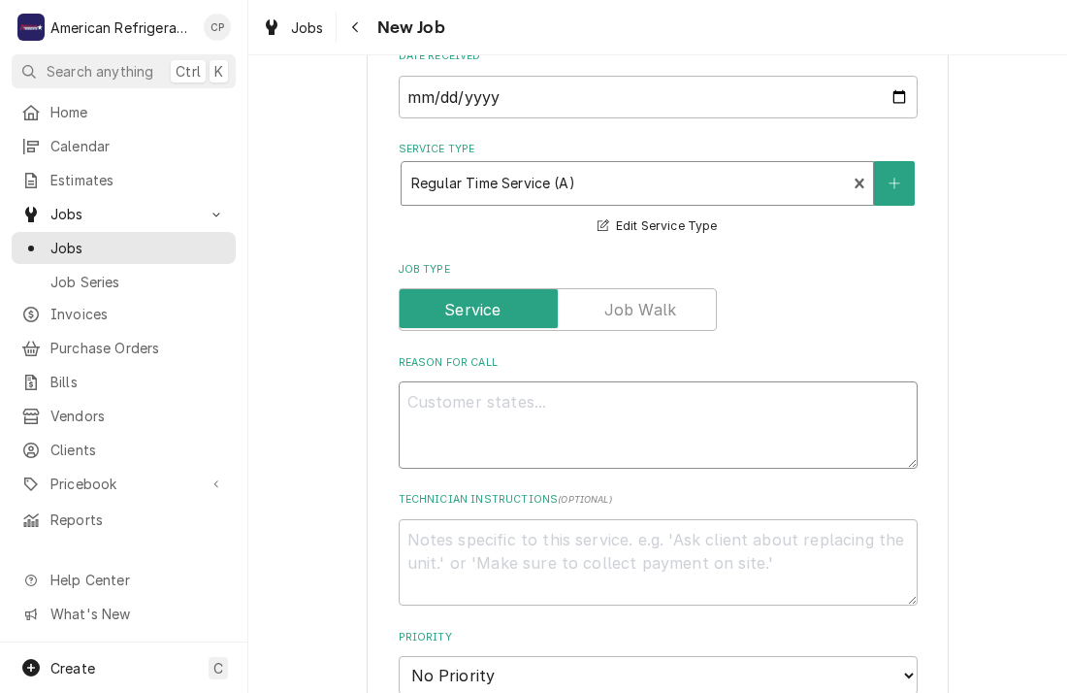
click at [484, 424] on textarea "Reason For Call" at bounding box center [658, 424] width 519 height 87
type textarea "x"
type textarea "W"
type textarea "x"
type textarea "WO"
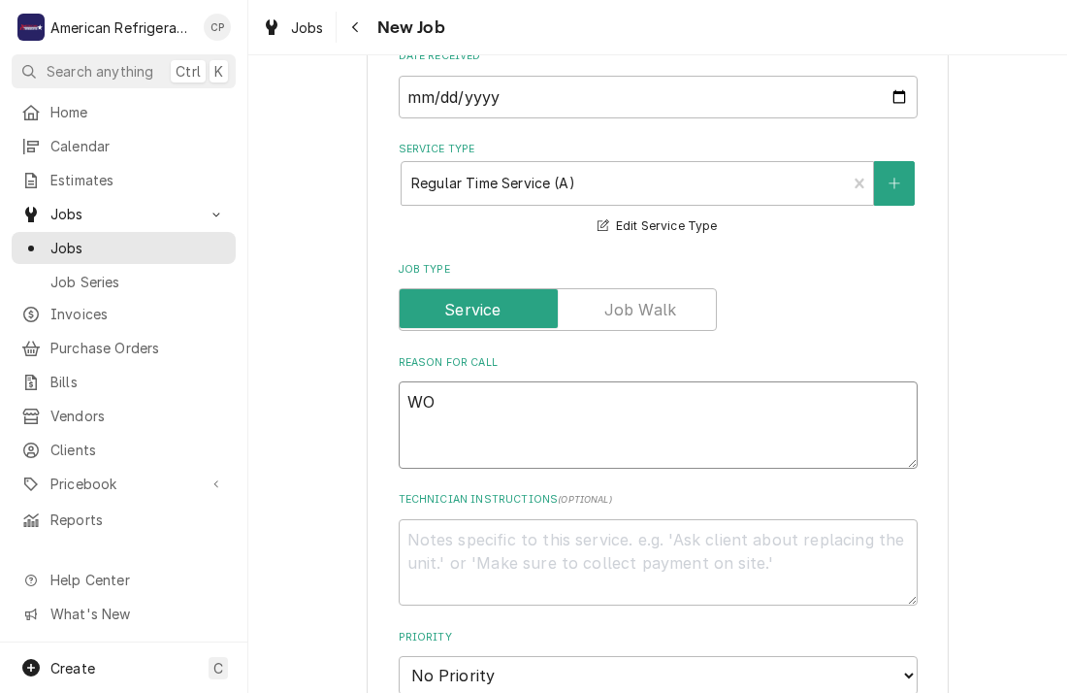
type textarea "x"
type textarea "WO#"
type textarea "x"
type textarea "WO# 4"
type textarea "x"
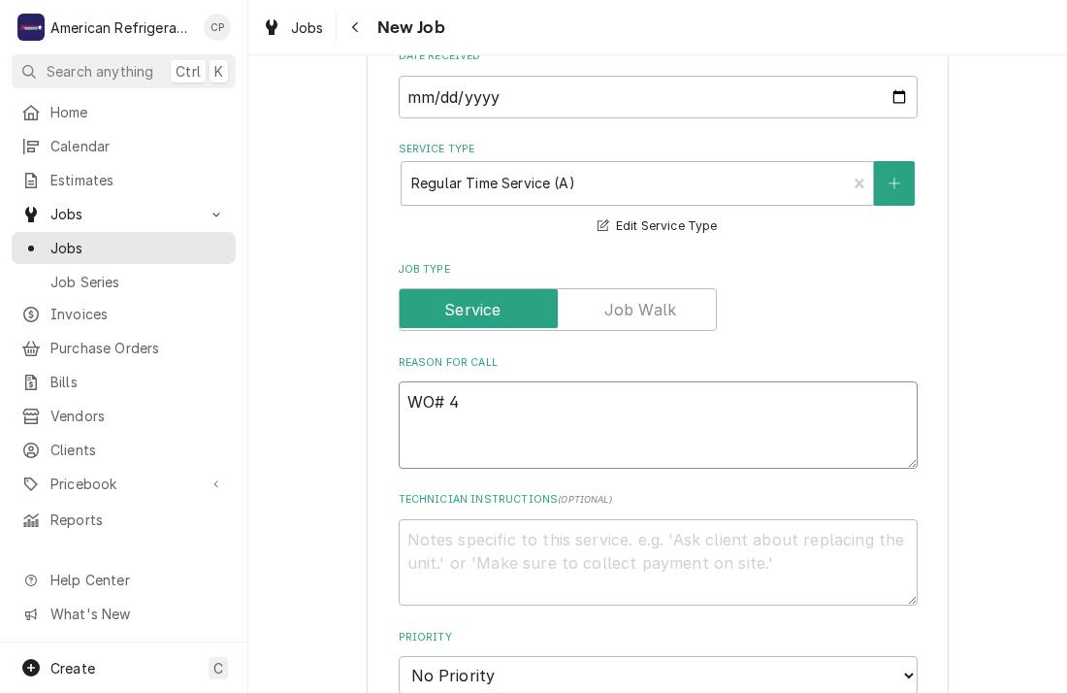
type textarea "WO# 45"
type textarea "x"
type textarea "WO# 454"
type textarea "x"
type textarea "WO# 4546"
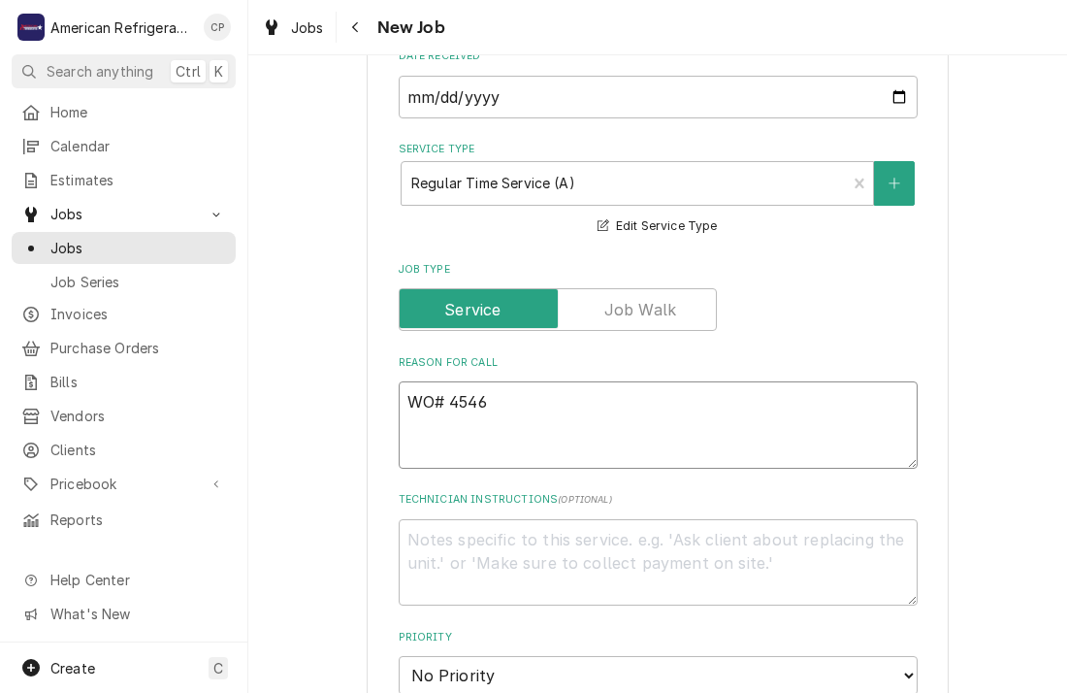
type textarea "x"
type textarea "WO# 454613"
type textarea "x"
type textarea "WO# 454613 MN"
type textarea "x"
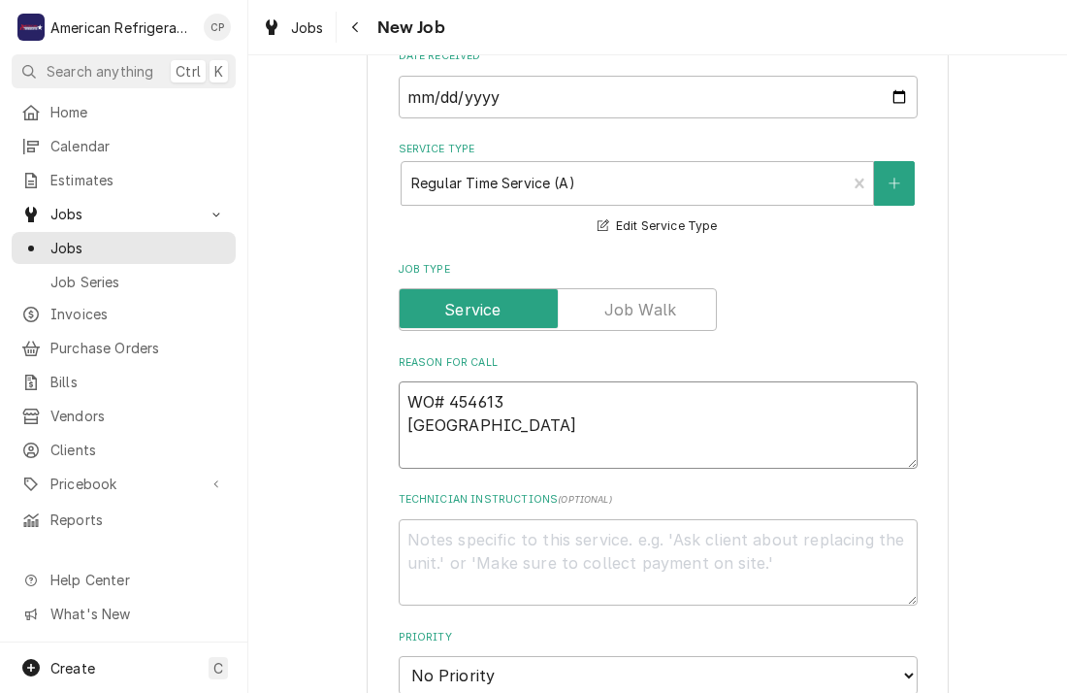
type textarea "WO# 454613 M"
type textarea "x"
type textarea "WO# 454613"
type textarea "x"
type textarea "WO# 454613 NR"
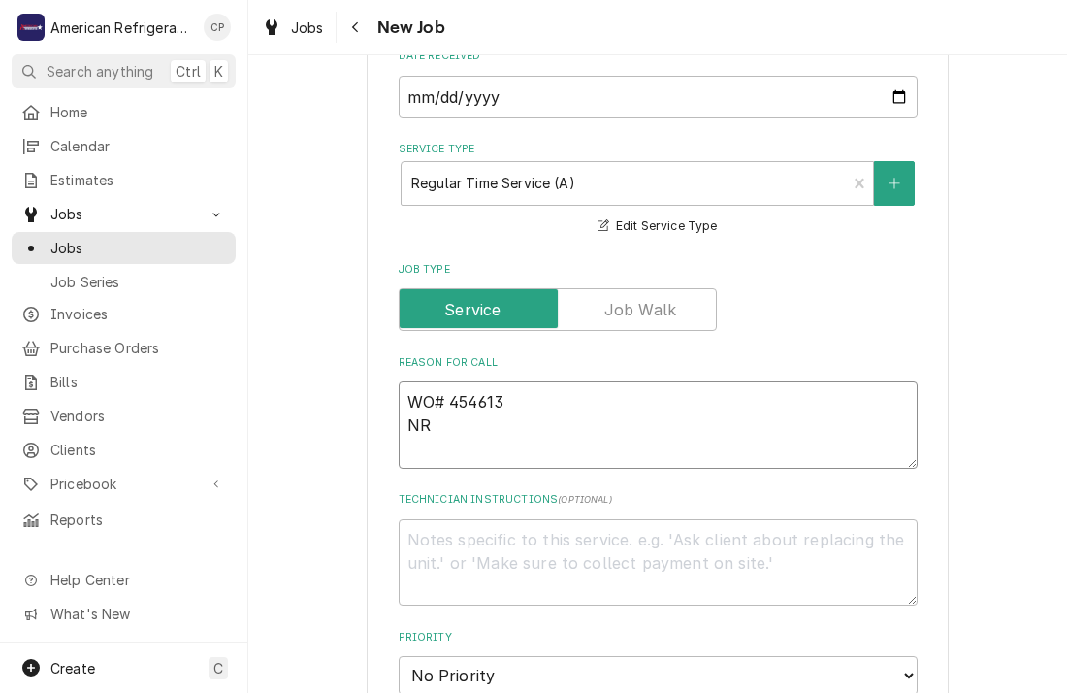
type textarea "x"
type textarea "WO# 454613 NRE"
type textarea "x"
type textarea "WO# 454613 NRE"
type textarea "x"
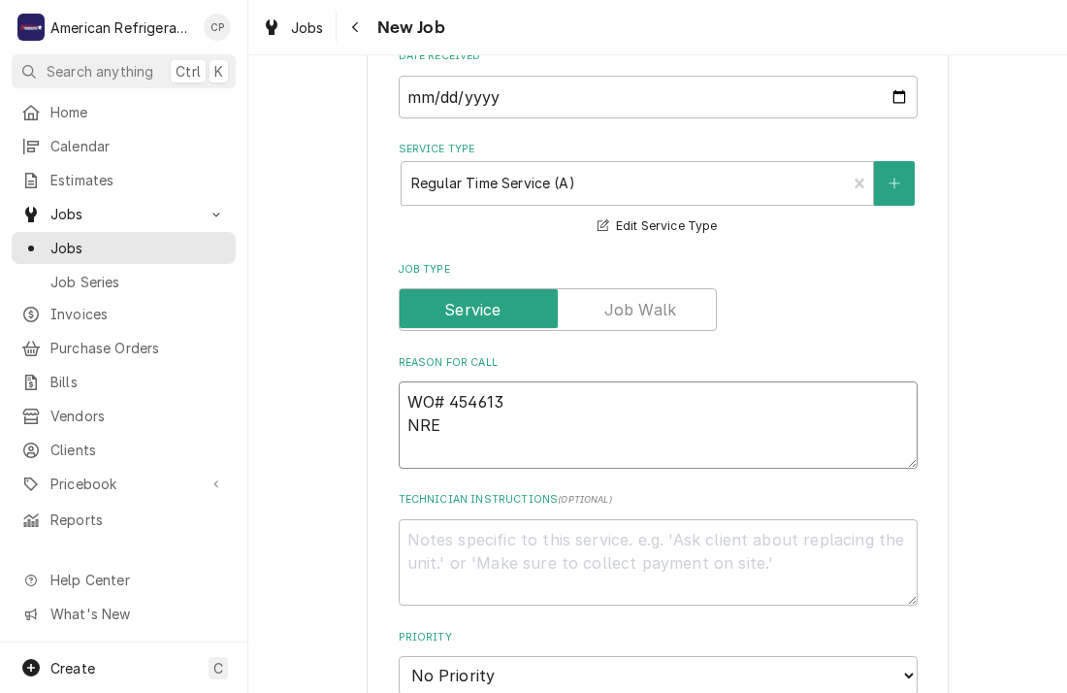
type textarea "WO# 454613 NRE $"
type textarea "x"
type textarea "WO# 454613 NRE"
type textarea "x"
type textarea "WO# 454613 NR"
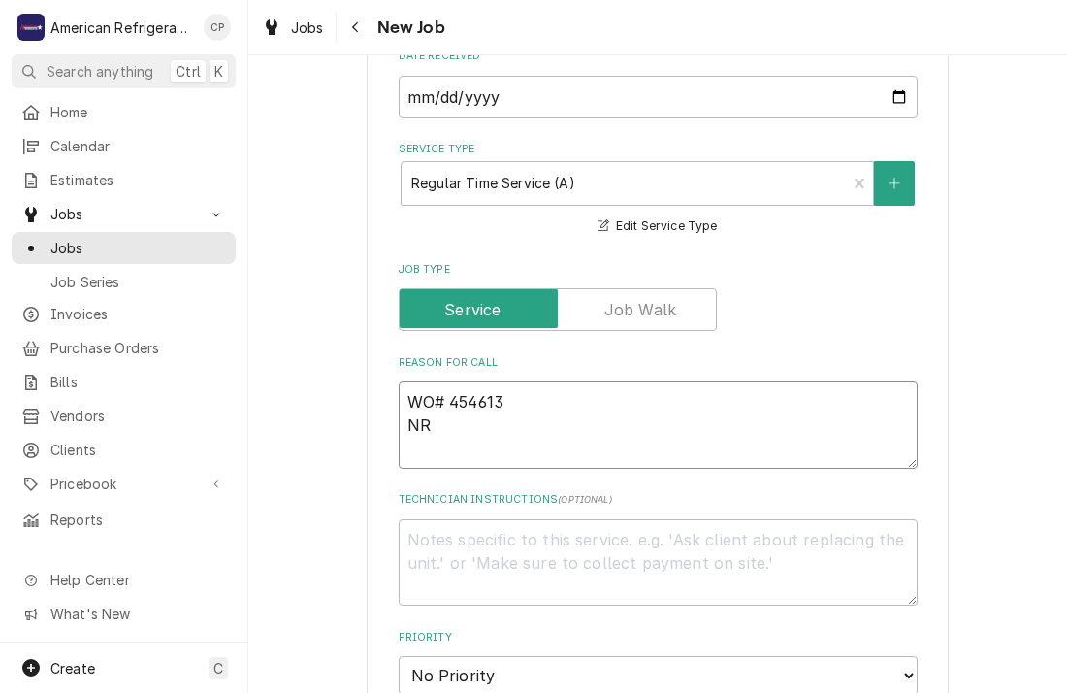
type textarea "x"
type textarea "WO# 454613 N"
type textarea "x"
type textarea "WO# 454613 NT"
type textarea "x"
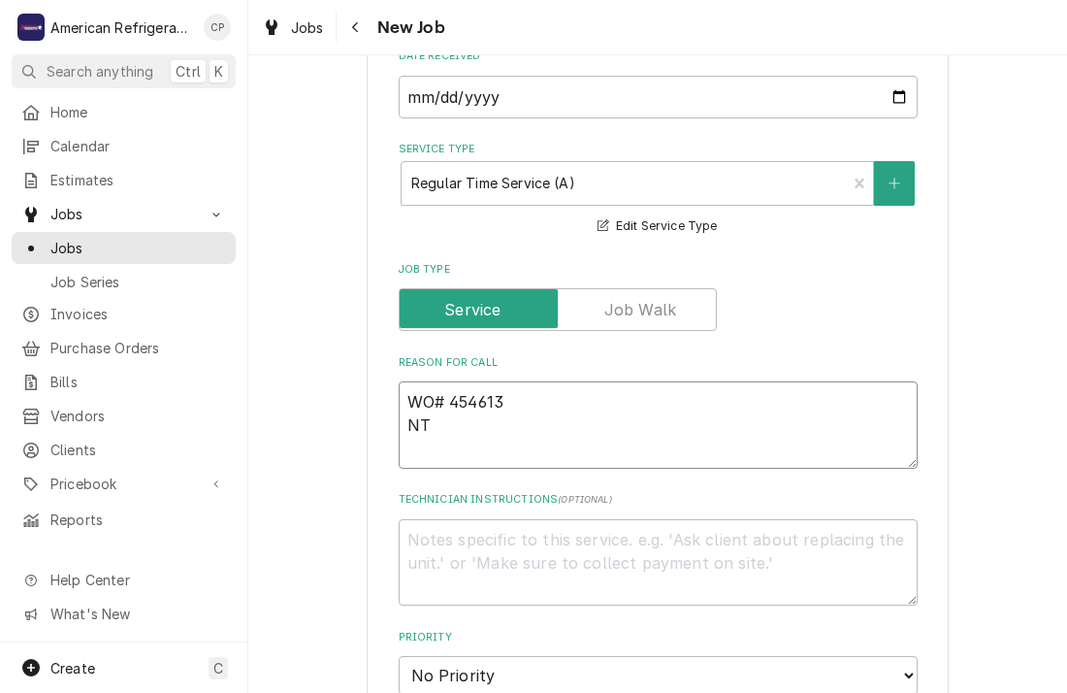
type textarea "WO# 454613 NTE"
type textarea "x"
type textarea "WO# 454613 NTE"
type textarea "x"
type textarea "WO# 454613 NTE $"
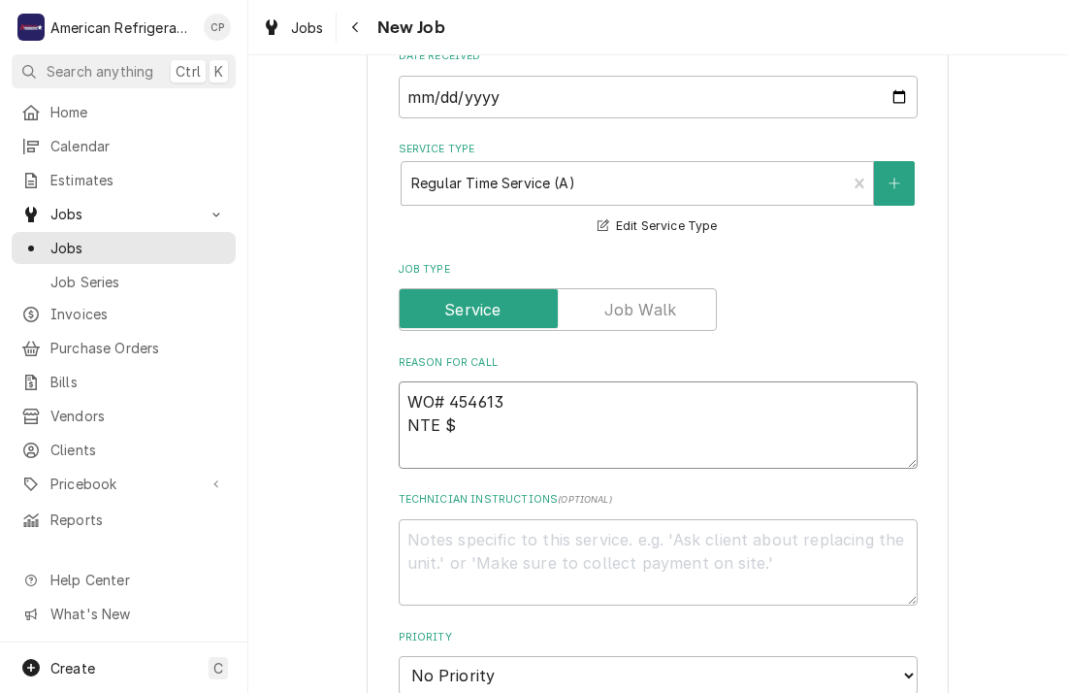
type textarea "x"
type textarea "WO# 454613 NTE $5"
type textarea "x"
type textarea "WO# 454613 NTE $50"
type textarea "x"
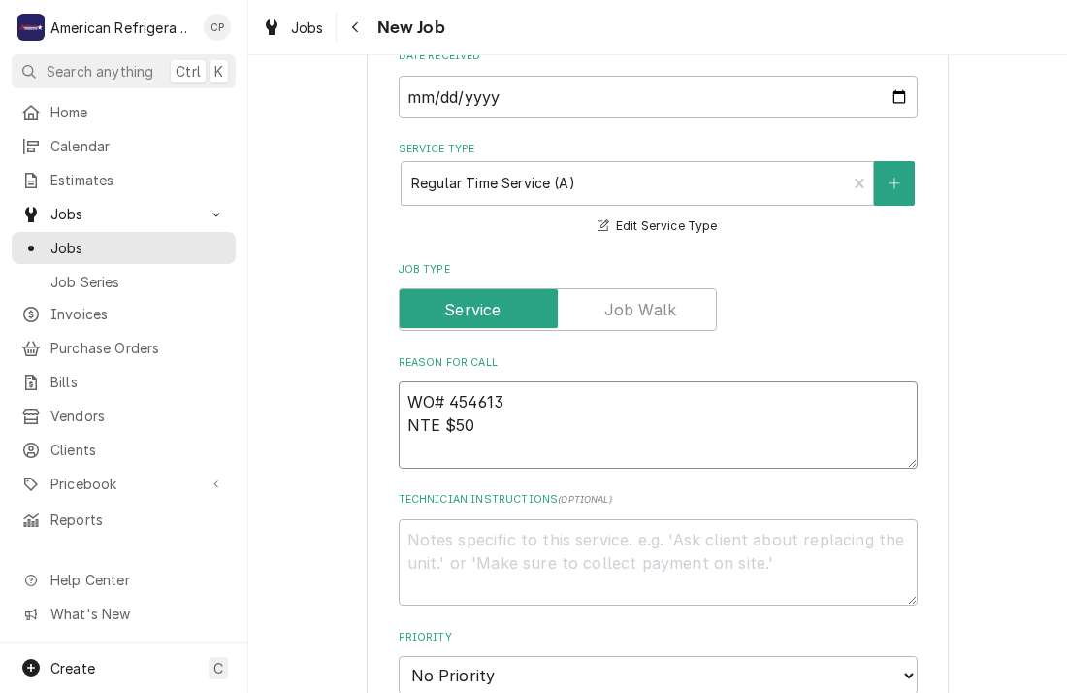
type textarea "WO# 454613 NTE $500"
type textarea "x"
type textarea "WO# 454613 NTE $500"
type textarea "x"
type textarea "WO# 454613 NTE $500 Fl"
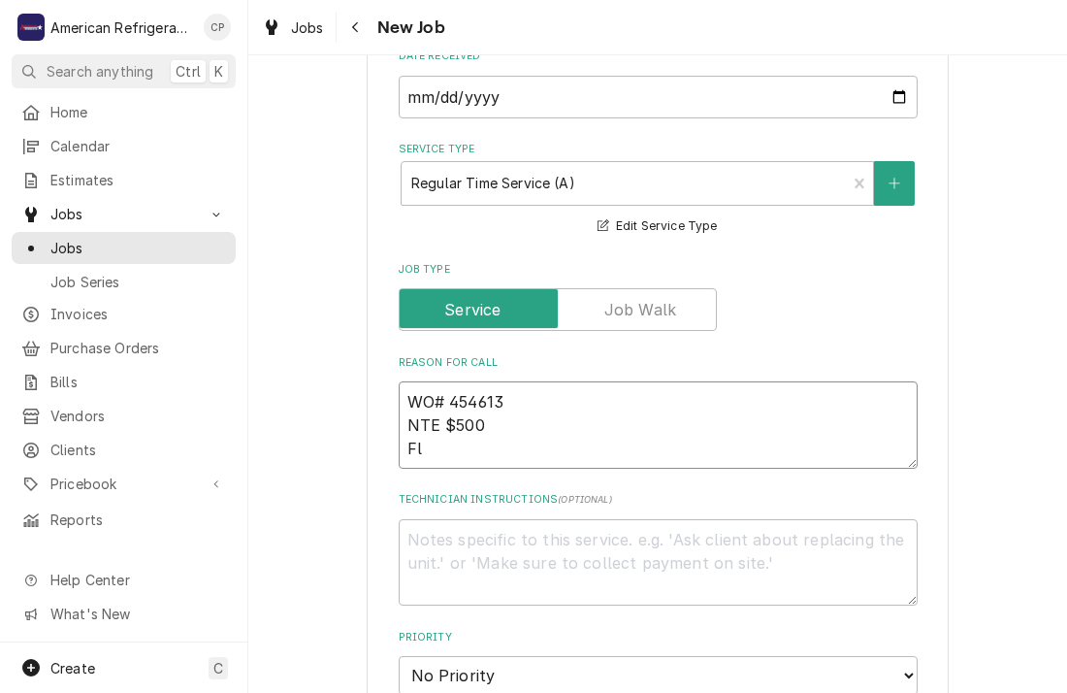
type textarea "x"
type textarea "WO# 454613 NTE $500 Fla"
type textarea "x"
type textarea "WO# 454613 NTE $500 Flat"
type textarea "x"
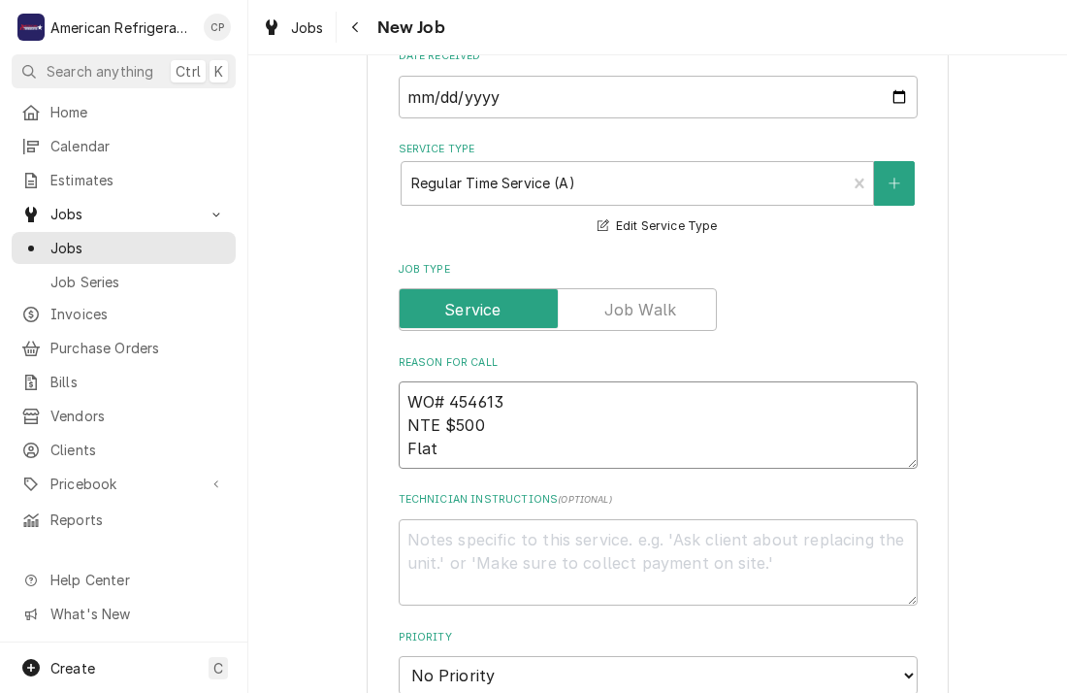
type textarea "WO# 454613 NTE $500 Flat"
type textarea "x"
type textarea "WO# 454613 NTE $500 Flat gr"
type textarea "x"
type textarea "WO# 454613 NTE $500 Flat gril"
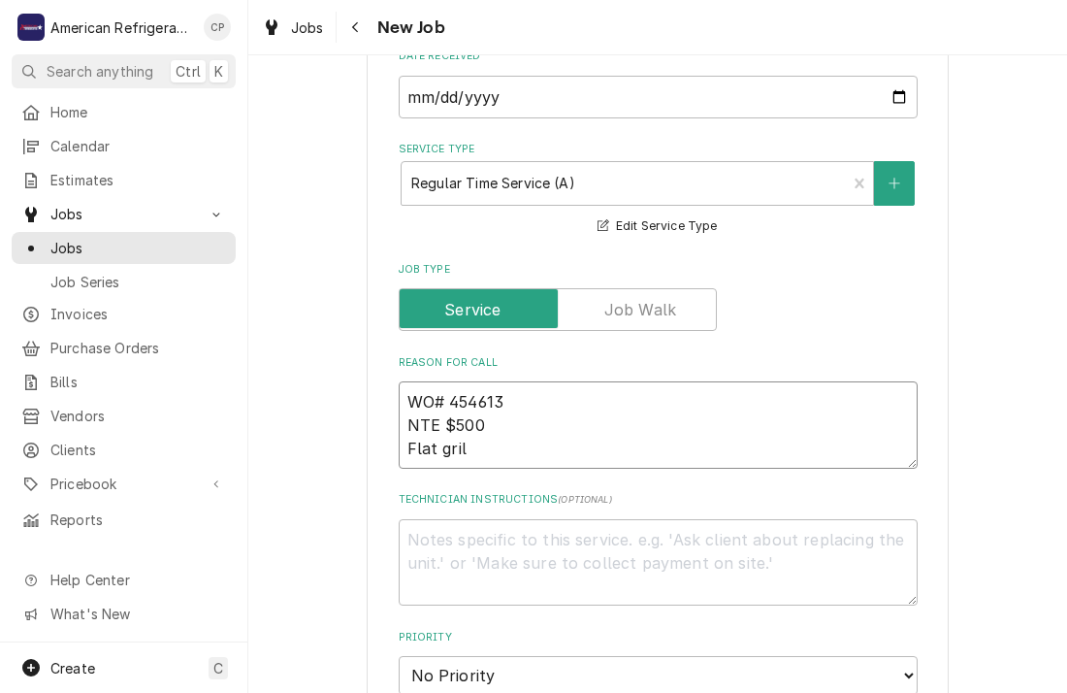
type textarea "x"
type textarea "WO# 454613 NTE $500 Flat grill"
type textarea "x"
type textarea "WO# 454613 NTE $500 Flat grill go"
type textarea "x"
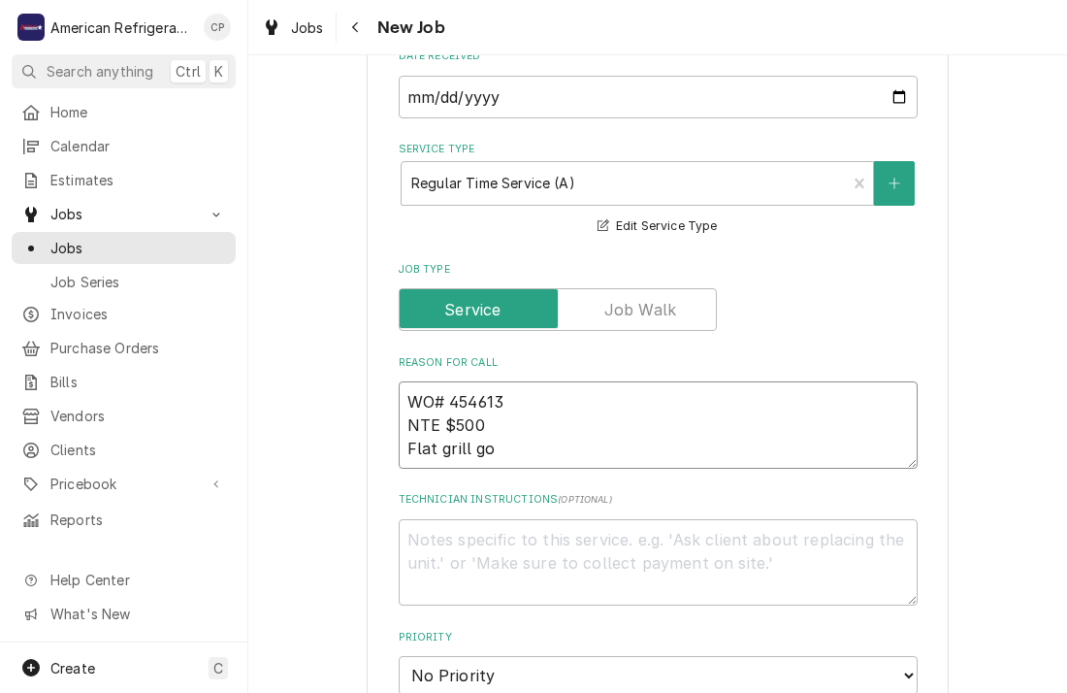
type textarea "WO# 454613 NTE $500 Flat grill goe"
type textarea "x"
type textarea "WO# 454613 NTE $500 Flat grill goes"
type textarea "x"
type textarea "WO# 454613 NTE $500 Flat grill goes"
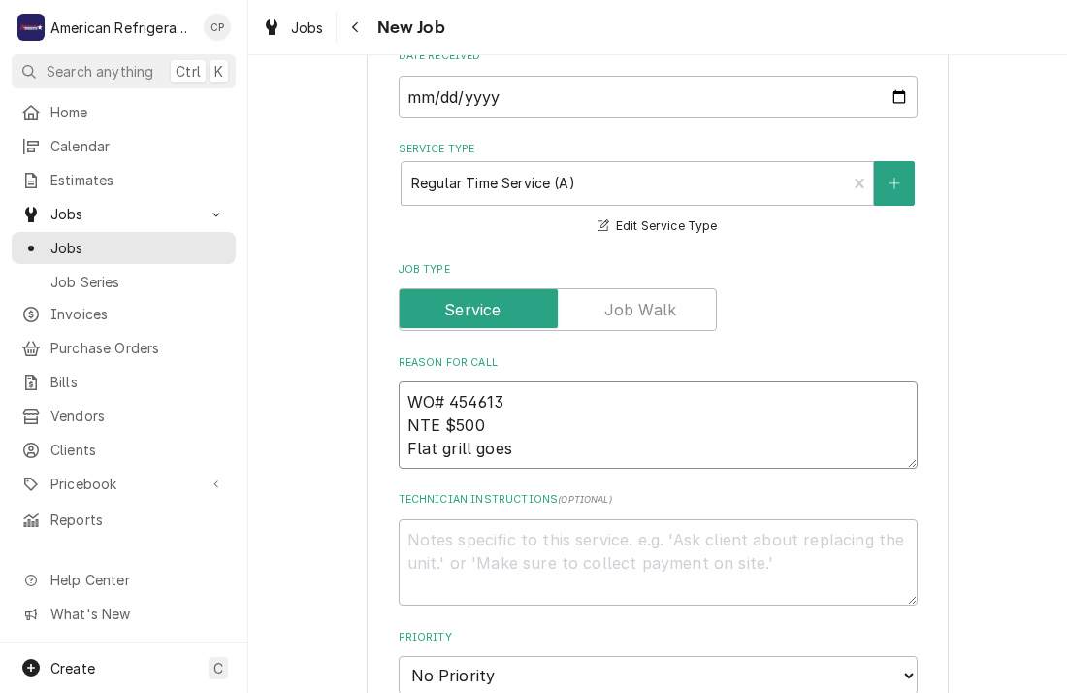
type textarea "x"
type textarea "WO# 454613 NTE $500 Flat grill goes t"
type textarea "x"
type textarea "WO# 454613 NTE $500 Flat grill goes to"
type textarea "x"
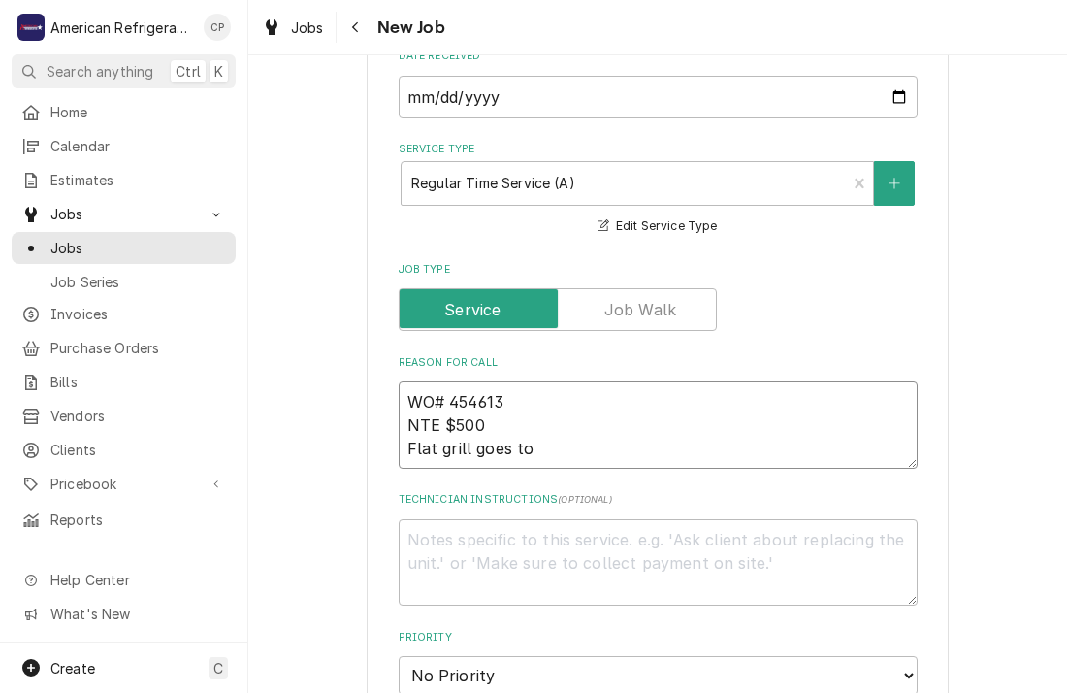
type textarea "WO# 454613 NTE $500 Flat grill goes to"
type textarea "x"
click at [494, 389] on textarea "WO# 454613 NTE $500 Flat grill goes to" at bounding box center [658, 424] width 519 height 87
type textarea "WO# 454613 NTE $500 Flat grill goes to"
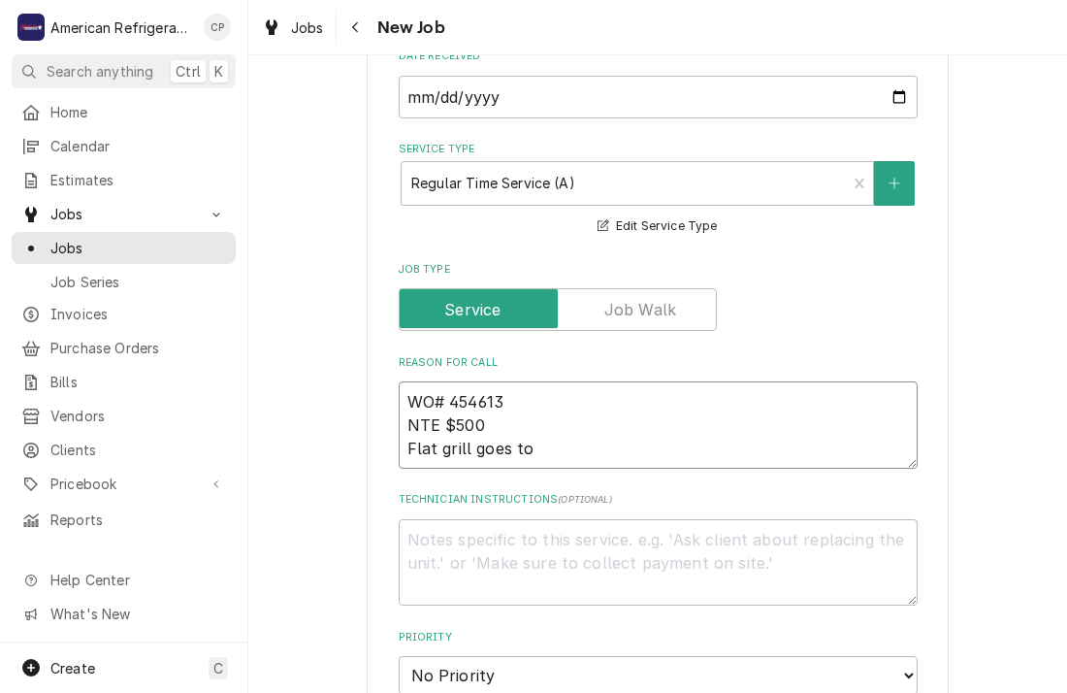
click at [580, 399] on textarea "WO# 454613 NTE $500 Flat grill goes to" at bounding box center [658, 424] width 519 height 87
click at [583, 444] on textarea "WO# 454613 NTE $500 Flat grill goes to" at bounding box center [658, 424] width 519 height 87
type textarea "x"
type textarea "WO# 454613 NTE $500 Flat grill goes to 4"
type textarea "x"
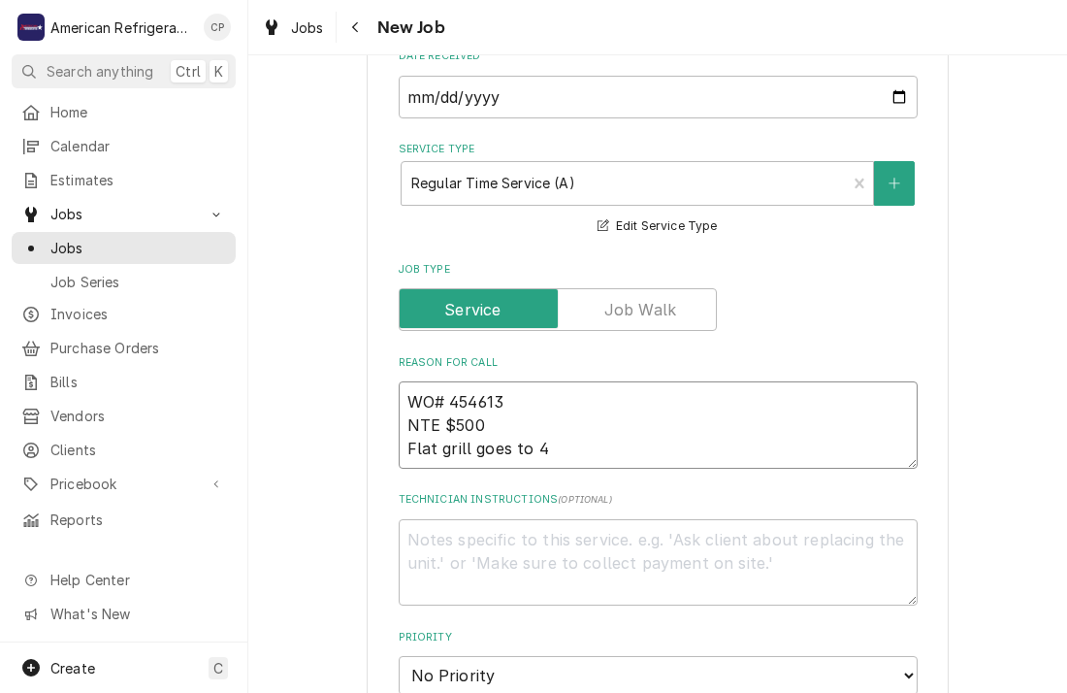
type textarea "WO# 454613 NTE $500 Flat grill goes to 40"
type textarea "x"
type textarea "WO# 454613 NTE $500 Flat grill goes to 400"
type textarea "x"
type textarea "WO# 454613 NTE $500 Flat grill goes to 400"
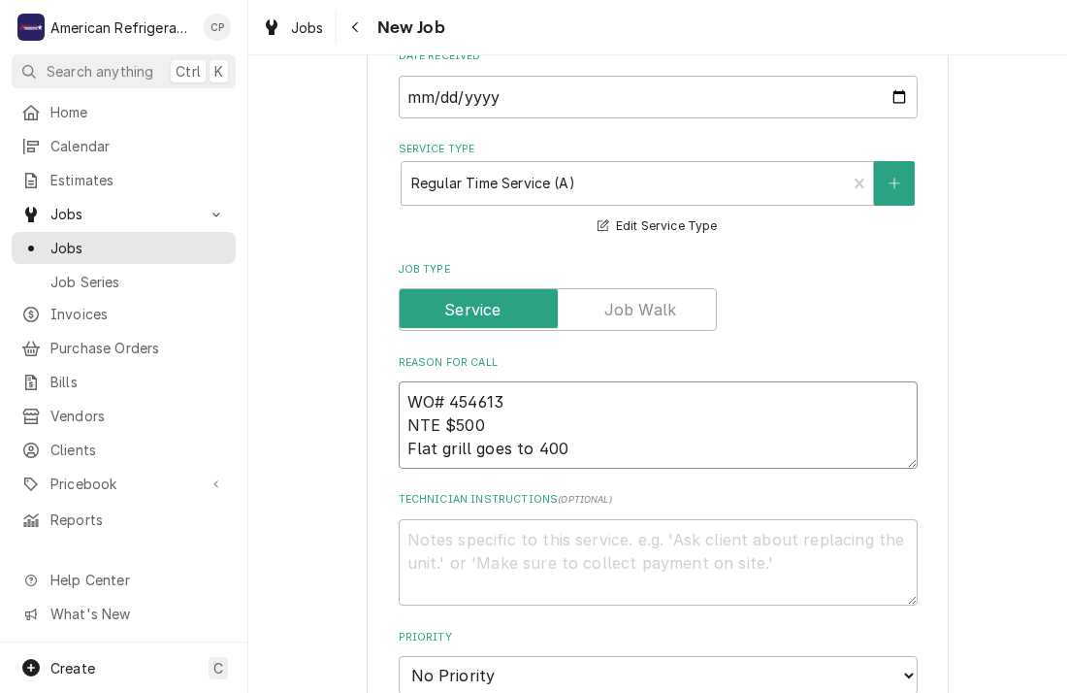
type textarea "x"
type textarea "WO# 454613 NTE $500 Flat grill goes to 400 d"
type textarea "x"
type textarea "WO# 454613 NTE $500 Flat grill goes to 400 deg"
type textarea "x"
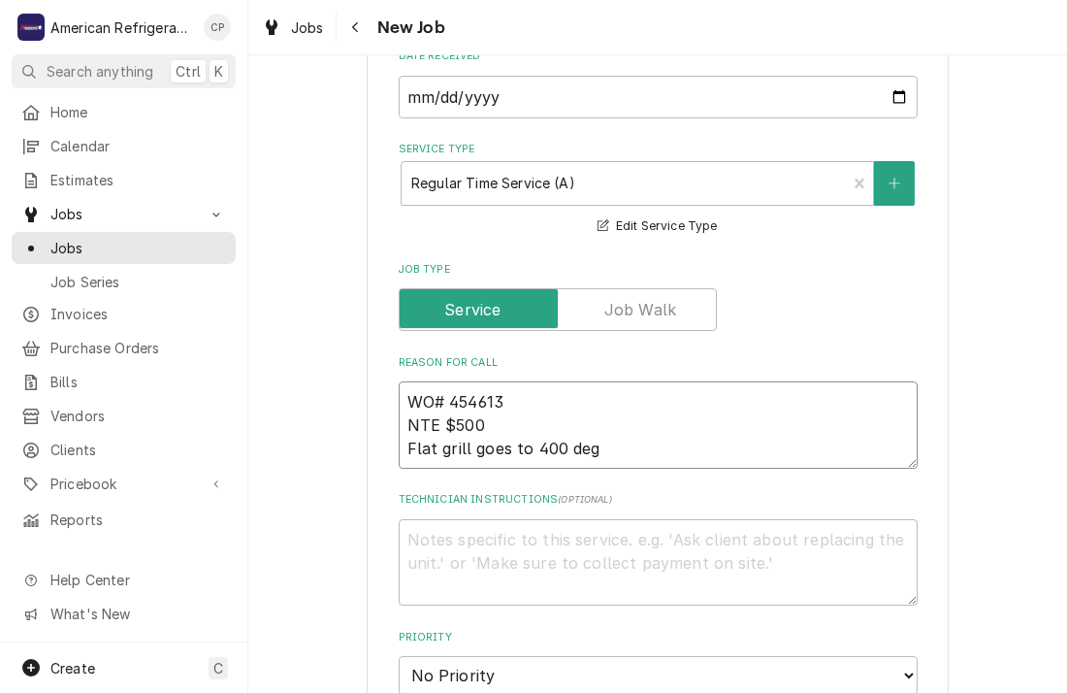
type textarea "WO# 454613 NTE $500 Flat grill goes to 400 degr"
type textarea "x"
type textarea "WO# 454613 NTE $500 Flat grill goes to 400 degre"
type textarea "x"
type textarea "WO# 454613 NTE $500 Flat grill goes to 400 degree"
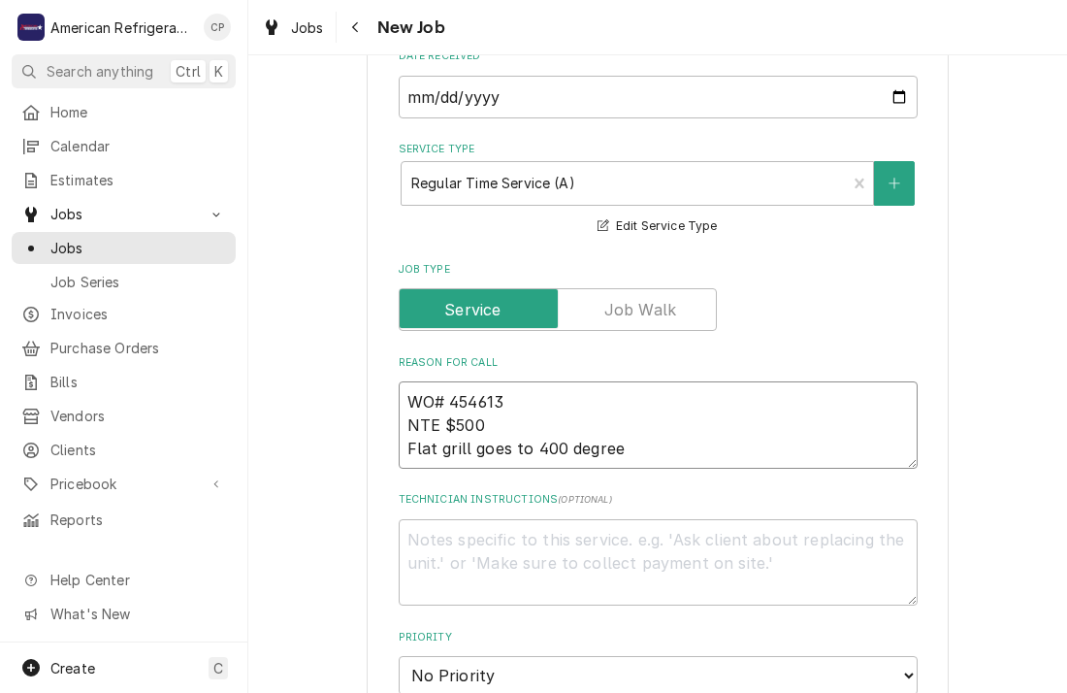
type textarea "x"
type textarea "WO# 454613 NTE $500 Flat grill goes to 400 degrees"
type textarea "x"
type textarea "WO# 454613 NTE $500 Flat grill goes to 400 degrees"
type textarea "x"
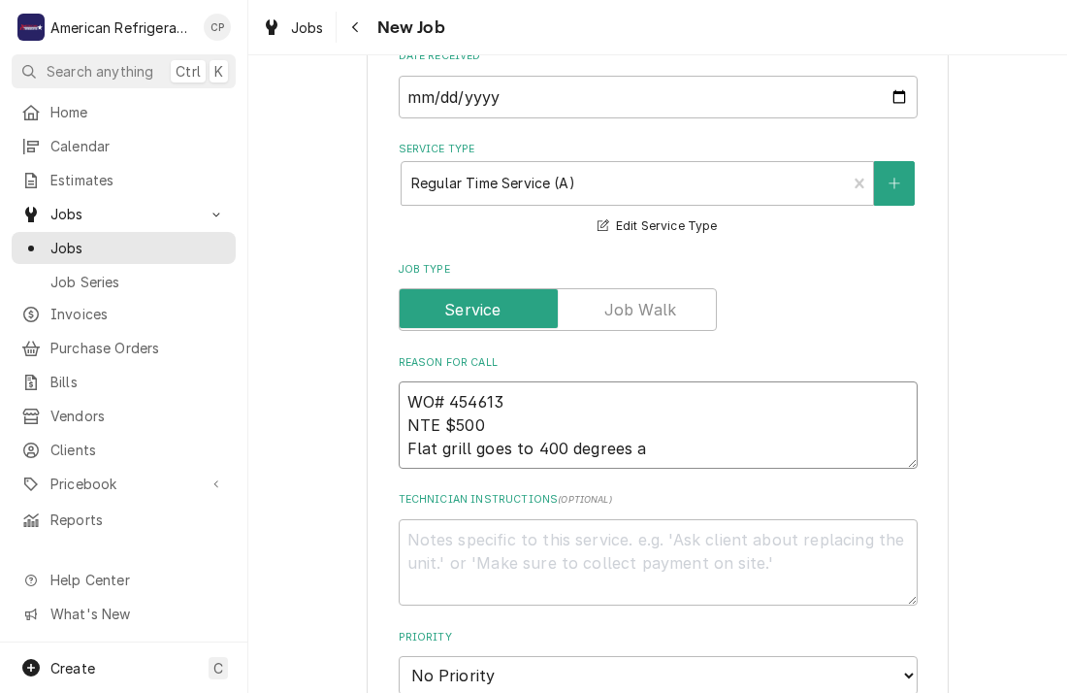
type textarea "WO# 454613 NTE $500 Flat grill goes to 400 degrees an"
type textarea "x"
type textarea "WO# 454613 NTE $500 Flat grill goes to 400 degrees and"
type textarea "x"
type textarea "WO# 454613 NTE $500 Flat grill goes to 400 degrees and"
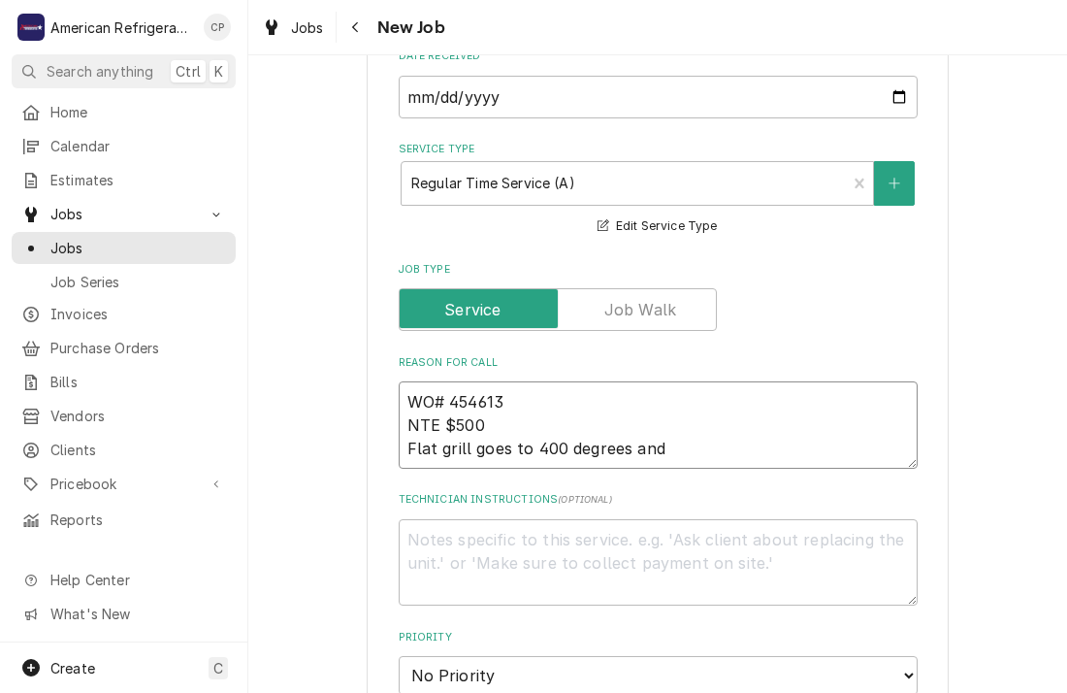
type textarea "x"
type textarea "WO# 454613 NTE $500 Flat grill goes to 400 degrees and s"
type textarea "x"
type textarea "WO# 454613 NTE $500 Flat grill goes to 400 degrees and say"
type textarea "x"
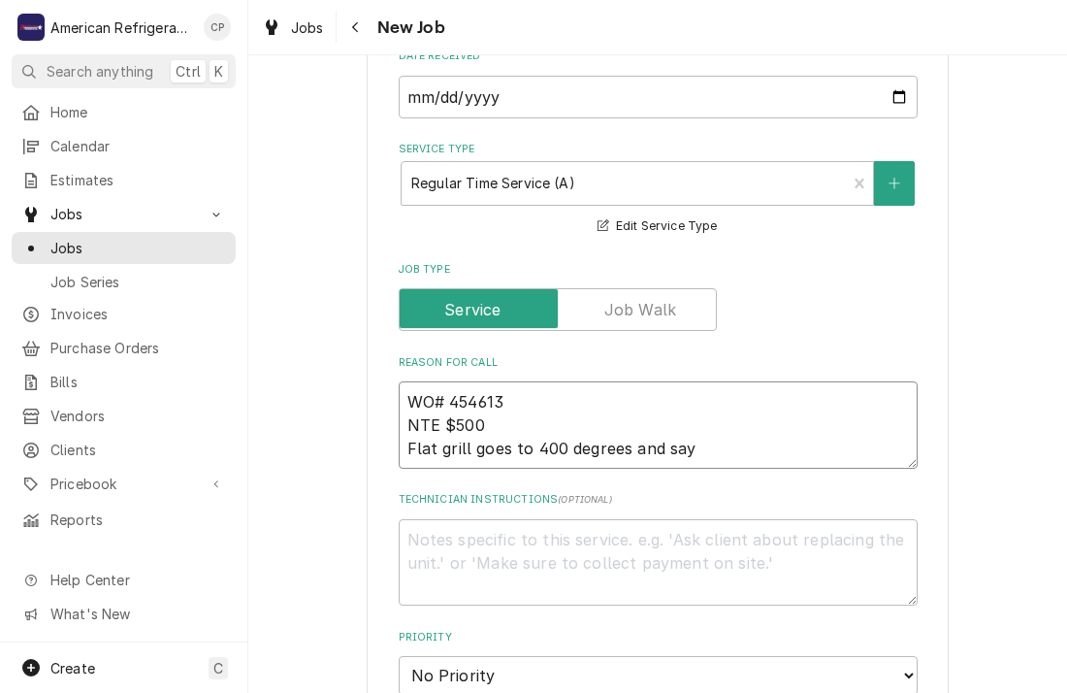
type textarea "WO# 454613 NTE $500 Flat grill goes to 400 degrees and says"
type textarea "x"
type textarea "WO# 454613 NTE $500 Flat grill goes to 400 degrees and says"
type textarea "x"
type textarea "WO# 454613 NTE $500 Flat grill goes to 400 degrees and says ""
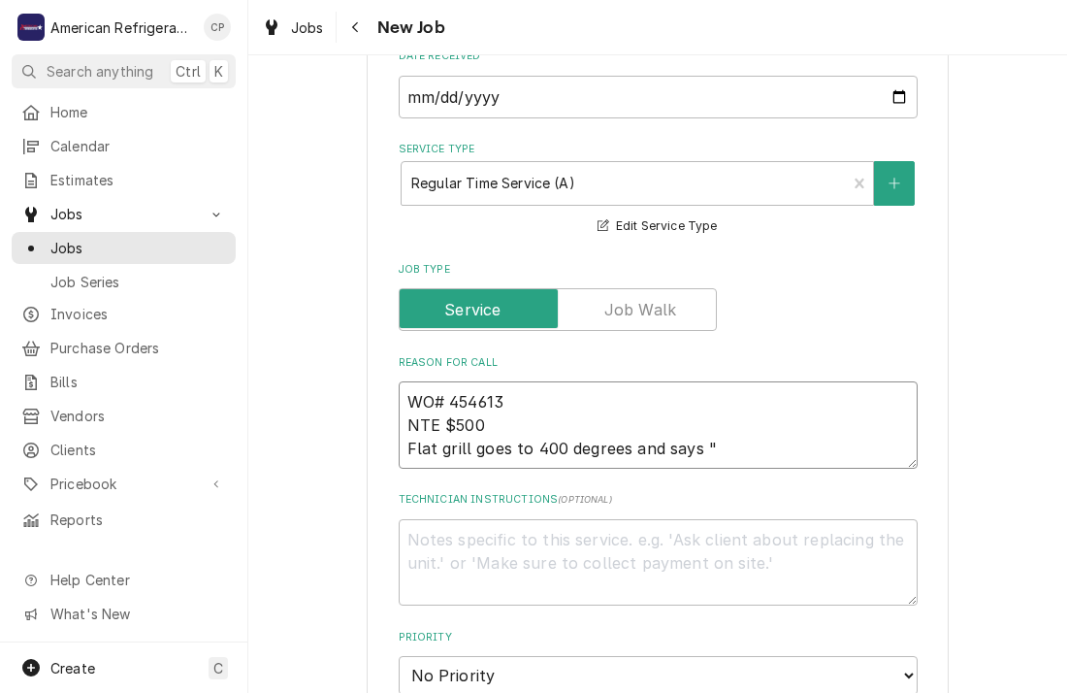
type textarea "x"
type textarea "WO# 454613 NTE $500 Flat grill goes to 400 degrees and says ""
type textarea "x"
type textarea "WO# 454613 NTE $500 Flat grill goes to 400 degrees and says " r"
type textarea "x"
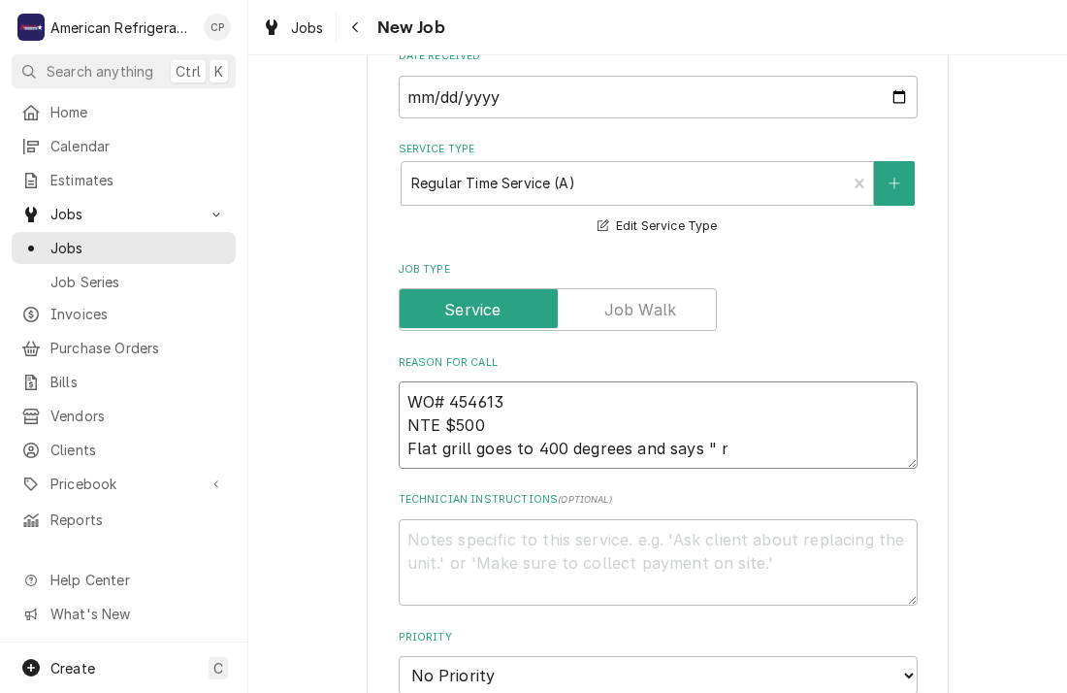
type textarea "WO# 454613 NTE $500 Flat grill goes to 400 degrees and says " re"
type textarea "x"
type textarea "WO# 454613 NTE $500 Flat grill goes to 400 degrees and says " rea"
type textarea "x"
type textarea "WO# 454613 NTE $500 Flat grill goes to 400 degrees and says " ready"
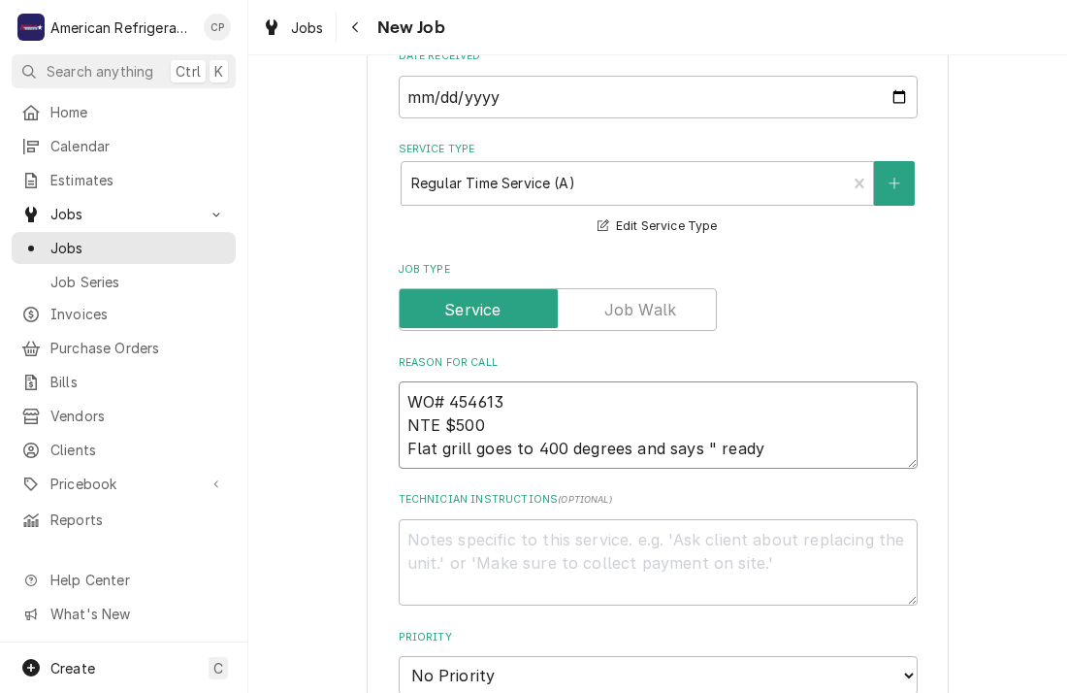
type textarea "x"
type textarea "WO# 454613 NTE $500 Flat grill goes to 400 degrees and says " ready"
type textarea "x"
type textarea "WO# 454613 NTE $500 Flat grill goes to 400 degrees and says " ready"
type textarea "x"
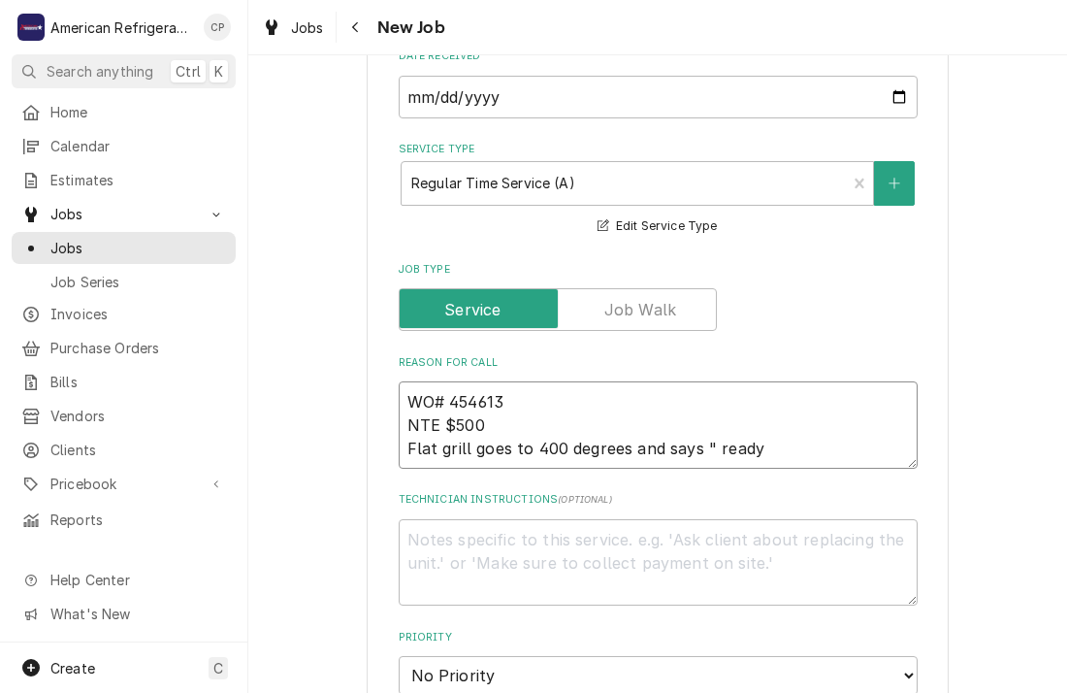
type textarea "WO# 454613 NTE $500 Flat grill goes to 400 degrees and says " ready""
type textarea "x"
type textarea "WO# 454613 NTE $500 Flat grill goes to 400 degrees and says "ready""
type textarea "x"
type textarea "WO# 454613 NTE $500 Flat grill goes to 400 degrees and says "ready""
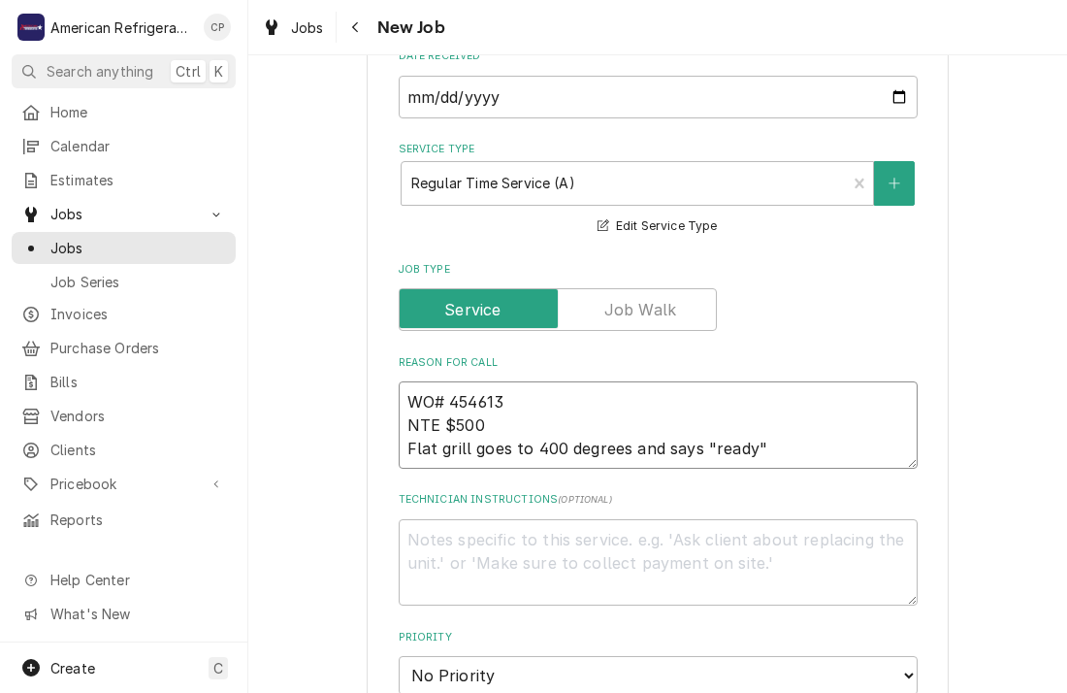
click at [586, 455] on textarea "WO# 454613 NTE $500 Flat grill goes to 400 degrees and says "ready"" at bounding box center [658, 424] width 519 height 87
click at [587, 455] on textarea "WO# 454613 NTE $500 Flat grill goes to 400 degrees and says "ready"" at bounding box center [658, 424] width 519 height 87
paste textarea "The grill will heat to 400 degrees and say 'Ready' for a few minutes then says …"
type textarea "x"
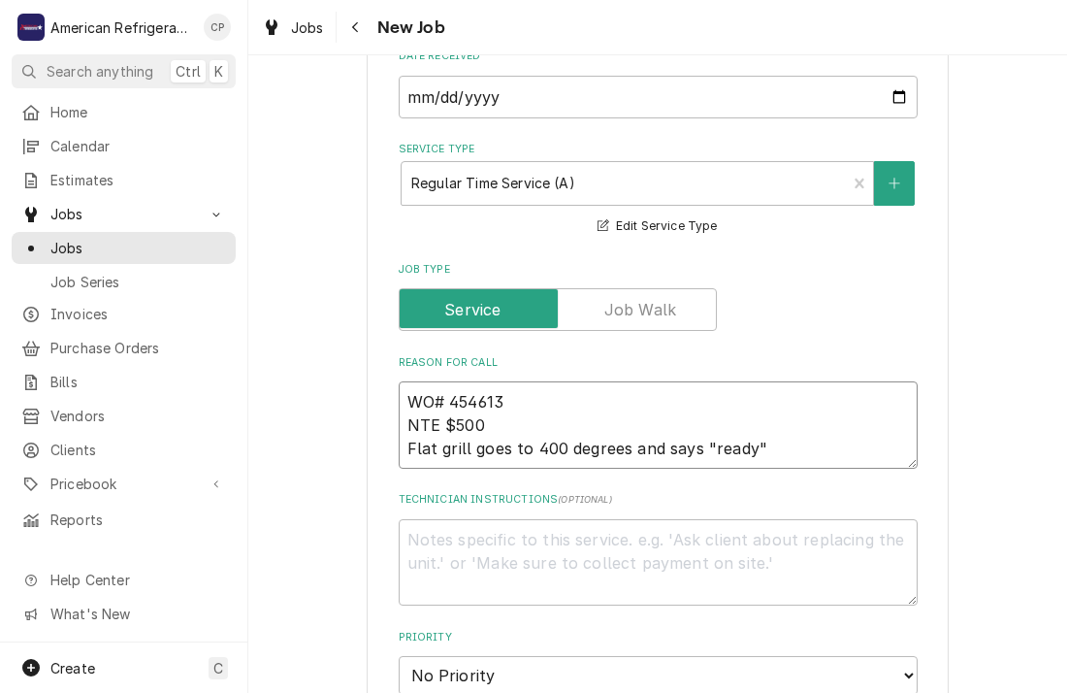
type textarea "WO# 454613 NTE $500 The grill will heat to 400 degrees and say 'Ready' for a fe…"
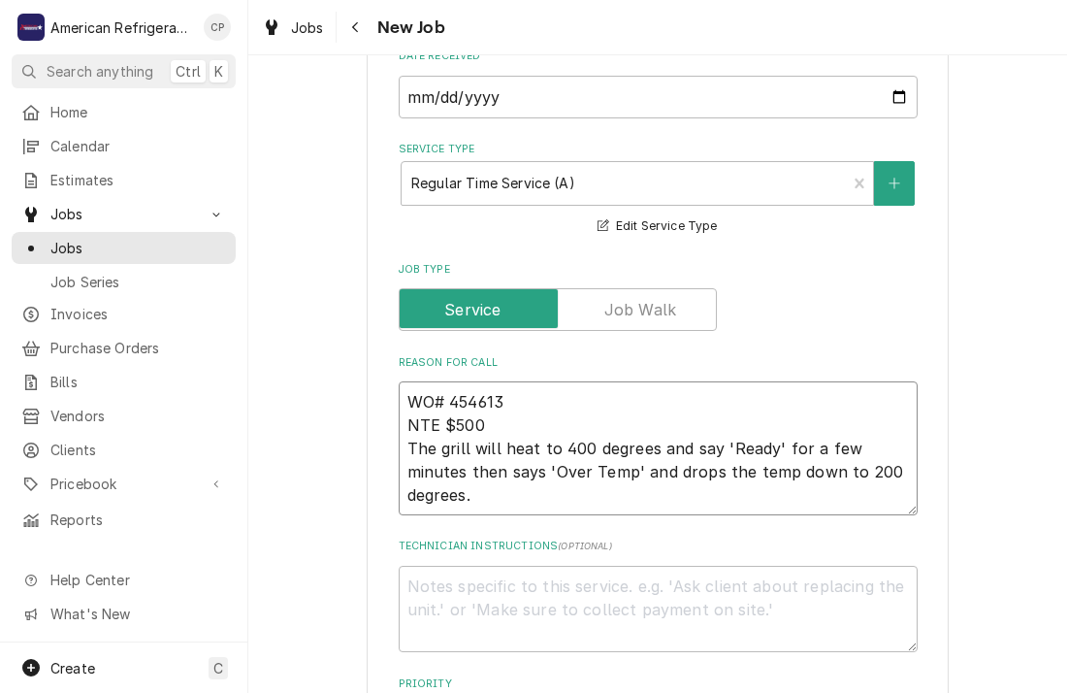
type textarea "x"
type textarea "WO# 454613 NTE $500 The grill will heat to 400 degrees and say 'Ready' for a fe…"
click at [497, 576] on textarea "Technician Instructions ( optional )" at bounding box center [658, 609] width 519 height 87
click at [497, 502] on textarea "WO# 454613 NTE $500 The grill will heat to 400 degrees and say 'Ready' for a fe…" at bounding box center [658, 448] width 519 height 134
type textarea "x"
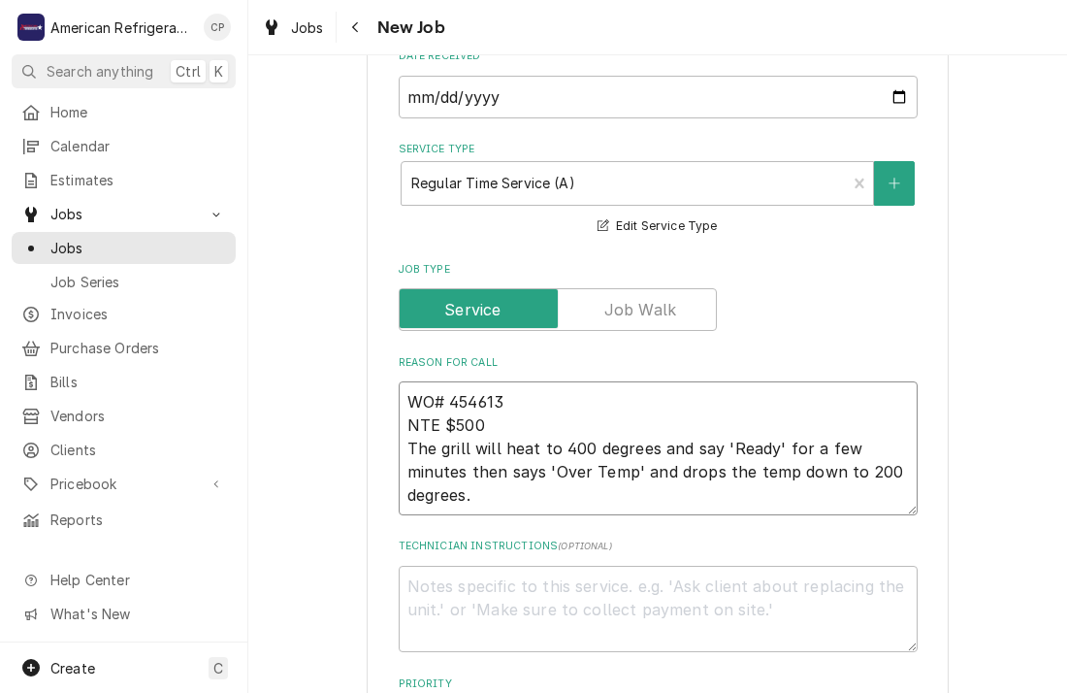
type textarea "WO# 454613 NTE $500 The grill will heat to 400 degrees and say 'Ready' for a fe…"
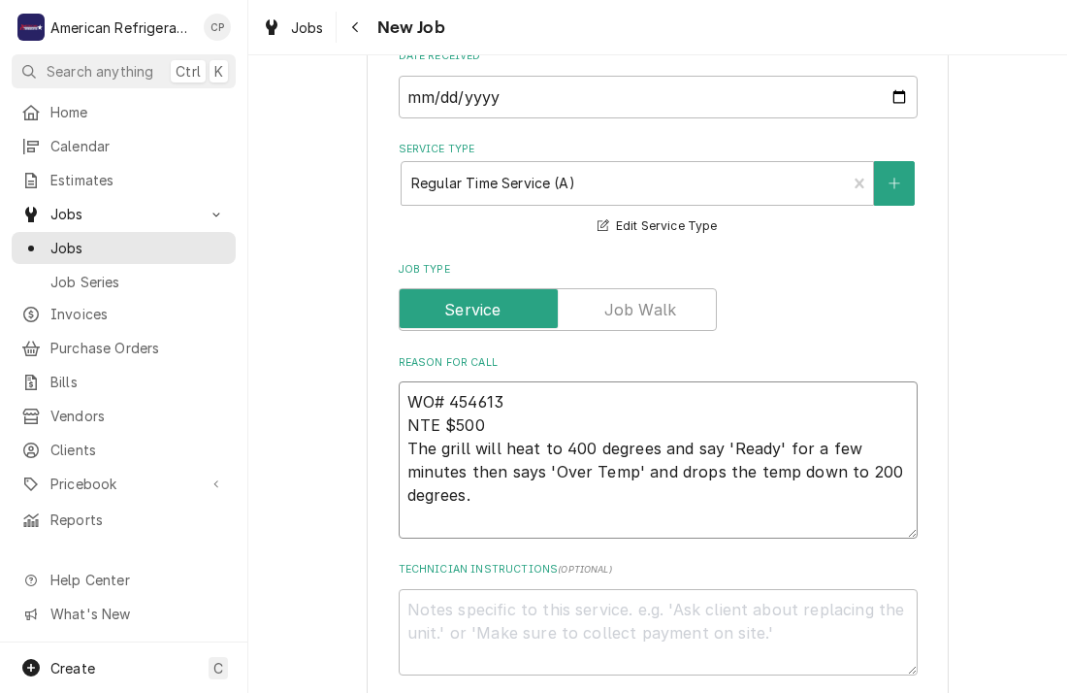
type textarea "x"
type textarea "WO# 454613 NTE $500 The grill will heat to 400 degrees and say 'Ready' for a fe…"
type textarea "x"
type textarea "WO# 454613 NTE $500 The grill will heat to 400 degrees and say 'Ready' for a fe…"
type textarea "x"
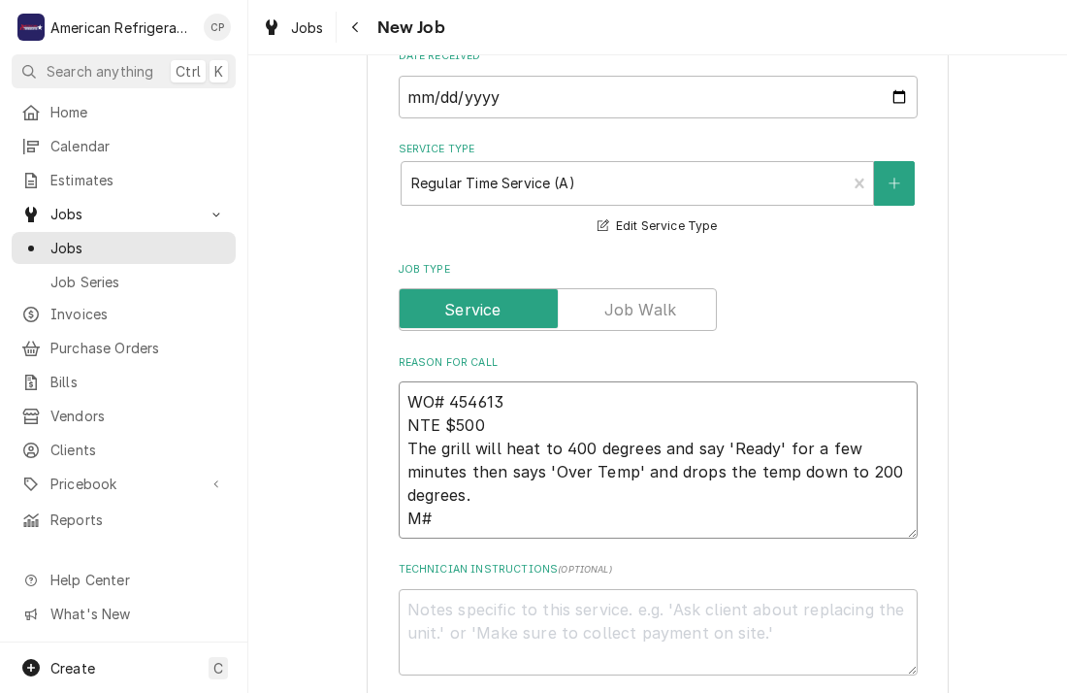
type textarea "WO# 454613 NTE $500 The grill will heat to 400 degrees and say 'Ready' for a fe…"
type textarea "x"
type textarea "WO# 454613 NTE $500 The grill will heat to 400 degrees and say 'Ready' for a fe…"
type textarea "x"
click at [502, 520] on textarea "WO# 454613 NTE $500 The grill will heat to 400 degrees and say 'Ready' for a fe…" at bounding box center [658, 459] width 519 height 157
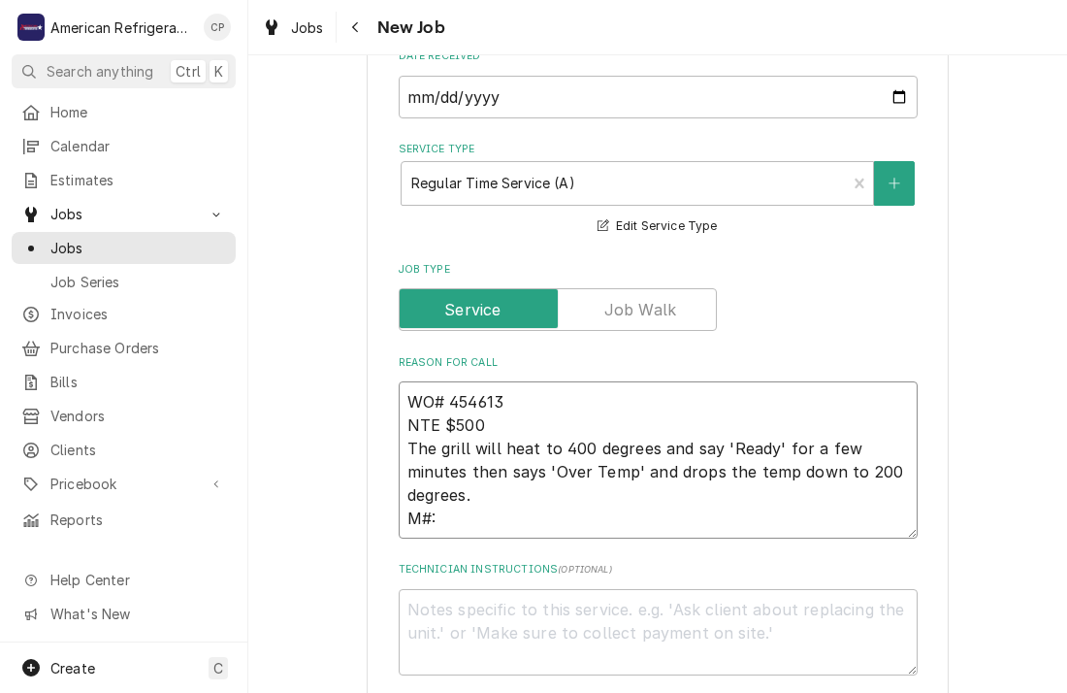
click at [502, 520] on textarea "WO# 454613 NTE $500 The grill will heat to 400 degrees and say 'Ready' for a fe…" at bounding box center [658, 459] width 519 height 157
paste textarea "ake: AccuTemp ・ Model: EGF2083A4850 ・ Serial Number: 16520"
type textarea "WO# 454613 NTE $500 The grill will heat to 400 degrees and say 'Ready' for a fe…"
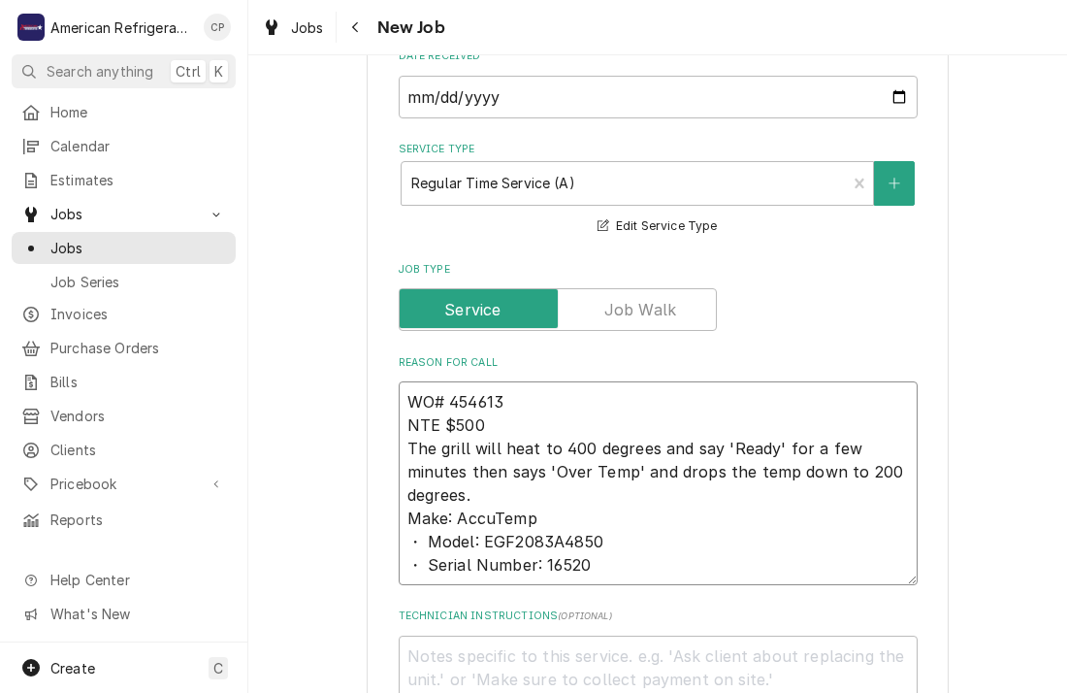
type textarea "x"
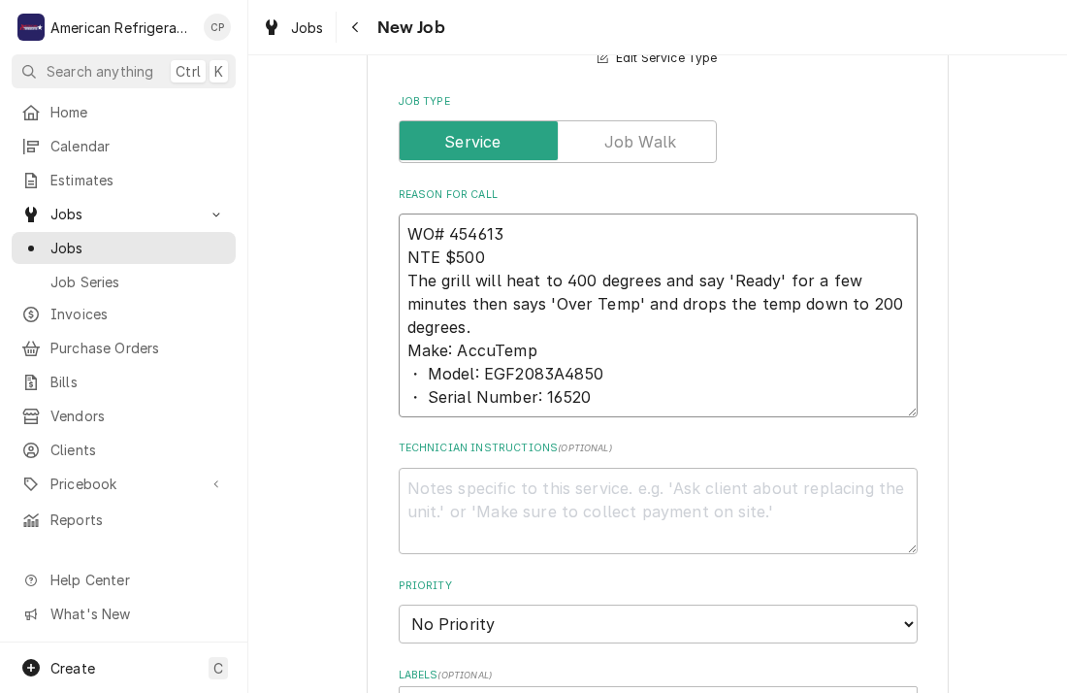
scroll to position [628, 0]
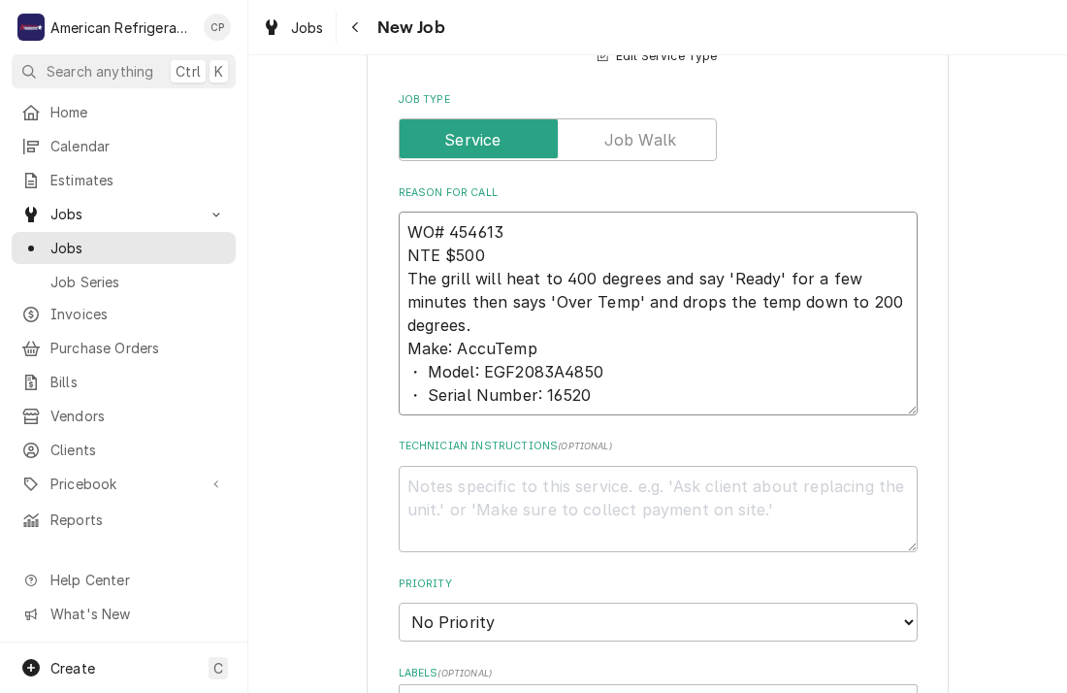
type textarea "WO# 454613 NTE $500 The grill will heat to 400 degrees and say 'Ready' for a fe…"
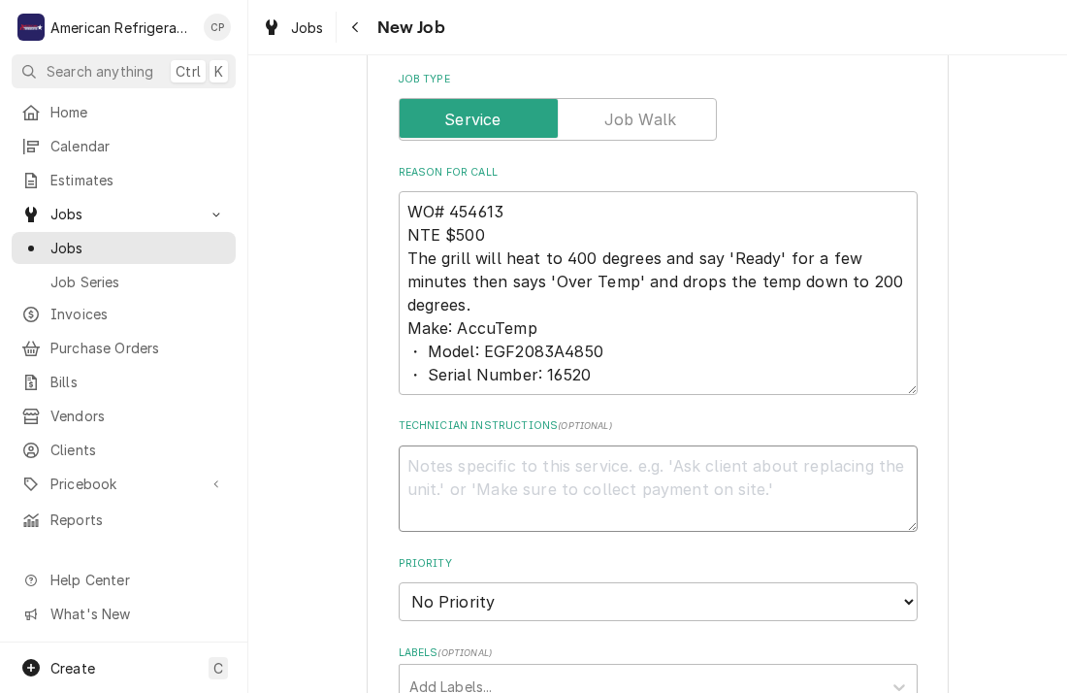
click at [514, 493] on textarea "Technician Instructions ( optional )" at bounding box center [658, 488] width 519 height 87
type textarea "x"
type textarea "Di"
type textarea "x"
type textarea "Dia"
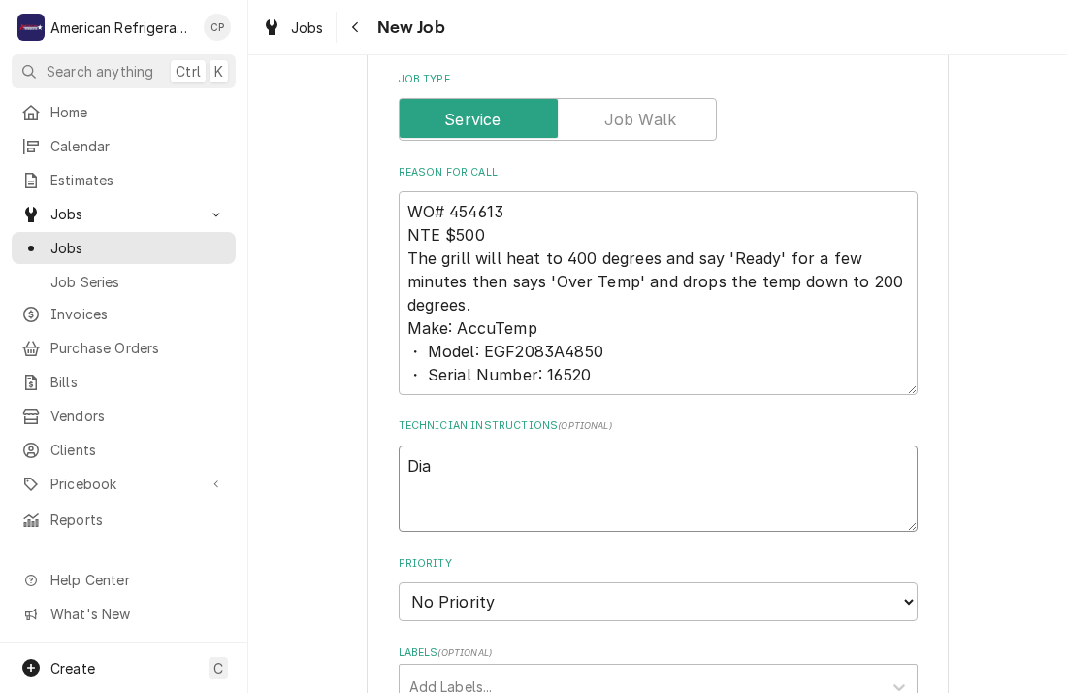
type textarea "x"
type textarea "Diagn"
type textarea "x"
type textarea "Diagno"
type textarea "x"
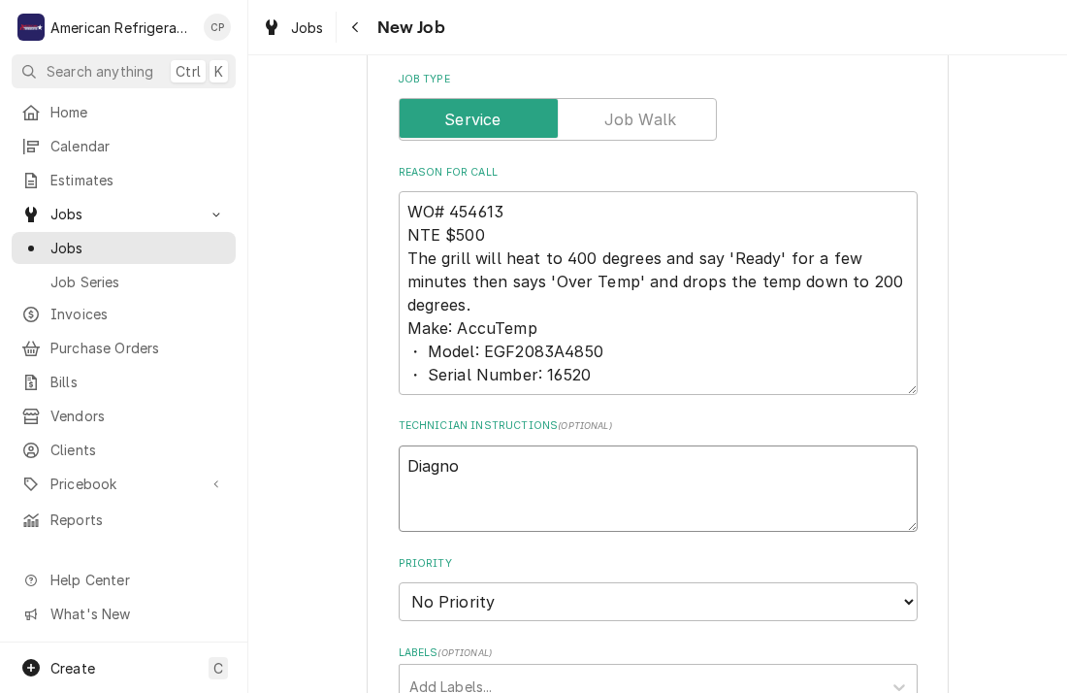
type textarea "Diagnos"
type textarea "x"
type textarea "Diagnose"
type textarea "x"
type textarea "Diagnose &"
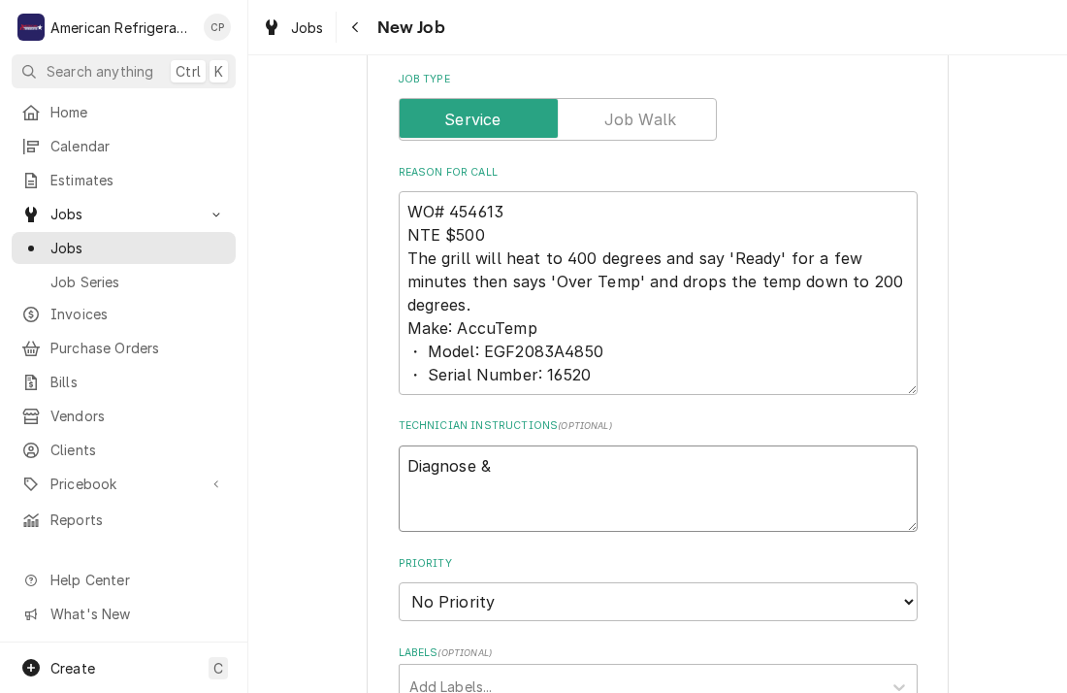
type textarea "x"
type textarea "Diagnose &"
type textarea "x"
type textarea "Diagnose & ca"
type textarea "x"
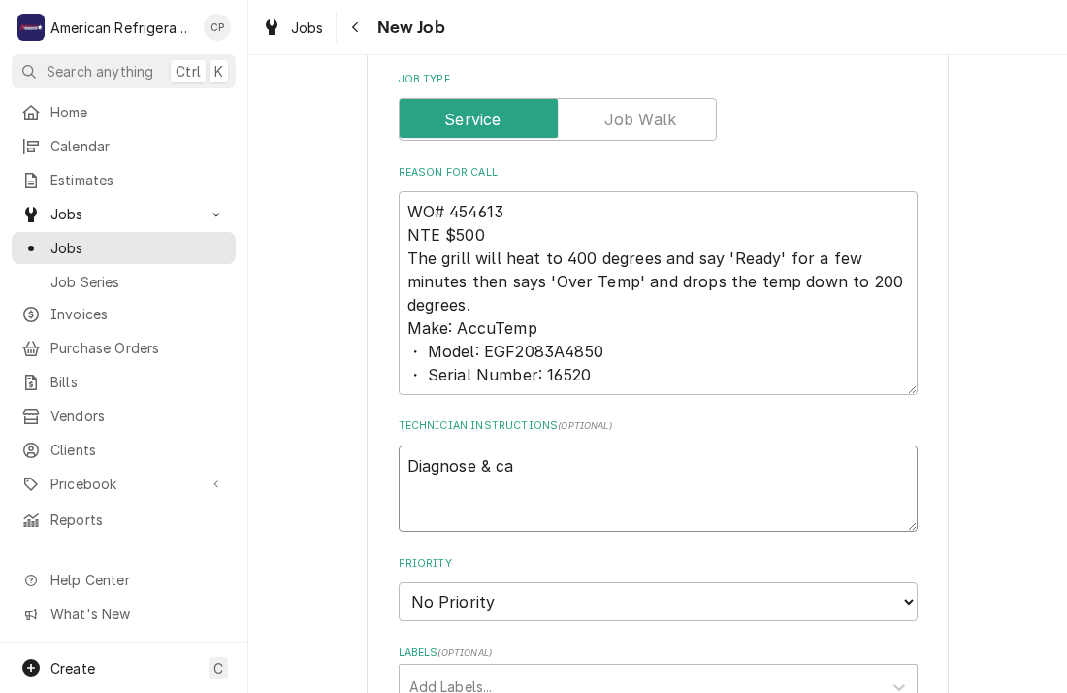
type textarea "Diagnose & cal"
type textarea "x"
type textarea "Diagnose & call"
type textarea "x"
type textarea "Diagnose & call"
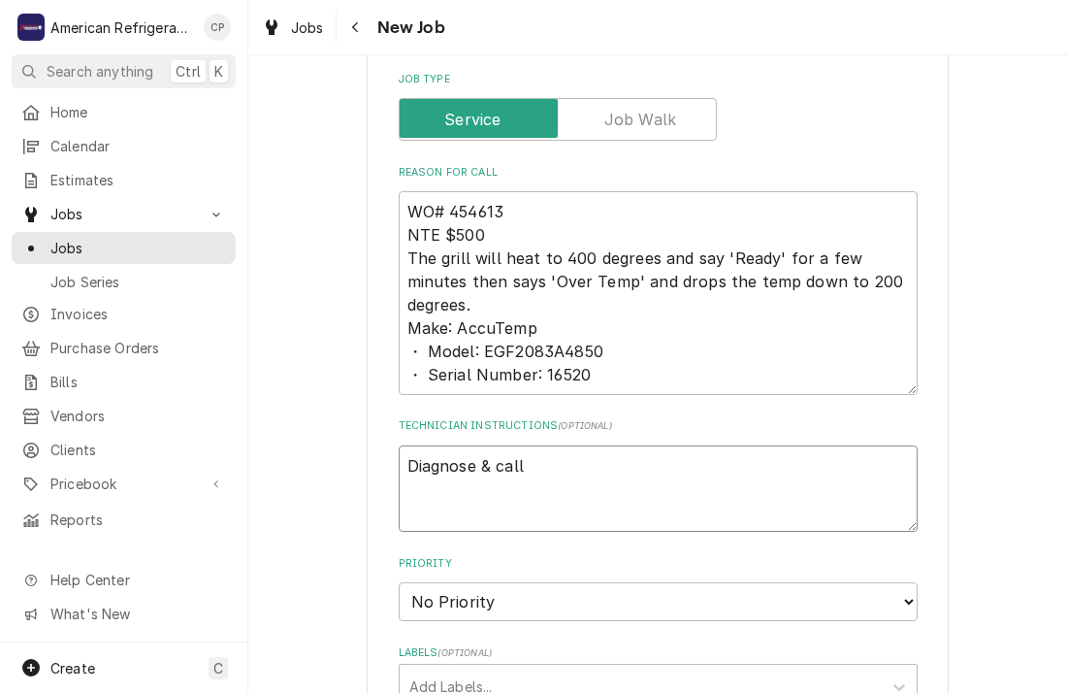
type textarea "x"
type textarea "Diagnose & call g"
type textarea "x"
type textarea "Diagnose & call gl"
type textarea "x"
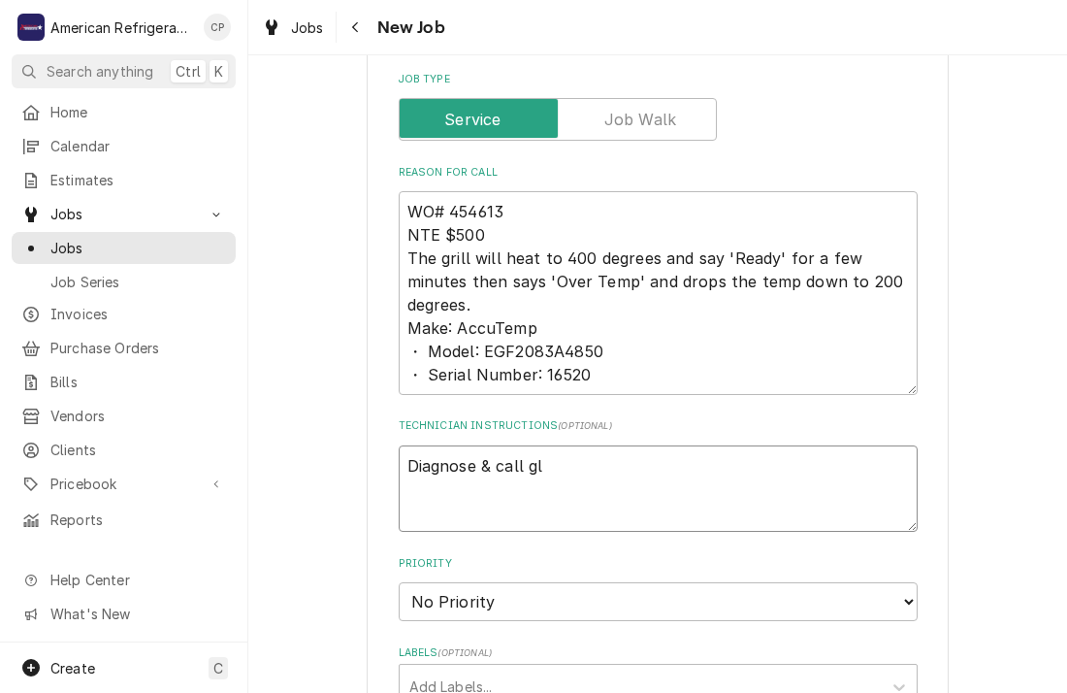
type textarea "Diagnose & call gle"
type textarea "x"
type textarea "Diagnose & call [PERSON_NAME]"
type textarea "x"
type textarea "Diagnose & call [PERSON_NAME]"
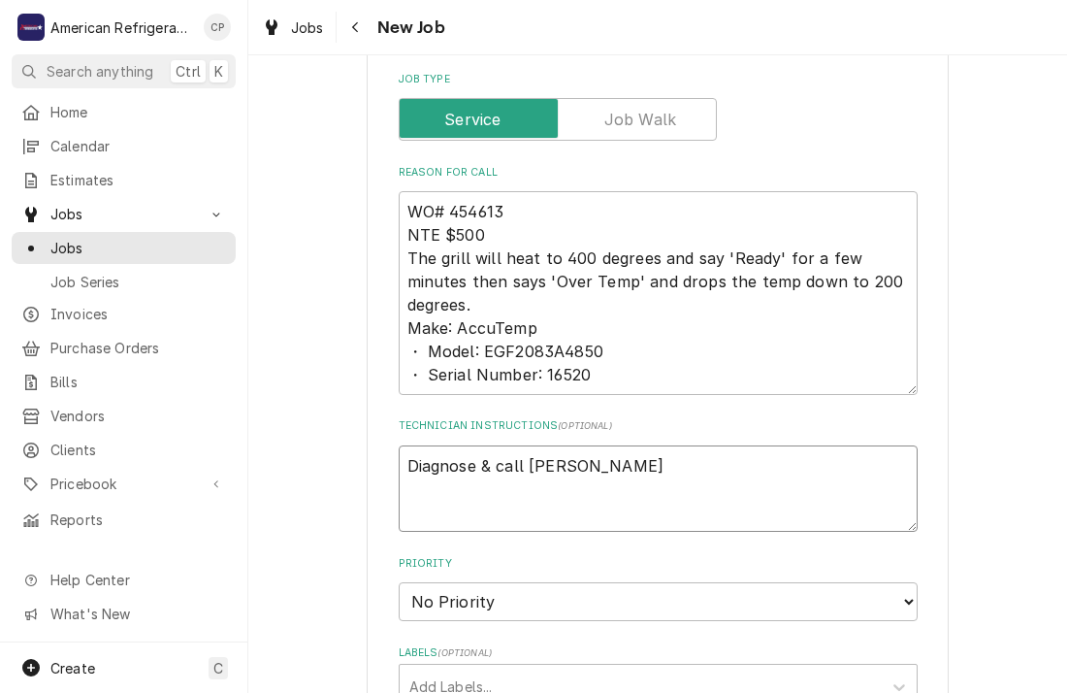
type textarea "x"
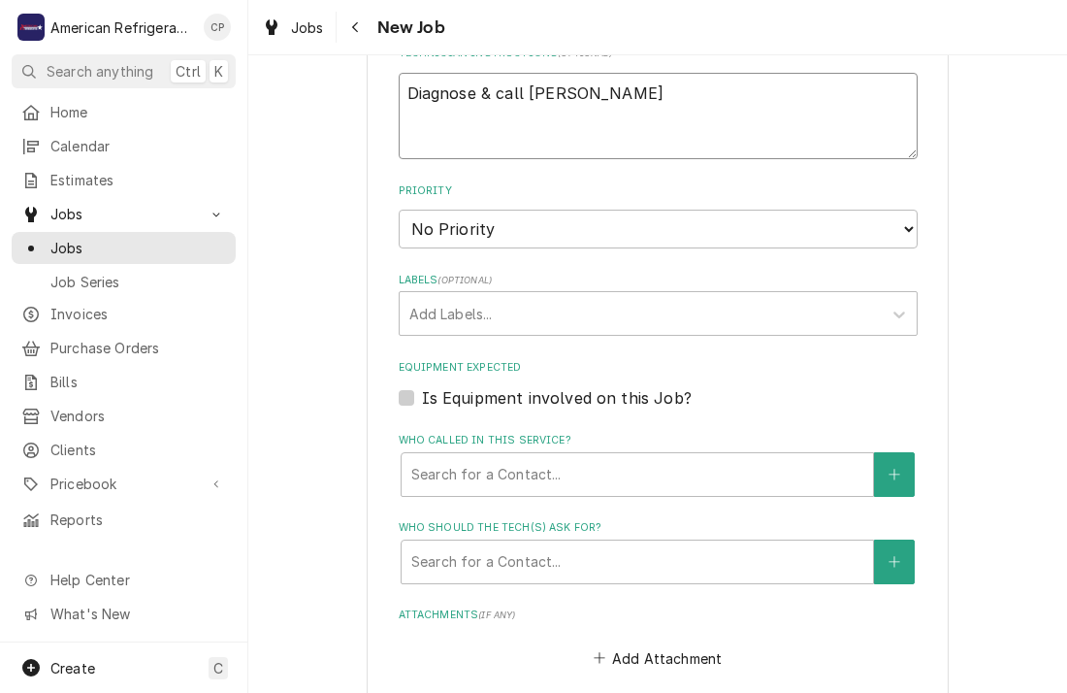
scroll to position [1413, 0]
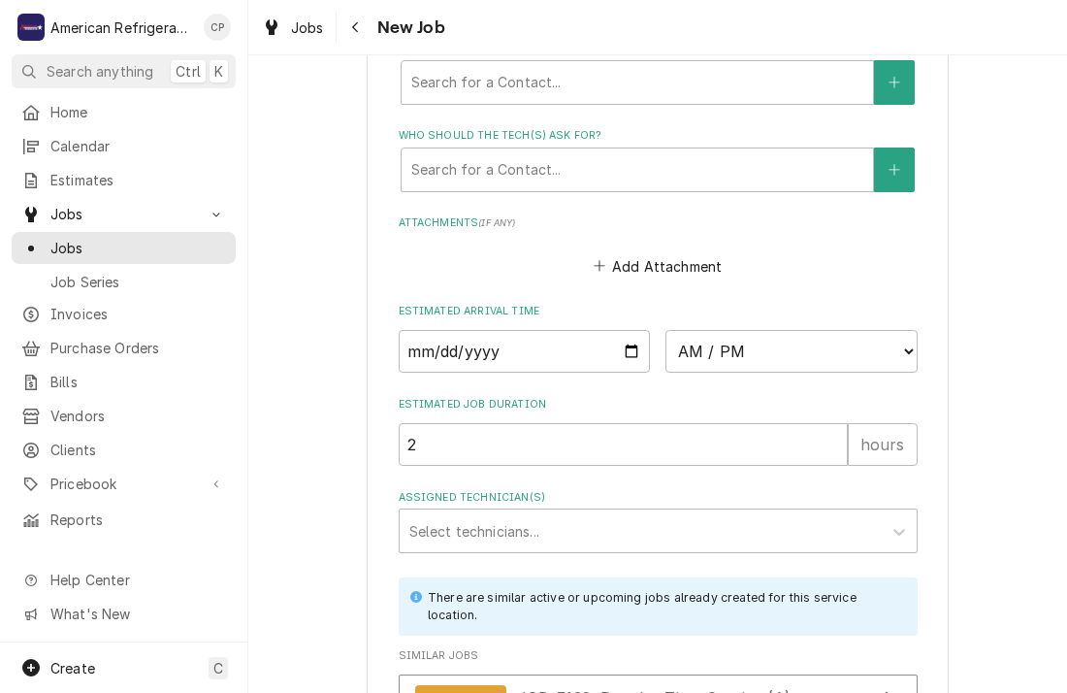
type textarea "Diagnose & call [PERSON_NAME]"
click at [630, 346] on input "Date" at bounding box center [525, 351] width 252 height 43
type textarea "x"
type input "[DATE]"
click at [727, 340] on select "AM / PM 6:00 AM 6:15 AM 6:30 AM 6:45 AM 7:00 AM 7:15 AM 7:30 AM 7:45 AM 8:00 AM…" at bounding box center [792, 351] width 252 height 43
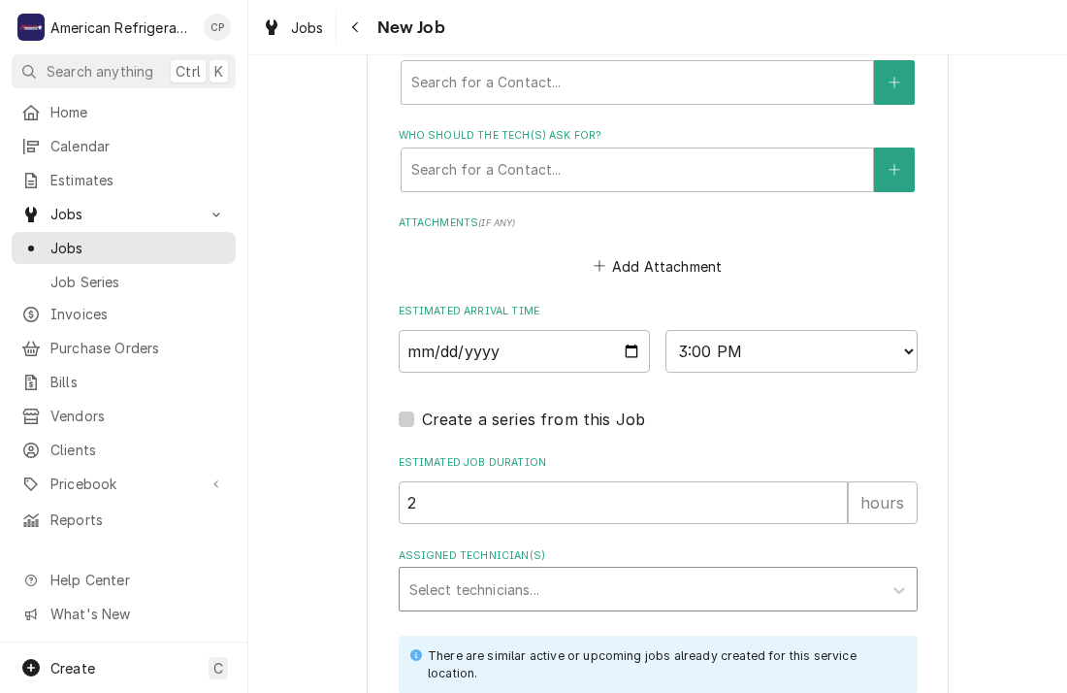
click at [607, 576] on div "Assigned Technician(s)" at bounding box center [641, 589] width 463 height 35
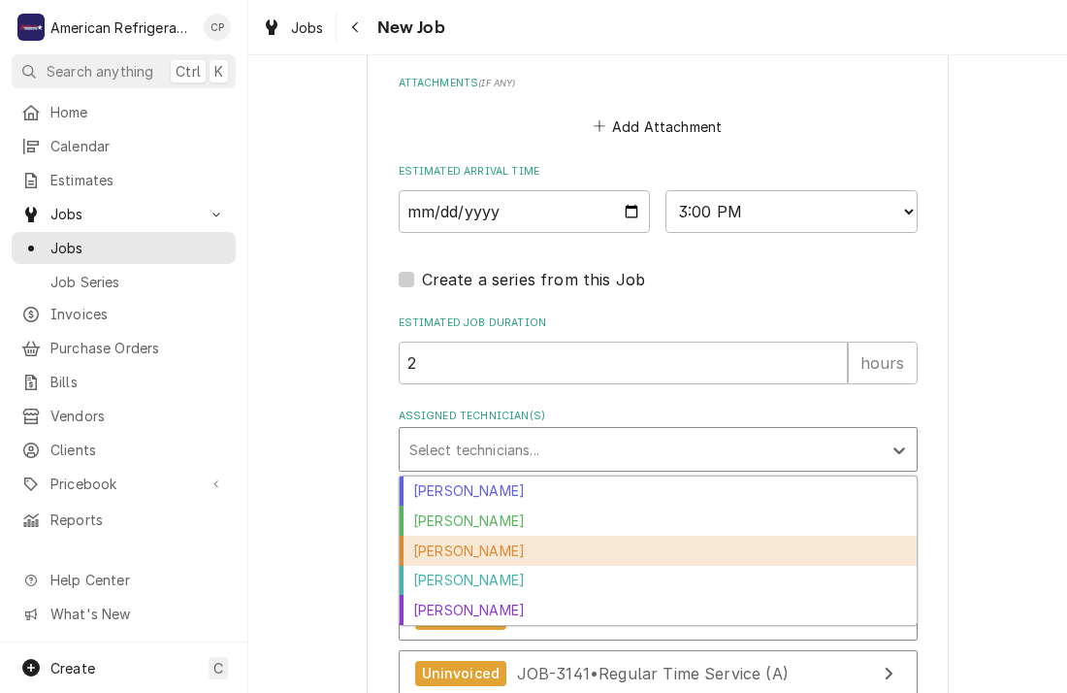
click at [559, 539] on div "[PERSON_NAME]" at bounding box center [658, 551] width 517 height 30
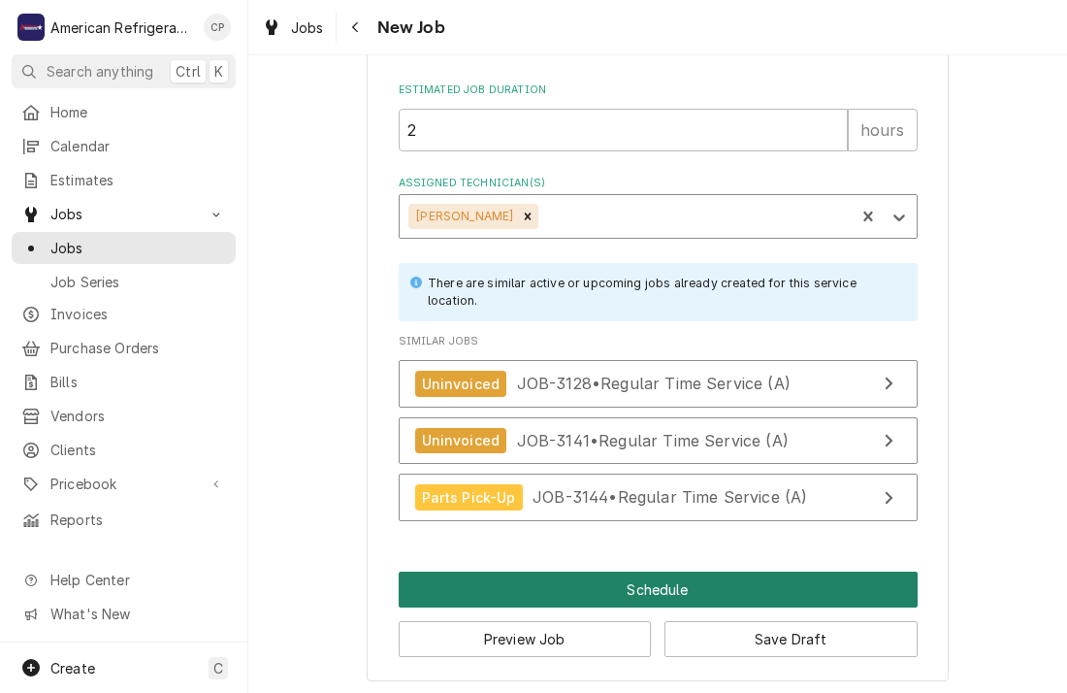
click at [540, 577] on button "Schedule" at bounding box center [658, 590] width 519 height 36
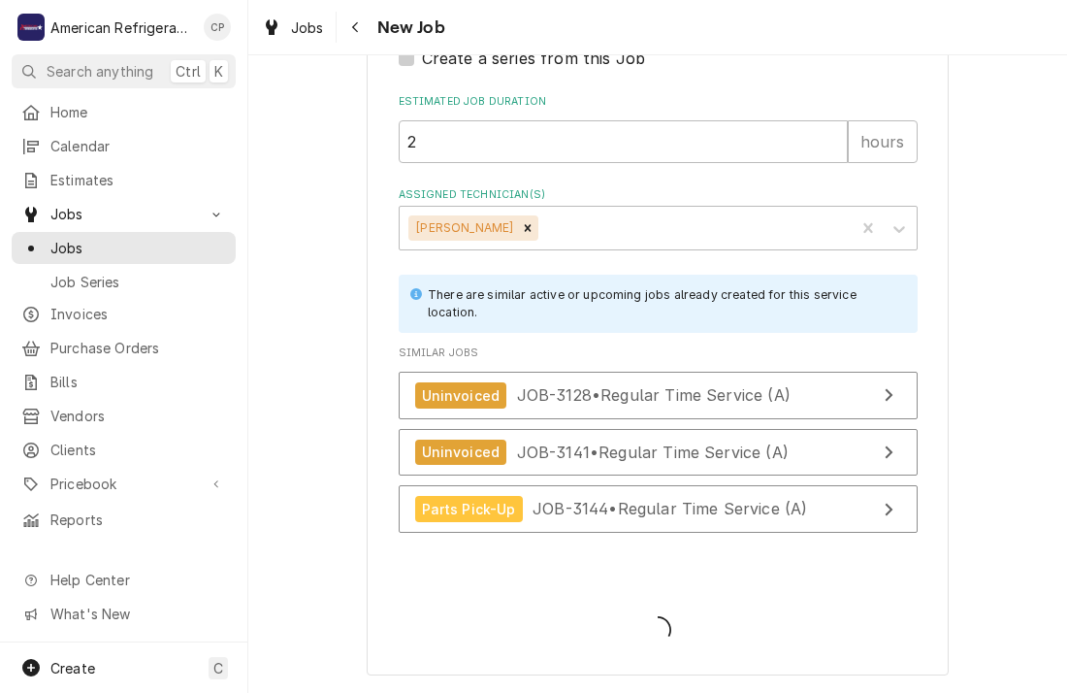
scroll to position [1769, 0]
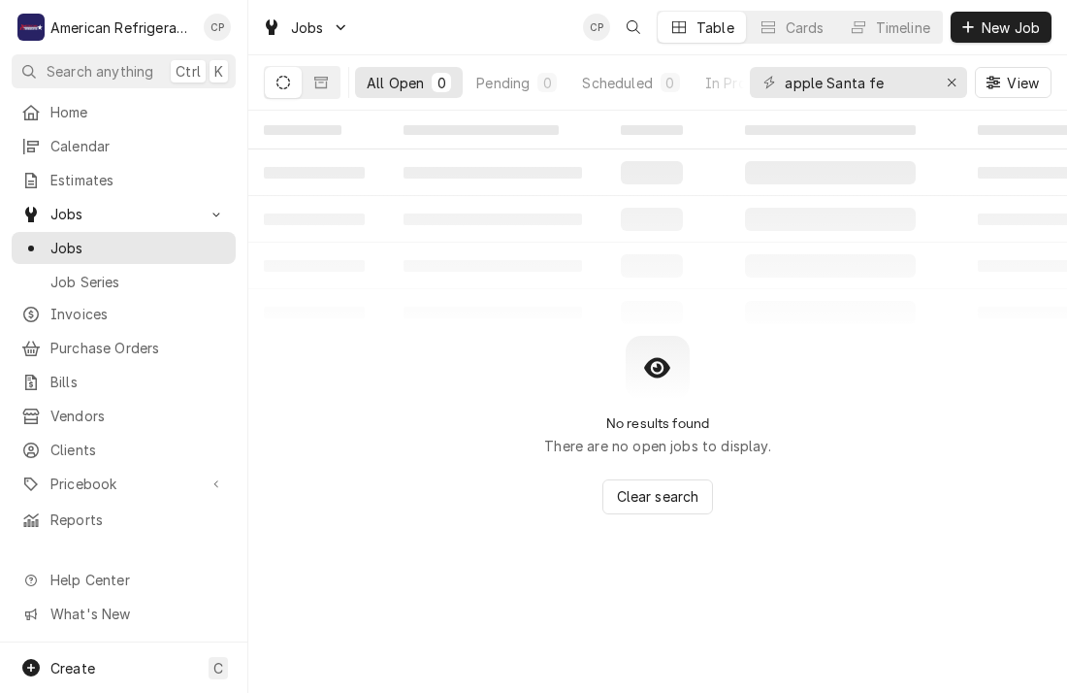
click at [537, 578] on div "‌ ‌ ‌ ‌ ‌ ‌ ‌ ‌ ‌ ‌ ‌ ‌ ‌ ‌ ‌ ‌ ‌ ‌ ‌ ‌ ‌ ‌ ‌ ‌ ‌ ‌ ‌ ‌ ‌ ‌ ‌ ‌ ‌ ‌ ‌ ‌ ‌ ‌ ‌ ‌…" at bounding box center [657, 402] width 819 height 582
click at [1015, 24] on span "New Job" at bounding box center [1011, 27] width 66 height 20
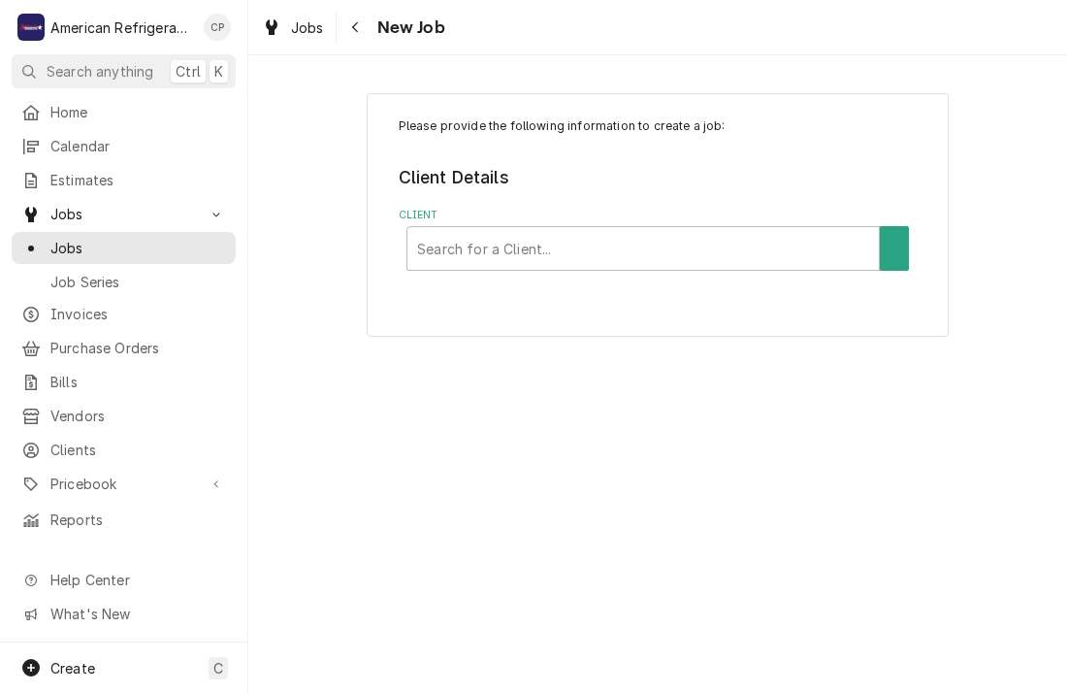
click at [543, 245] on div "Client" at bounding box center [643, 248] width 452 height 35
type input "[PERSON_NAME]"
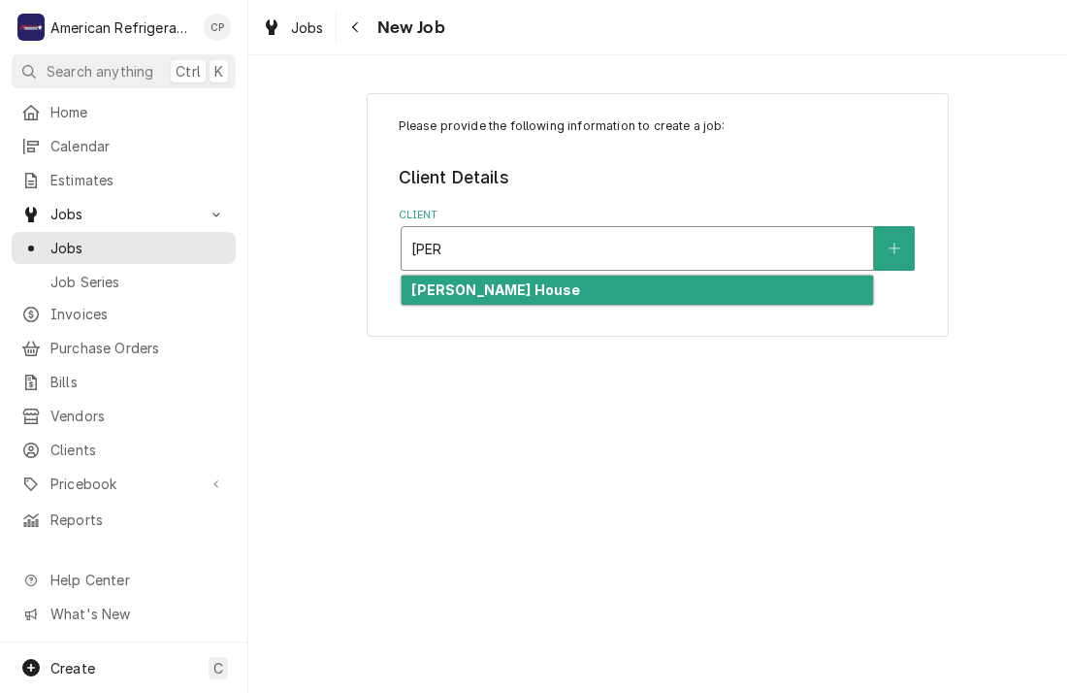
click at [536, 290] on strong "[PERSON_NAME] House" at bounding box center [495, 289] width 169 height 16
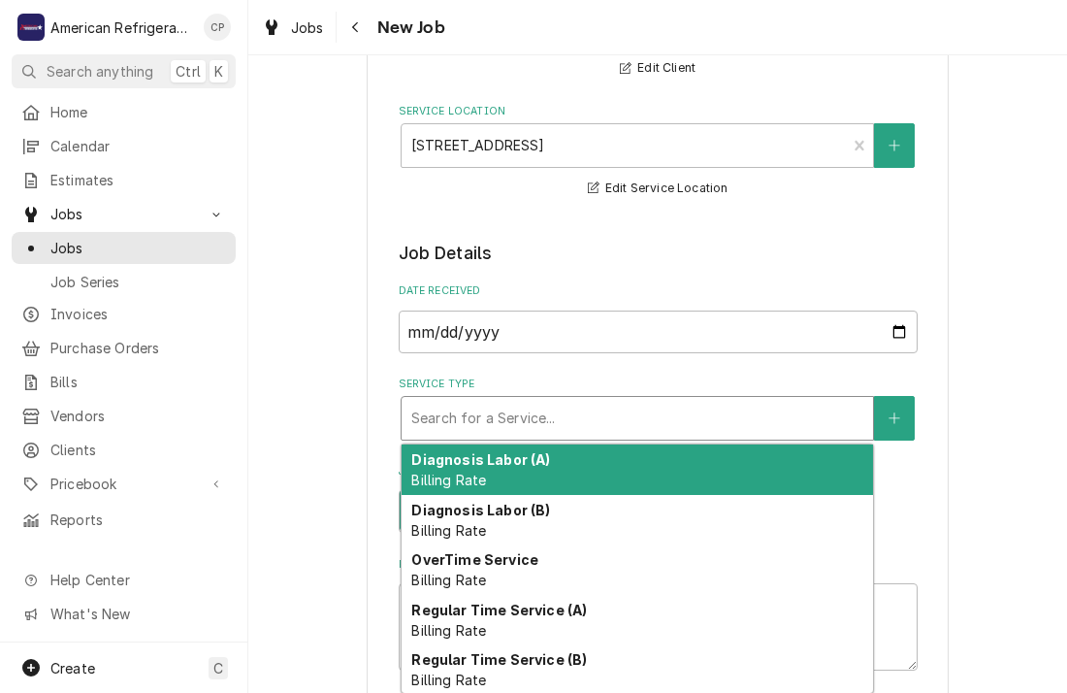
click at [497, 421] on div "Service Type" at bounding box center [637, 418] width 452 height 35
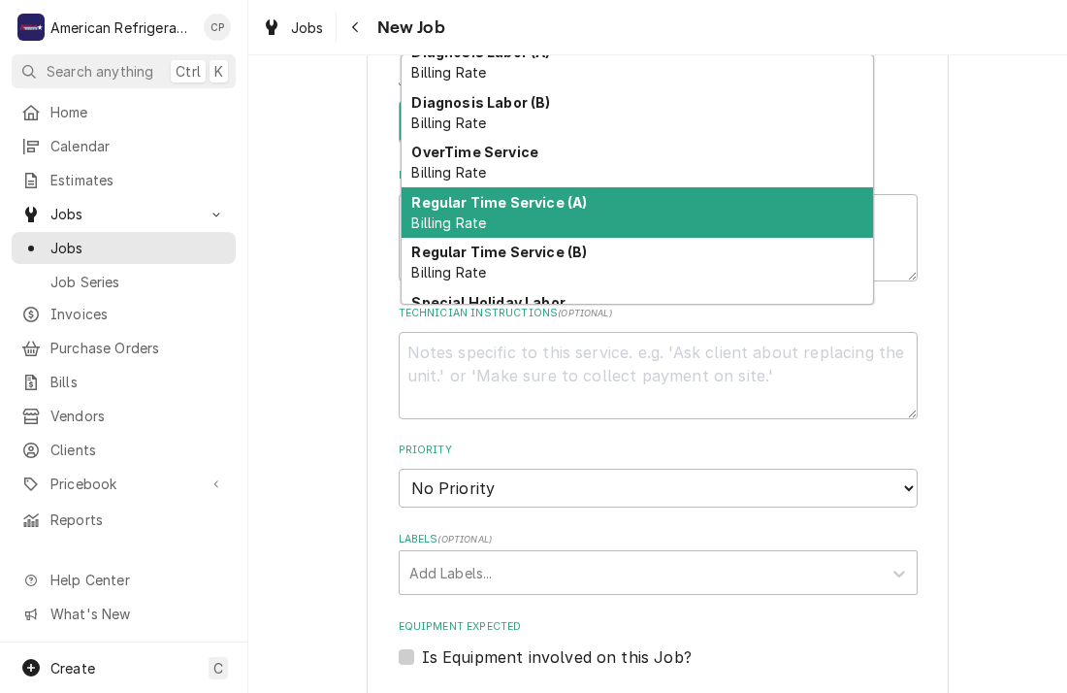
scroll to position [33, 0]
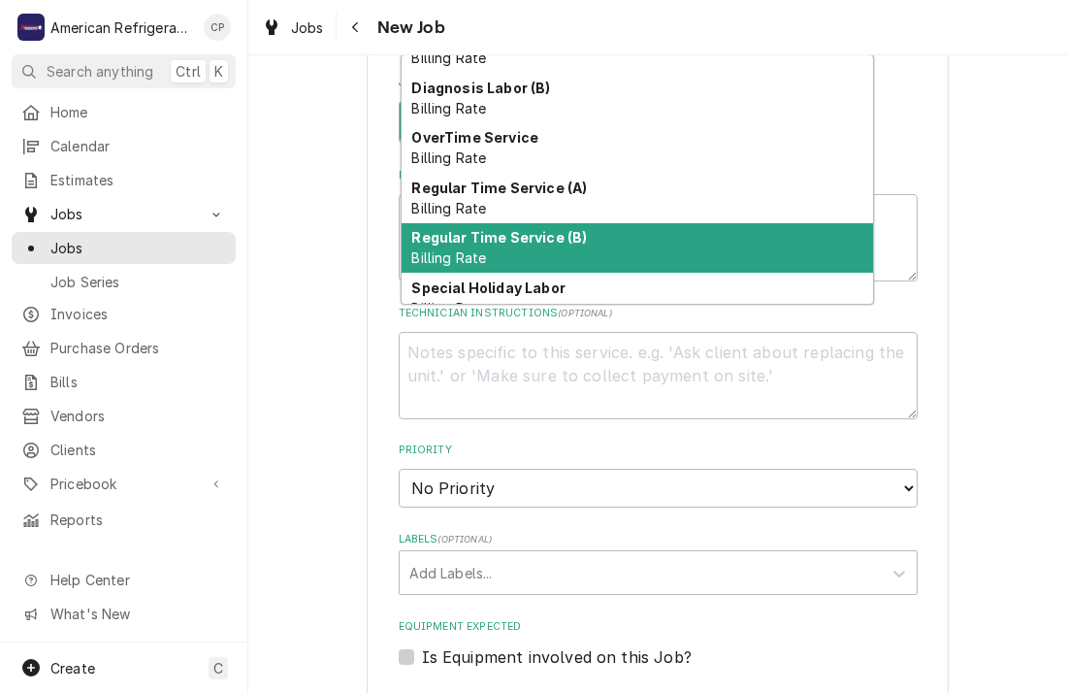
click at [515, 249] on div "Regular Time Service (B) Billing Rate" at bounding box center [638, 248] width 472 height 50
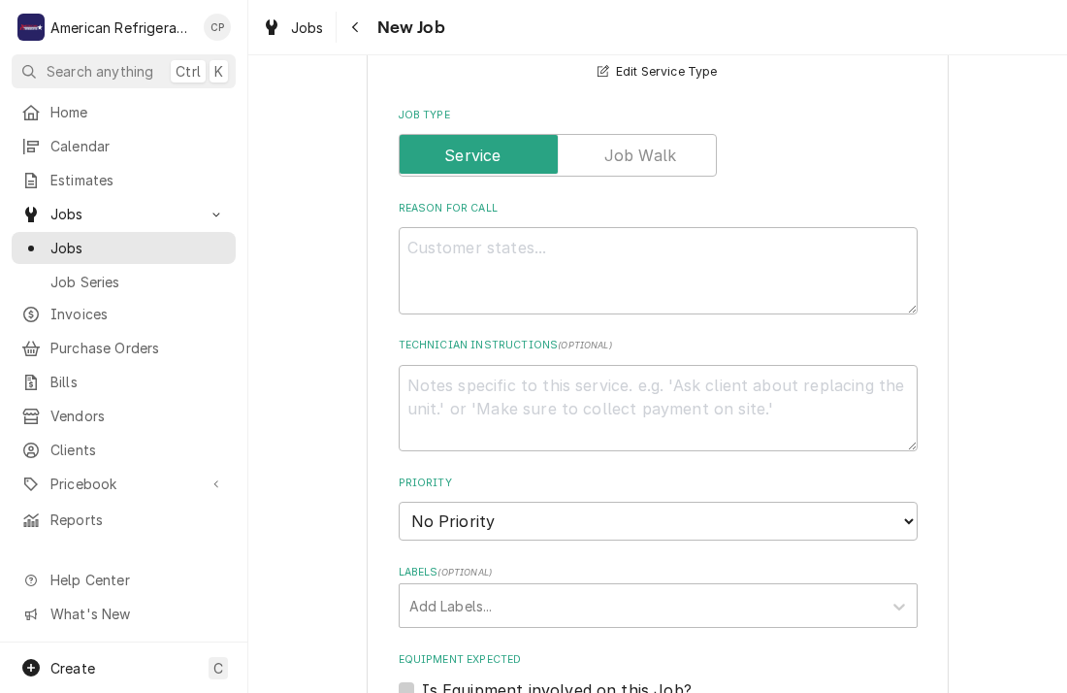
scroll to position [623, 0]
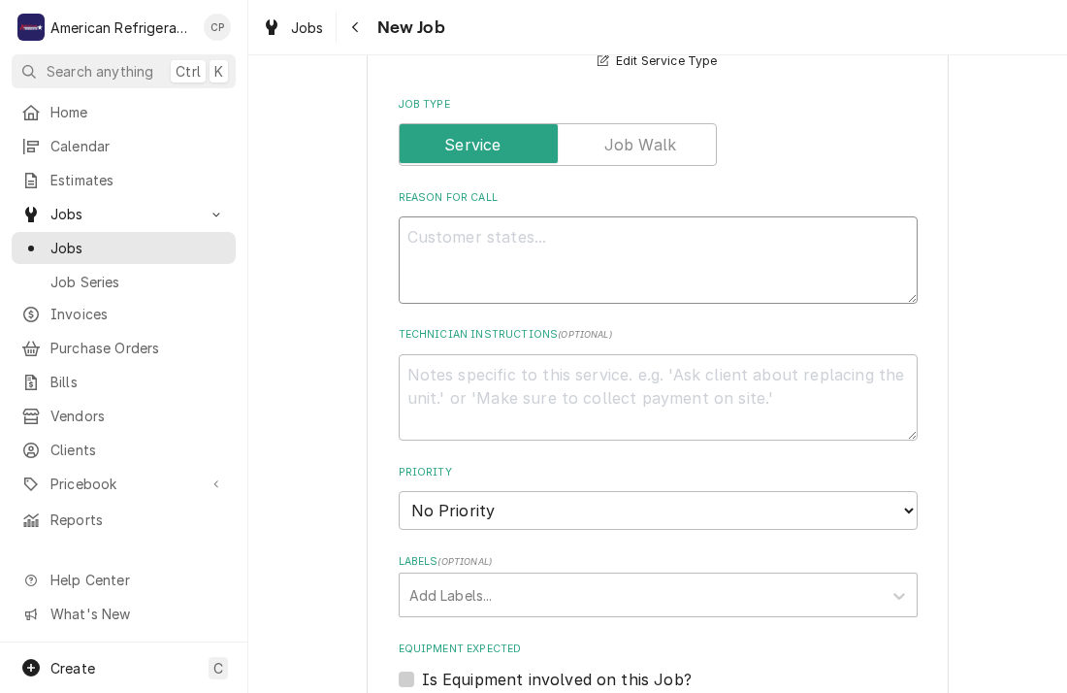
click at [512, 265] on textarea "Reason For Call" at bounding box center [658, 259] width 519 height 87
type textarea "x"
type textarea "Sa"
type textarea "x"
type textarea "[PERSON_NAME]"
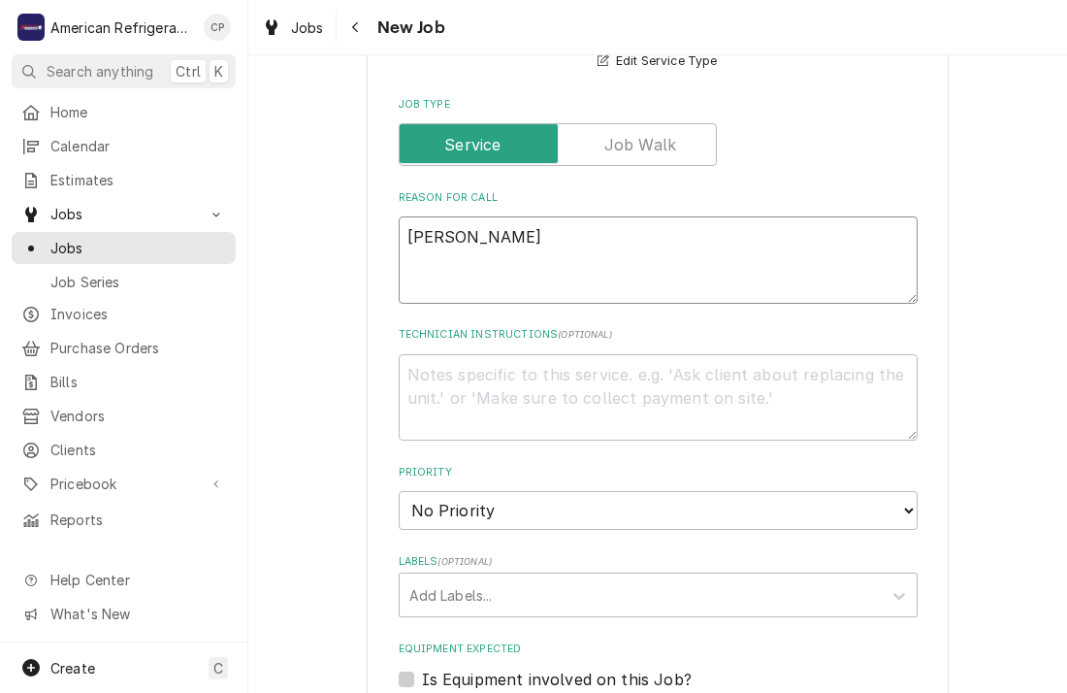
type textarea "x"
type textarea "Sala"
type textarea "x"
type textarea "Salad"
type textarea "x"
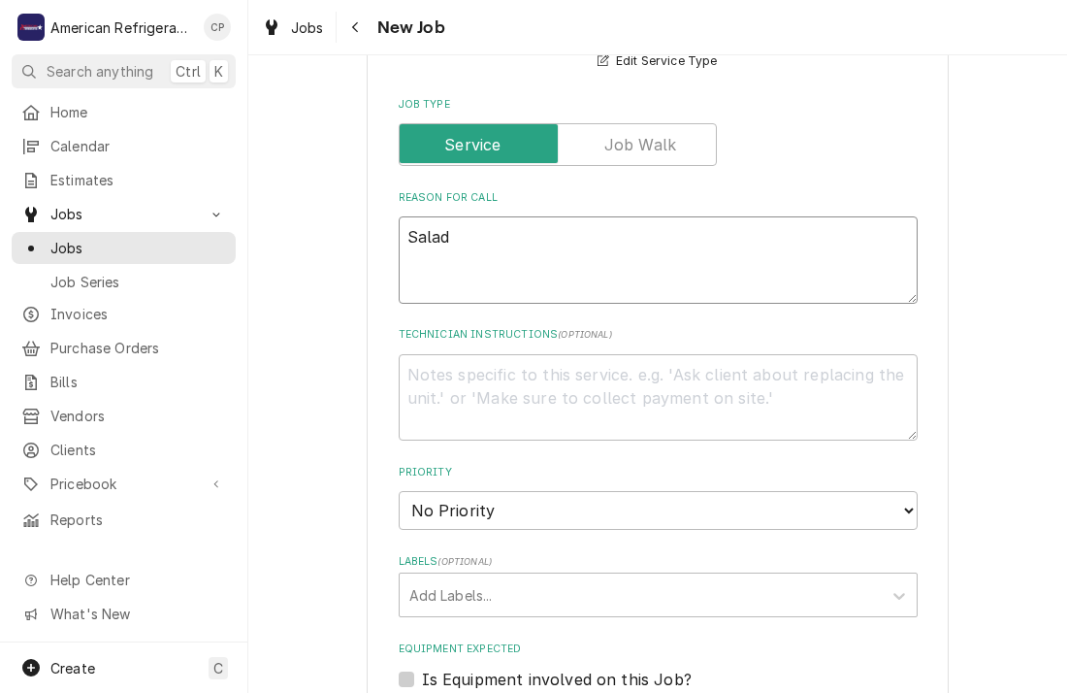
type textarea "Salad c"
type textarea "x"
type textarea "Salad cri"
type textarea "x"
type textarea "Salad [PERSON_NAME]"
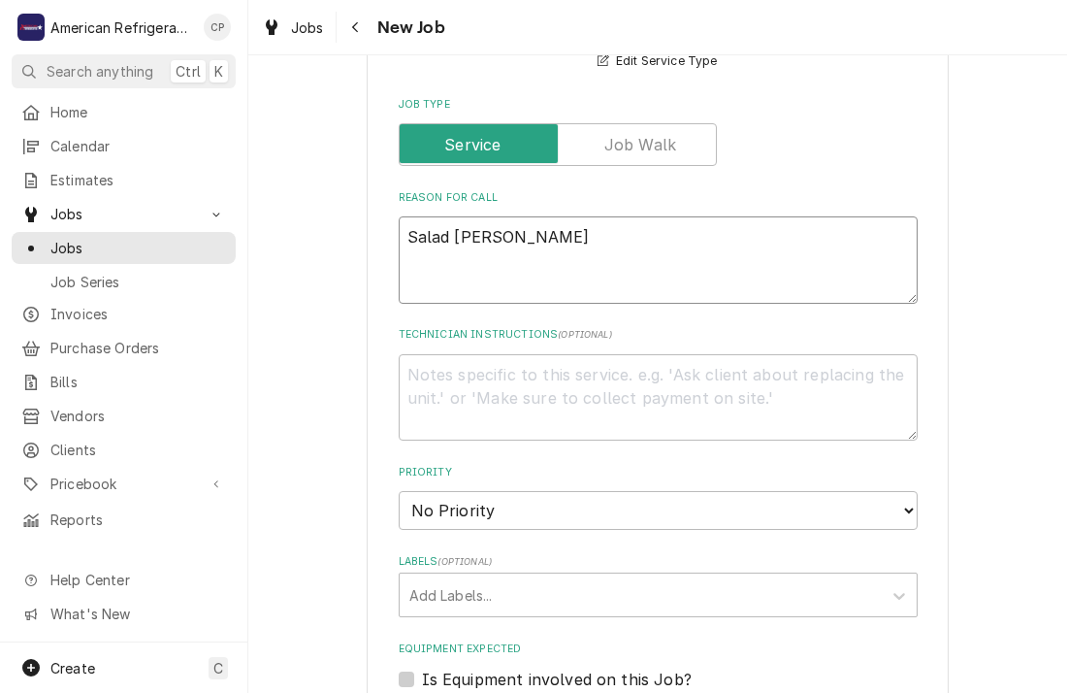
type textarea "x"
type textarea "Salad crisp"
type textarea "x"
type textarea "Salad crisper"
type textarea "x"
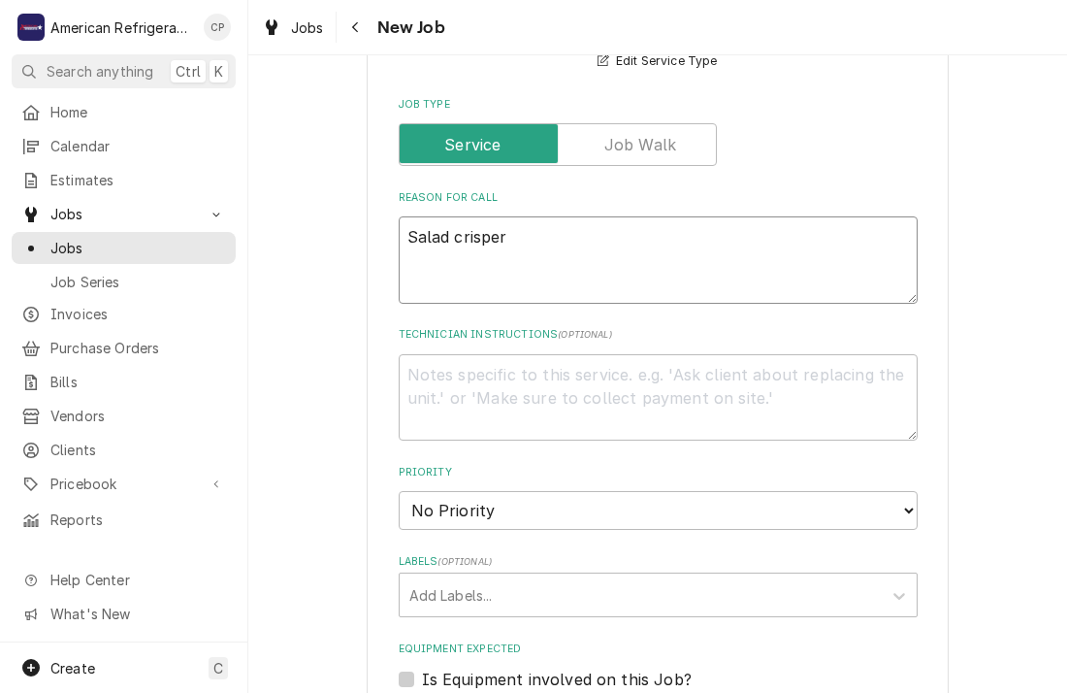
type textarea "Salad crisper"
type textarea "x"
type textarea "Salad crisper is"
type textarea "x"
type textarea "Salad crisper is"
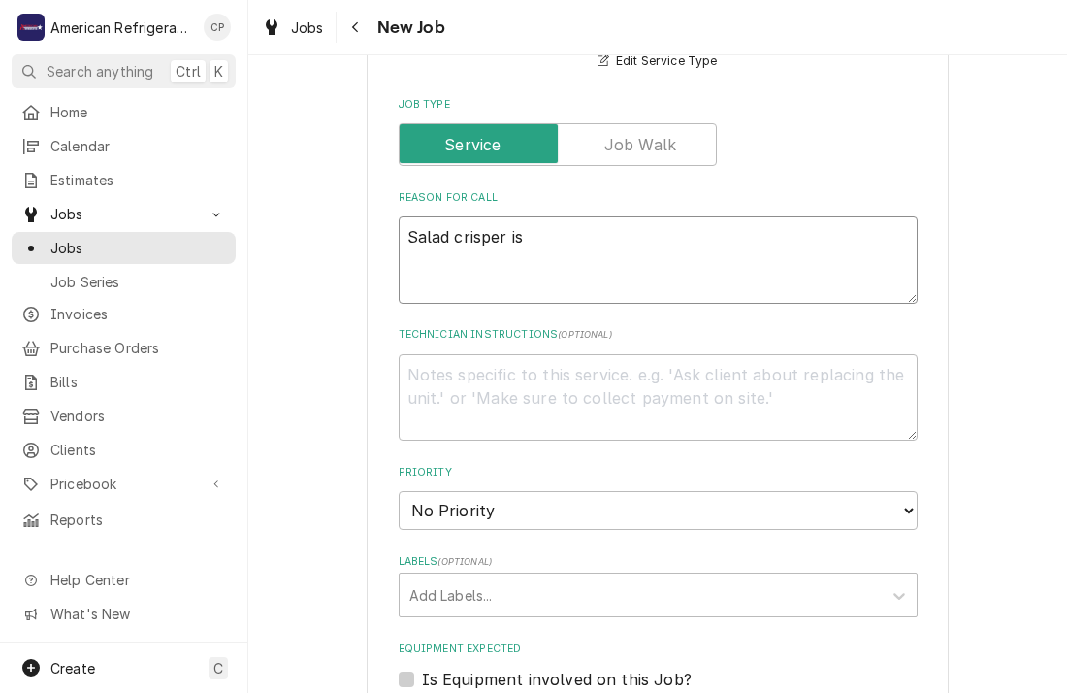
type textarea "x"
type textarea "Salad crisper is t"
type textarea "x"
type textarea "Salad crisper is tri"
type textarea "x"
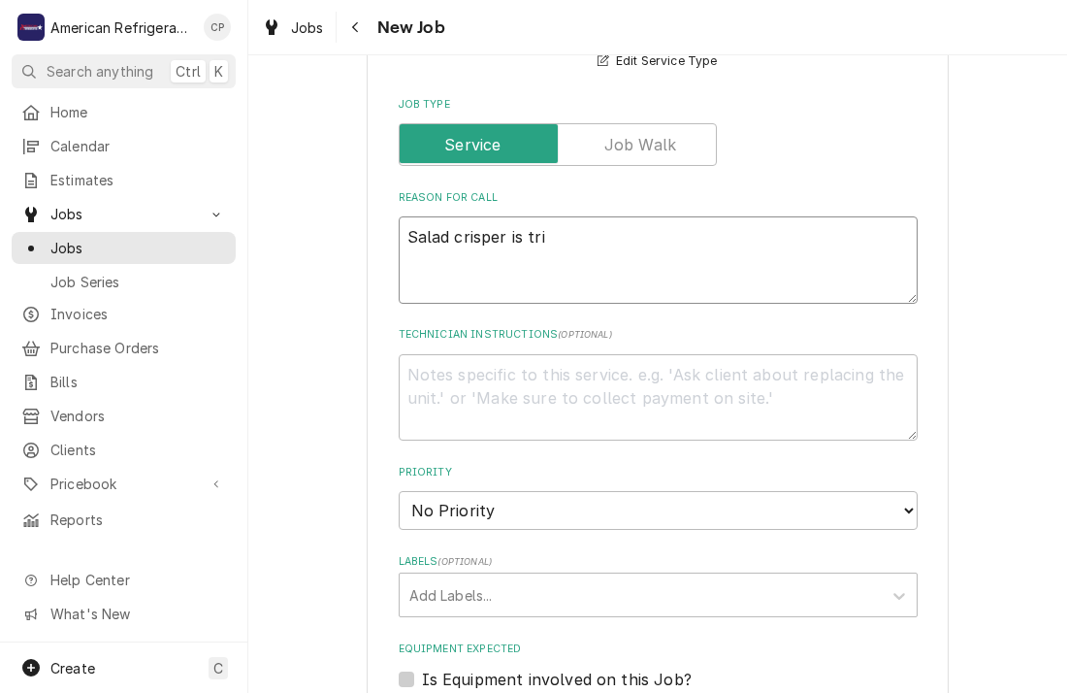
type textarea "Salad crisper is trip"
type textarea "x"
type textarea "Salad crisper is tripp"
type textarea "x"
type textarea "Salad crisper is trippin"
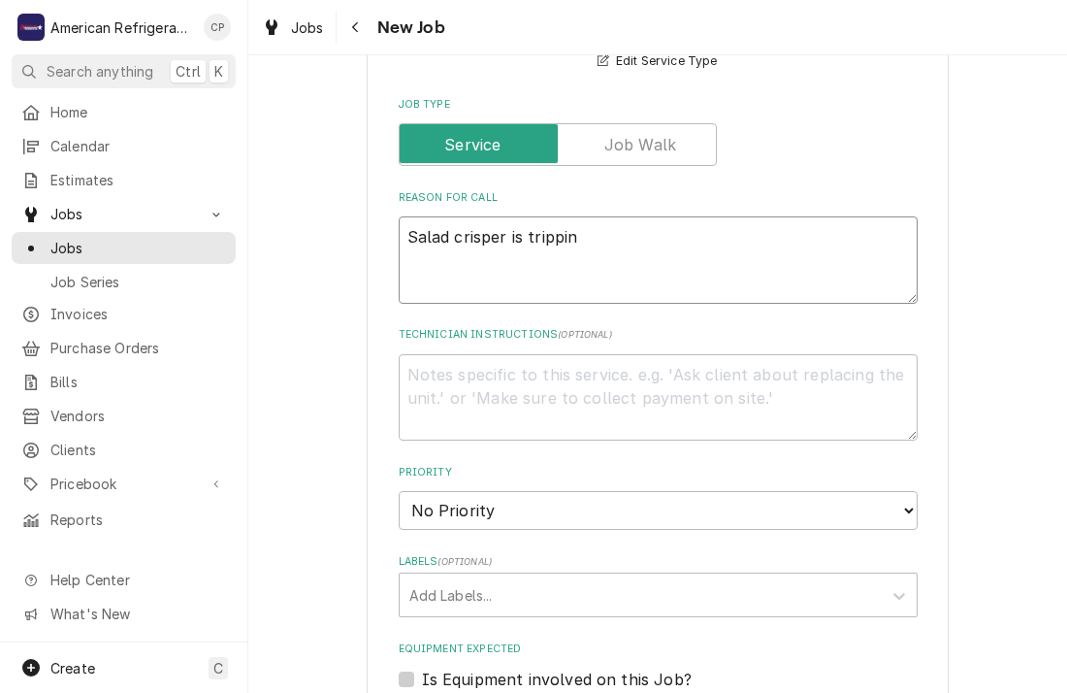
type textarea "x"
type textarea "Salad crisper is tripping"
type textarea "x"
type textarea "Salad crisper is tripping"
type textarea "x"
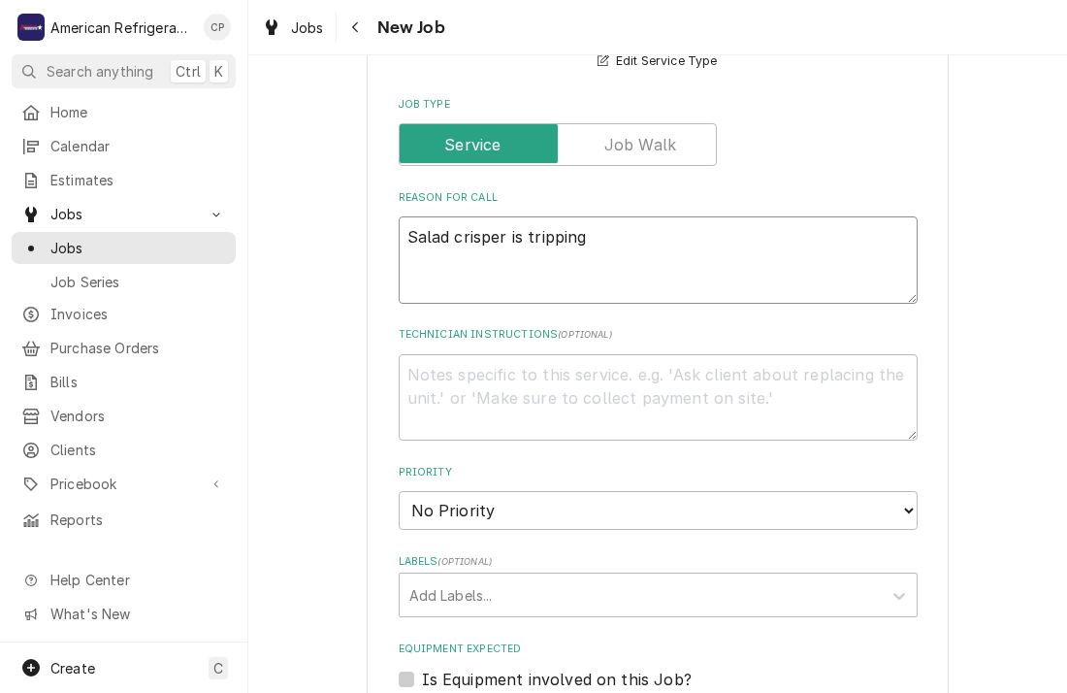
type textarea "Salad crisper is tripping b"
type textarea "x"
type textarea "Salad crisper is tripping br"
type textarea "x"
type textarea "Salad crisper is tripping bre"
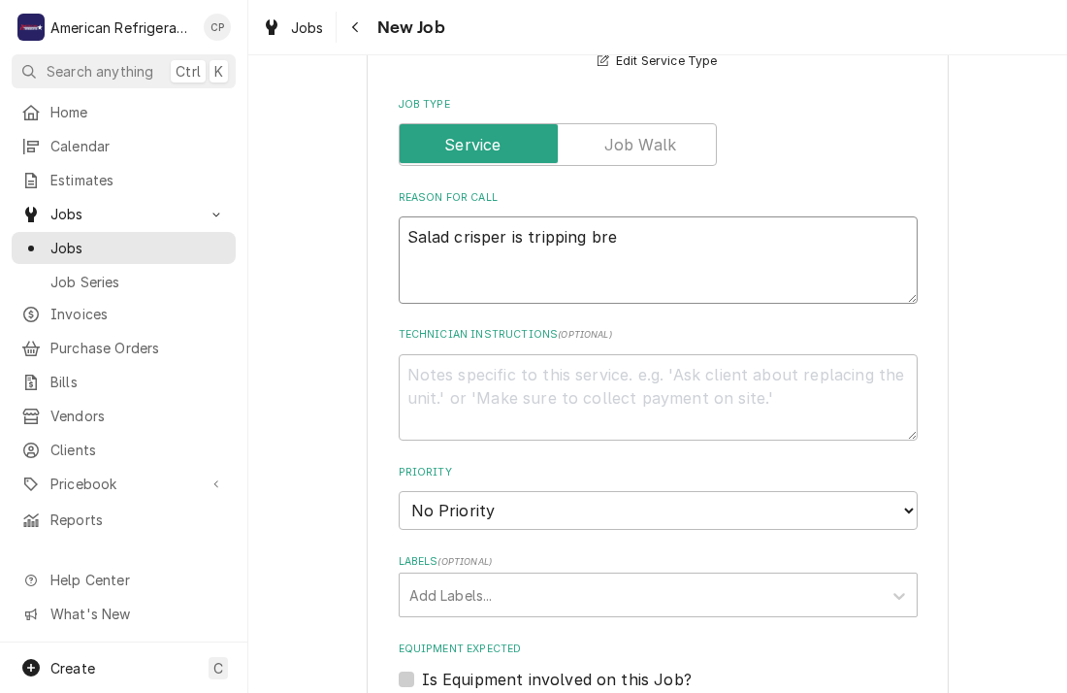
type textarea "x"
type textarea "Salad crisper is tripping brea"
type textarea "x"
type textarea "Salad crisper is tripping break"
type textarea "x"
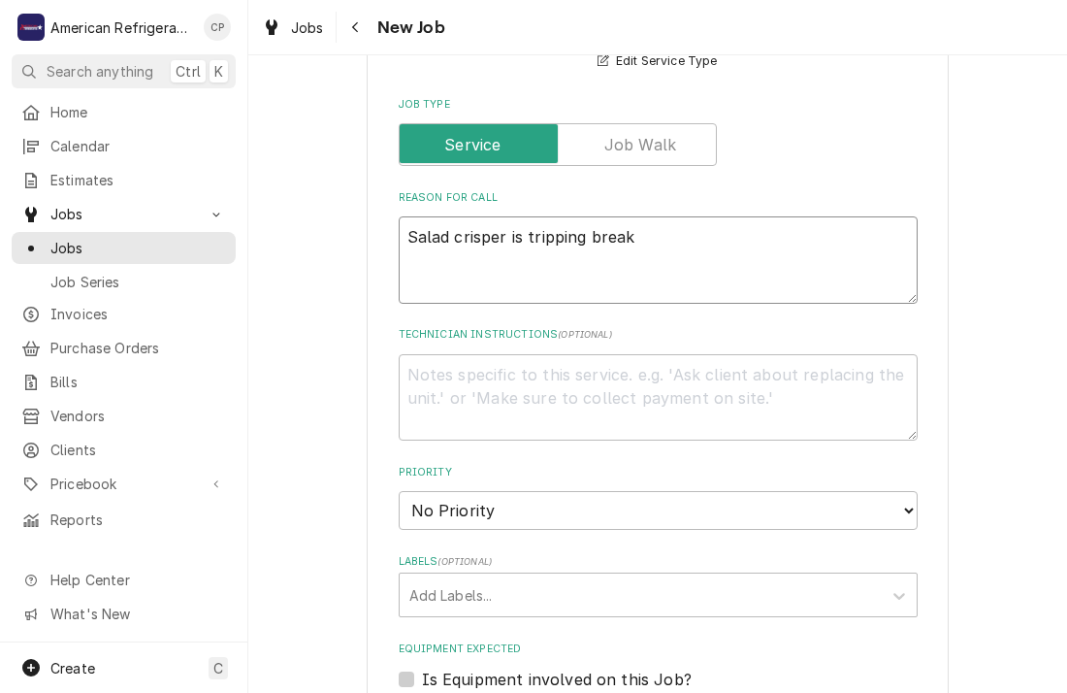
type textarea "Salad crisper is tripping breake"
type textarea "x"
type textarea "Salad crisper is tripping breaker"
type textarea "x"
type textarea "Salad crisper is tripping breaker"
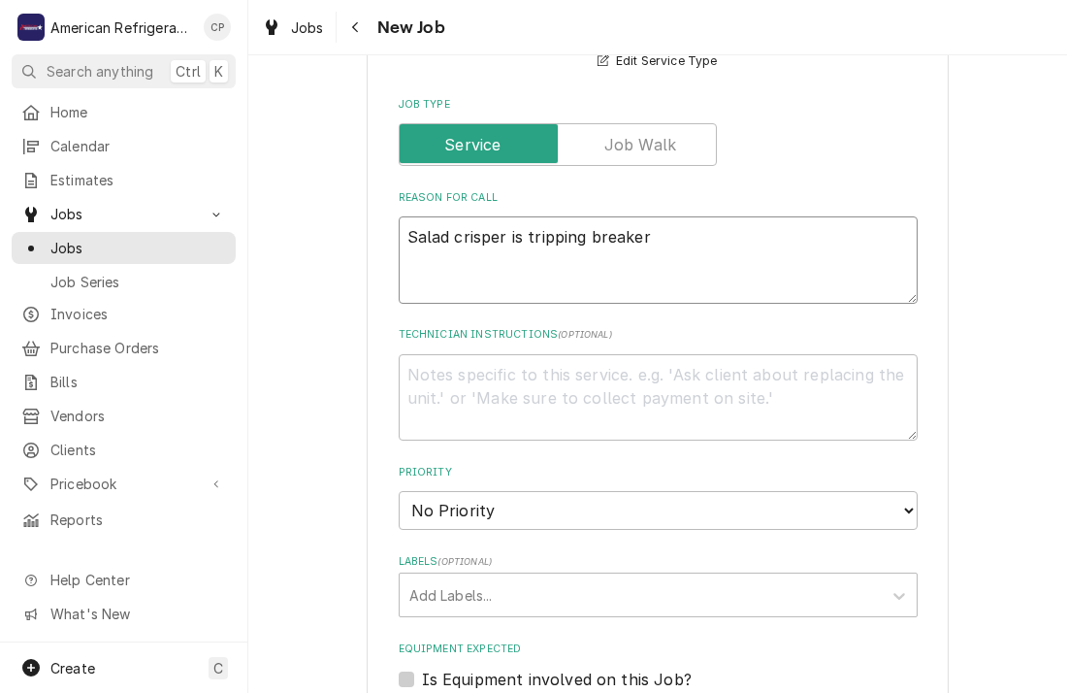
type textarea "x"
type textarea "Salad crisper is tripping breaker"
type textarea "x"
type textarea "D"
type textarea "x"
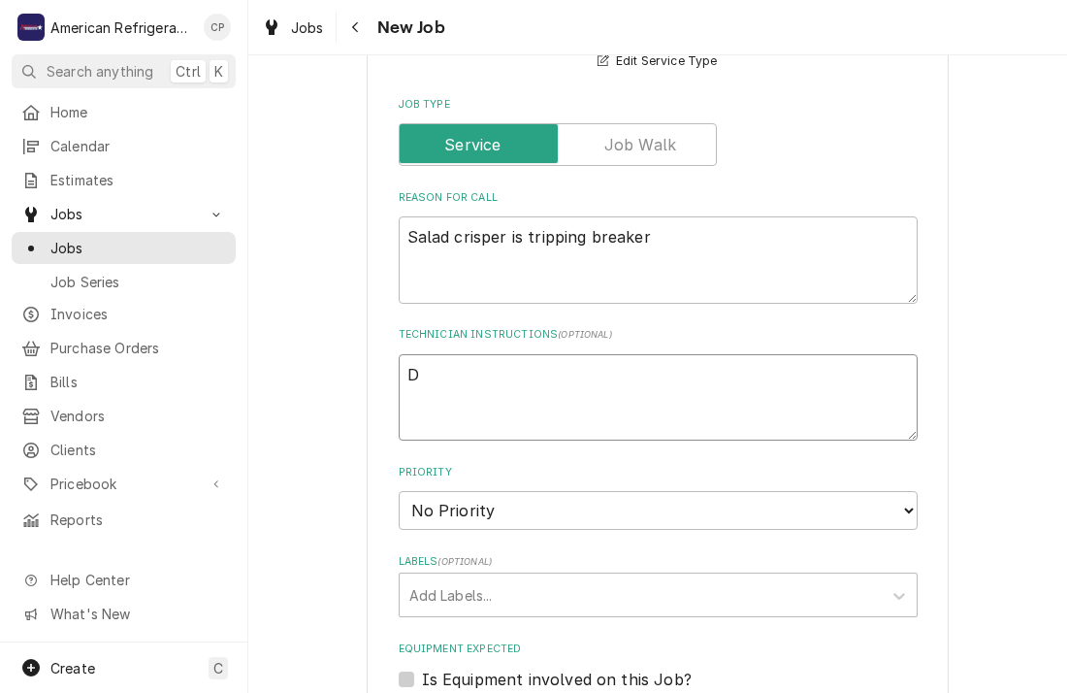
type textarea "Di"
type textarea "x"
type textarea "Dia"
type textarea "x"
type textarea "Diagn"
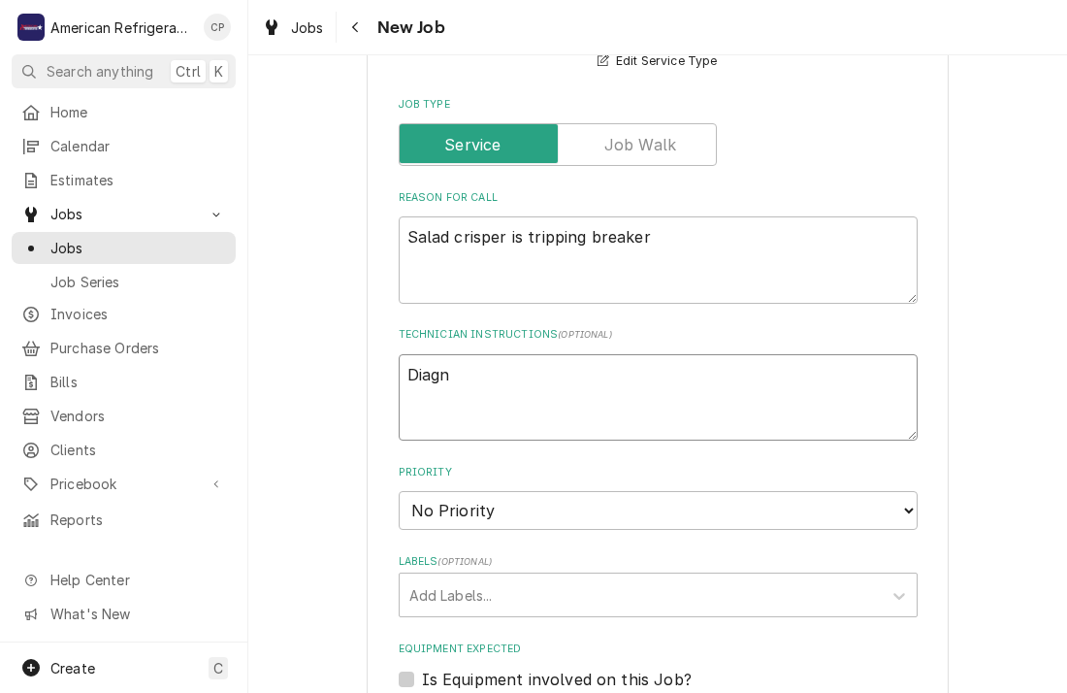
type textarea "x"
type textarea "Diagno"
type textarea "x"
type textarea "Diagnos"
type textarea "x"
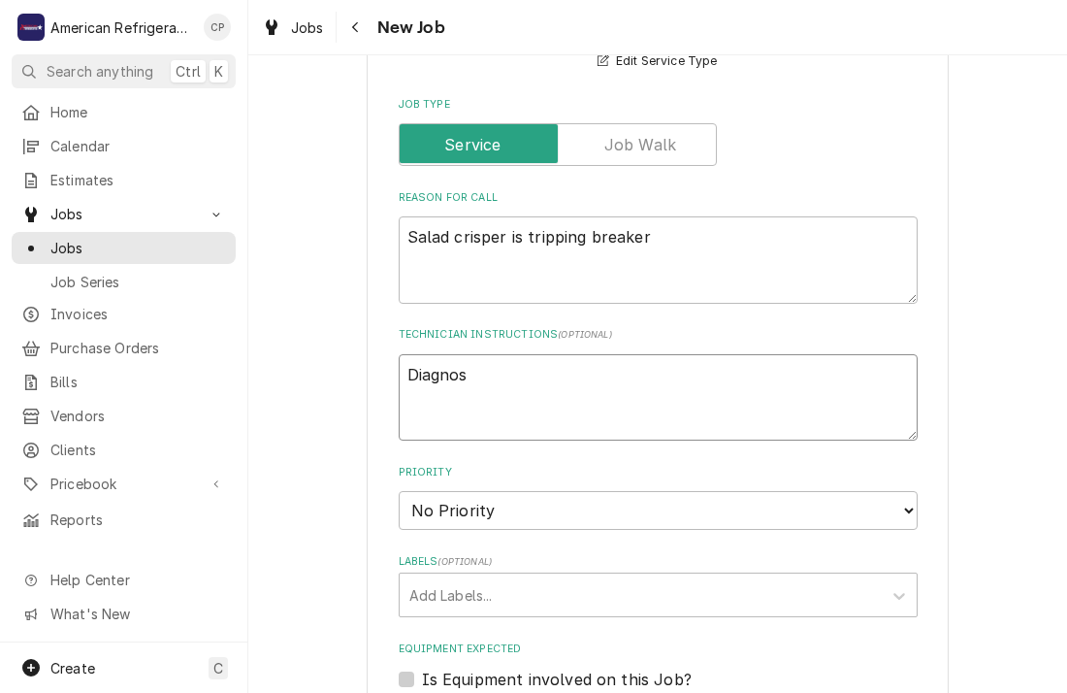
type textarea "Diagnose"
type textarea "x"
type textarea "Diagnose &"
type textarea "x"
type textarea "Diagnose &"
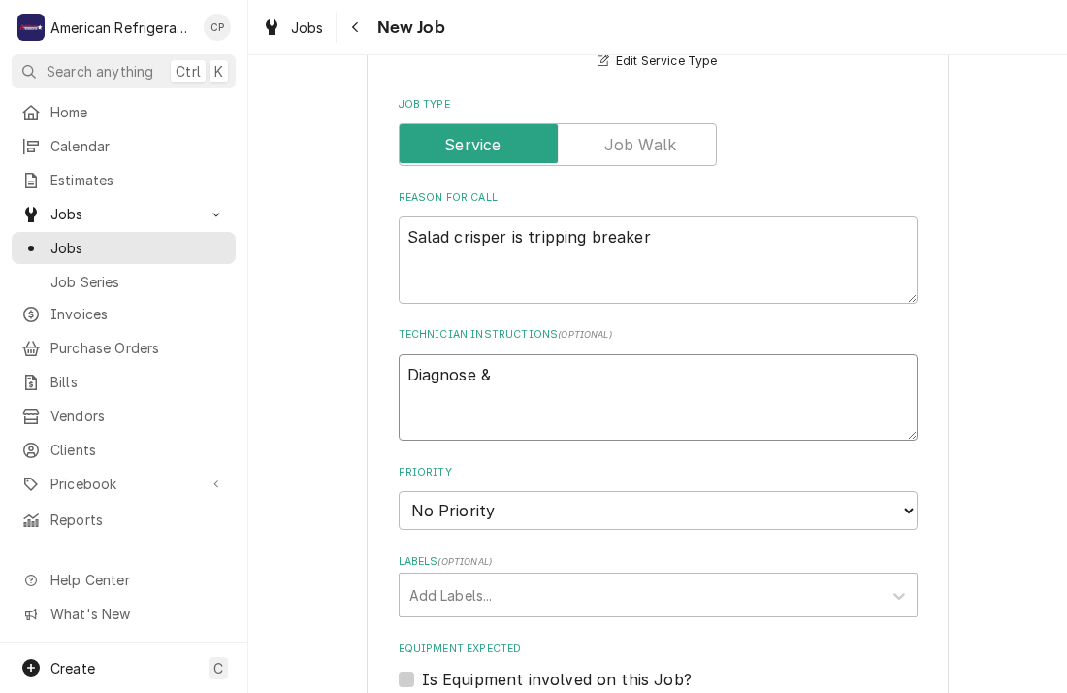
type textarea "x"
type textarea "Diagnose & c"
type textarea "x"
type textarea "Diagnose & ca"
type textarea "x"
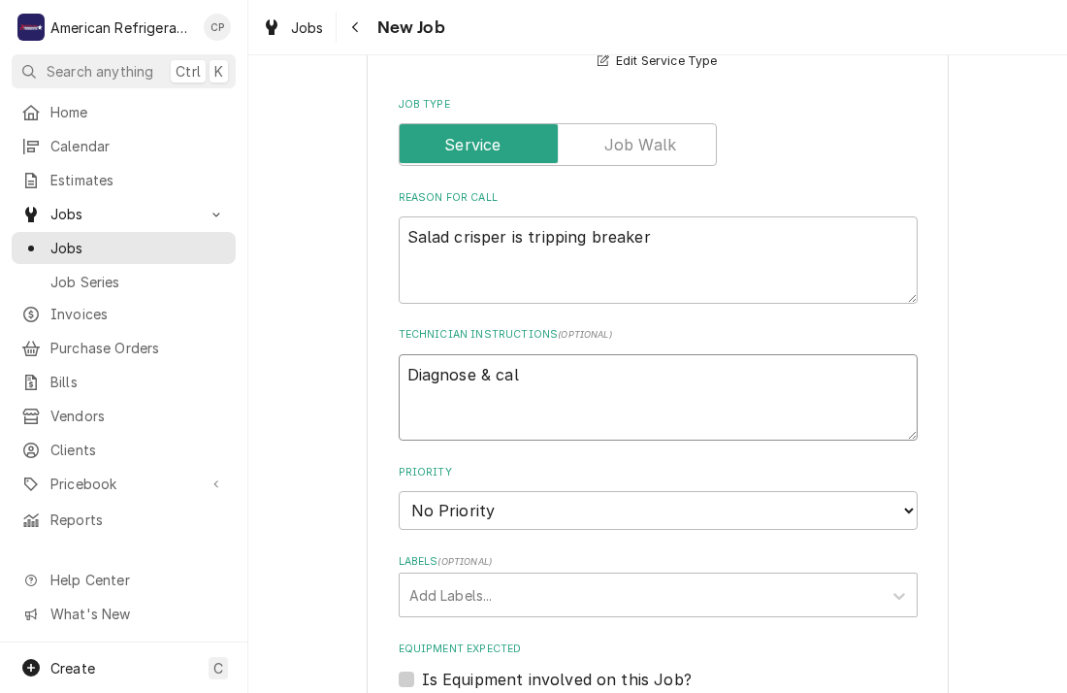
type textarea "Diagnose & call"
type textarea "x"
type textarea "Diagnose & call"
type textarea "x"
type textarea "Diagnose & call gl"
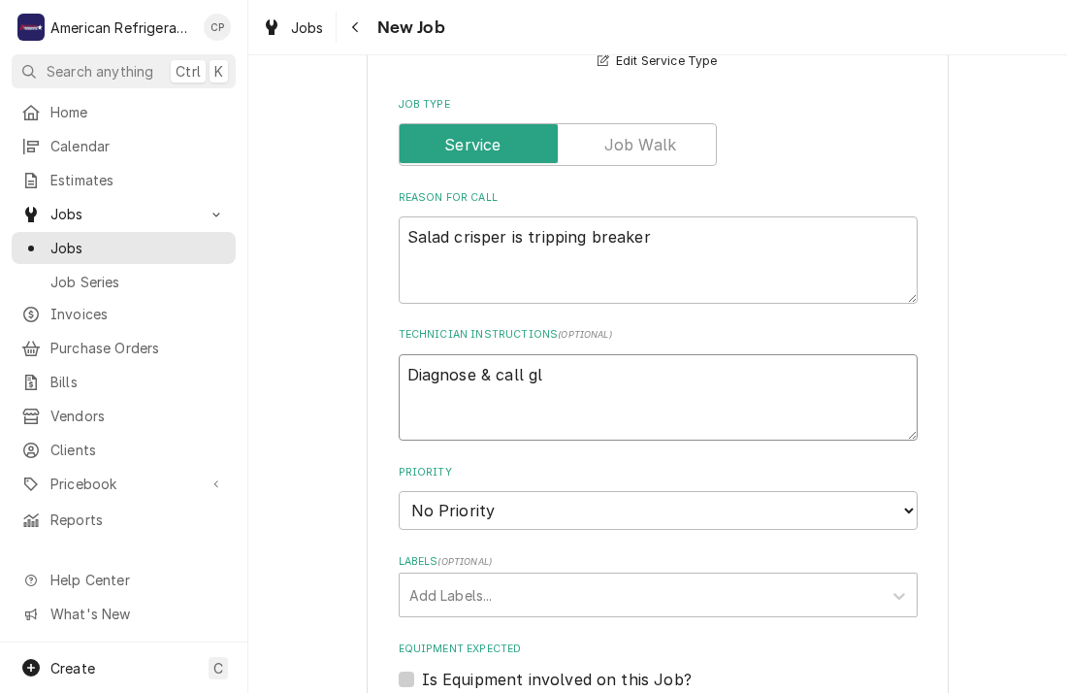
type textarea "x"
type textarea "Diagnose & call [PERSON_NAME]"
type textarea "x"
type textarea "Diagnose & call [PERSON_NAME]"
type textarea "x"
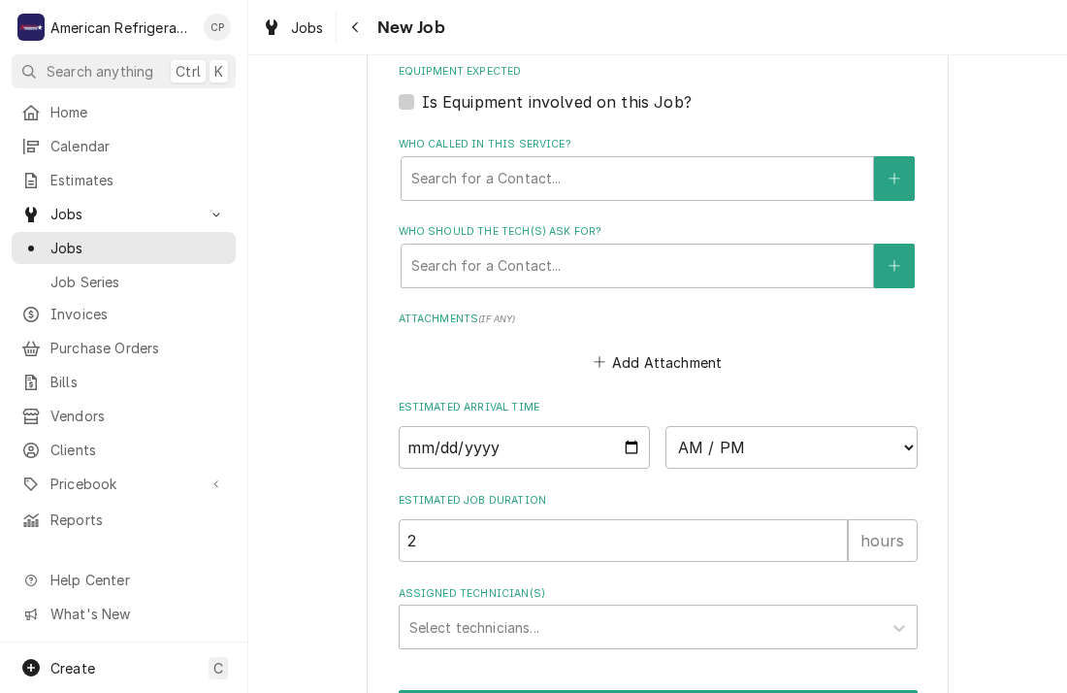
scroll to position [1320, 0]
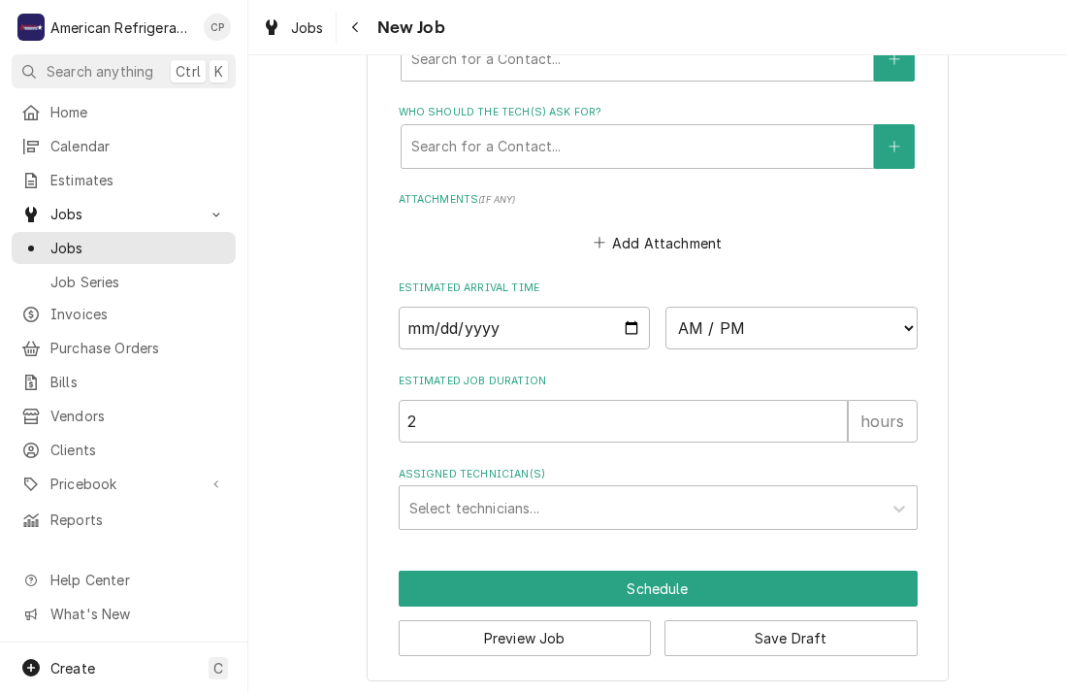
type textarea "Diagnose & call [PERSON_NAME]"
click at [630, 323] on input "Date" at bounding box center [525, 328] width 252 height 43
type textarea "x"
type input "[DATE]"
click at [735, 332] on select "AM / PM 6:00 AM 6:15 AM 6:30 AM 6:45 AM 7:00 AM 7:15 AM 7:30 AM 7:45 AM 8:00 AM…" at bounding box center [792, 328] width 252 height 43
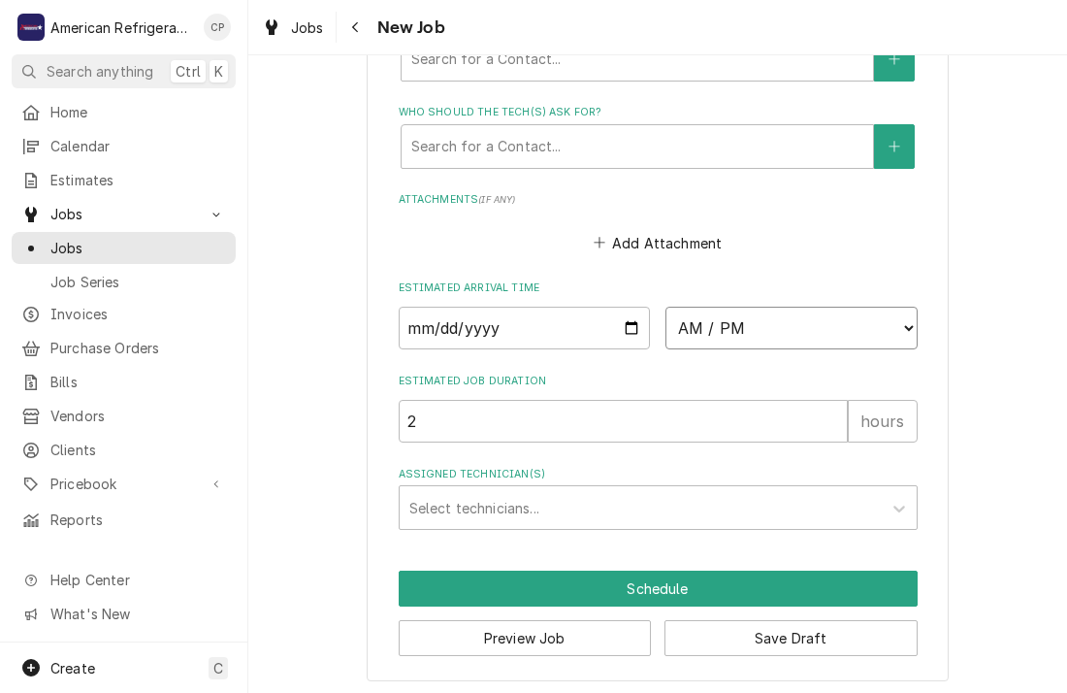
type textarea "x"
select select "15:45:00"
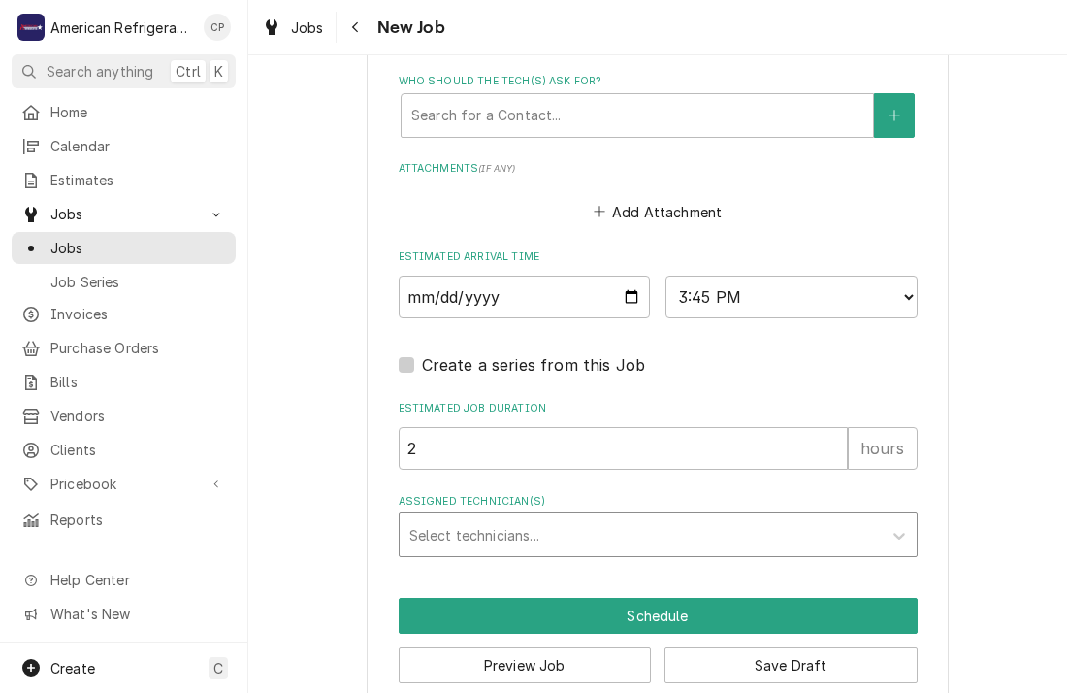
click at [579, 528] on div "Assigned Technician(s)" at bounding box center [641, 534] width 463 height 35
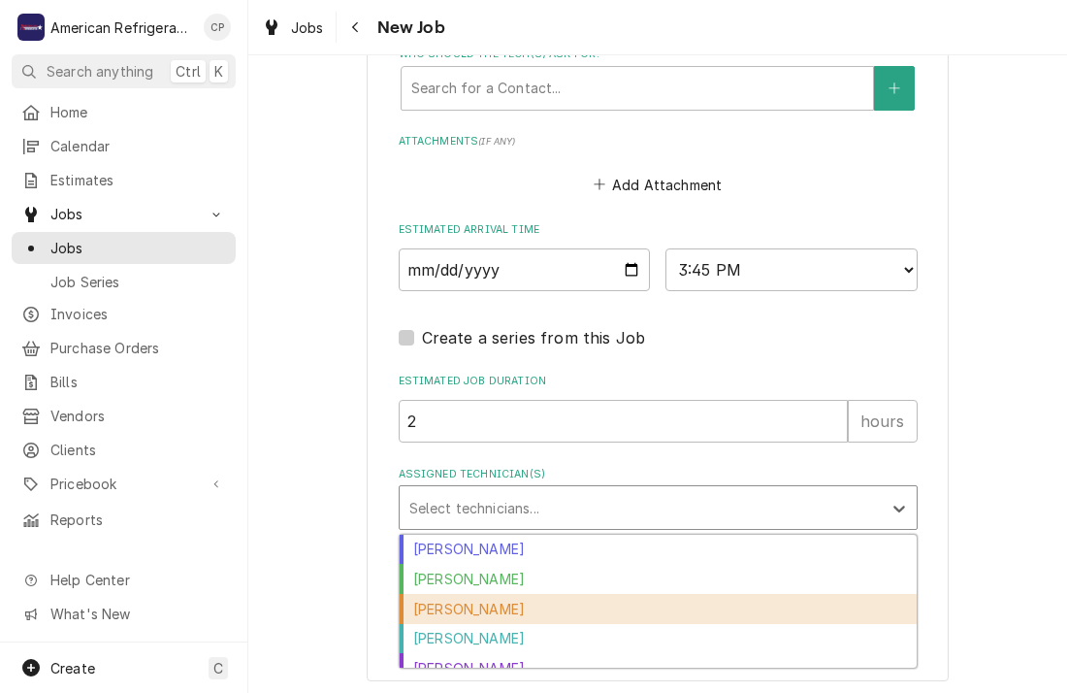
scroll to position [15, 0]
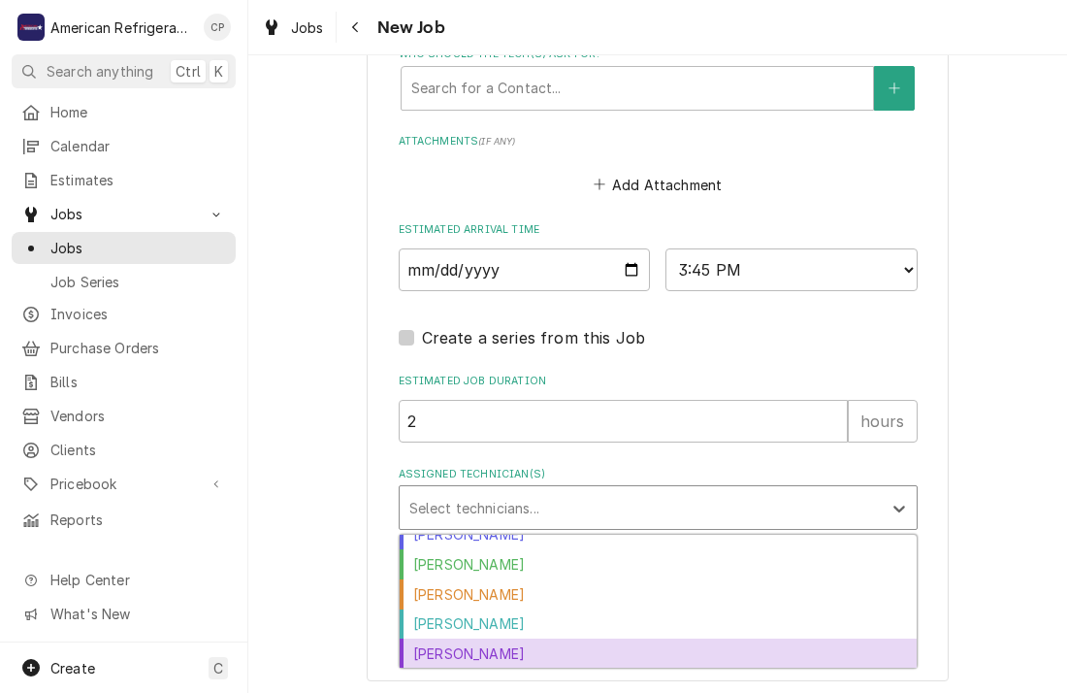
click at [532, 643] on div "[PERSON_NAME]" at bounding box center [658, 654] width 517 height 30
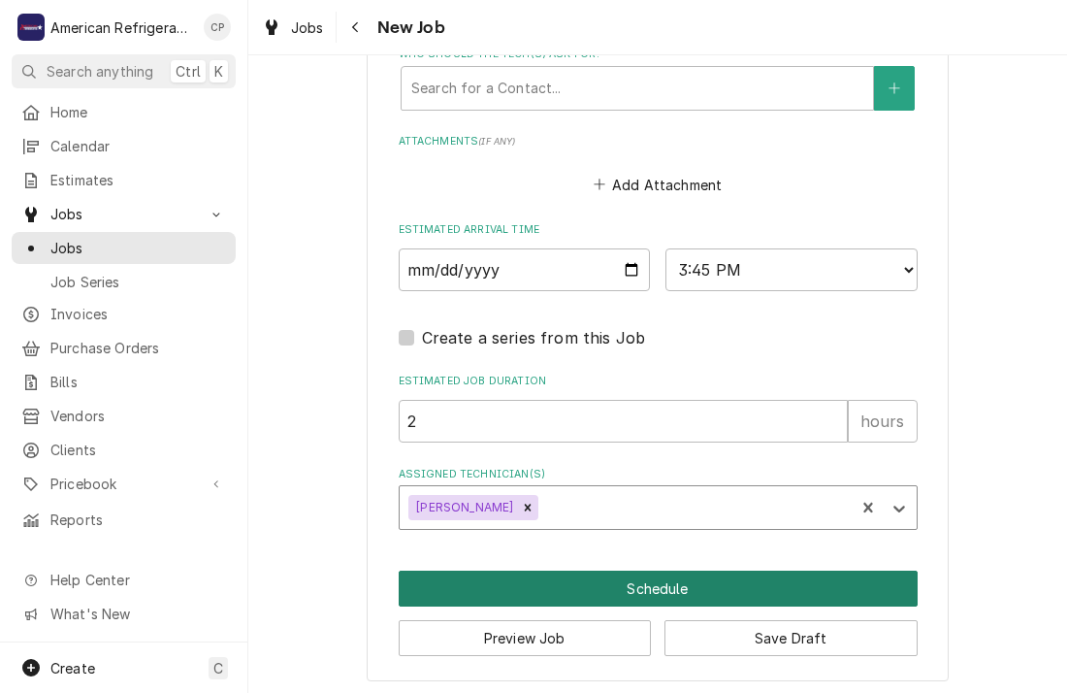
click at [532, 587] on button "Schedule" at bounding box center [658, 589] width 519 height 36
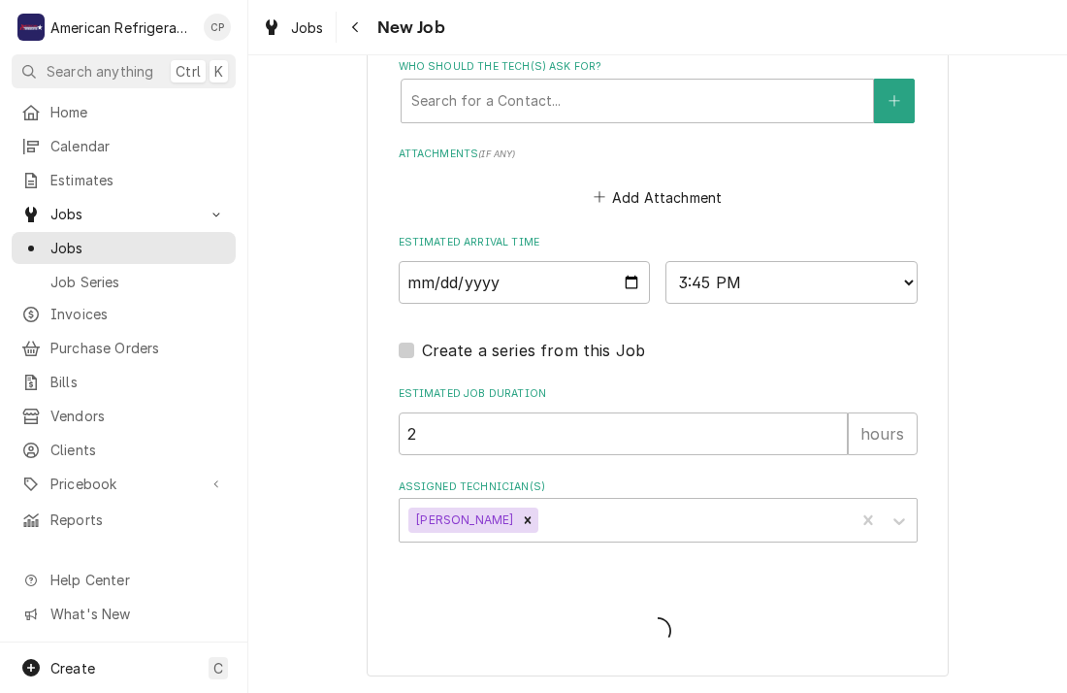
scroll to position [1361, 0]
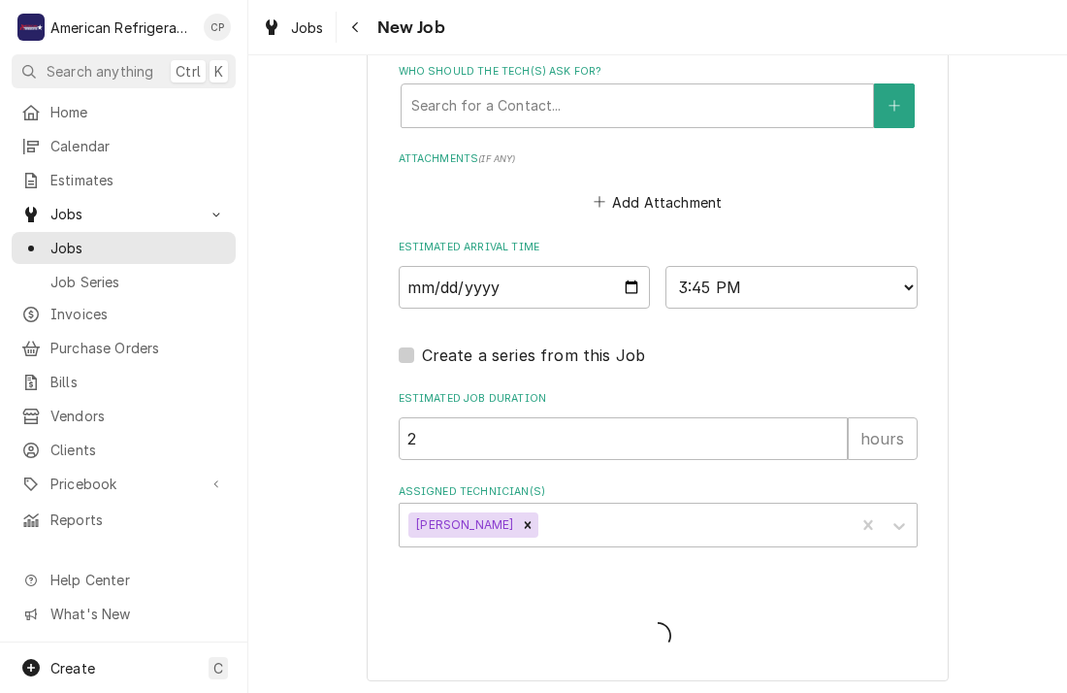
type textarea "x"
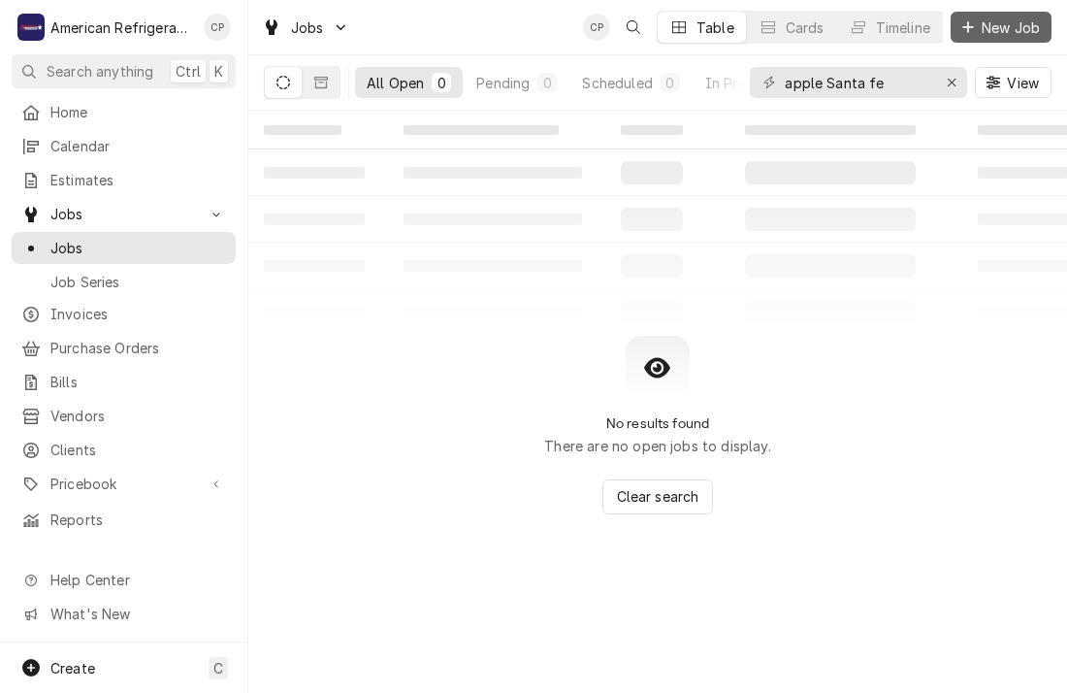
click at [1039, 30] on span "New Job" at bounding box center [1011, 27] width 66 height 20
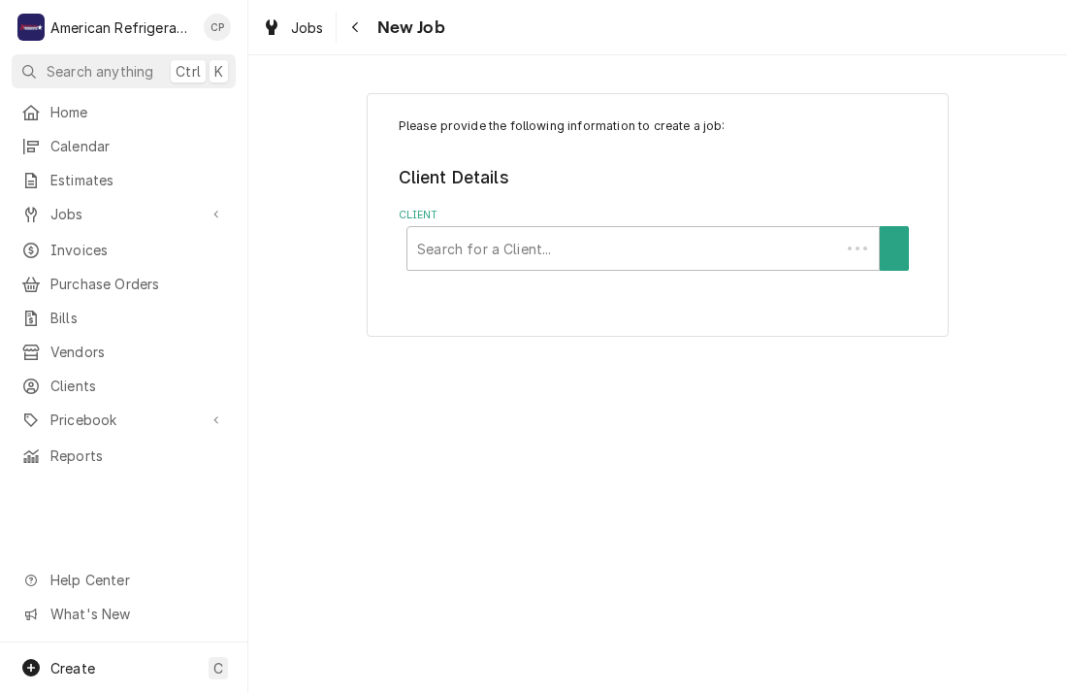
click at [464, 254] on div "Client" at bounding box center [623, 248] width 413 height 35
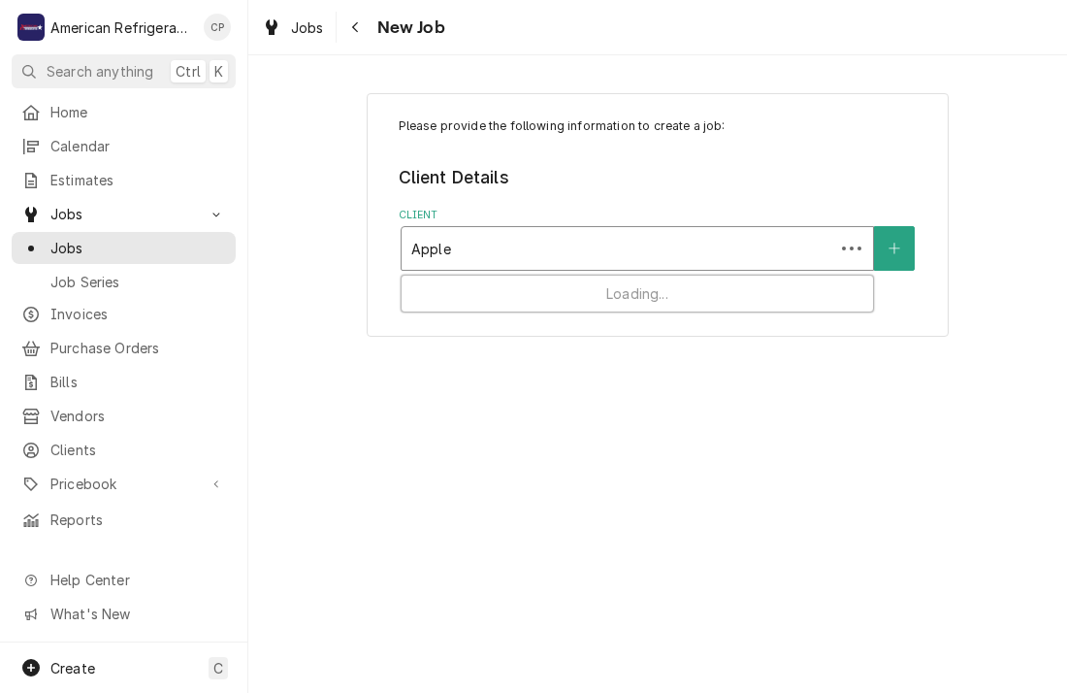
type input "Apple"
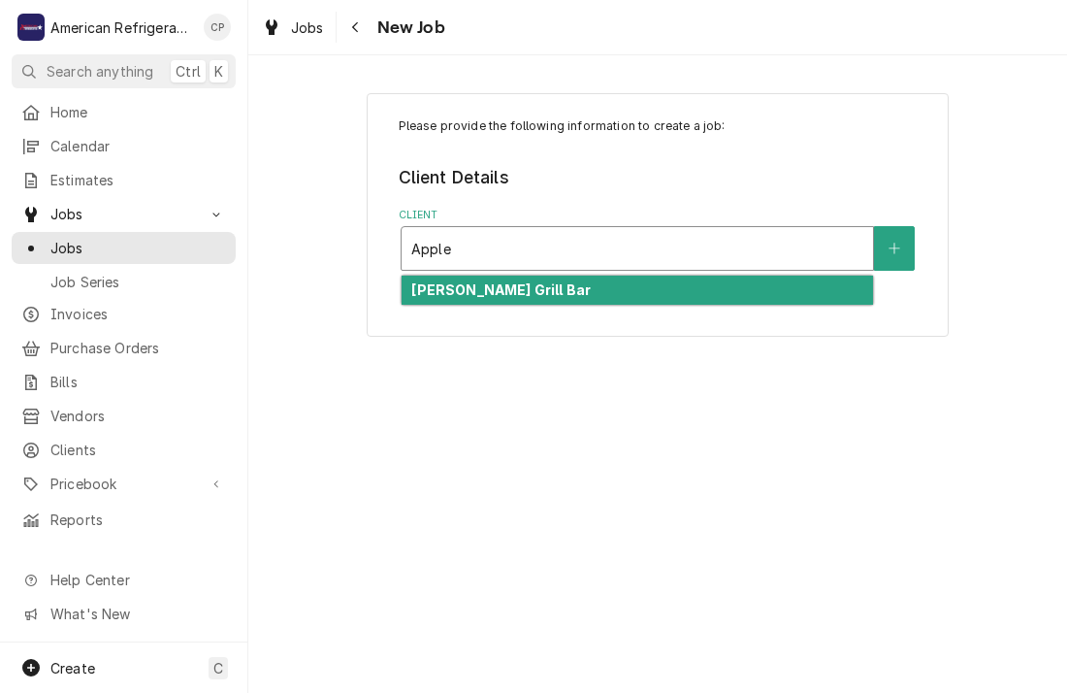
click at [463, 296] on strong "[PERSON_NAME] Grill Bar" at bounding box center [501, 289] width 180 height 16
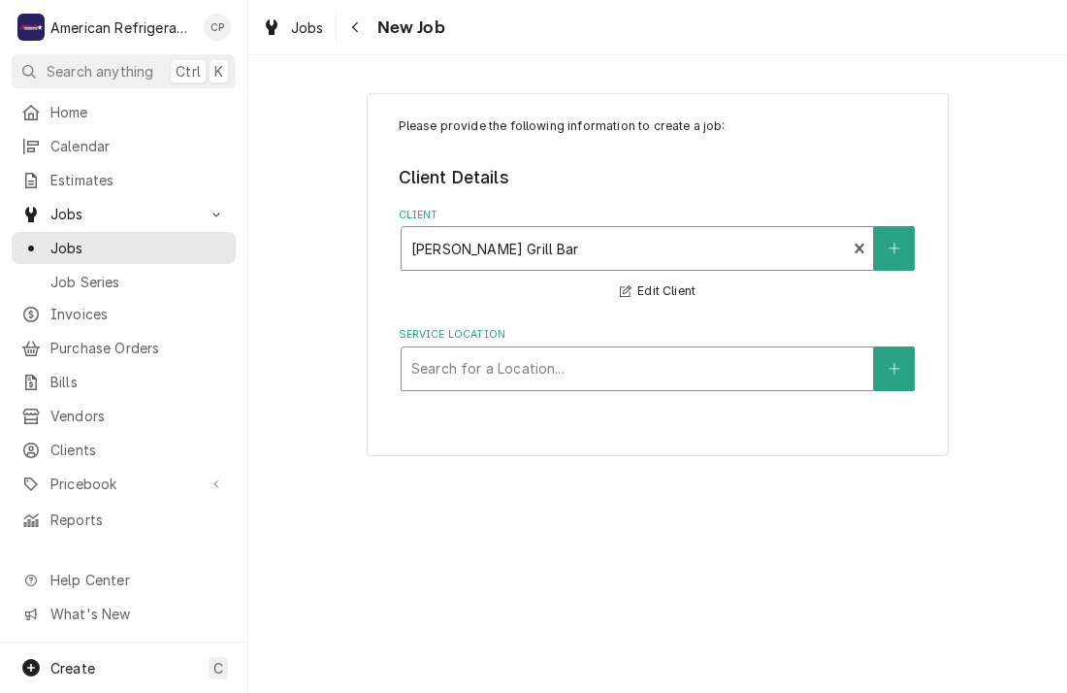
click at [479, 377] on div "Service Location" at bounding box center [637, 368] width 452 height 35
type input "santa"
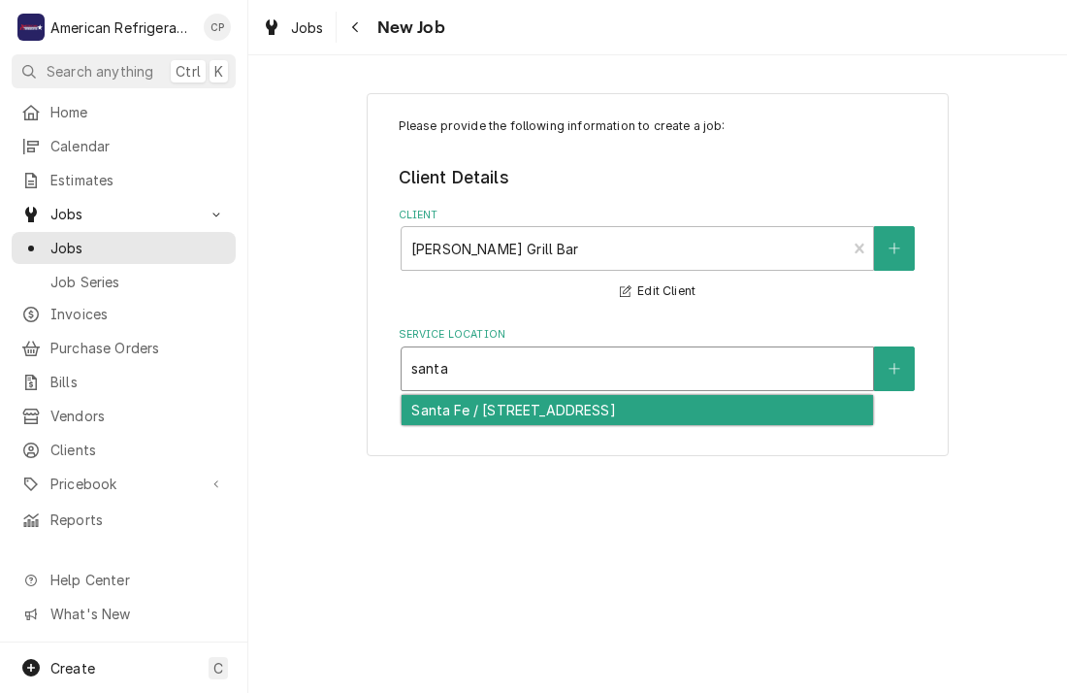
click at [478, 413] on div "Santa Fe / [STREET_ADDRESS]" at bounding box center [638, 410] width 472 height 30
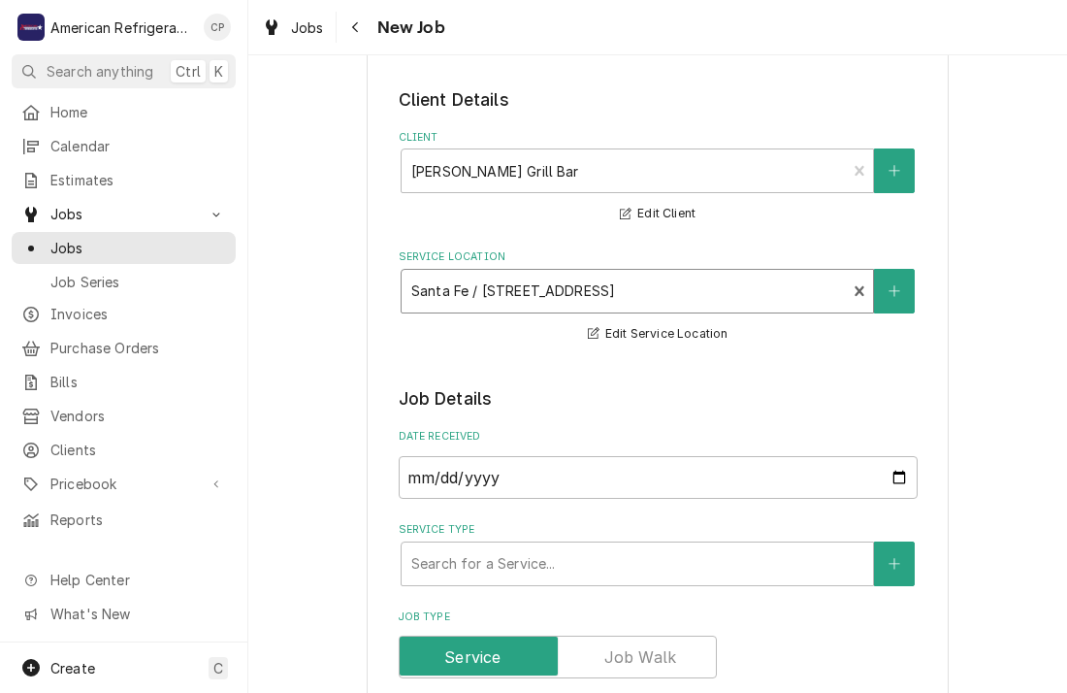
scroll to position [128, 0]
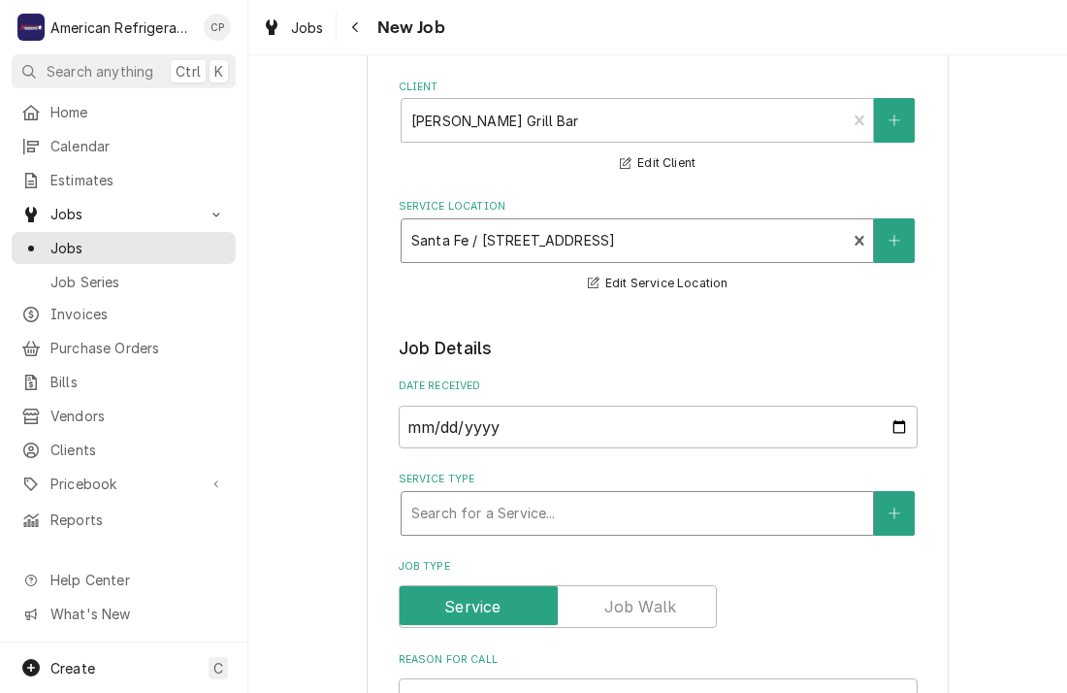
click at [466, 508] on div "Service Type" at bounding box center [637, 513] width 452 height 35
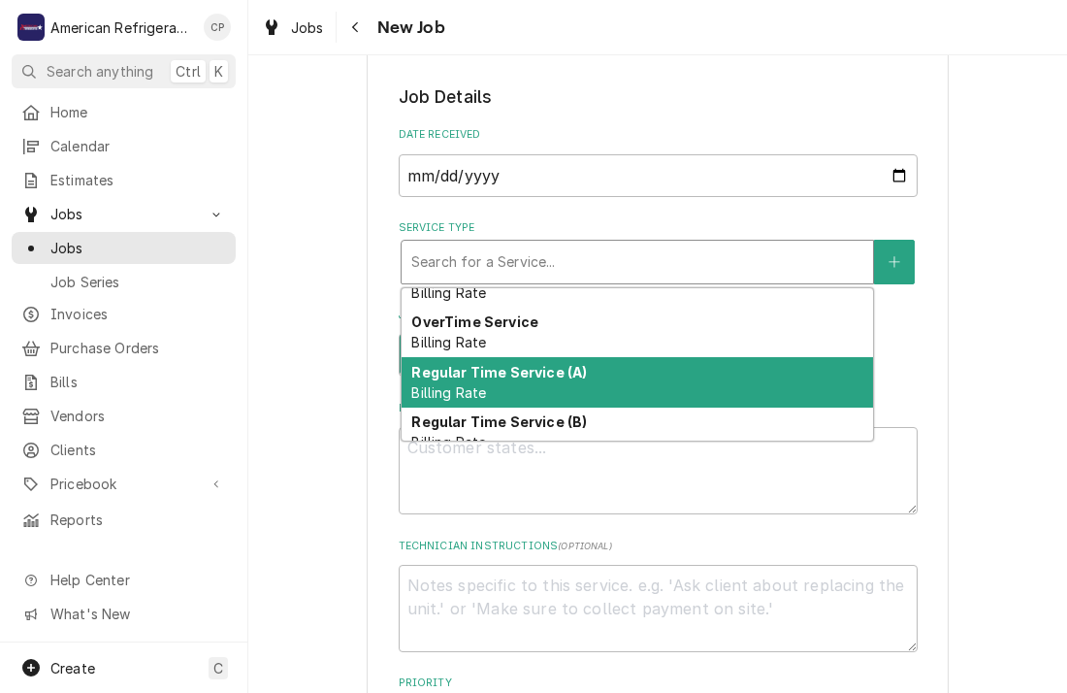
scroll to position [89, 0]
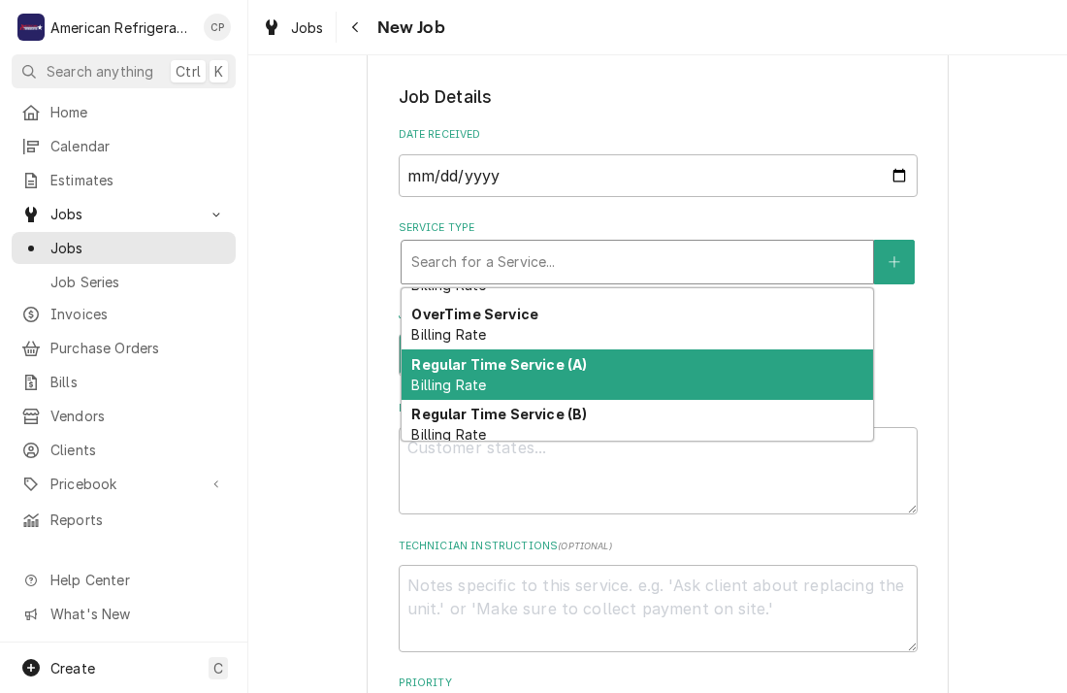
click at [483, 372] on div "Regular Time Service (A) Billing Rate" at bounding box center [638, 374] width 472 height 50
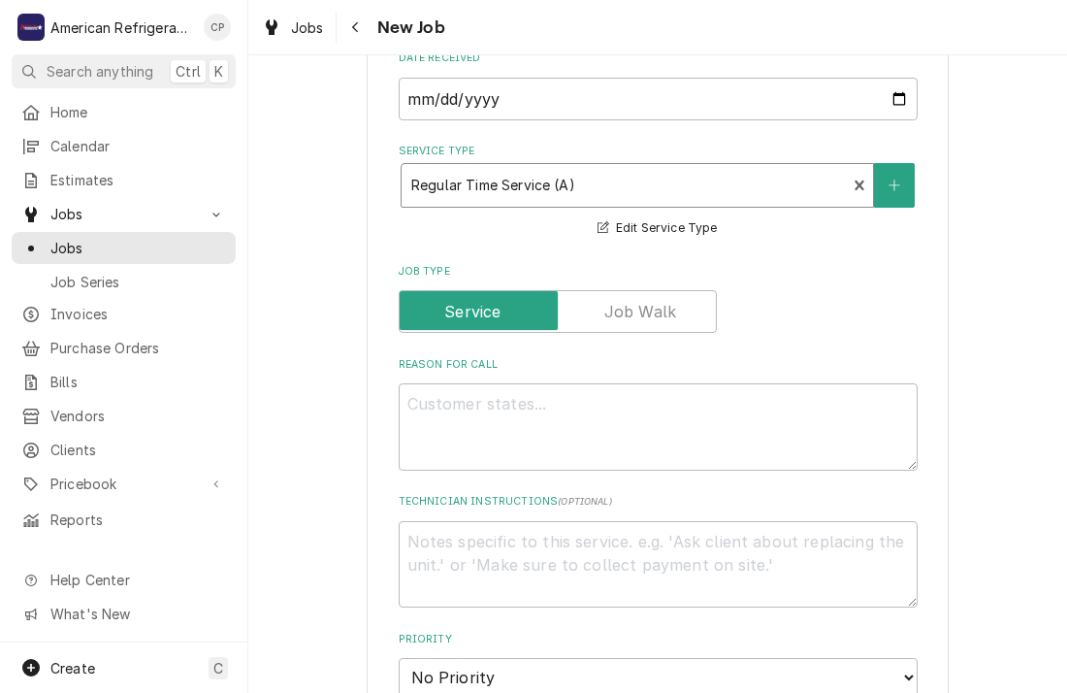
scroll to position [571, 0]
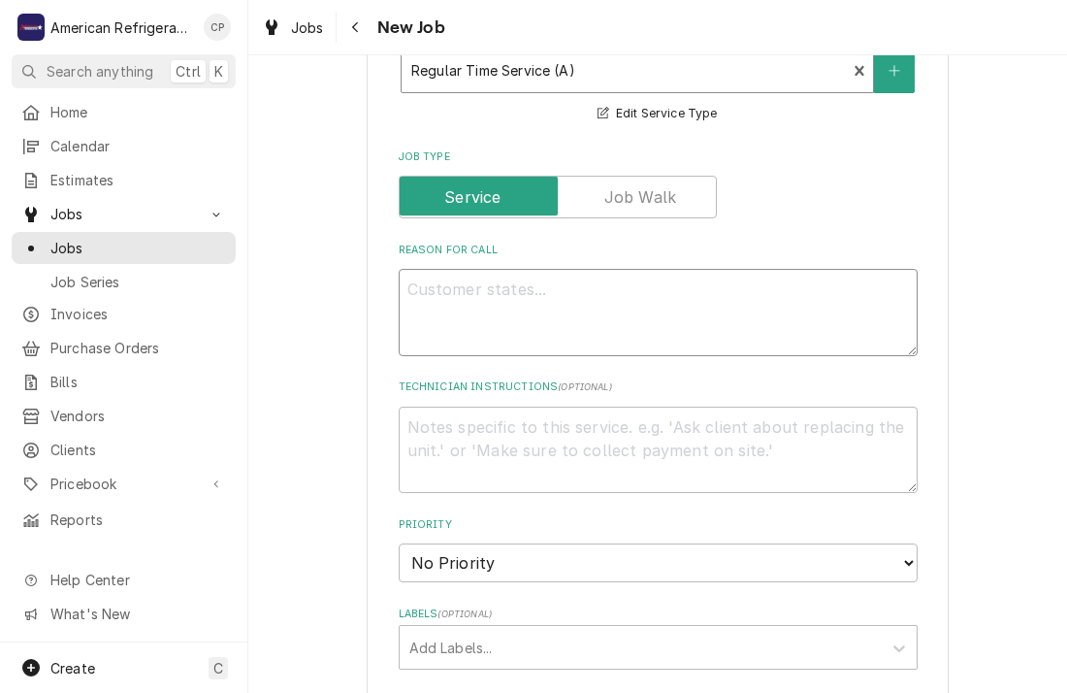
click at [475, 329] on textarea "Reason For Call" at bounding box center [658, 312] width 519 height 87
type textarea "x"
type textarea "W"
type textarea "x"
type textarea "Walk"
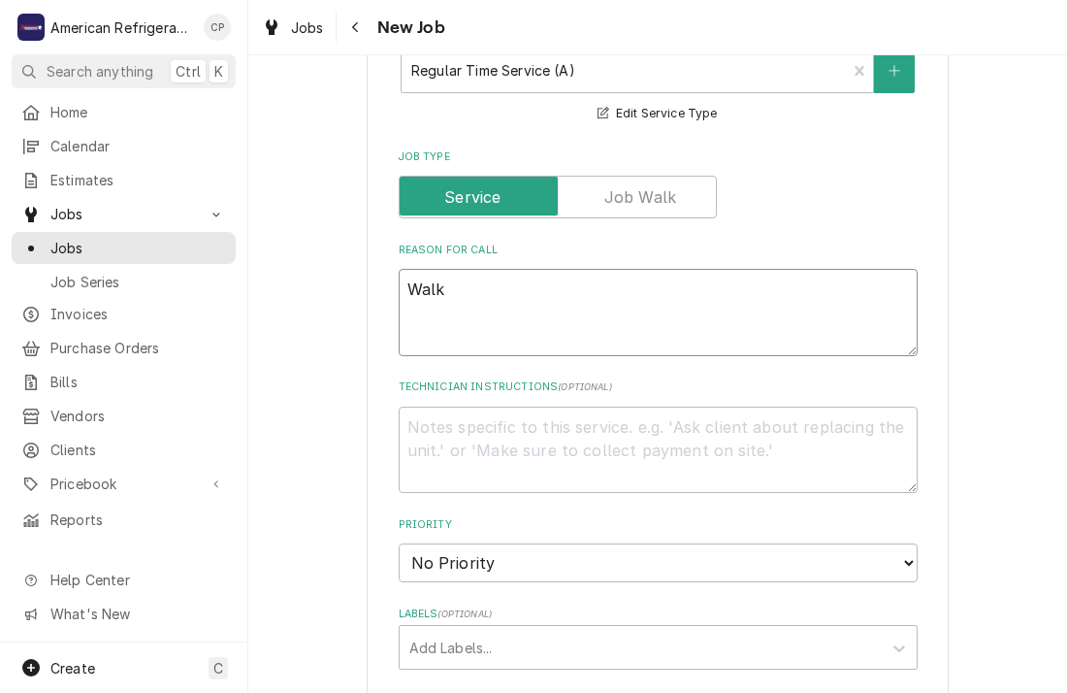
type textarea "x"
type textarea "Walk-i"
type textarea "x"
type textarea "Walk-in"
type textarea "x"
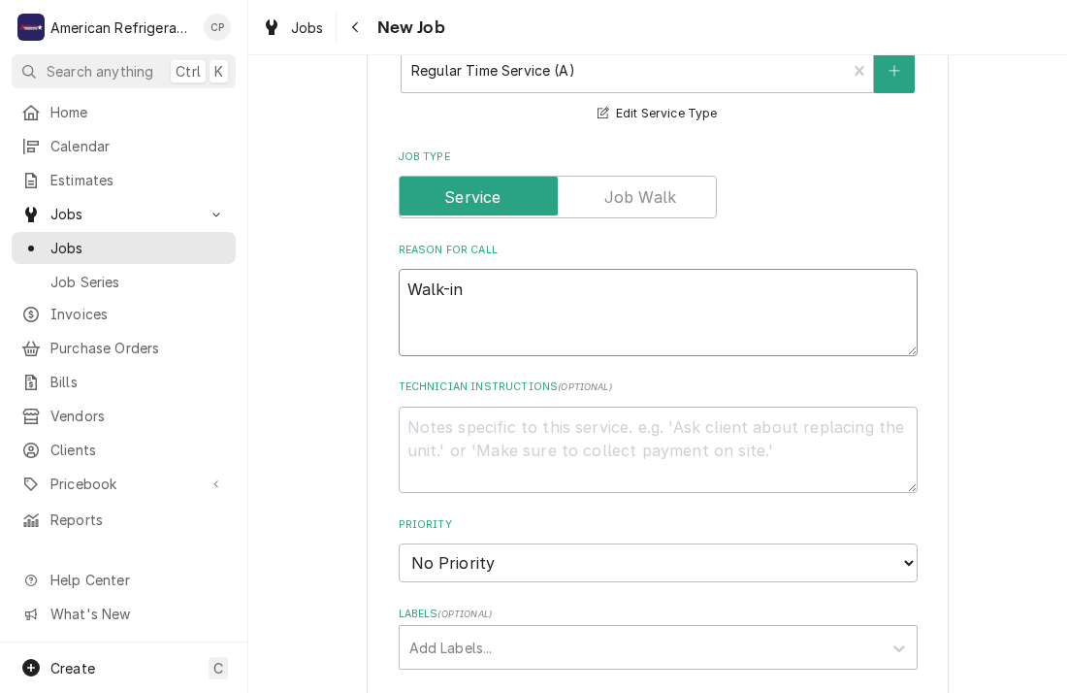
type textarea "Walk-in F"
type textarea "x"
type textarea "Walk-in Fr"
type textarea "x"
type textarea "Walk-in Free"
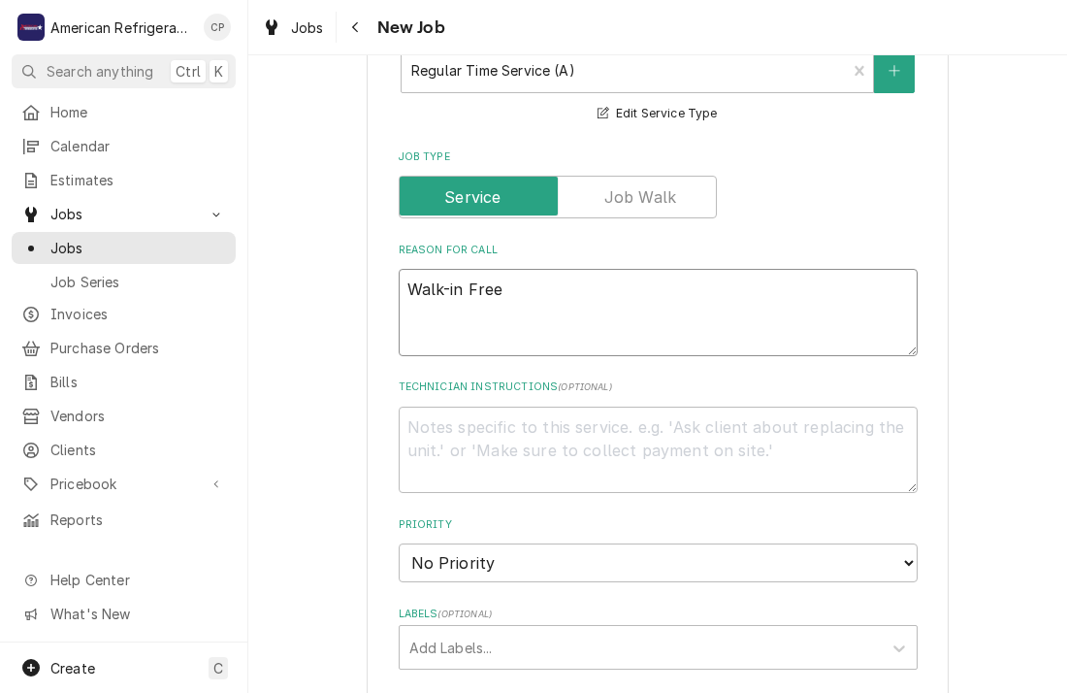
type textarea "x"
type textarea "Walk-in Freez"
type textarea "x"
type textarea "Walk-in Freeze"
type textarea "x"
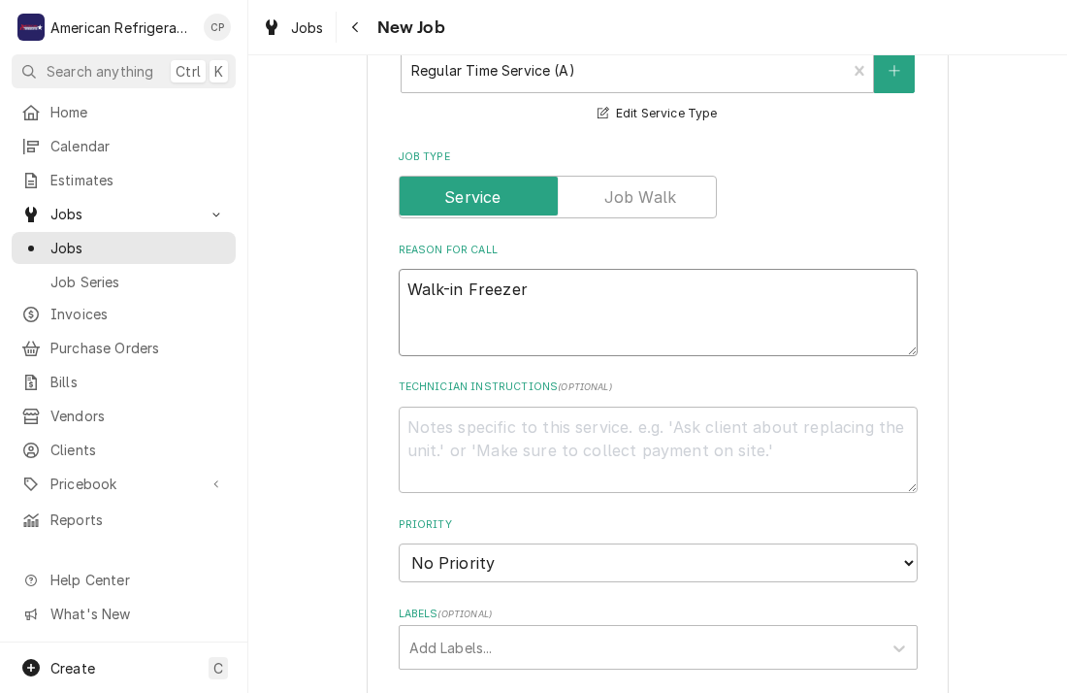
type textarea "Walk-in Freezer"
type textarea "x"
type textarea "Walk-in Freezer @"
type textarea "x"
type textarea "Walk-in Freezer @ 36"
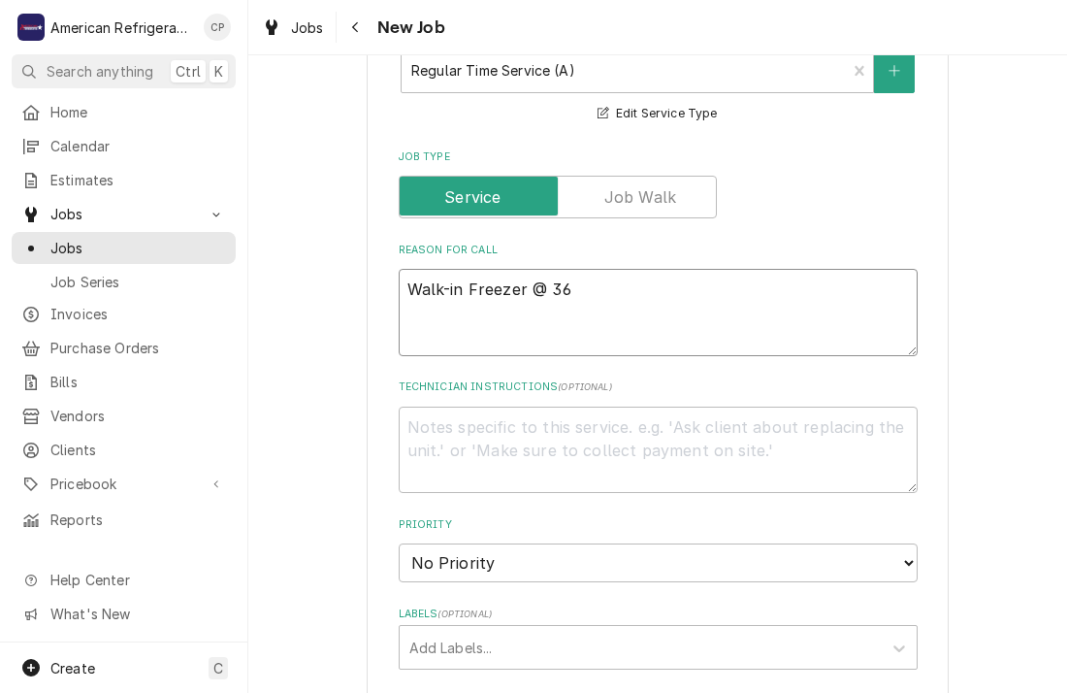
type textarea "x"
type textarea "Walk-in Freezer @ 36"
type textarea "x"
type textarea "Walk-in Freezer @ 36 de"
type textarea "x"
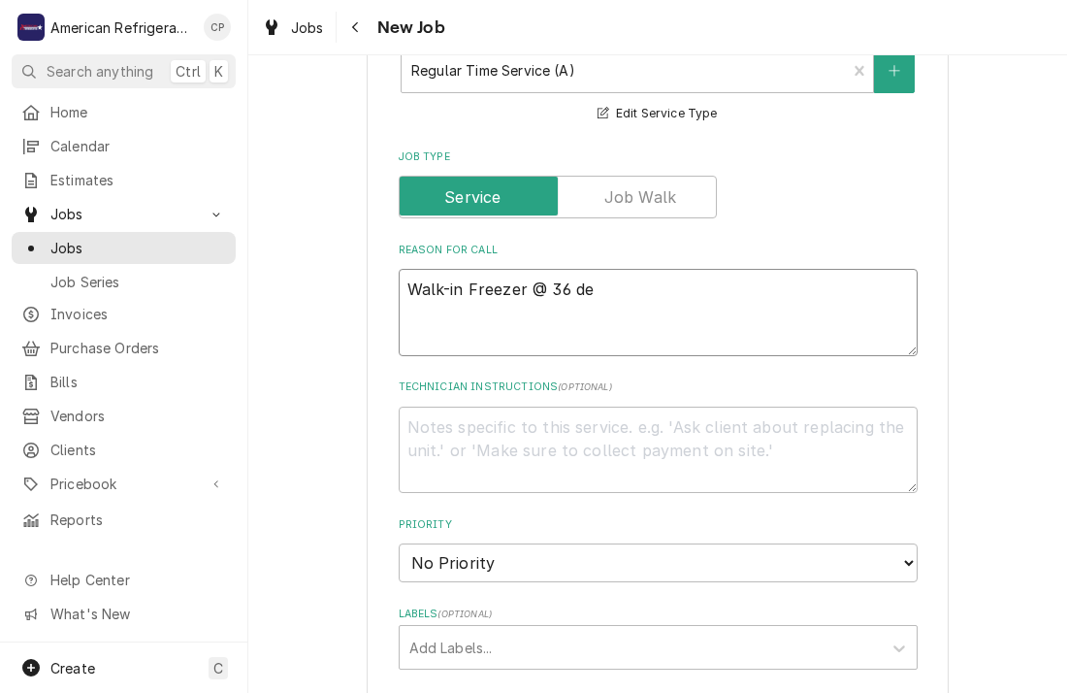
type textarea "Walk-in Freezer @ 36 deg"
type textarea "x"
type textarea "Walk-in Freezer @ 36 degr"
type textarea "x"
type textarea "Walk-in Freezer @ 36 degre"
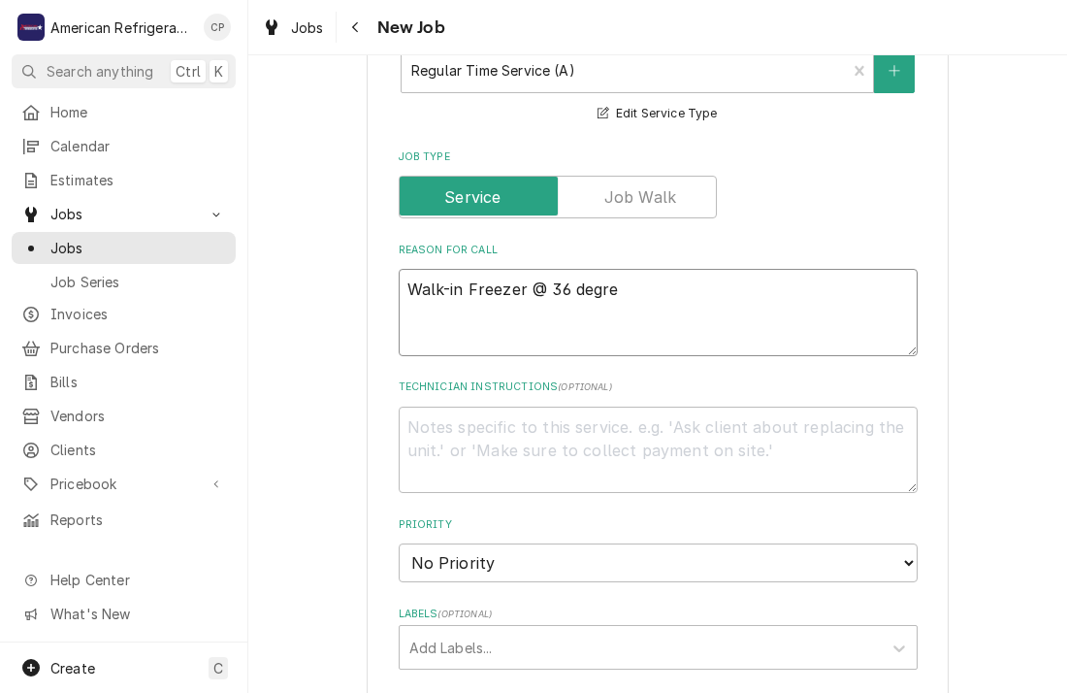
type textarea "x"
type textarea "Walk-in Freezer @ 36 degree"
type textarea "x"
type textarea "Walk-in Freezer @ 36 degrees"
type textarea "x"
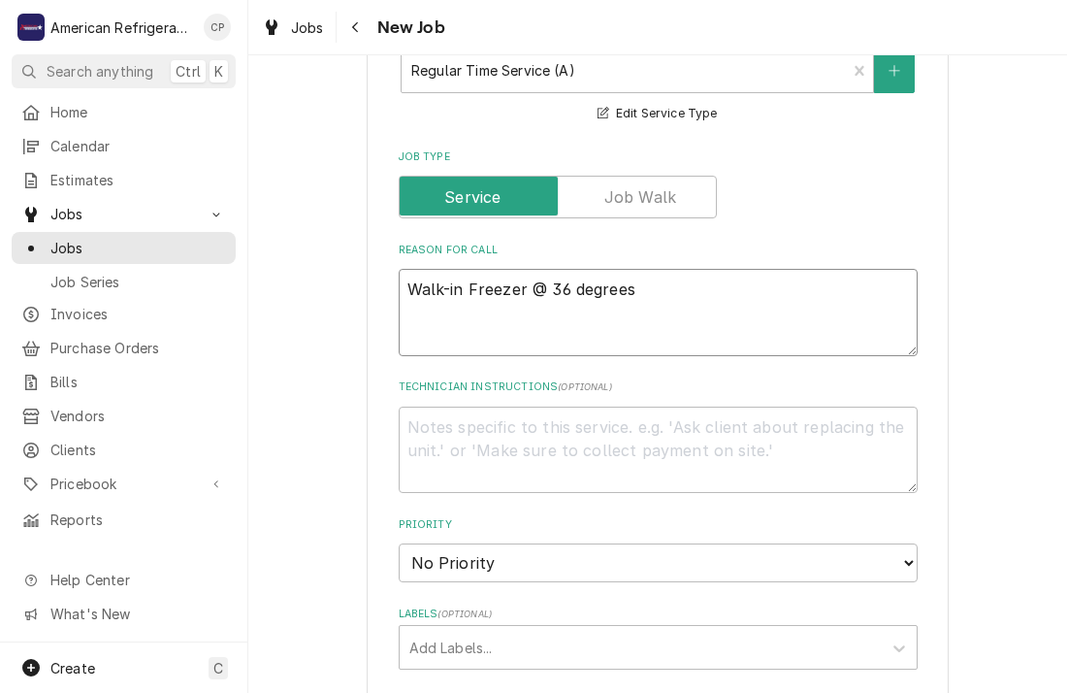
type textarea "Walk-in Freezer @ 36 degrees"
type textarea "x"
type textarea "Walk-in Freezer @ 36 degrees an"
type textarea "x"
type textarea "Walk-in Freezer @ 36 degrees and"
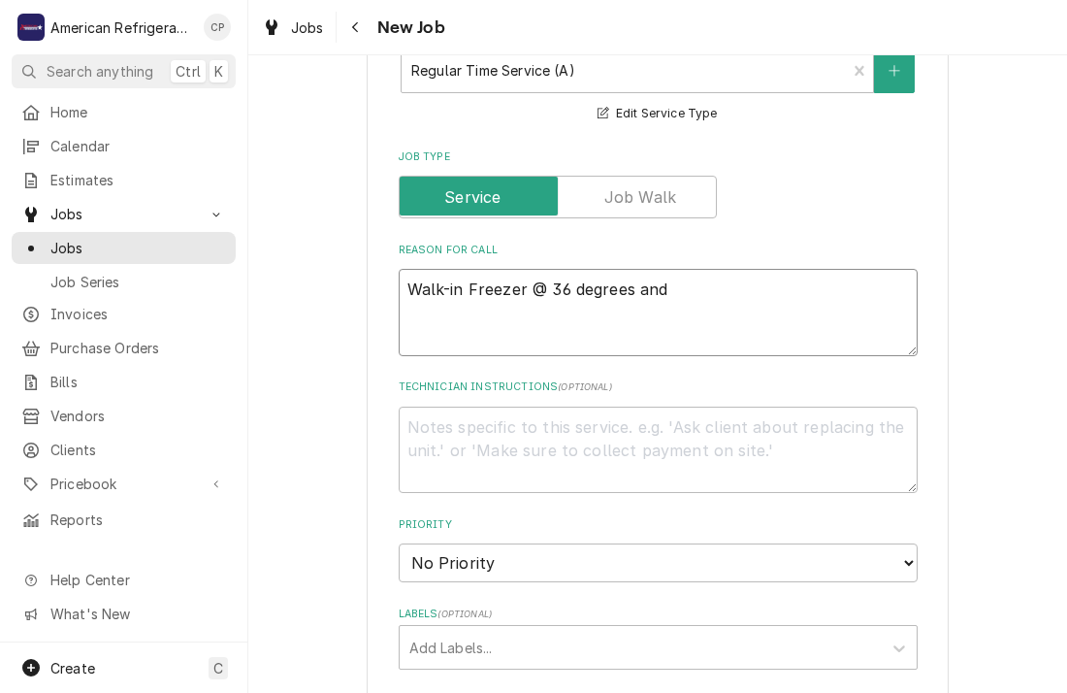
type textarea "x"
type textarea "Walk-in Freezer @ 36 degrees and fa"
type textarea "x"
type textarea "Walk-in Freezer @ 36 degrees and fan"
type textarea "x"
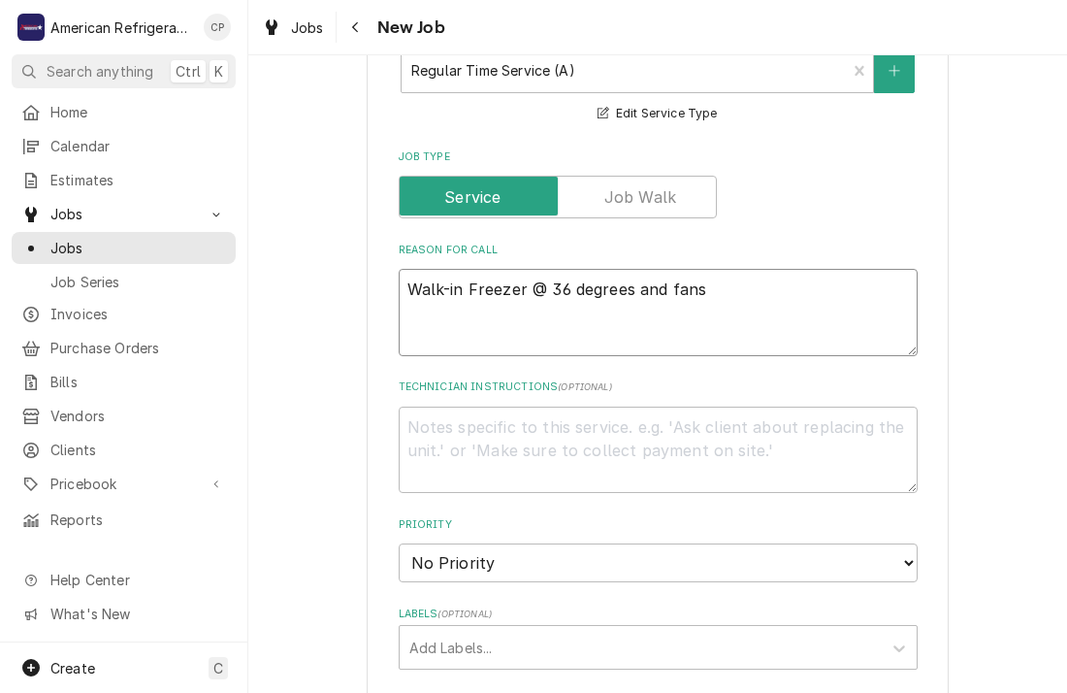
type textarea "Walk-in Freezer @ 36 degrees and fans"
type textarea "x"
type textarea "Walk-in Freezer @ 36 degrees and fans ar"
type textarea "x"
type textarea "Walk-in Freezer @ 36 degrees and fans are"
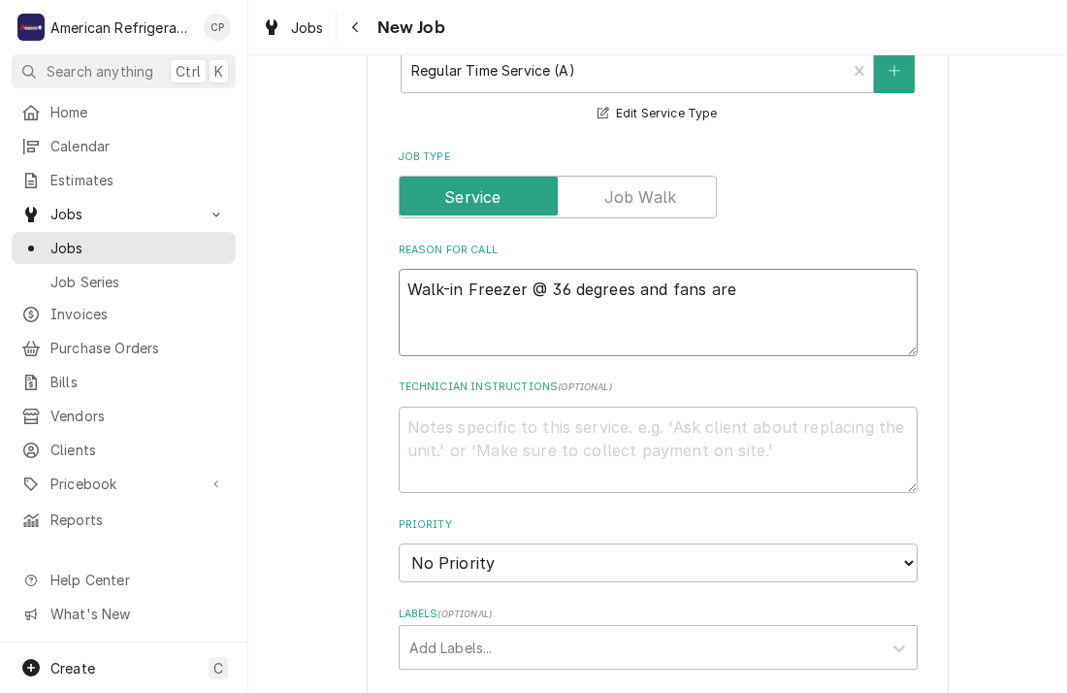
type textarea "x"
type textarea "Walk-in Freezer @ 36 degrees and fans are n"
type textarea "x"
type textarea "Walk-in Freezer @ 36 degrees and fans are no"
type textarea "x"
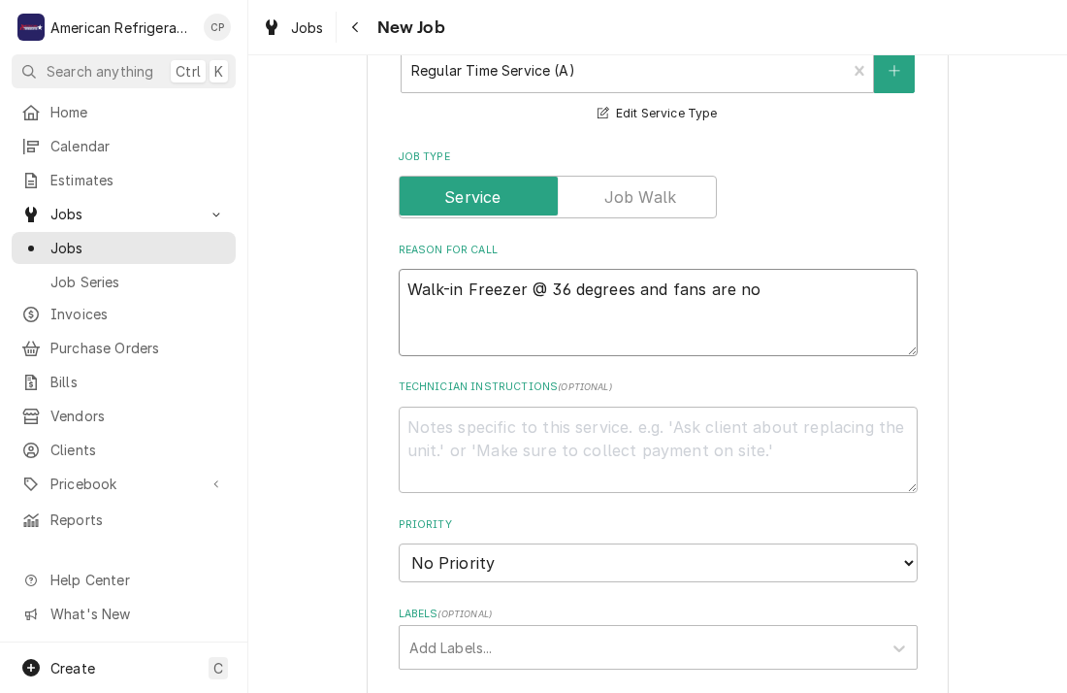
type textarea "Walk-in Freezer @ 36 degrees and fans are not"
type textarea "x"
type textarea "Walk-in Freezer @ 36 degrees and fans are not"
type textarea "x"
type textarea "Walk-in Freezer @ 36 degrees and fans are not sp"
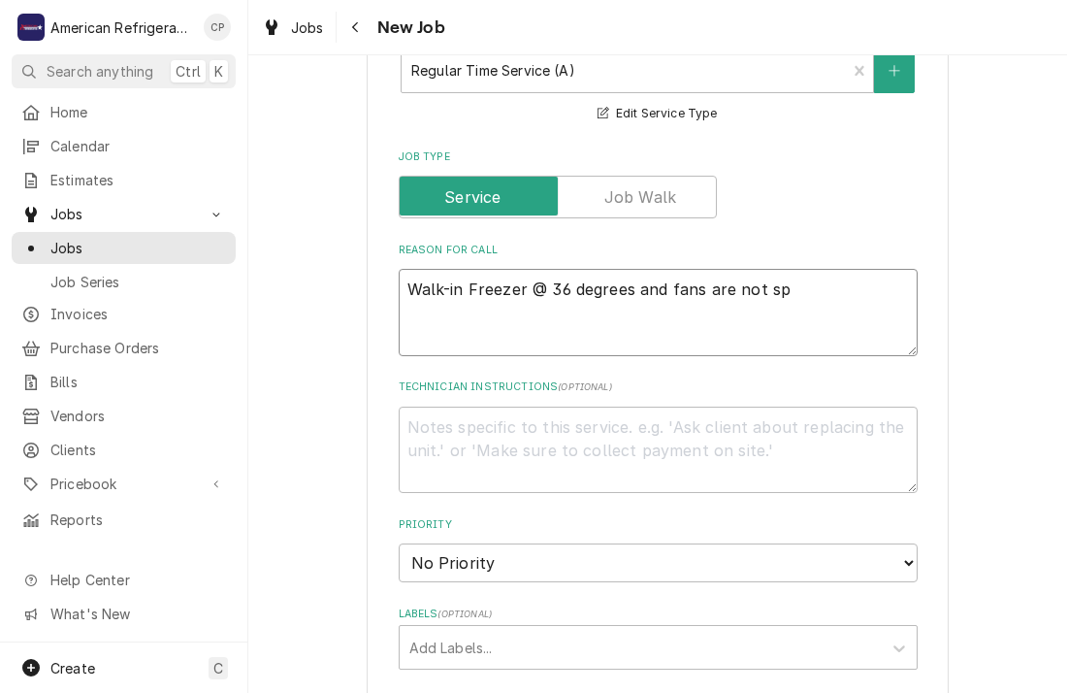
type textarea "x"
type textarea "Walk-in Freezer @ 36 degrees and fans are not spin"
type textarea "x"
type textarea "Walk-in Freezer @ 36 degrees and fans are not spinn"
type textarea "x"
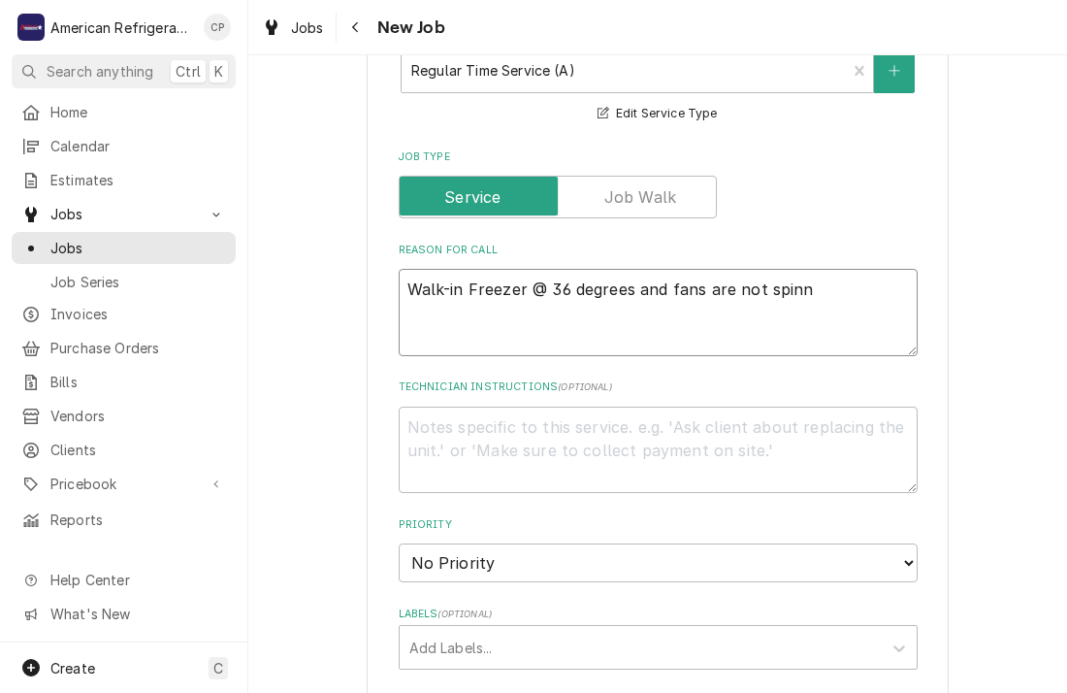
type textarea "Walk-in Freezer @ 36 degrees and fans are not spinni"
type textarea "x"
type textarea "Walk-in Freezer @ 36 degrees and fans are not spinnin"
type textarea "x"
type textarea "Walk-in Freezer @ 36 degrees and fans are not spinning."
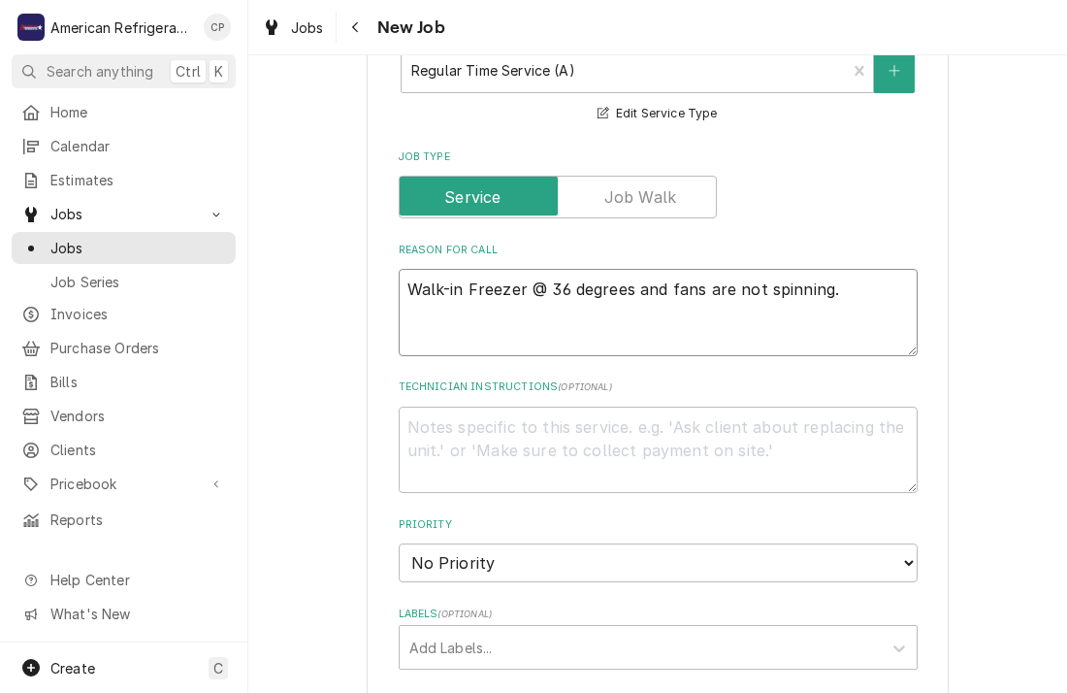
type textarea "x"
type textarea "Walk-in Freezer @ 36 degrees and fans are not spinning."
type textarea "x"
type textarea "Walk-in Freezer @ 36 degrees and fans are not spinning. E"
type textarea "x"
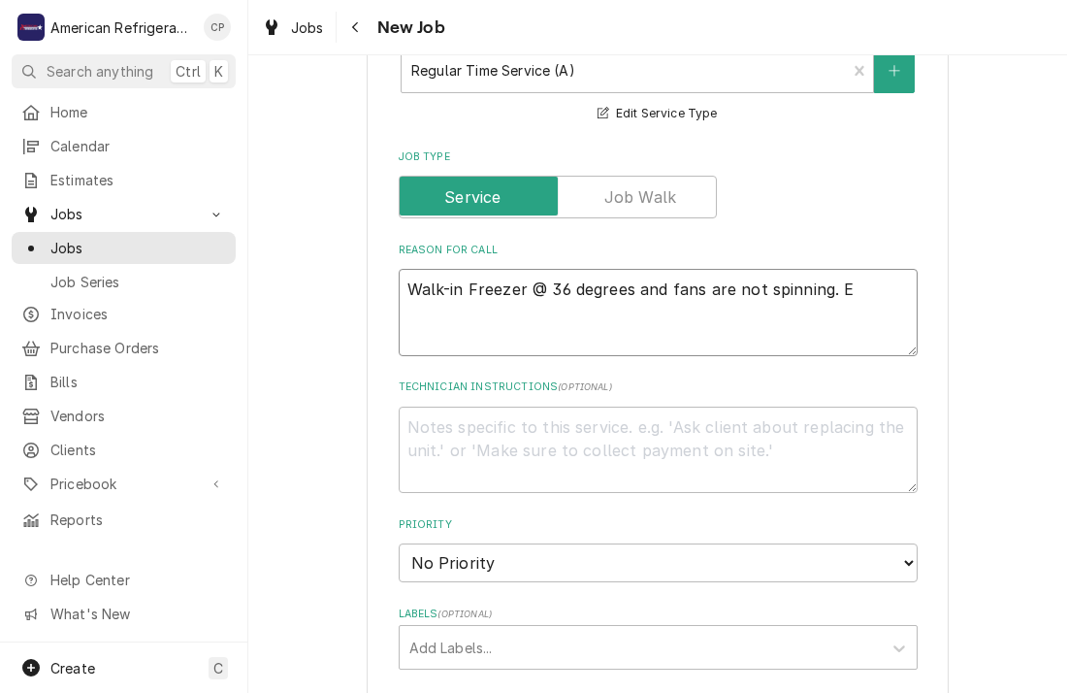
type textarea "Walk-in Freezer @ 36 degrees and fans are not spinning. Ev"
type textarea "x"
type textarea "Walk-in Freezer @ 36 degrees and fans are not spinning. [PERSON_NAME]"
type textarea "x"
type textarea "Walk-in Freezer @ 36 degrees and fans are not spinning. Evap"
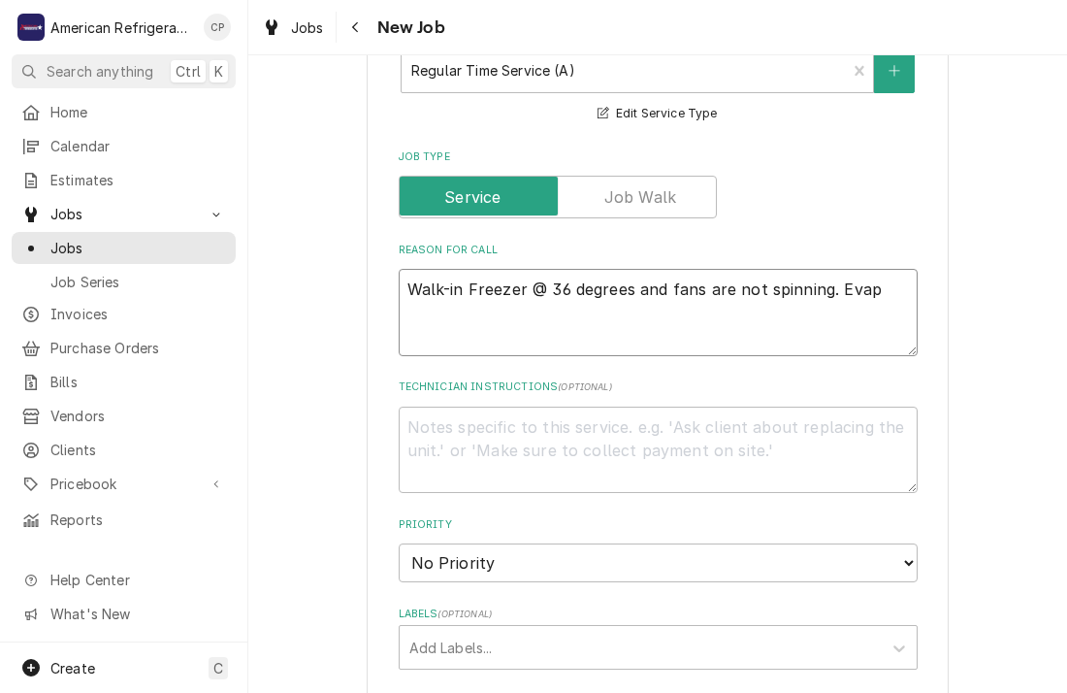
type textarea "x"
type textarea "Walk-in Freezer @ 36 degrees and fans are not spinning. Evapo"
type textarea "x"
type textarea "Walk-in Freezer @ 36 degrees and fans are not spinning. Evapora"
type textarea "x"
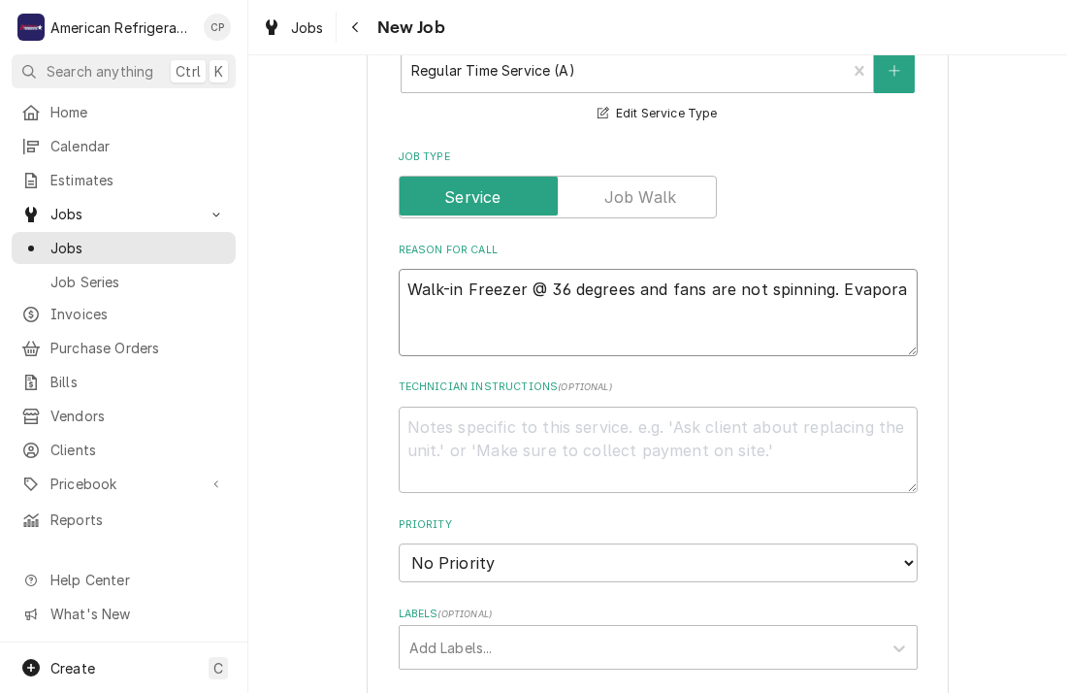
type textarea "Walk-in Freezer @ 36 degrees and fans are not spinning. Evaporat"
type textarea "x"
type textarea "Walk-in Freezer @ 36 degrees and fans are not spinning. Evaporato"
type textarea "x"
type textarea "Walk-in Freezer @ 36 degrees and fans are not spinning. Evaporator"
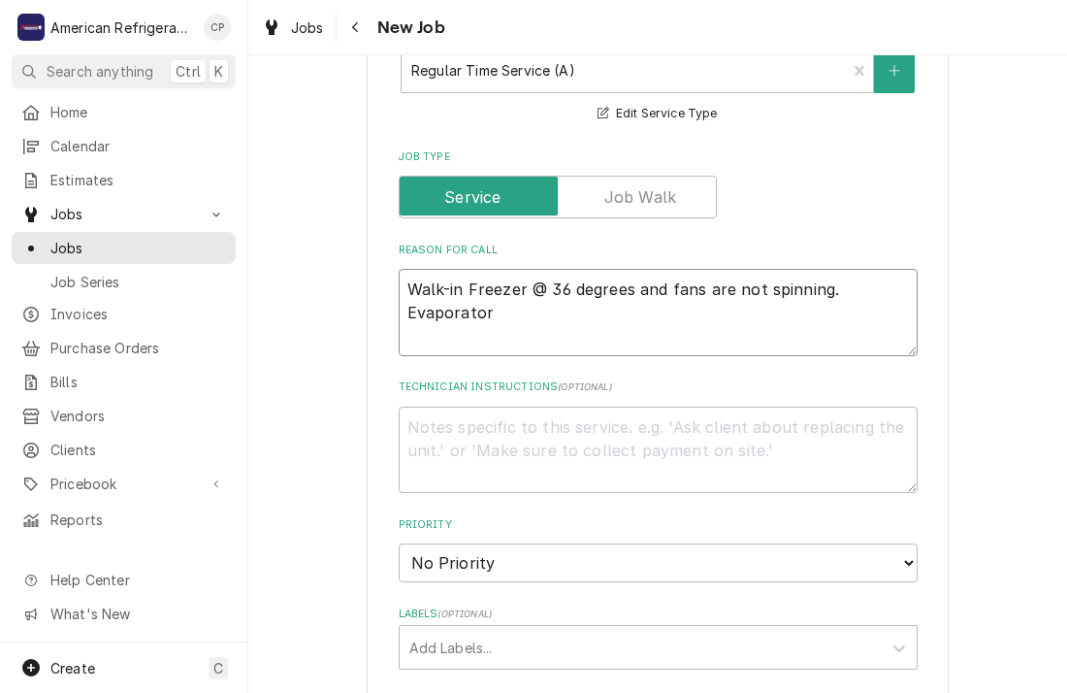
type textarea "x"
type textarea "Walk-in Freezer @ 36 degrees and fans are not spinning. Evaporator"
type textarea "x"
type textarea "Walk-in Freezer @ 36 degrees and fans are not spinning. Evaporator i"
type textarea "x"
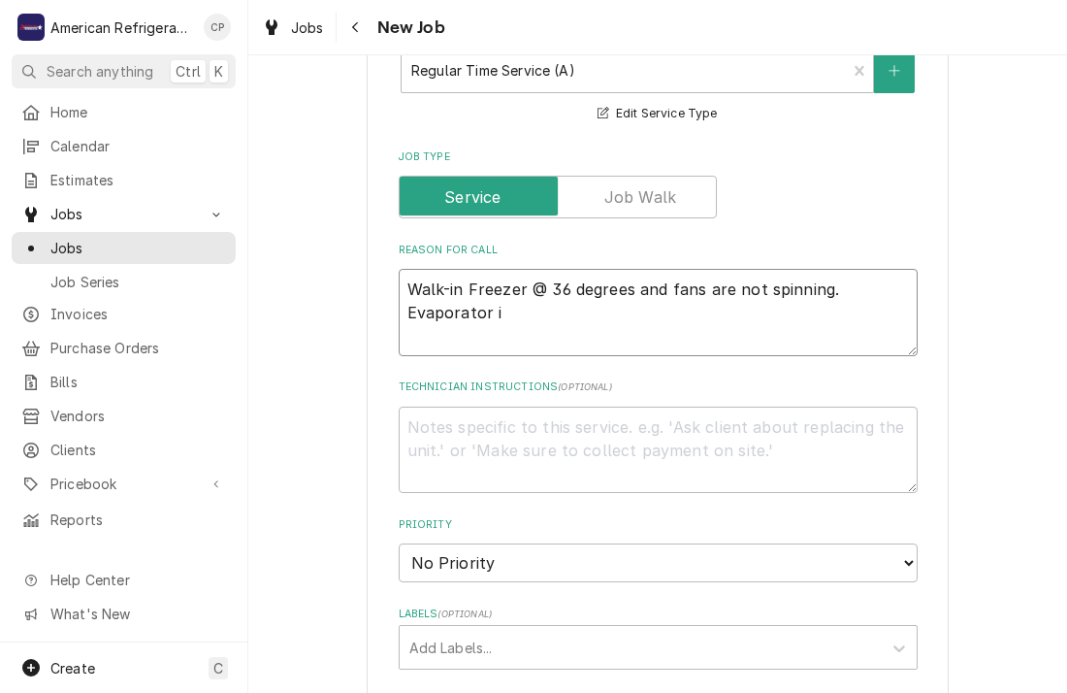
type textarea "Walk-in Freezer @ 36 degrees and fans are not spinning. Evaporator is"
type textarea "x"
type textarea "Walk-in Freezer @ 36 degrees and fans are not spinning. Evaporator is i"
type textarea "x"
type textarea "Walk-in Freezer @ 36 degrees and fans are not spinning. Evaporator is iv"
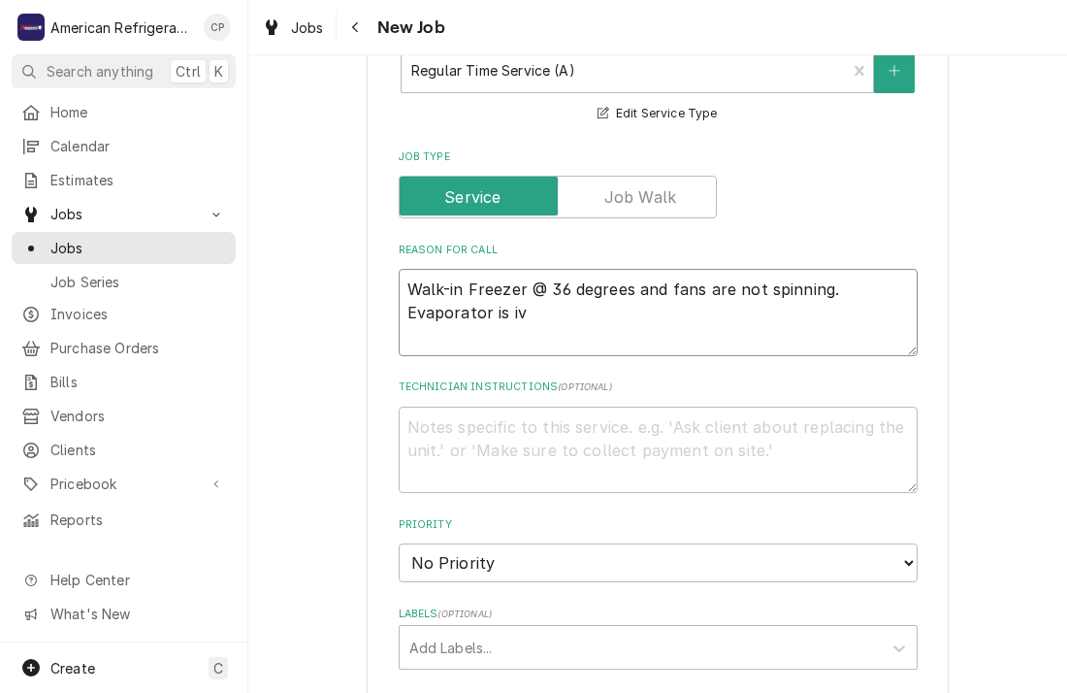
type textarea "x"
type textarea "Walk-in Freezer @ 36 degrees and fans are not spinning. Evaporator is ive"
type textarea "x"
type textarea "Walk-in Freezer @ 36 degrees and fans are not spinning. Evaporator is iced"
type textarea "x"
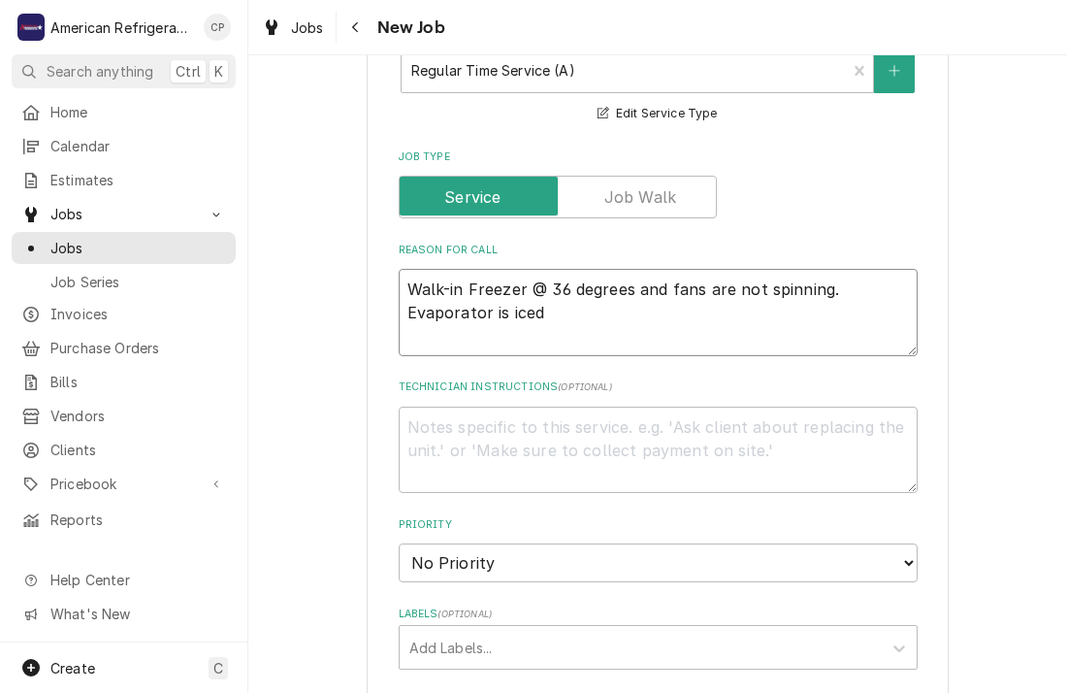
type textarea "Walk-in Freezer @ 36 degrees and fans are not spinning. Evaporator is iced u"
type textarea "x"
type textarea "Walk-in Freezer @ 36 degrees and fans are not spinning. Evaporator is iced up"
type textarea "x"
type textarea "Walk-in Freezer @ 36 degrees and fans are not spinning. Evaporator is iced up"
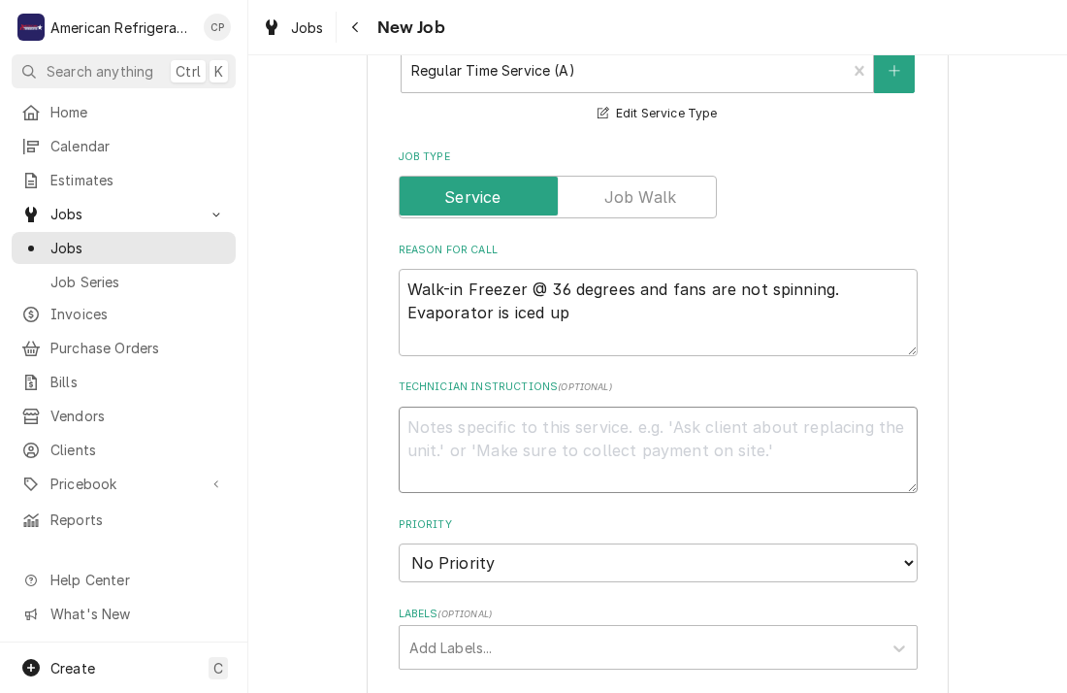
type textarea "x"
type textarea "Di"
type textarea "x"
type textarea "Diag"
type textarea "x"
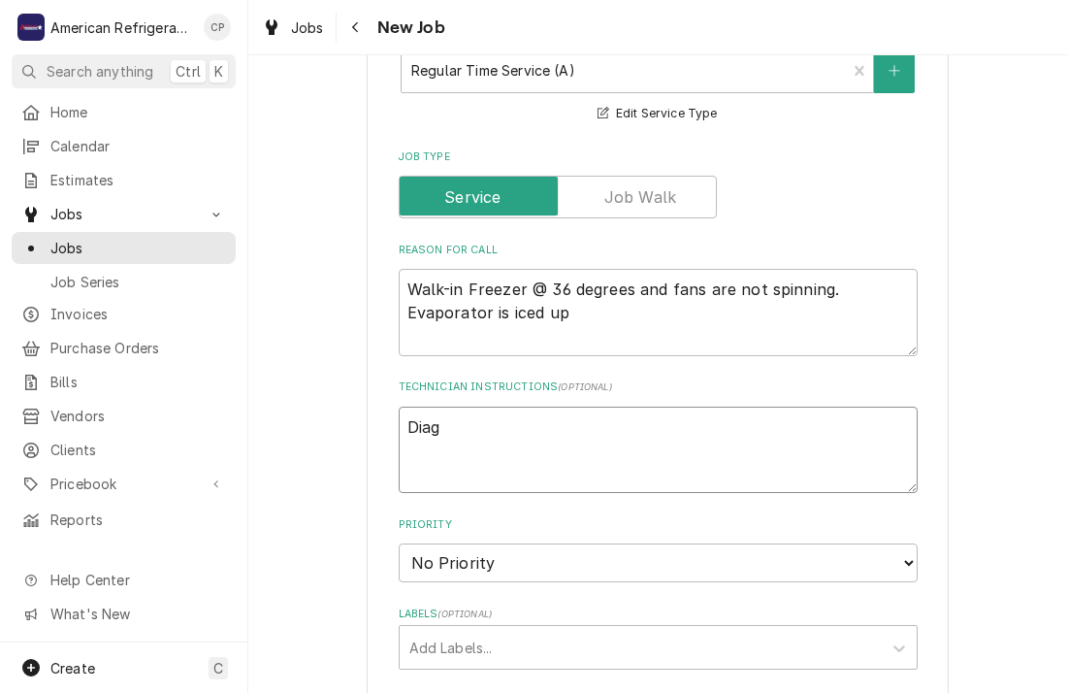
type textarea "Diagn"
type textarea "x"
type textarea "Diagno"
type textarea "x"
type textarea "Diagnos"
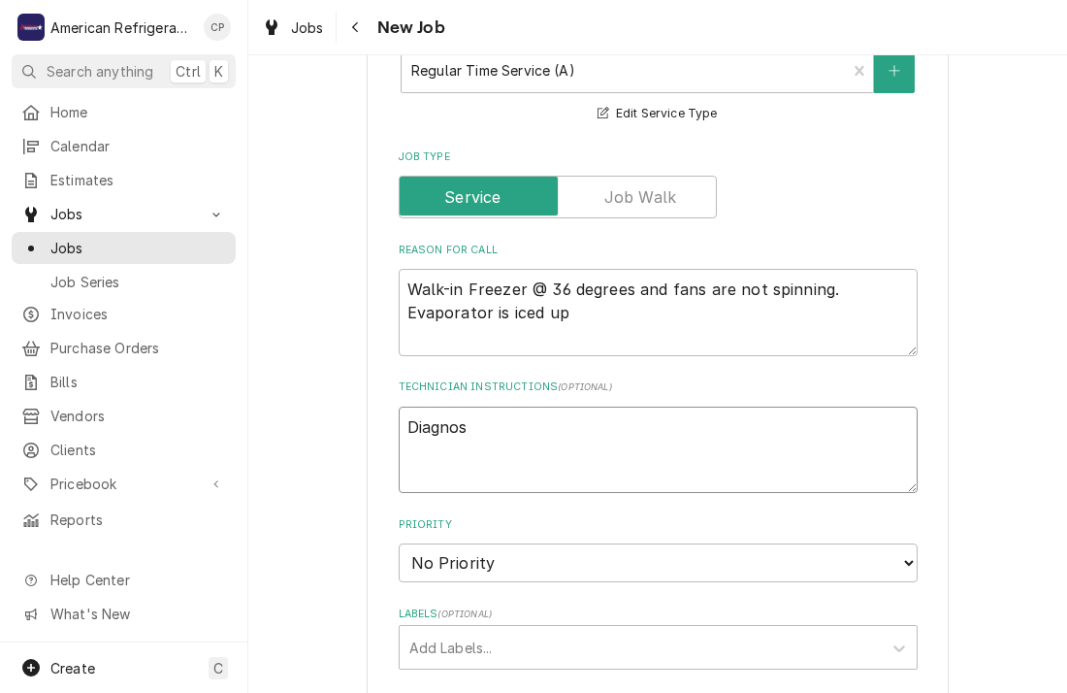
type textarea "x"
type textarea "Diagnose"
type textarea "x"
type textarea "Diagnose"
type textarea "x"
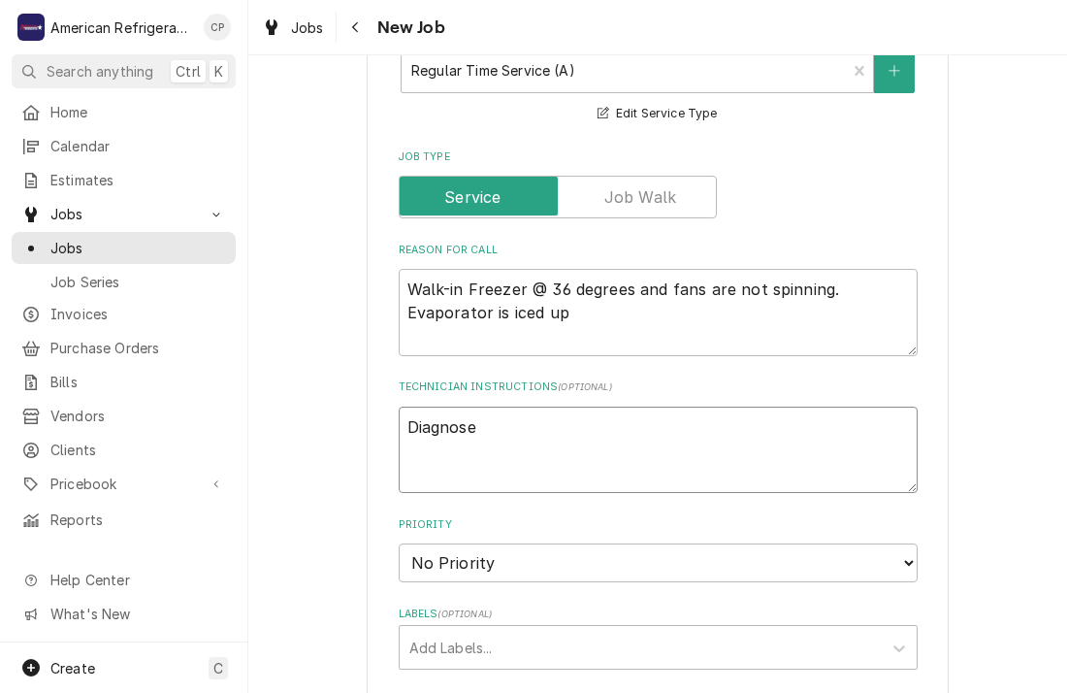
type textarea "Diagnose &"
type textarea "x"
type textarea "Diagnose &"
type textarea "x"
type textarea "Diagnose & c"
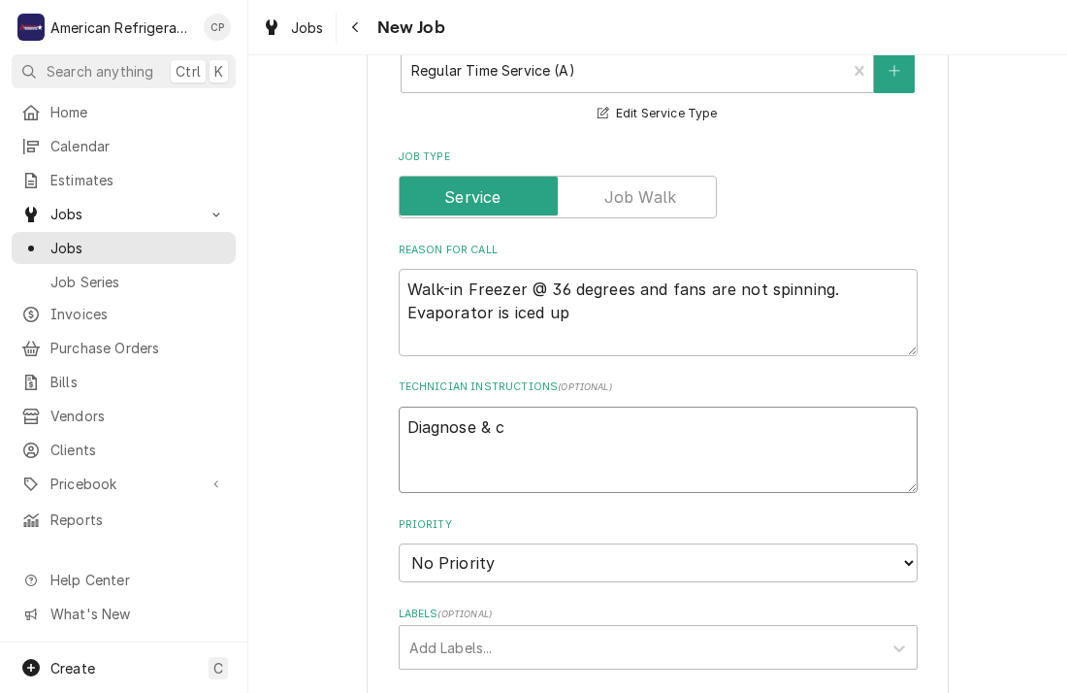
type textarea "x"
type textarea "Diagnose & ca"
type textarea "x"
type textarea "Diagnose & cal"
type textarea "x"
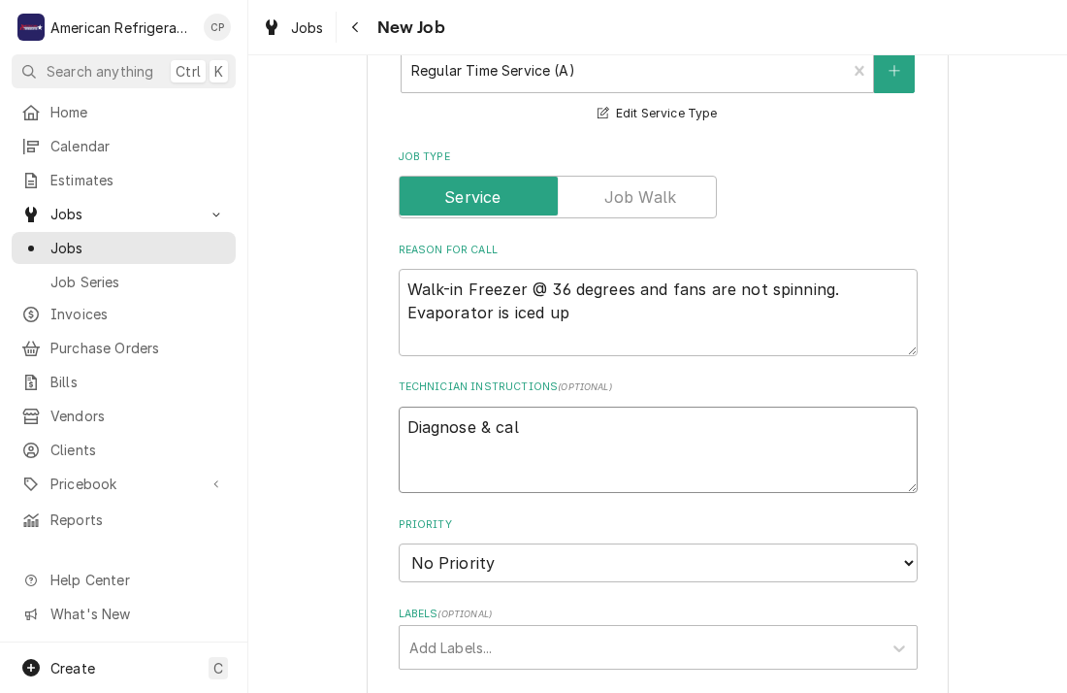
type textarea "Diagnose & call"
type textarea "x"
type textarea "Diagnose & call"
type textarea "x"
type textarea "Diagnose & call gl"
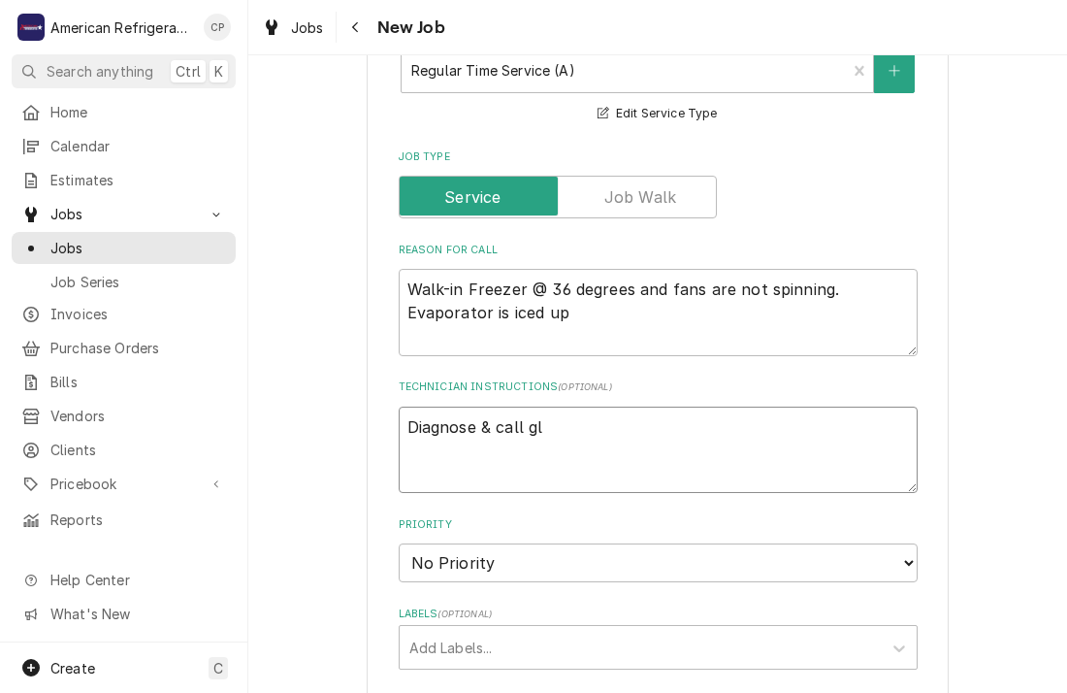
type textarea "x"
type textarea "Diagnose & call gle"
type textarea "x"
type textarea "Diagnose & call [PERSON_NAME]"
type textarea "x"
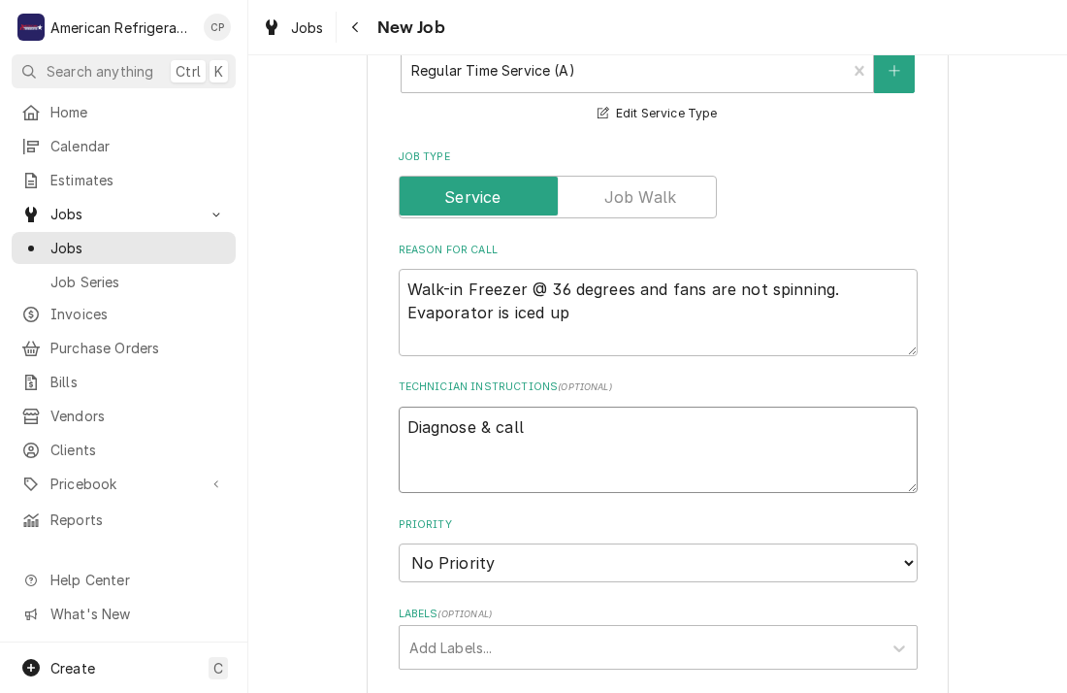
type textarea "Diagnose & call [PERSON_NAME]"
type textarea "x"
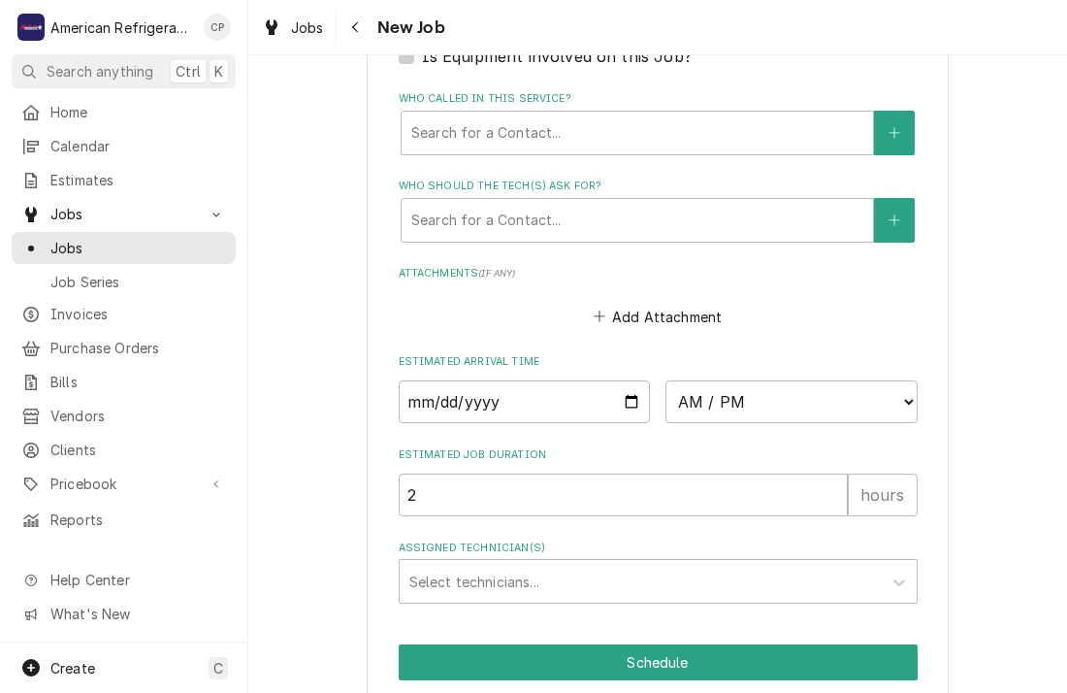
scroll to position [1320, 0]
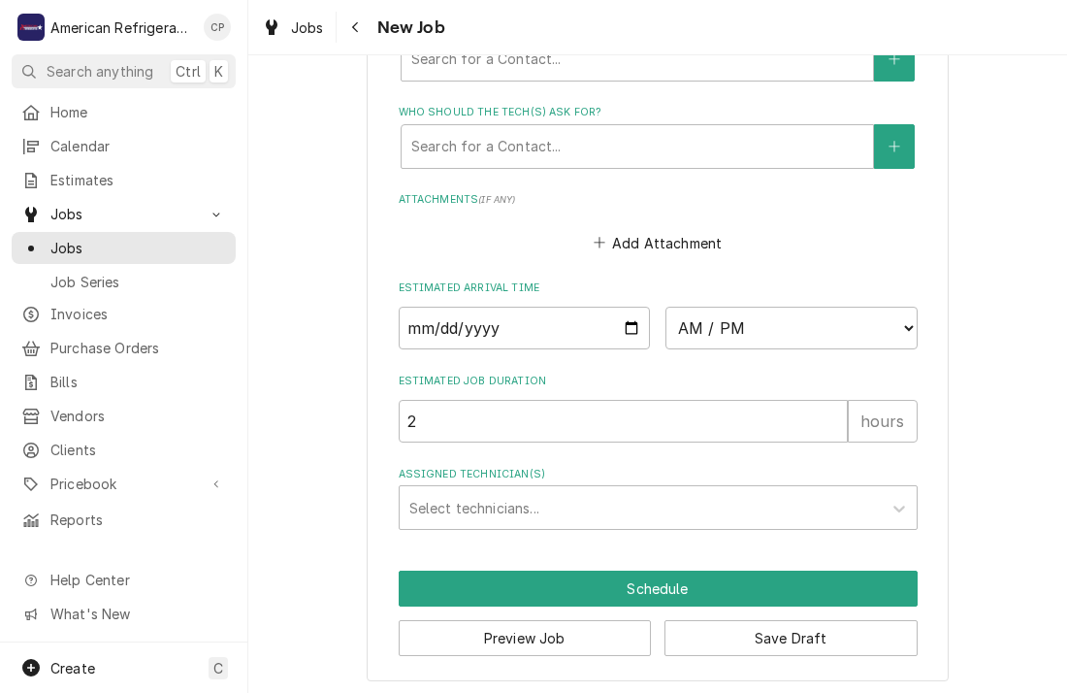
type textarea "Diagnose & call [PERSON_NAME]"
click at [634, 322] on input "Date" at bounding box center [525, 328] width 252 height 43
type textarea "x"
type input "[DATE]"
type textarea "x"
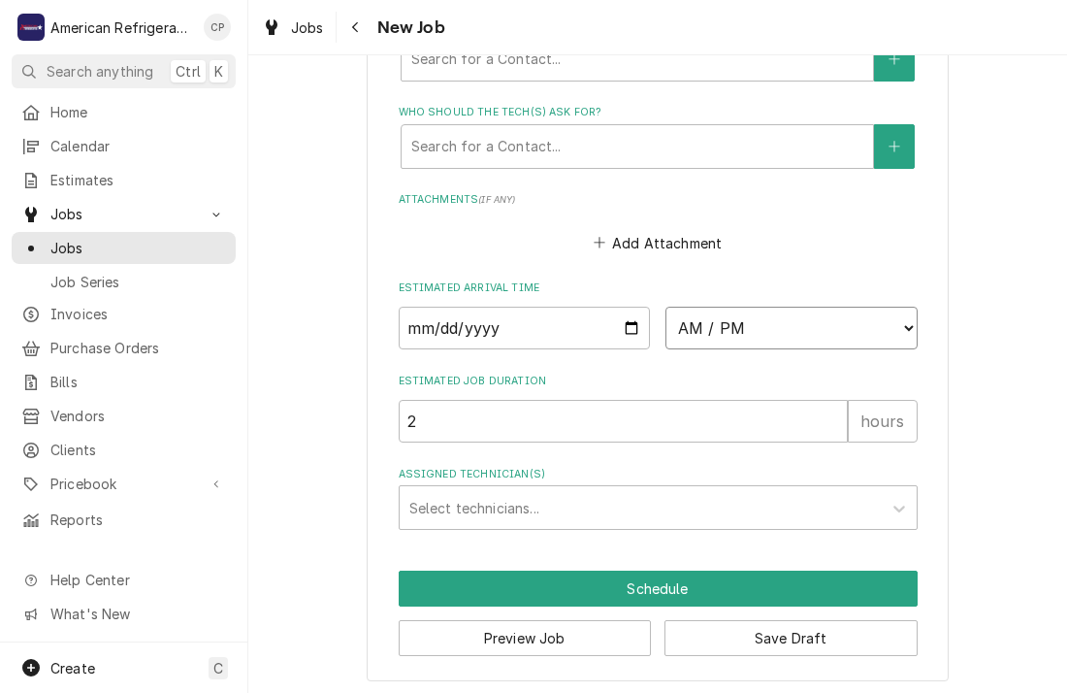
click at [738, 315] on select "AM / PM 6:00 AM 6:15 AM 6:30 AM 6:45 AM 7:00 AM 7:15 AM 7:30 AM 7:45 AM 8:00 AM…" at bounding box center [792, 328] width 252 height 43
select select "15:45:00"
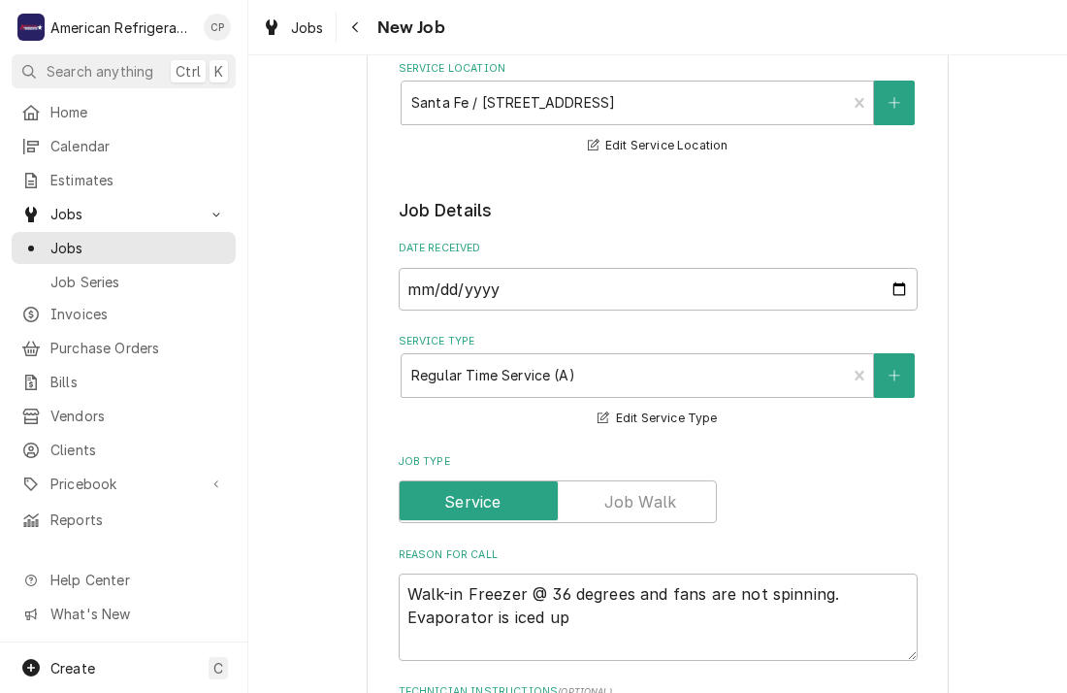
scroll to position [268, 0]
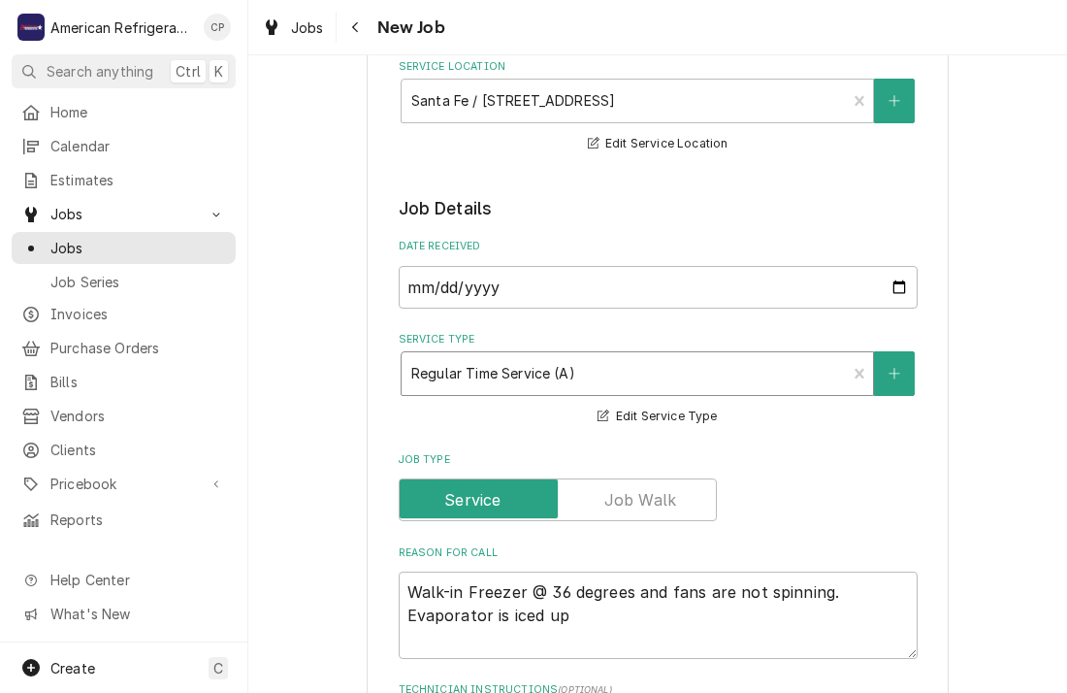
click at [612, 363] on div "Service Type" at bounding box center [624, 373] width 426 height 35
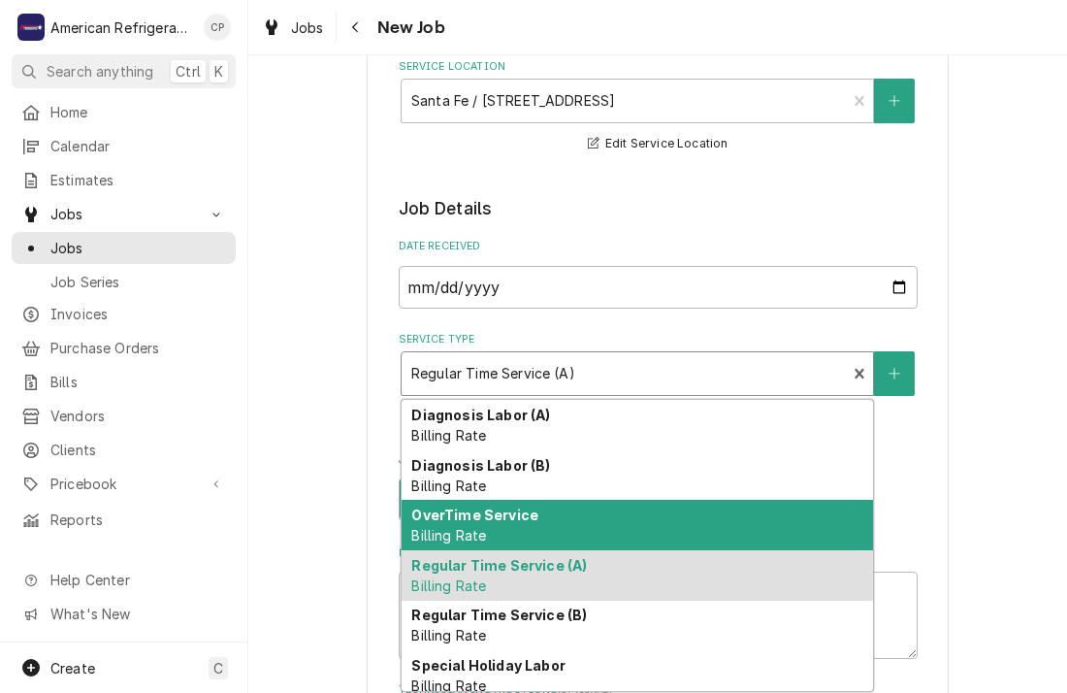
click at [565, 525] on div "OverTime Service Billing Rate" at bounding box center [638, 525] width 472 height 50
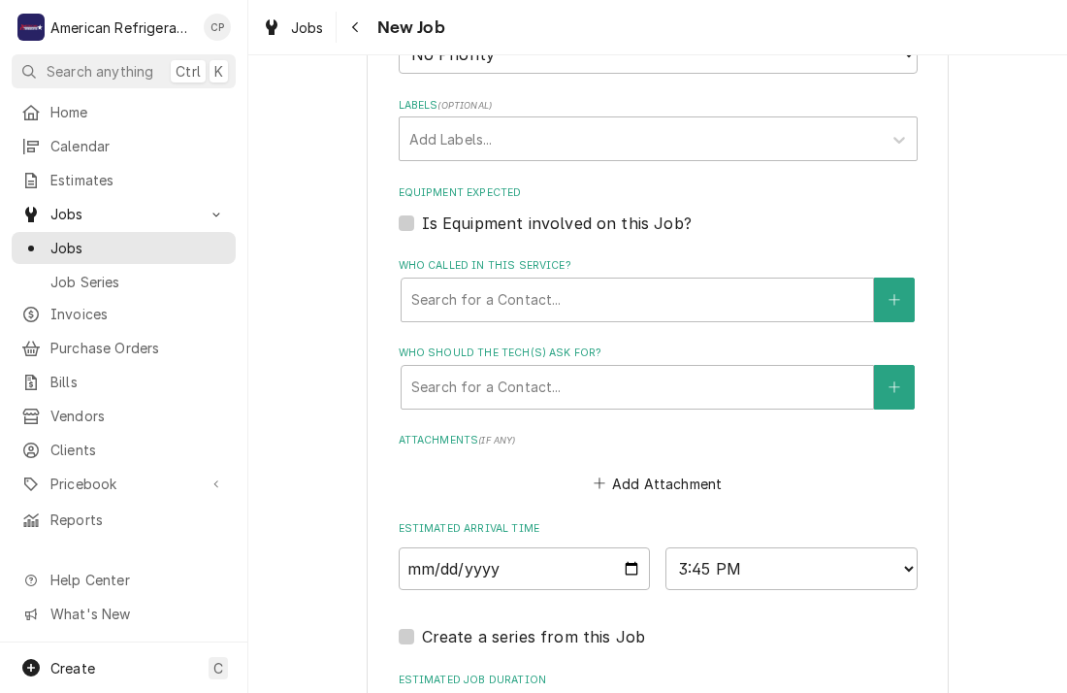
scroll to position [1378, 0]
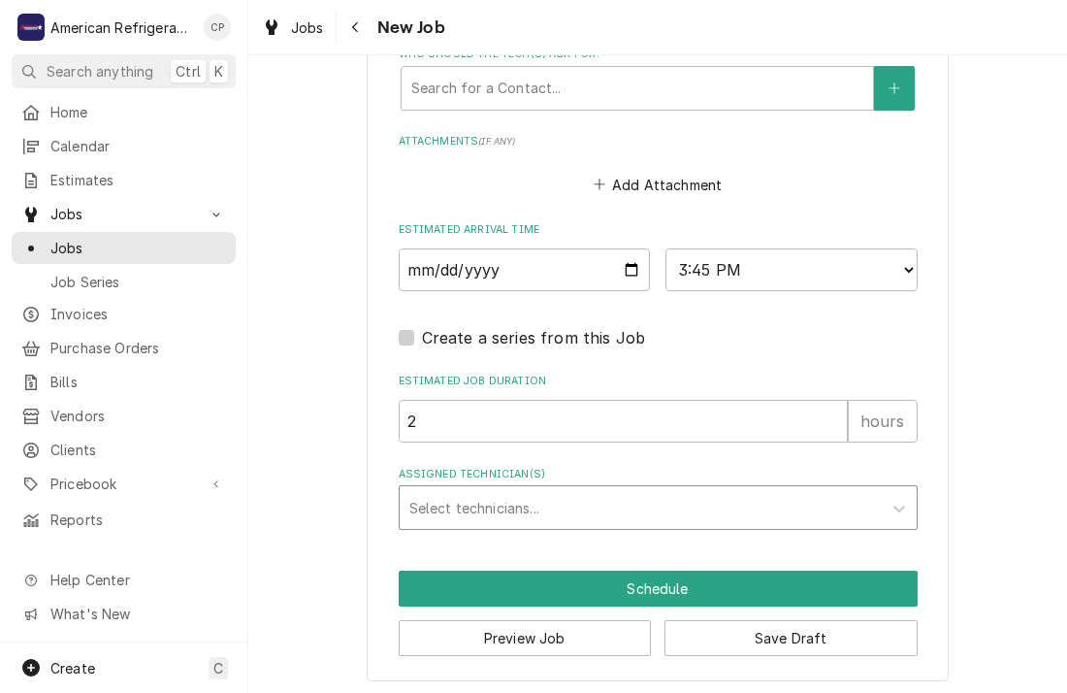
click at [574, 518] on div "Assigned Technician(s)" at bounding box center [641, 507] width 463 height 35
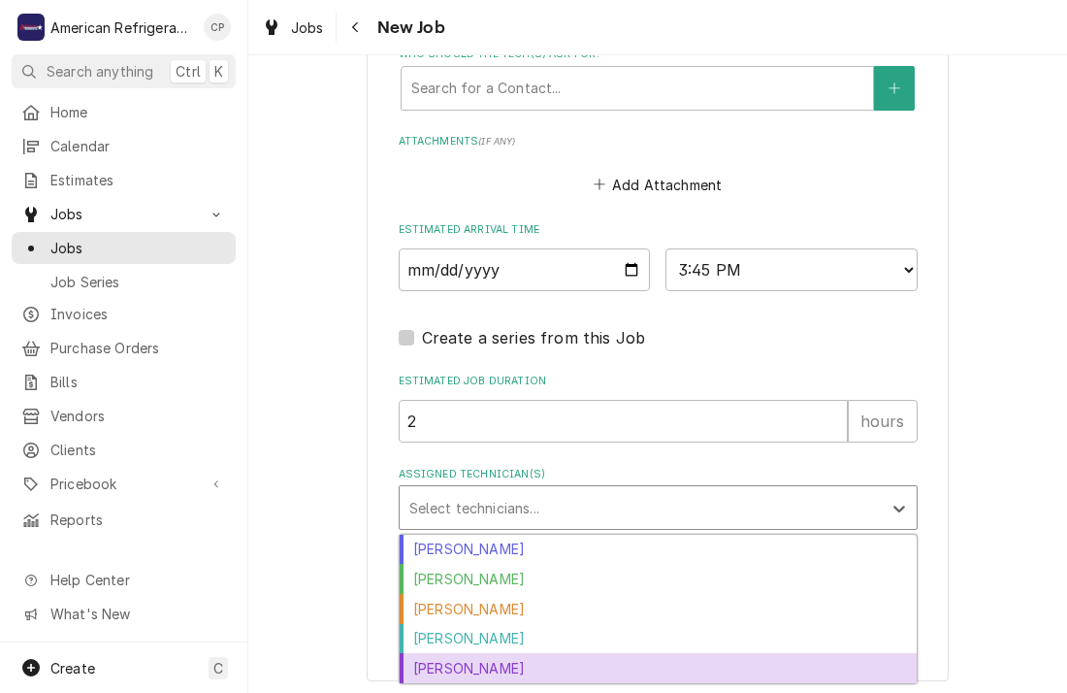
click at [520, 665] on div "[PERSON_NAME]" at bounding box center [658, 668] width 517 height 30
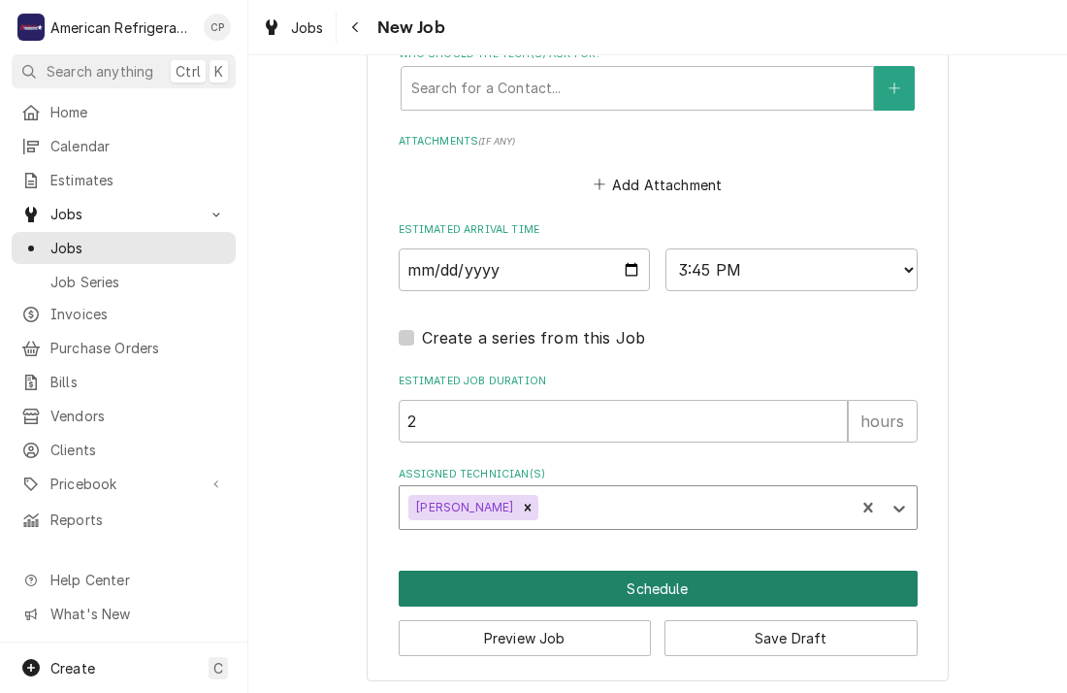
click at [555, 580] on button "Schedule" at bounding box center [658, 589] width 519 height 36
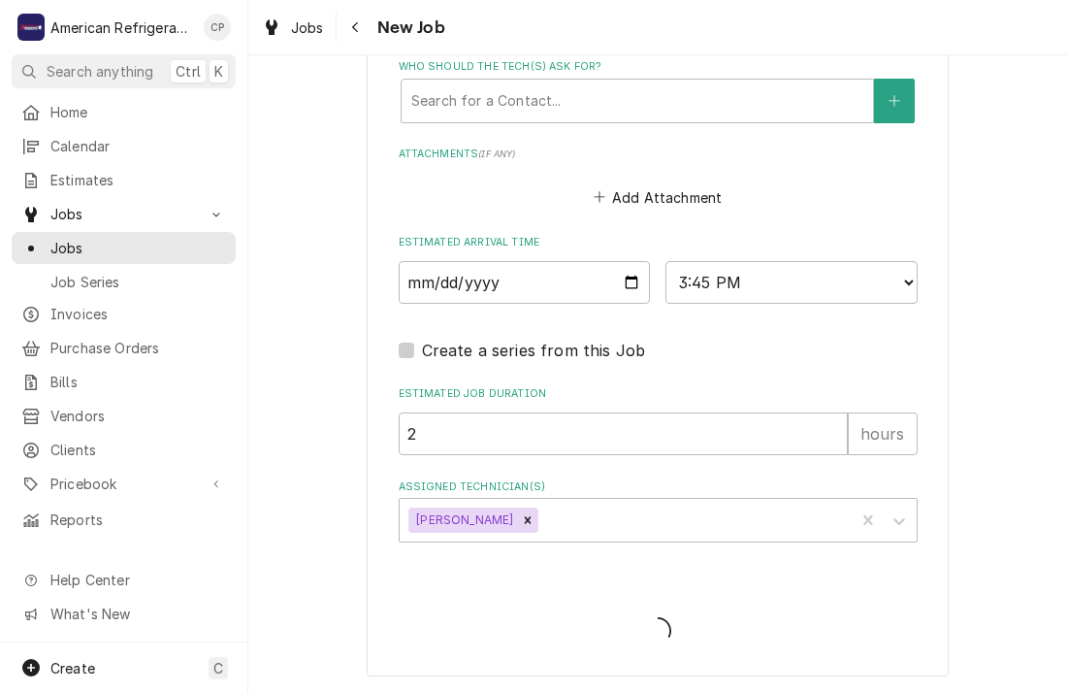
scroll to position [1361, 0]
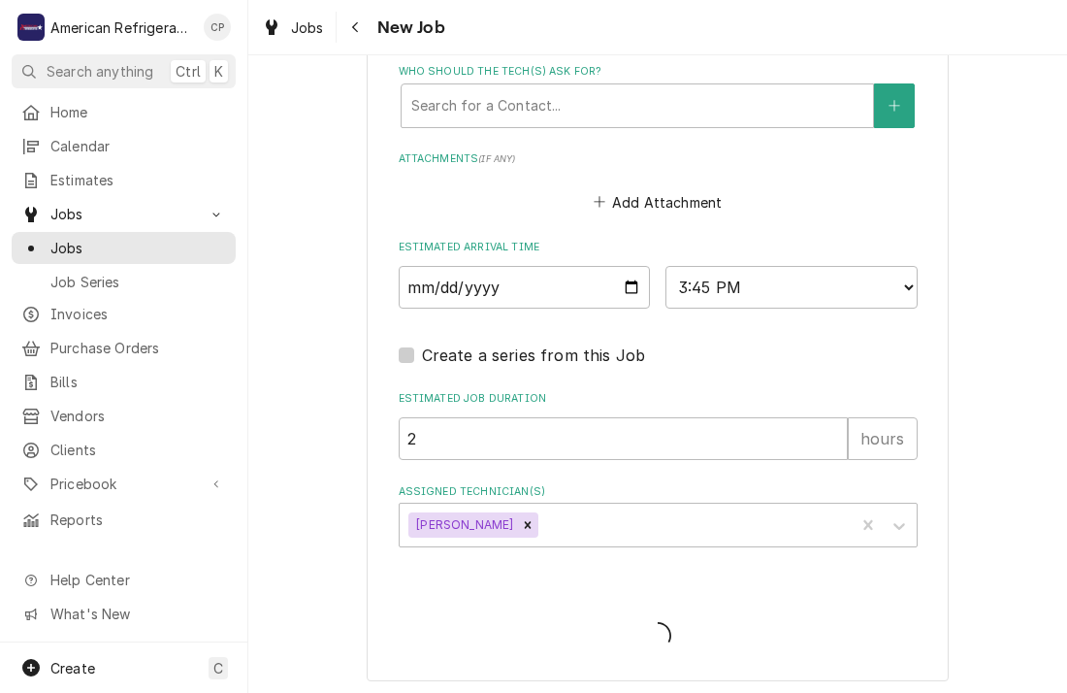
type textarea "x"
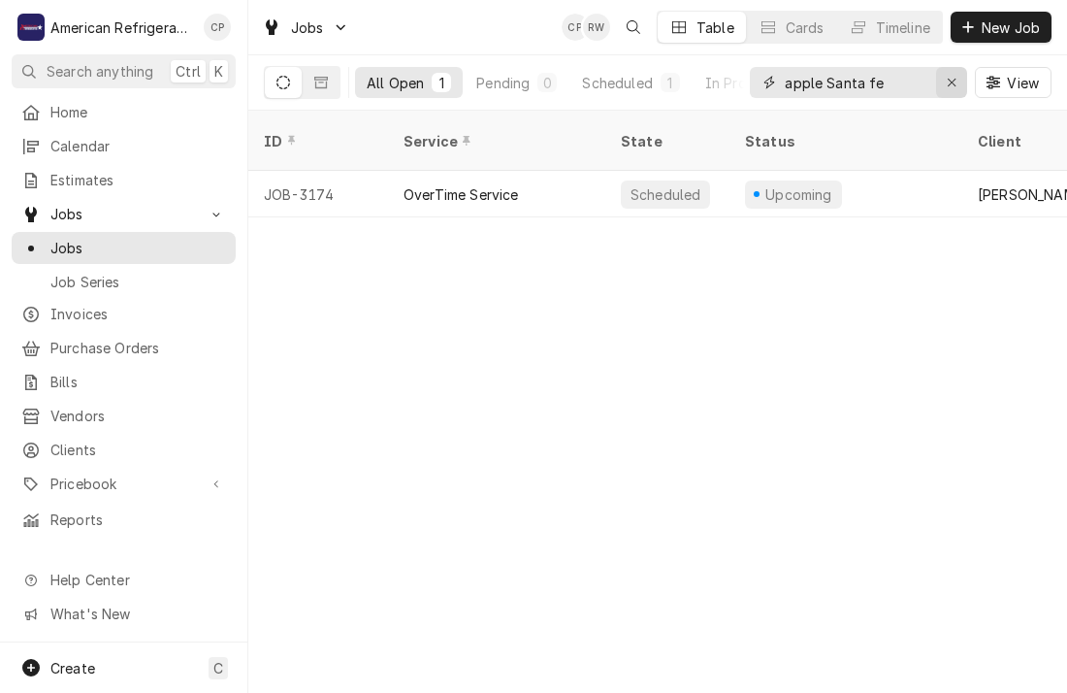
click at [951, 91] on div "Erase input" at bounding box center [951, 82] width 19 height 19
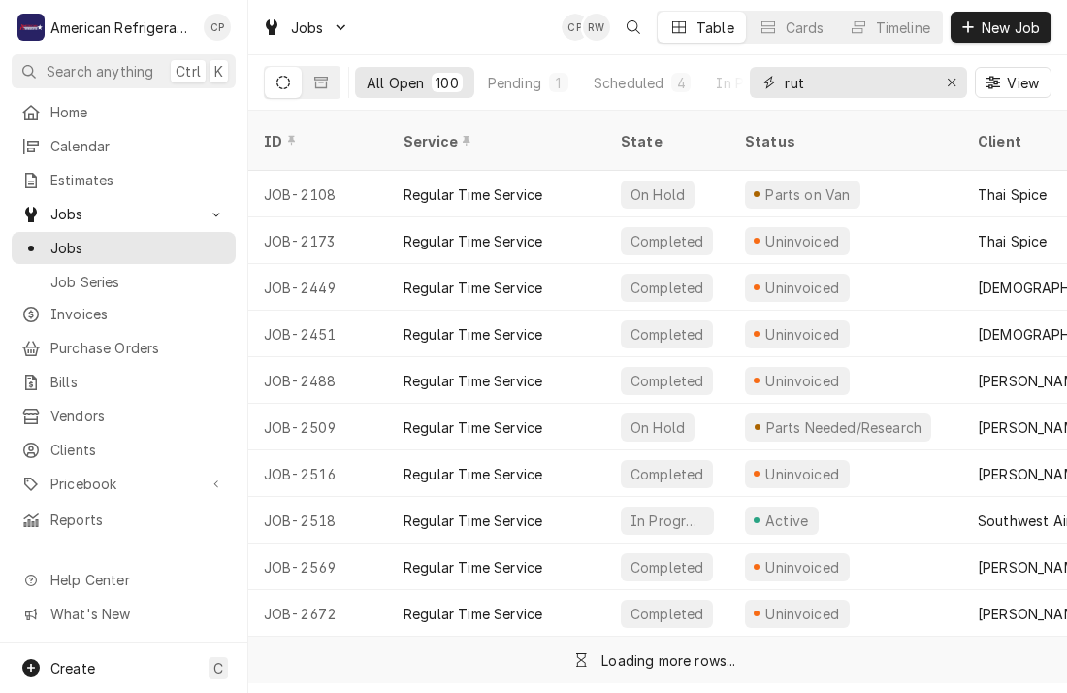
type input "ruth"
